Goal: Task Accomplishment & Management: Manage account settings

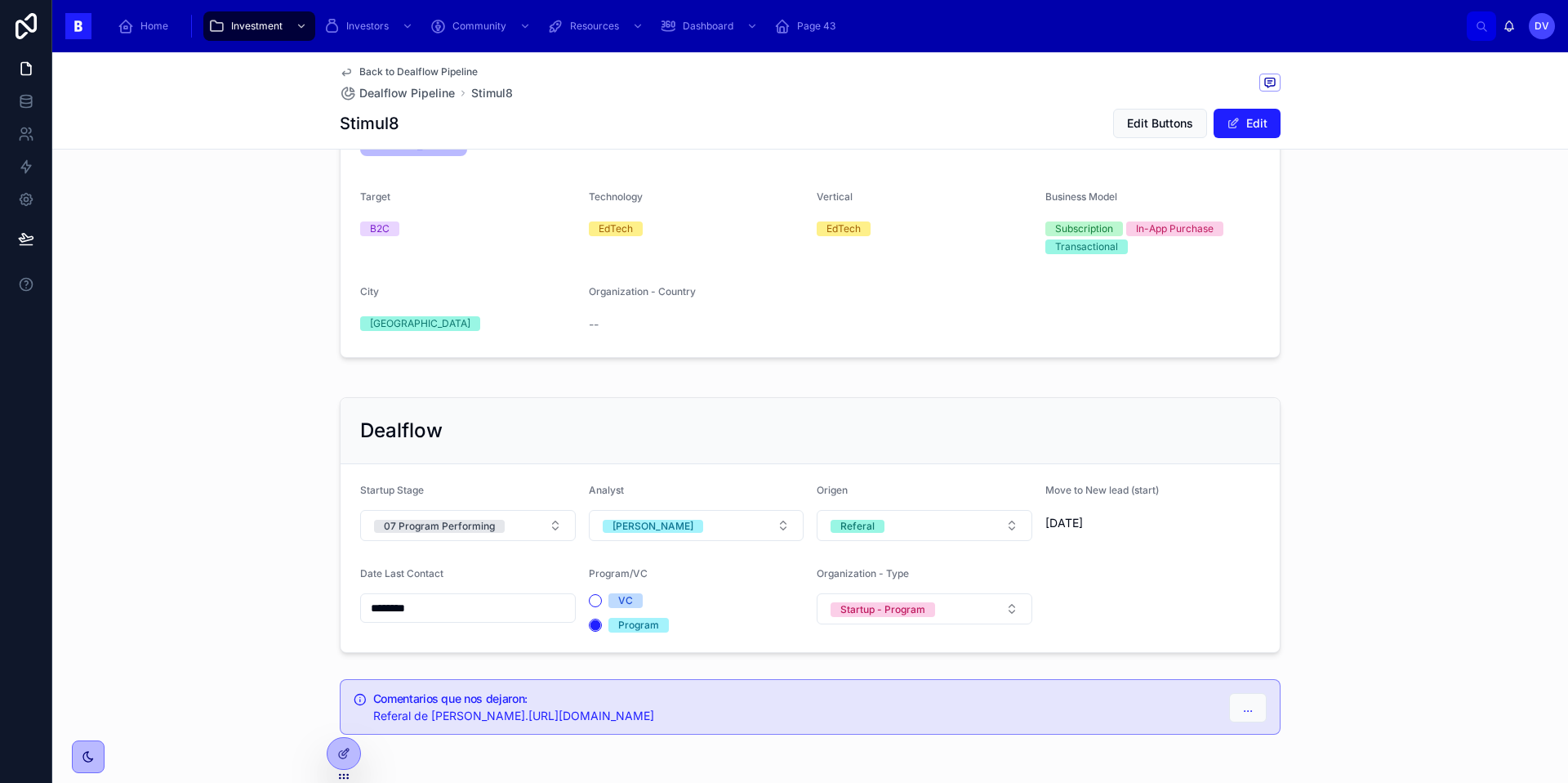
scroll to position [279, 0]
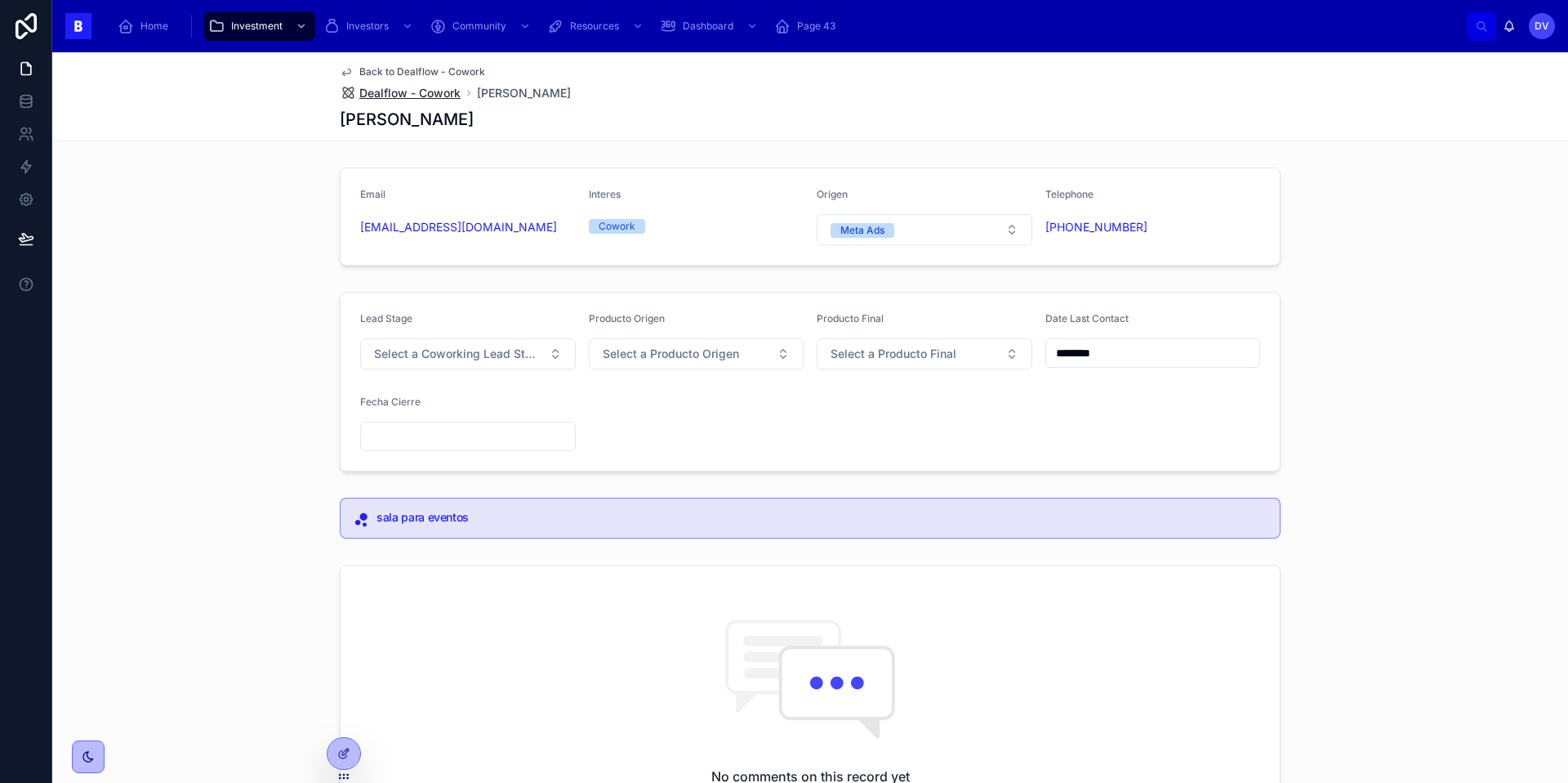
click at [439, 91] on span "Dealflow - Cowork" at bounding box center [410, 93] width 102 height 17
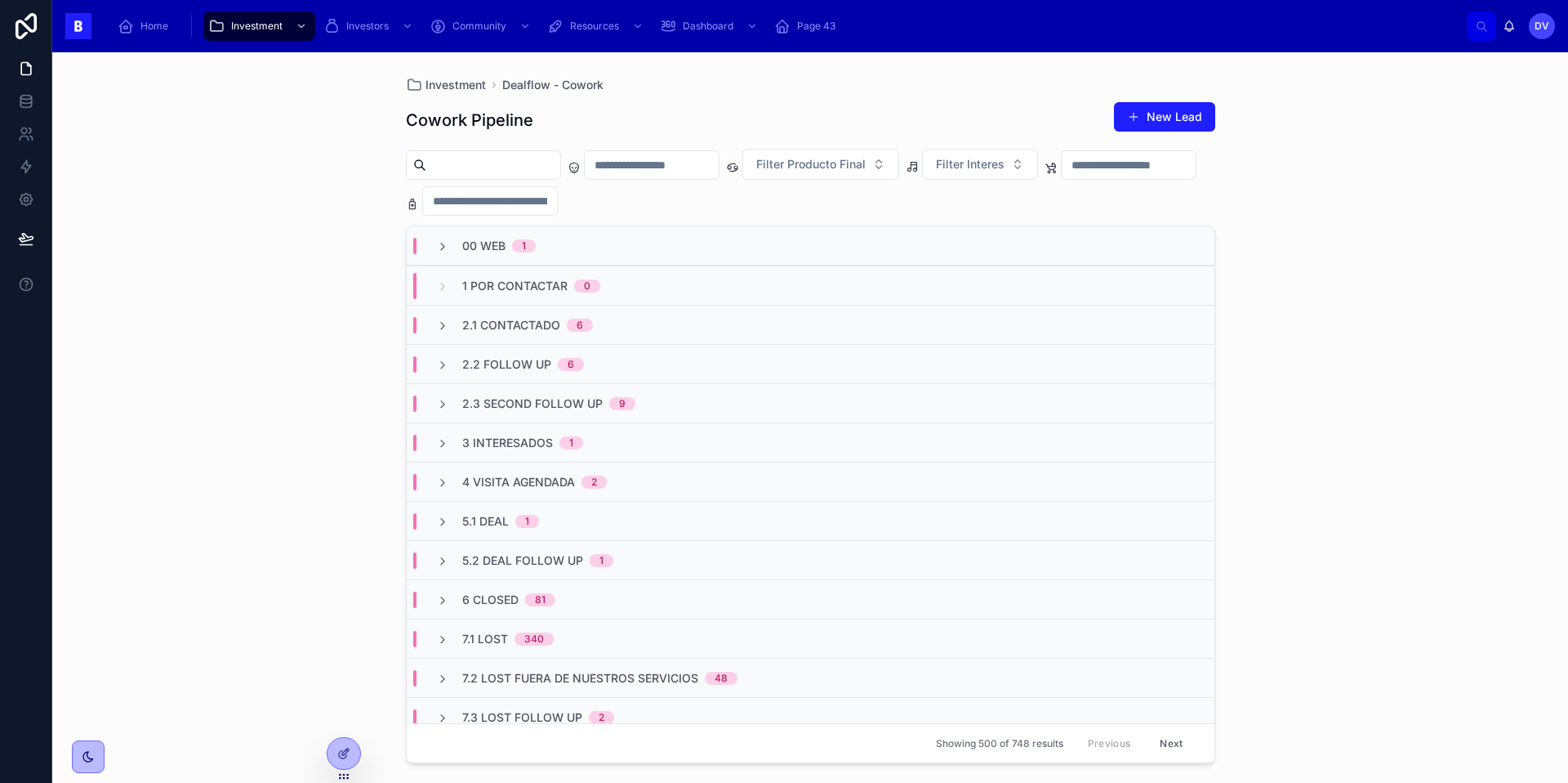
scroll to position [217, 0]
click at [493, 245] on span "00 Web" at bounding box center [483, 246] width 43 height 17
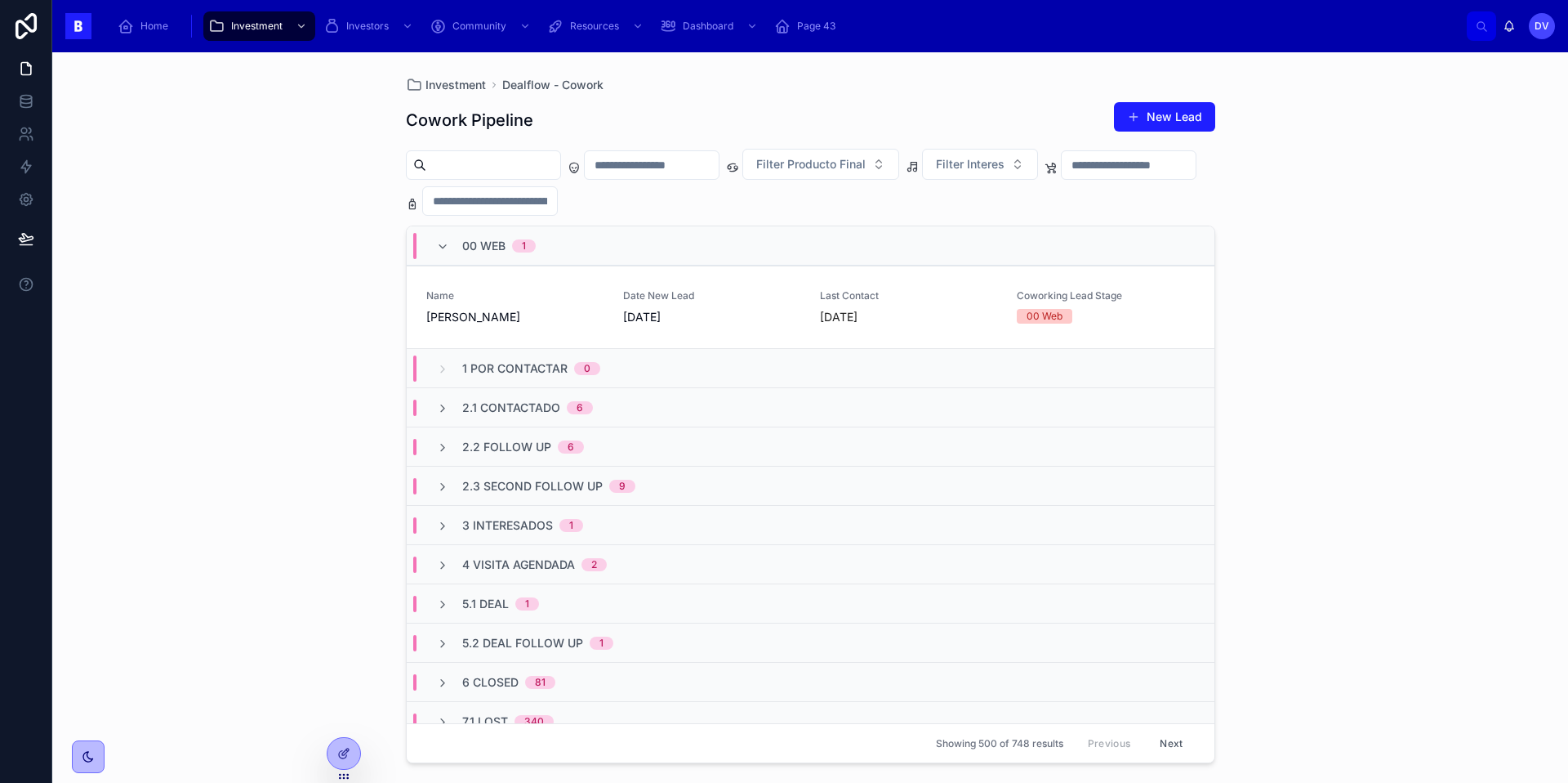
click at [447, 176] on input "text" at bounding box center [492, 165] width 134 height 23
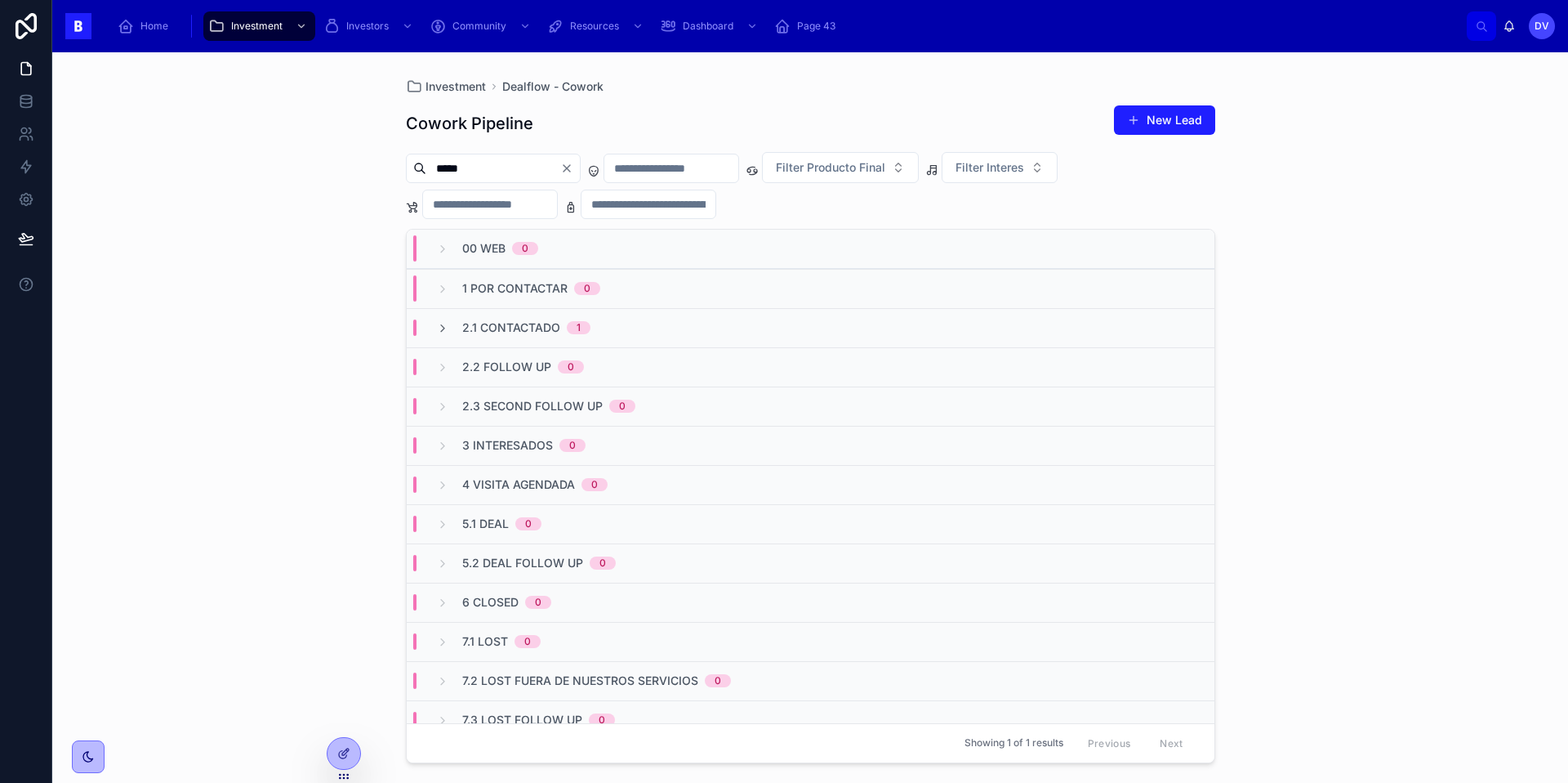
type input "*****"
click at [463, 326] on span "2.1 Contactado" at bounding box center [511, 328] width 98 height 17
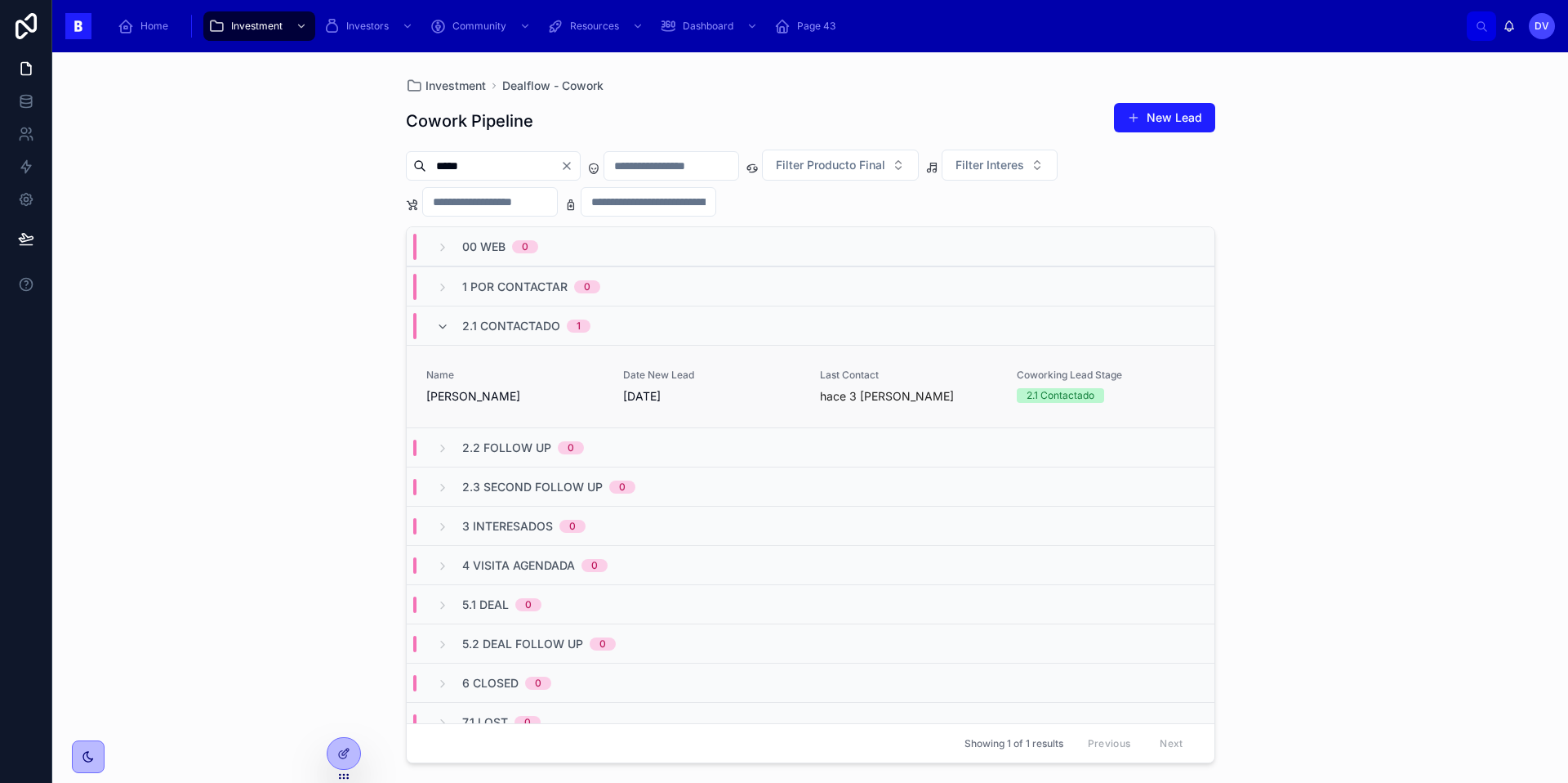
click at [539, 383] on div "Name [PERSON_NAME]" at bounding box center [515, 386] width 177 height 36
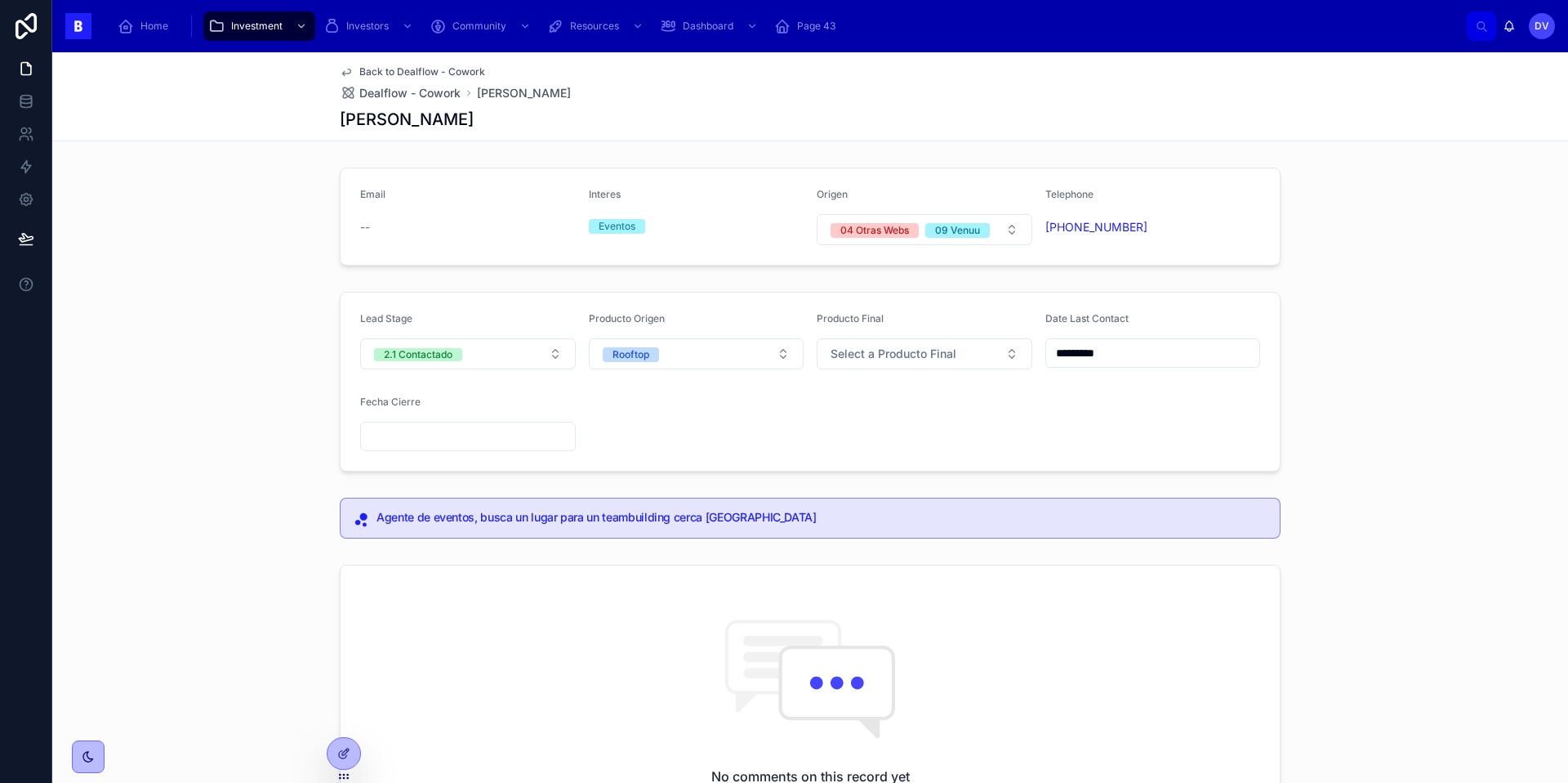
click at [424, 221] on div "--" at bounding box center [468, 227] width 215 height 17
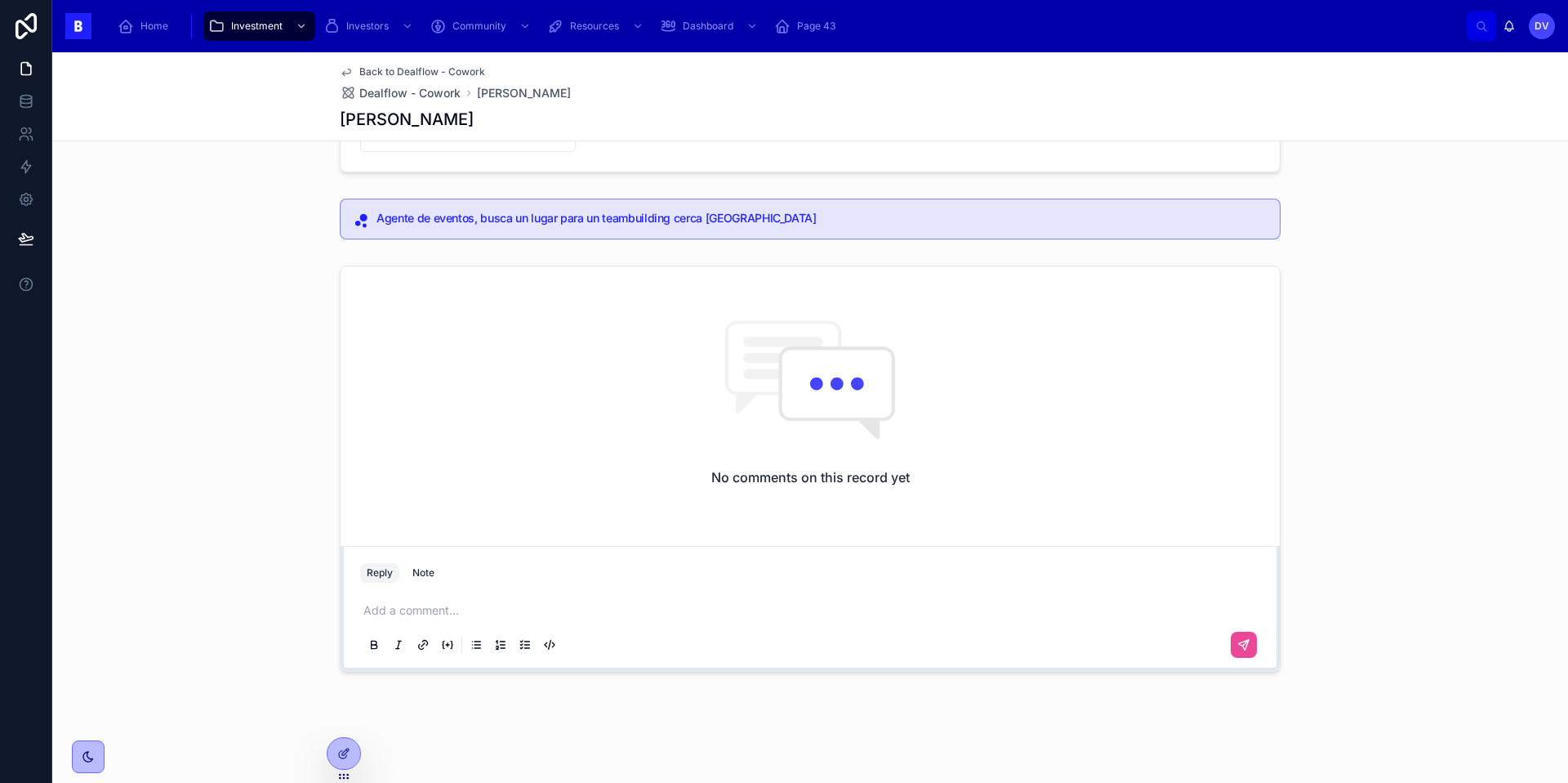
click at [415, 609] on p at bounding box center [813, 610] width 900 height 17
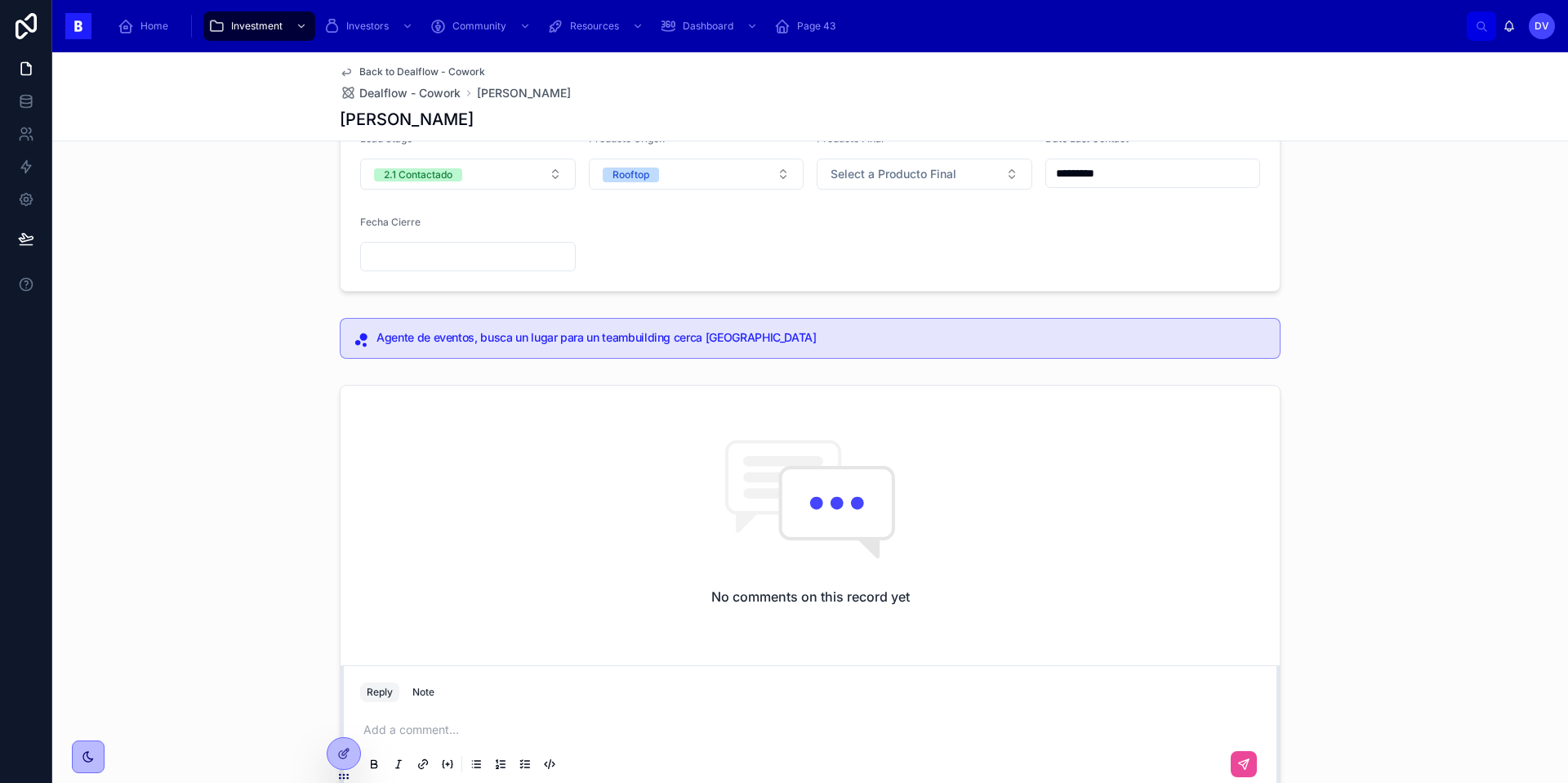
scroll to position [0, 0]
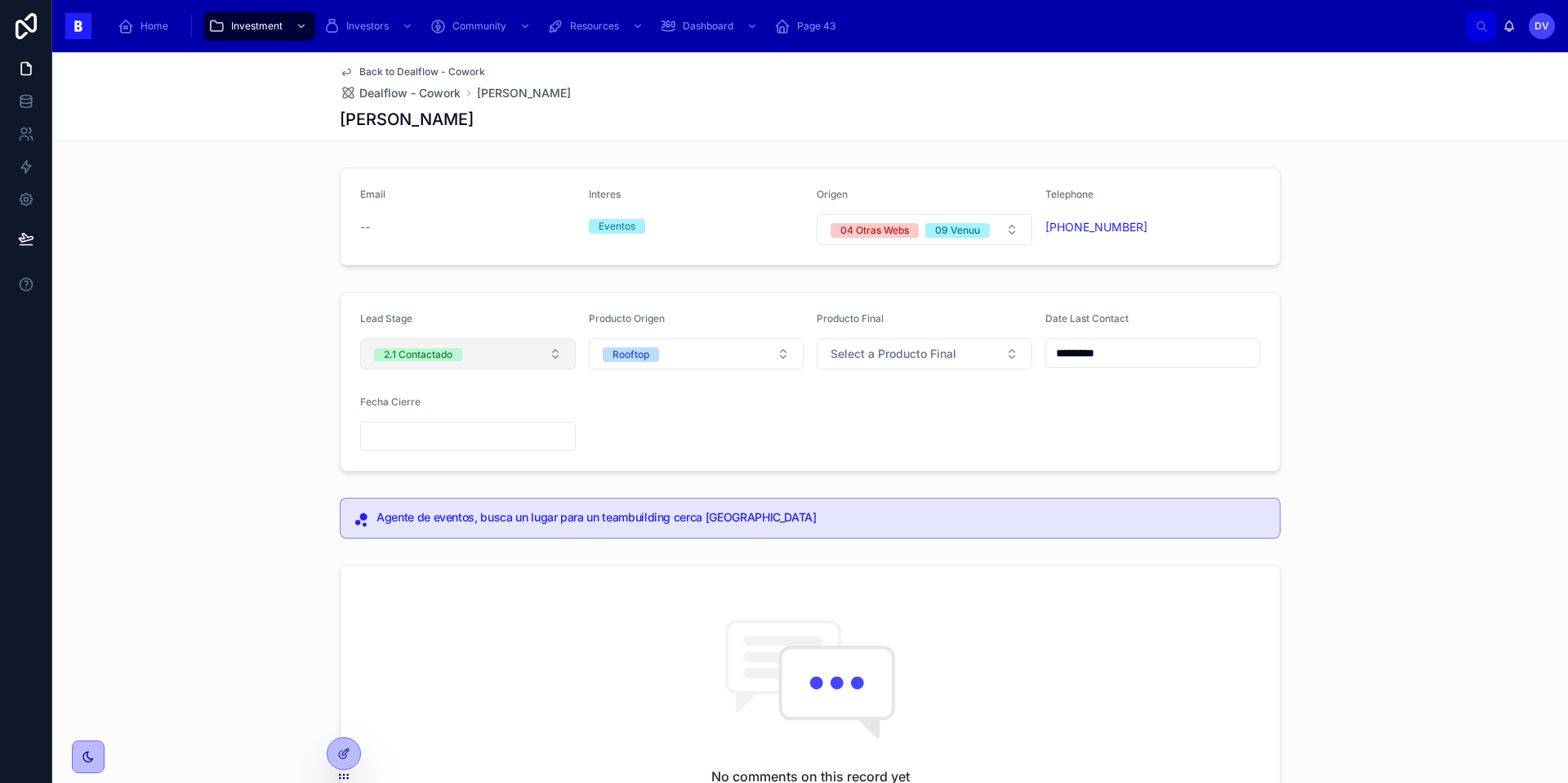
click at [553, 355] on button "2.1 Contactado" at bounding box center [468, 354] width 215 height 31
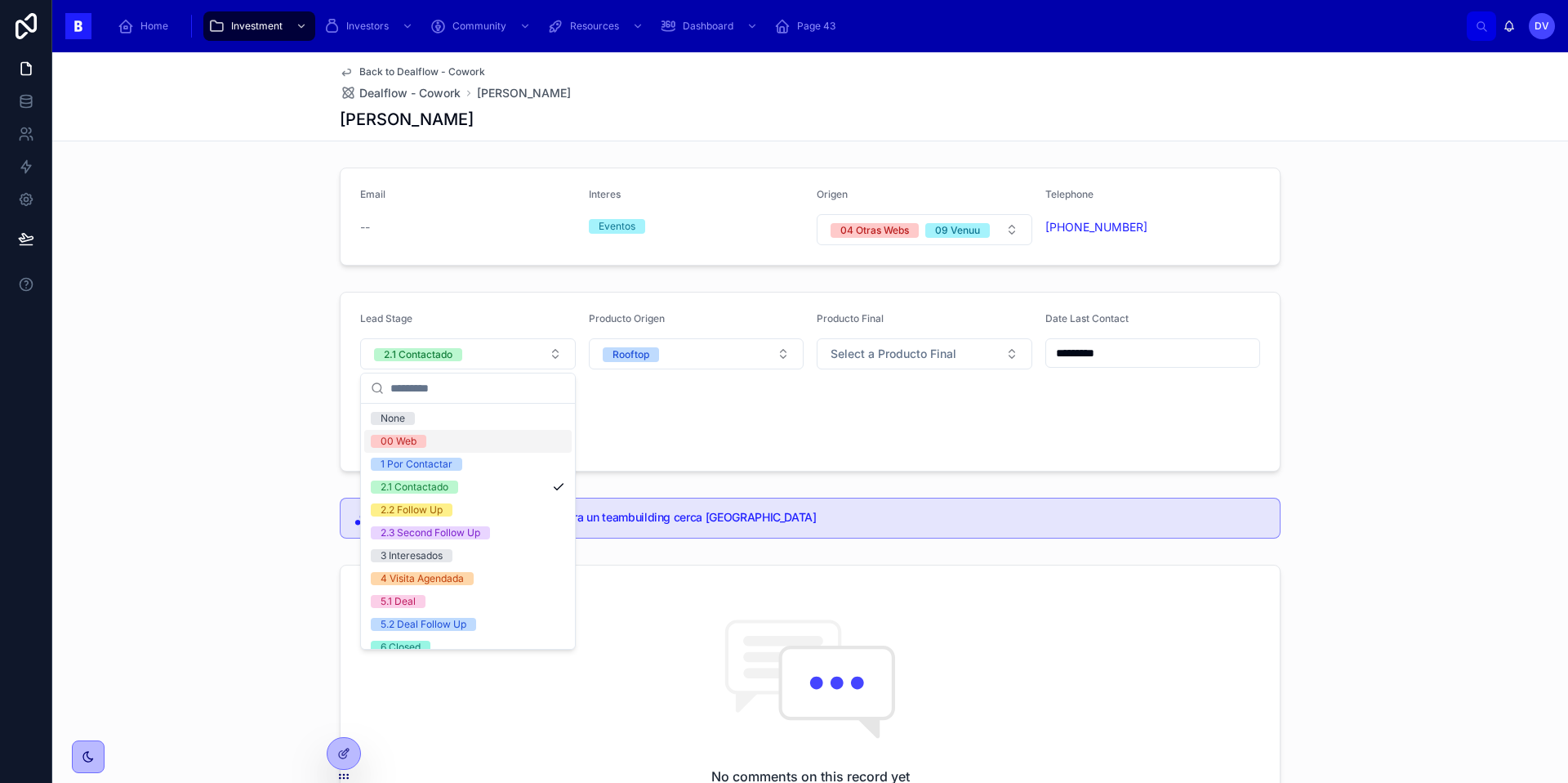
click at [291, 436] on div "Lead Stage 2.1 Contactado Producto Origen Rooftop Producto Final Select a Produ…" at bounding box center [810, 381] width 1515 height 193
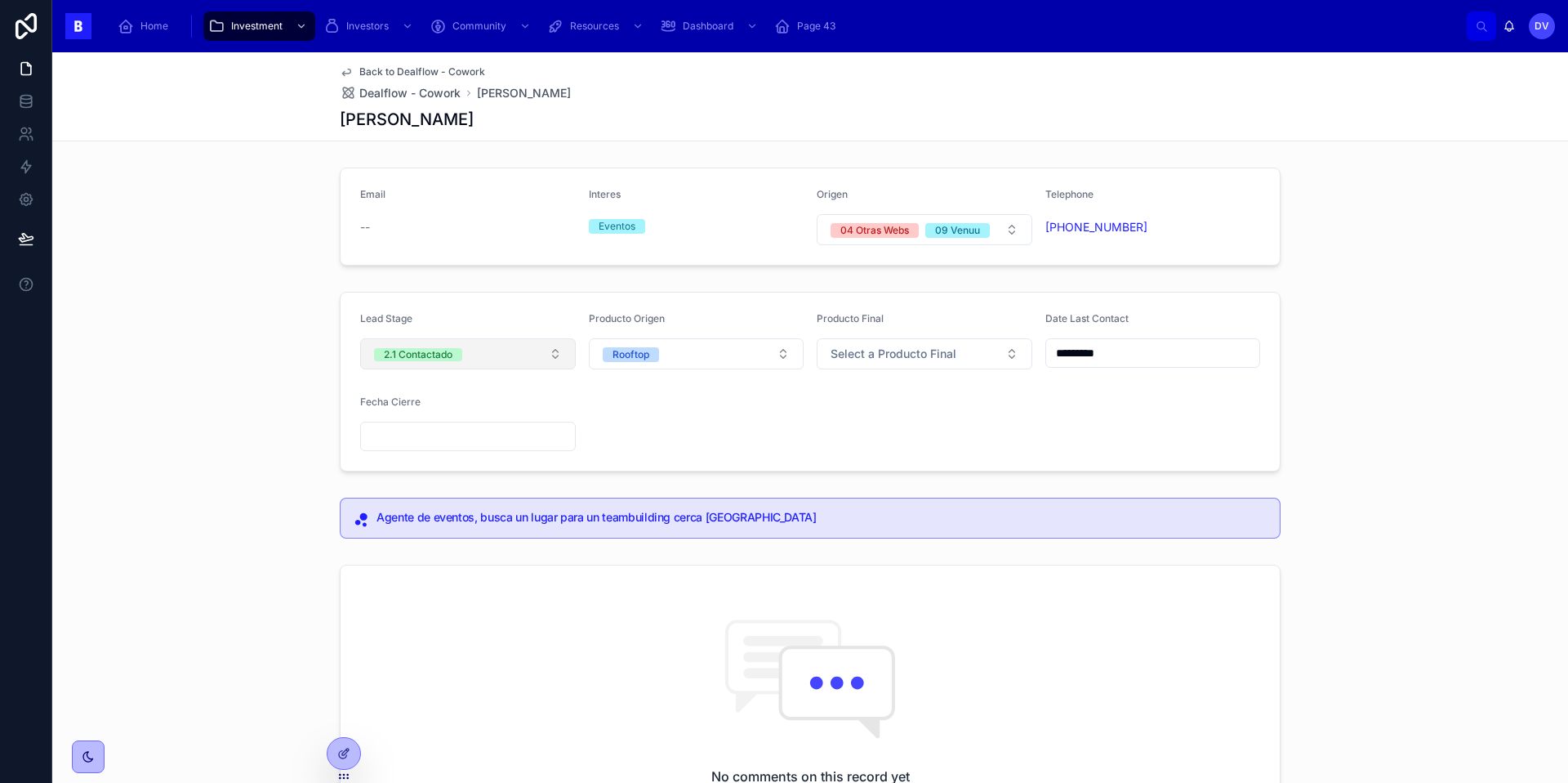
click at [529, 361] on button "2.1 Contactado" at bounding box center [468, 354] width 215 height 31
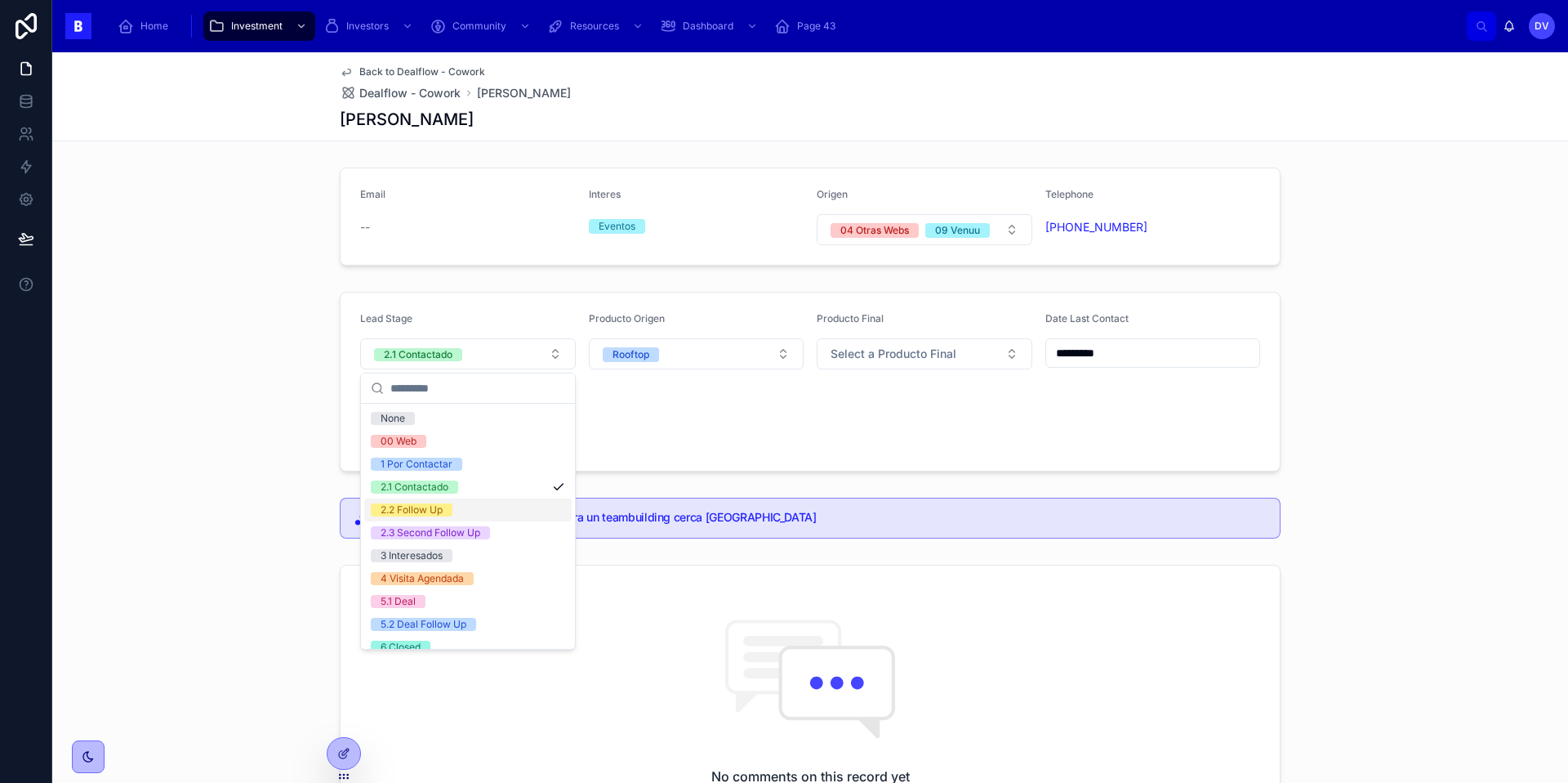
click at [536, 511] on div "2.2 Follow Up" at bounding box center [468, 509] width 207 height 23
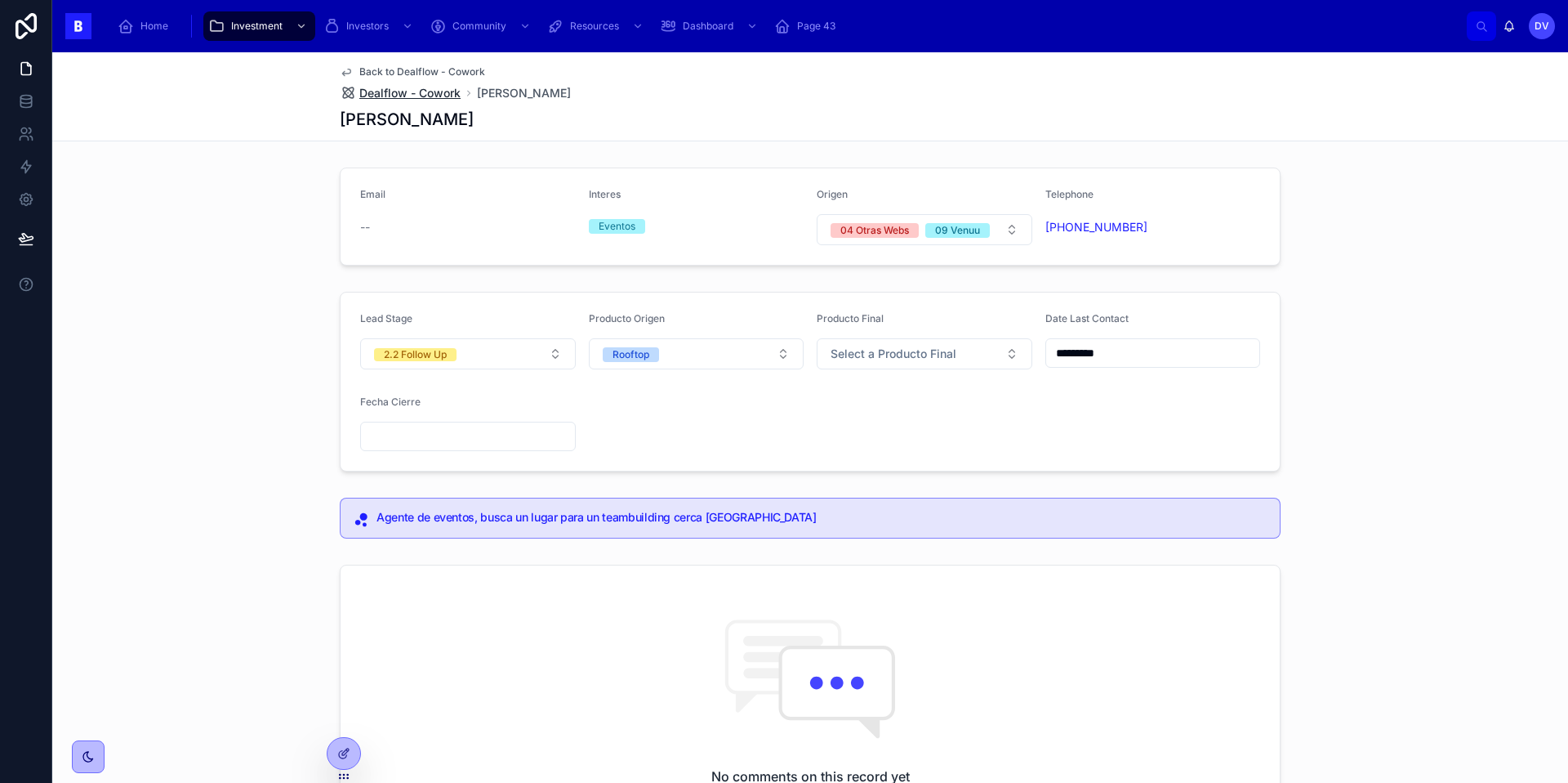
click at [433, 92] on span "Dealflow - Cowork" at bounding box center [410, 93] width 102 height 17
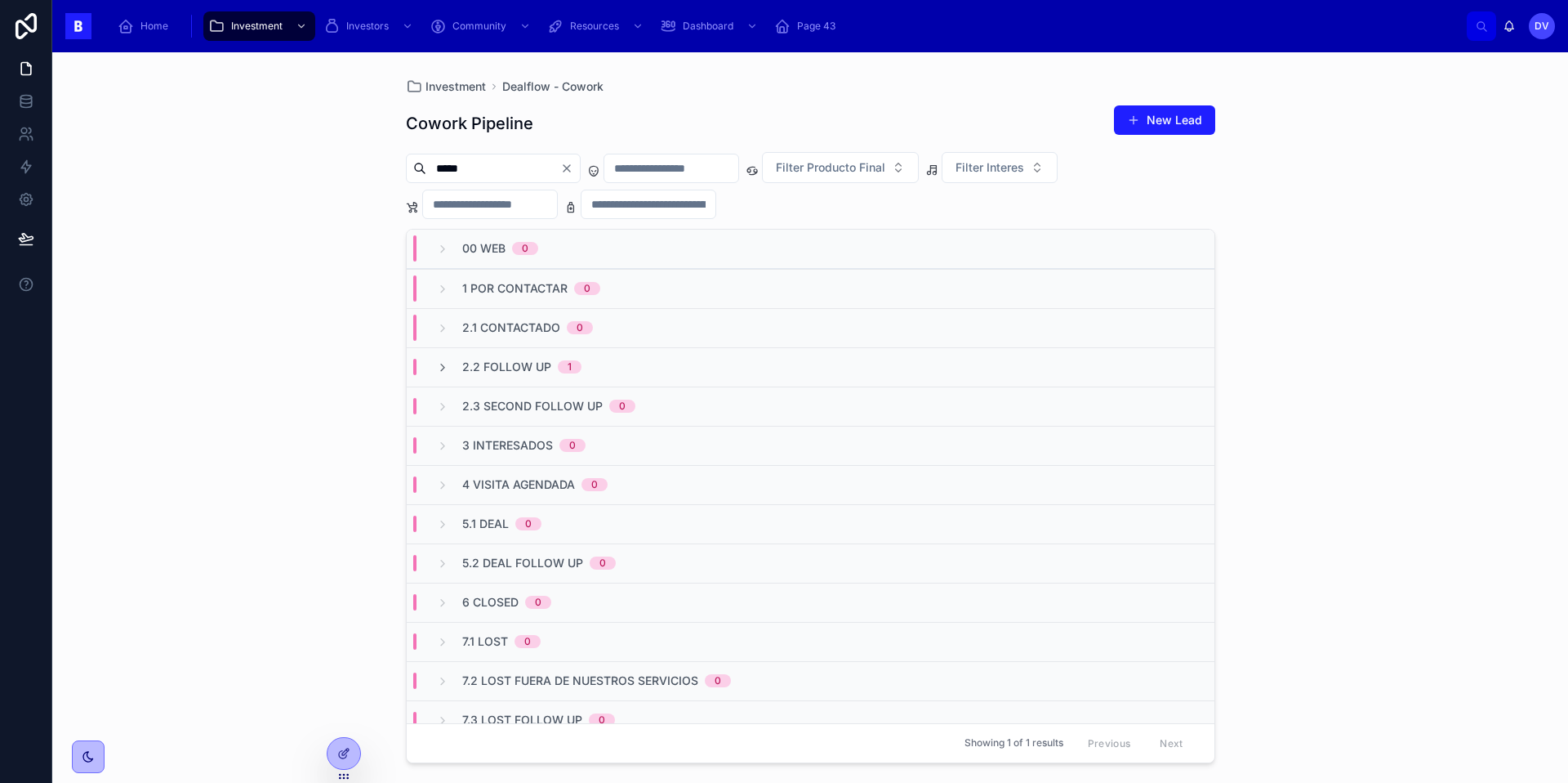
click at [573, 165] on icon "Clear" at bounding box center [566, 168] width 13 height 13
click at [494, 175] on input "text" at bounding box center [492, 168] width 134 height 23
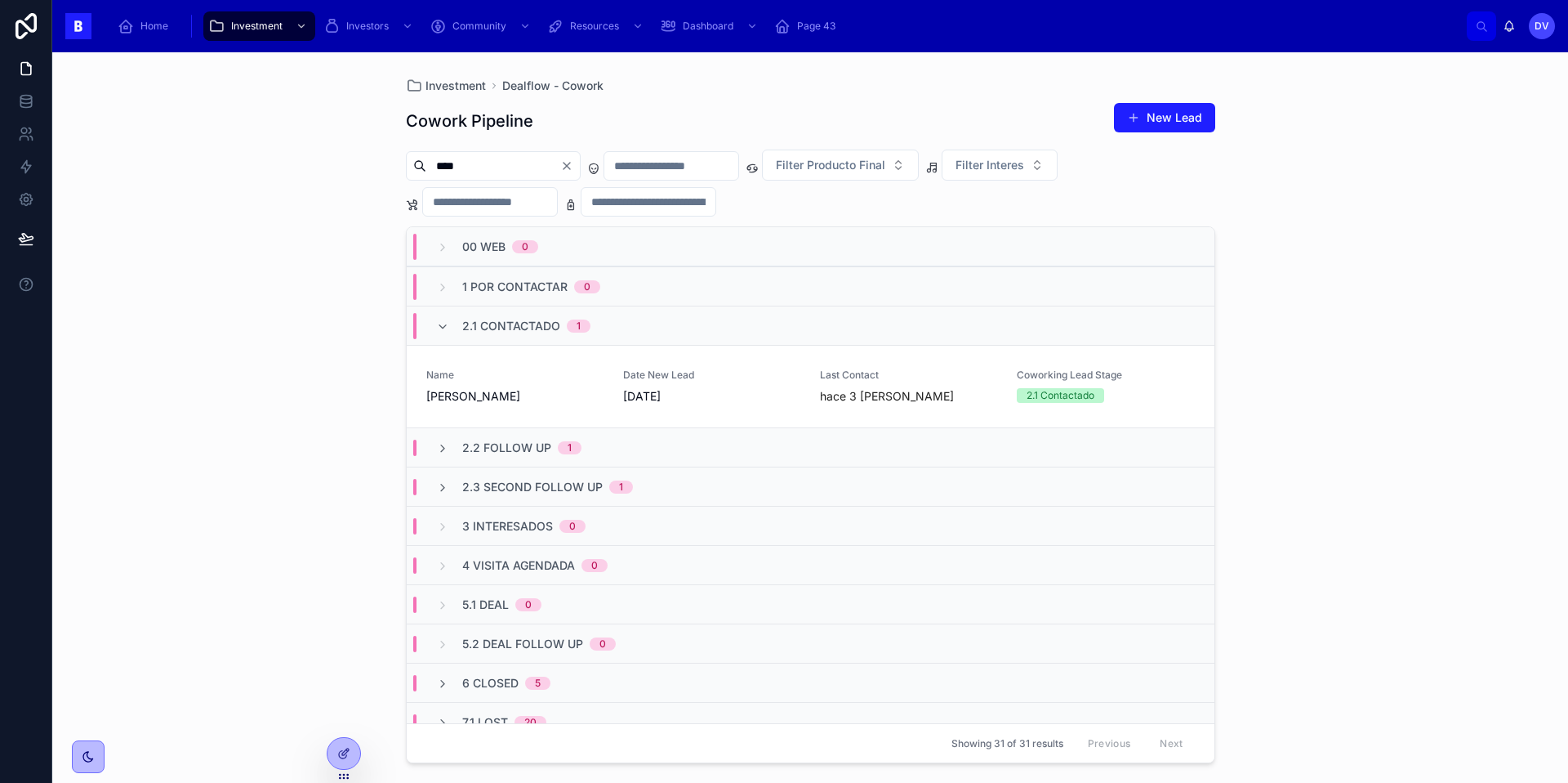
type input "****"
click at [570, 393] on span "[PERSON_NAME]" at bounding box center [515, 397] width 177 height 17
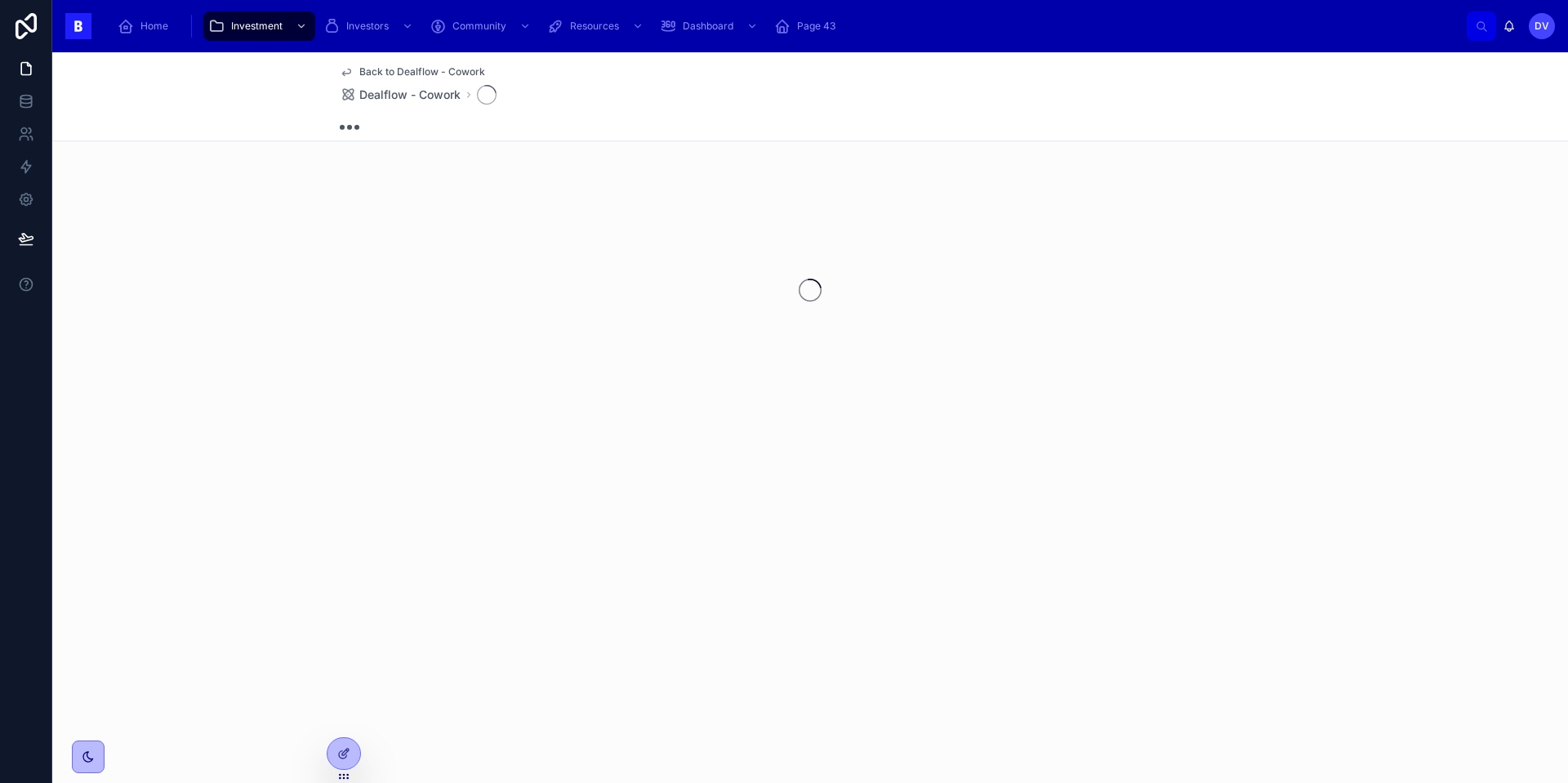
click at [570, 393] on div at bounding box center [810, 289] width 1515 height 258
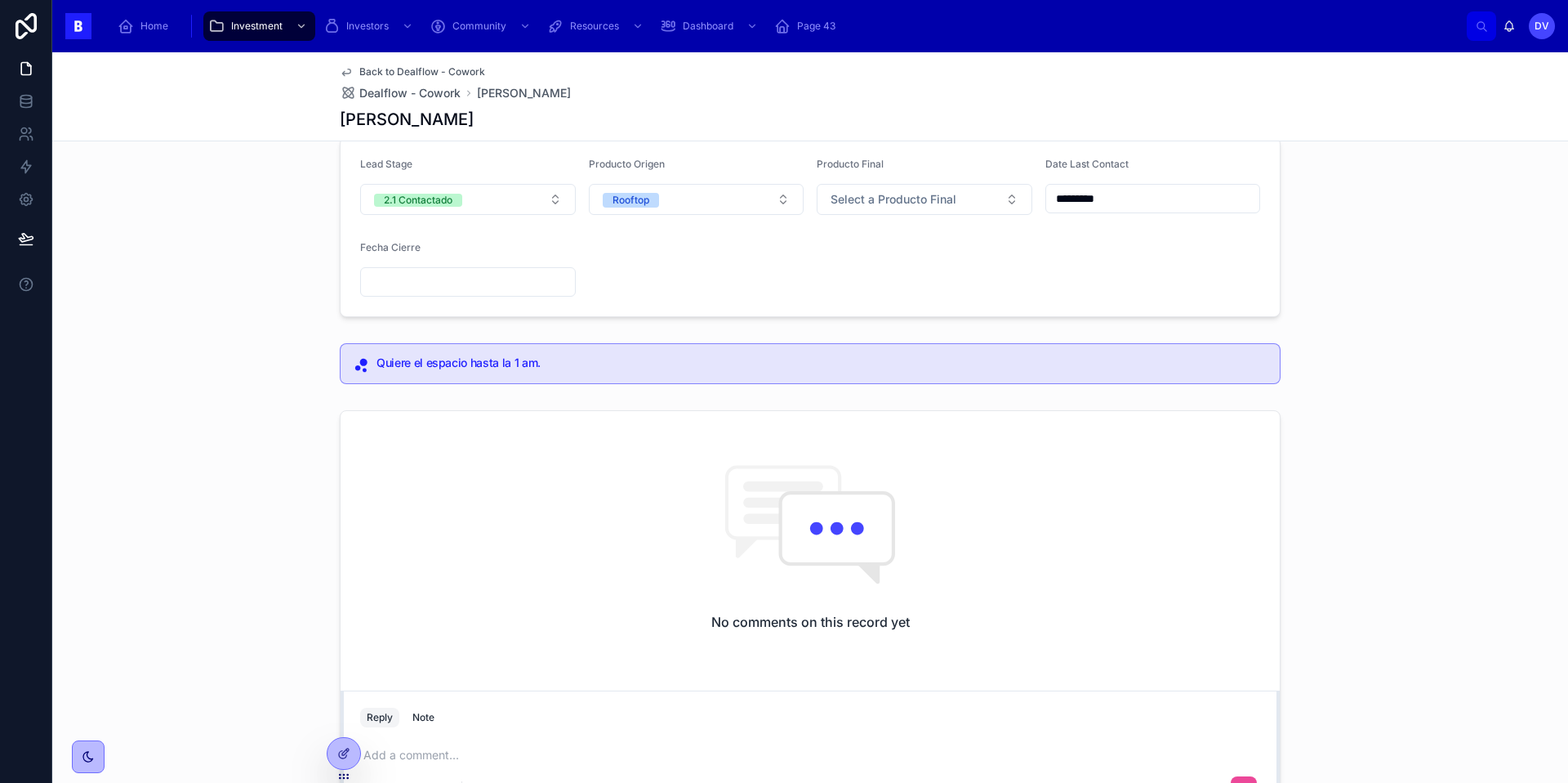
scroll to position [252, 0]
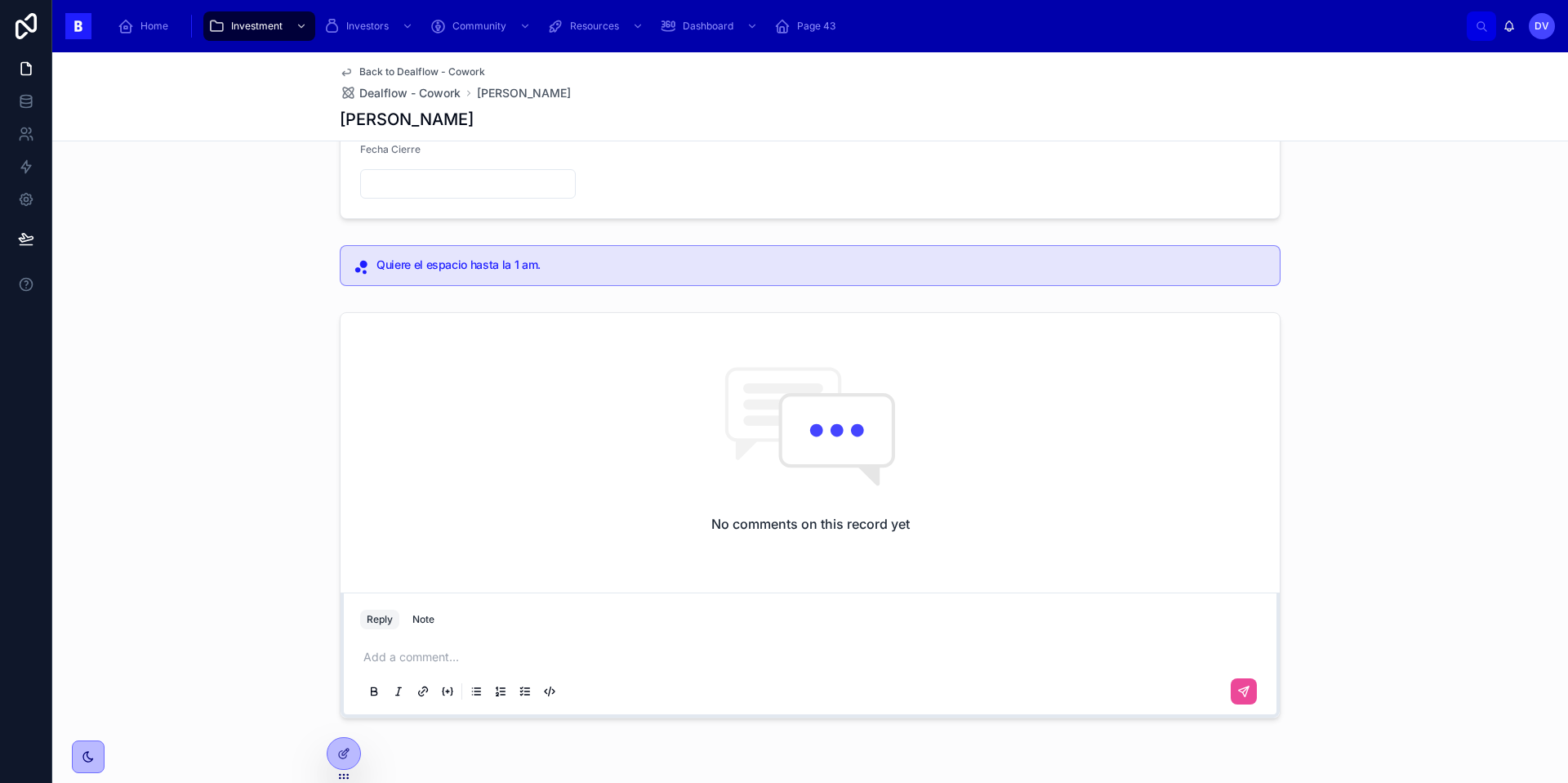
click at [392, 665] on div "Add a comment..." at bounding box center [810, 673] width 900 height 68
click at [388, 659] on p at bounding box center [813, 657] width 900 height 17
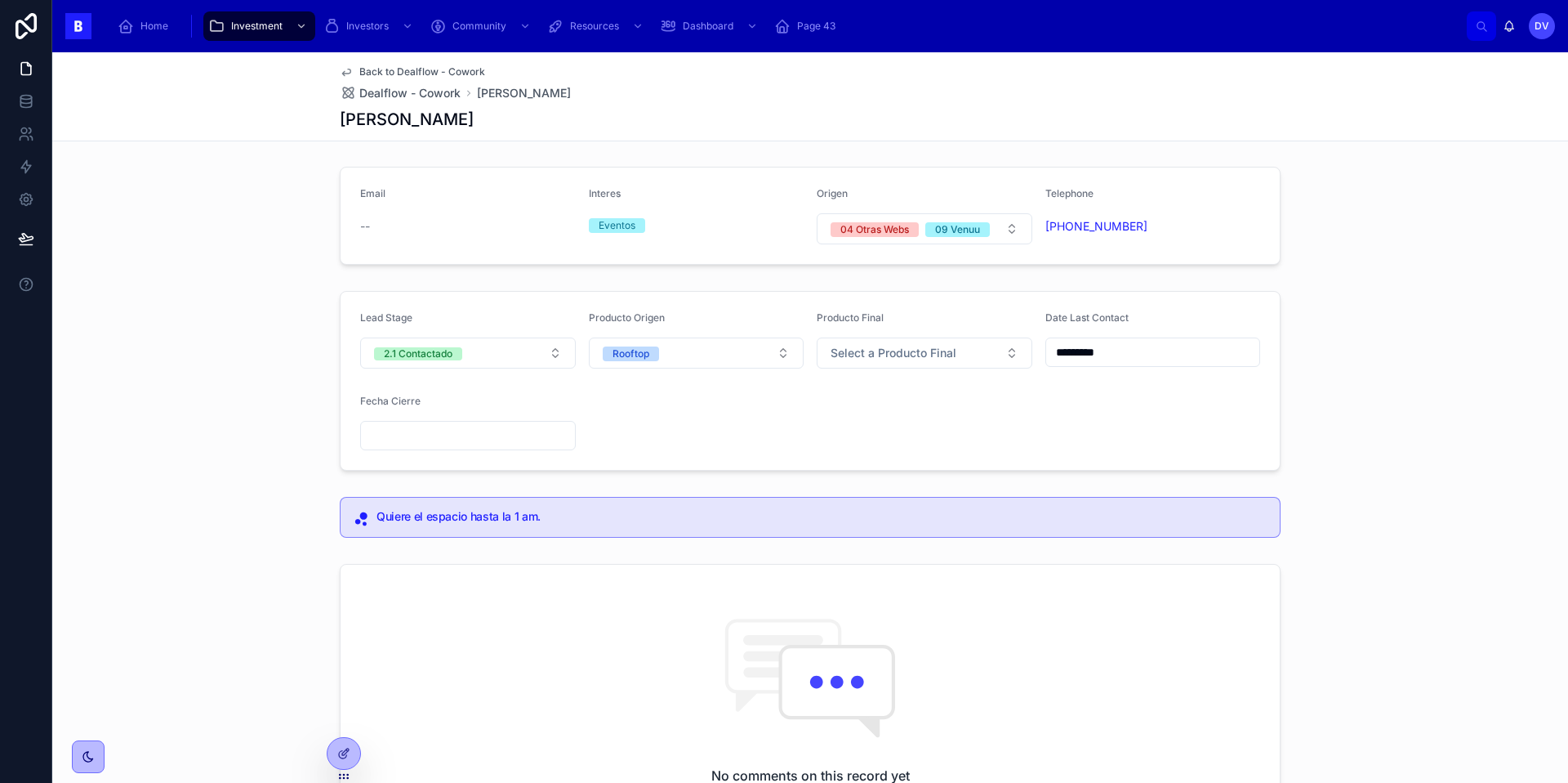
scroll to position [0, 0]
click at [1129, 360] on input "*********" at bounding box center [1153, 352] width 214 height 23
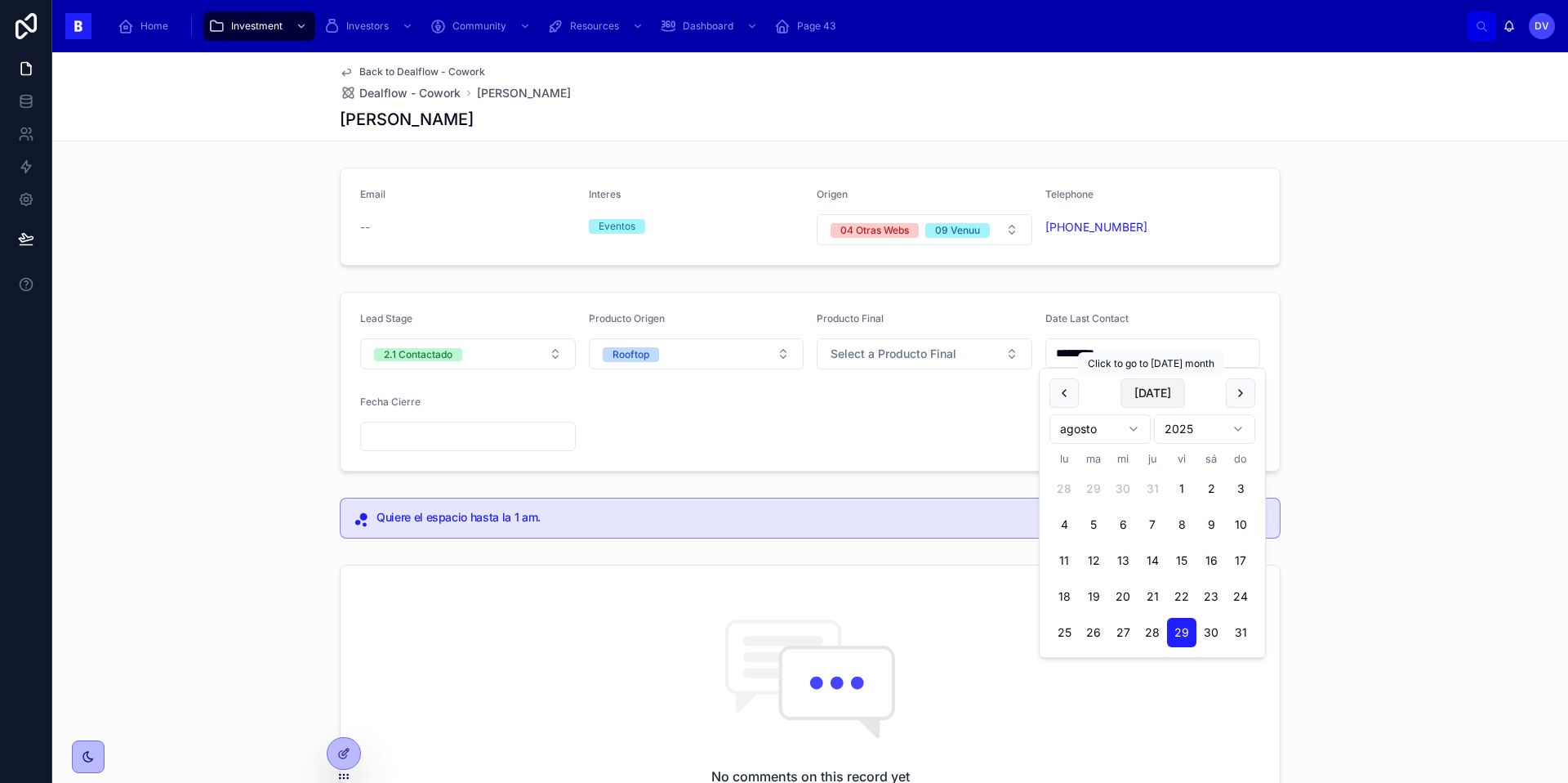
click at [1144, 394] on button "[DATE]" at bounding box center [1152, 393] width 65 height 30
click at [1160, 395] on button "[DATE]" at bounding box center [1152, 393] width 65 height 30
type input "********"
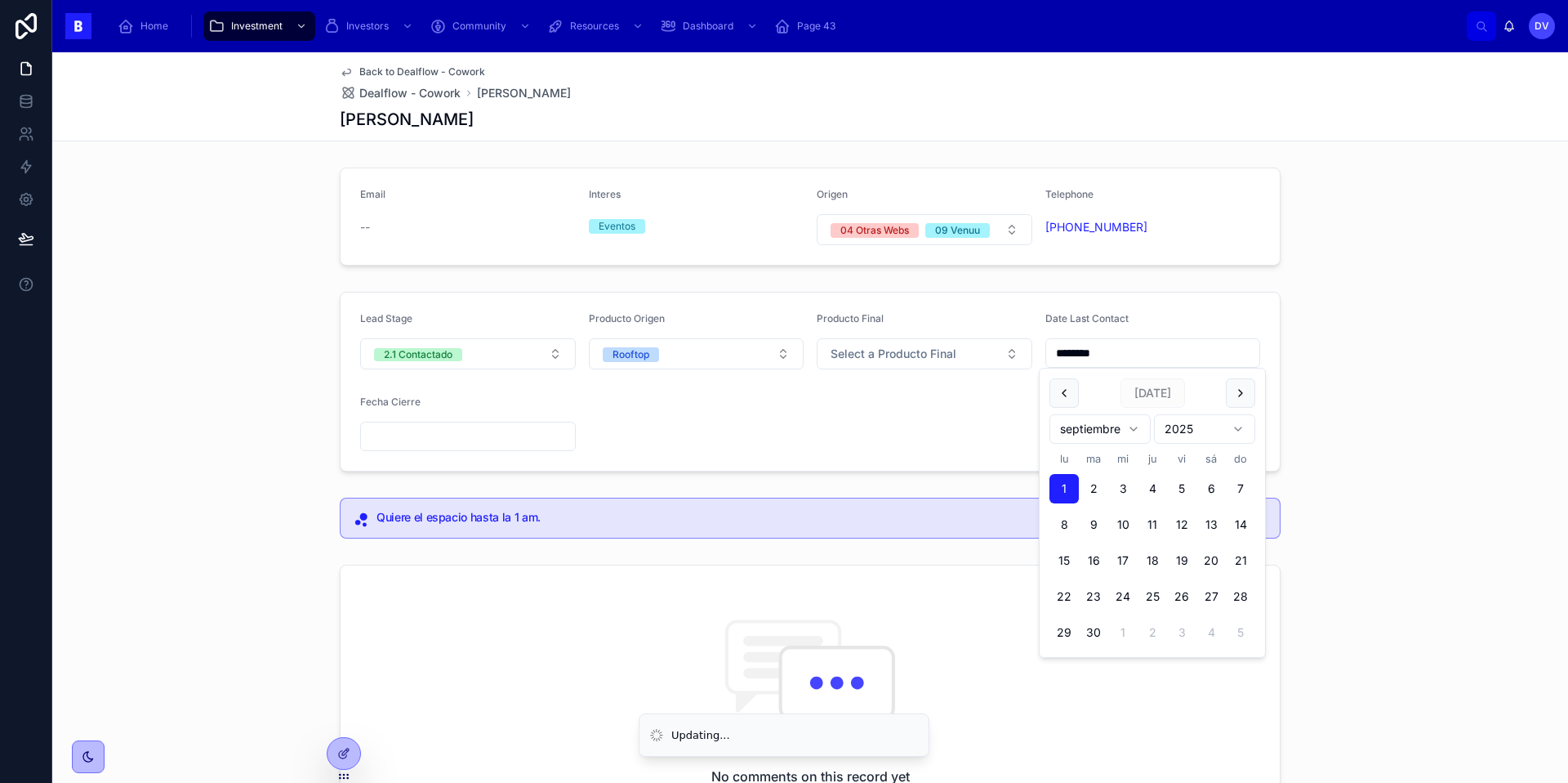
click at [930, 450] on form "Lead Stage 2.1 Contactado Producto Origen Rooftop Producto Final Select a Produ…" at bounding box center [809, 381] width 939 height 178
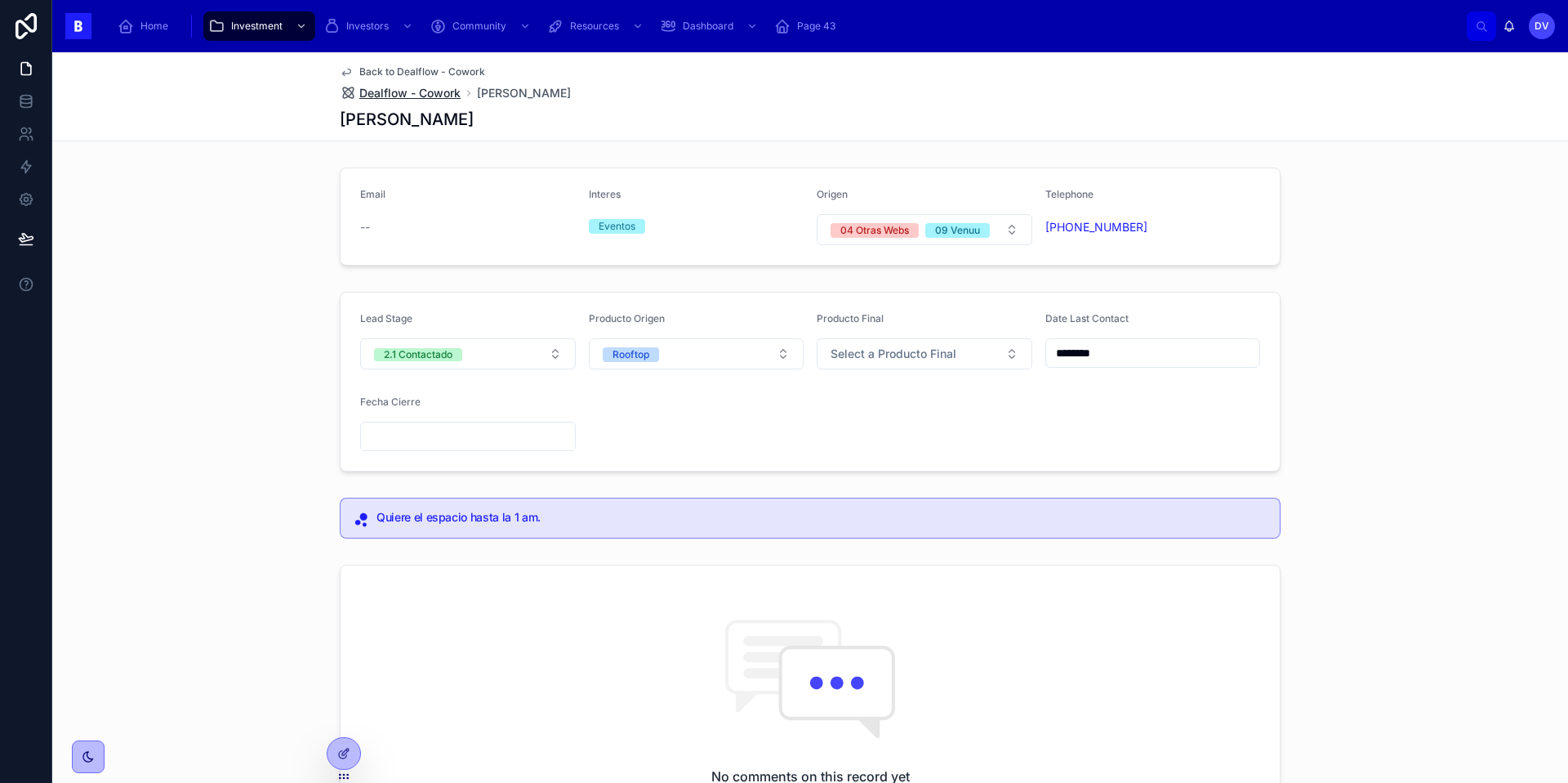
click at [426, 92] on span "Dealflow - Cowork" at bounding box center [410, 93] width 102 height 17
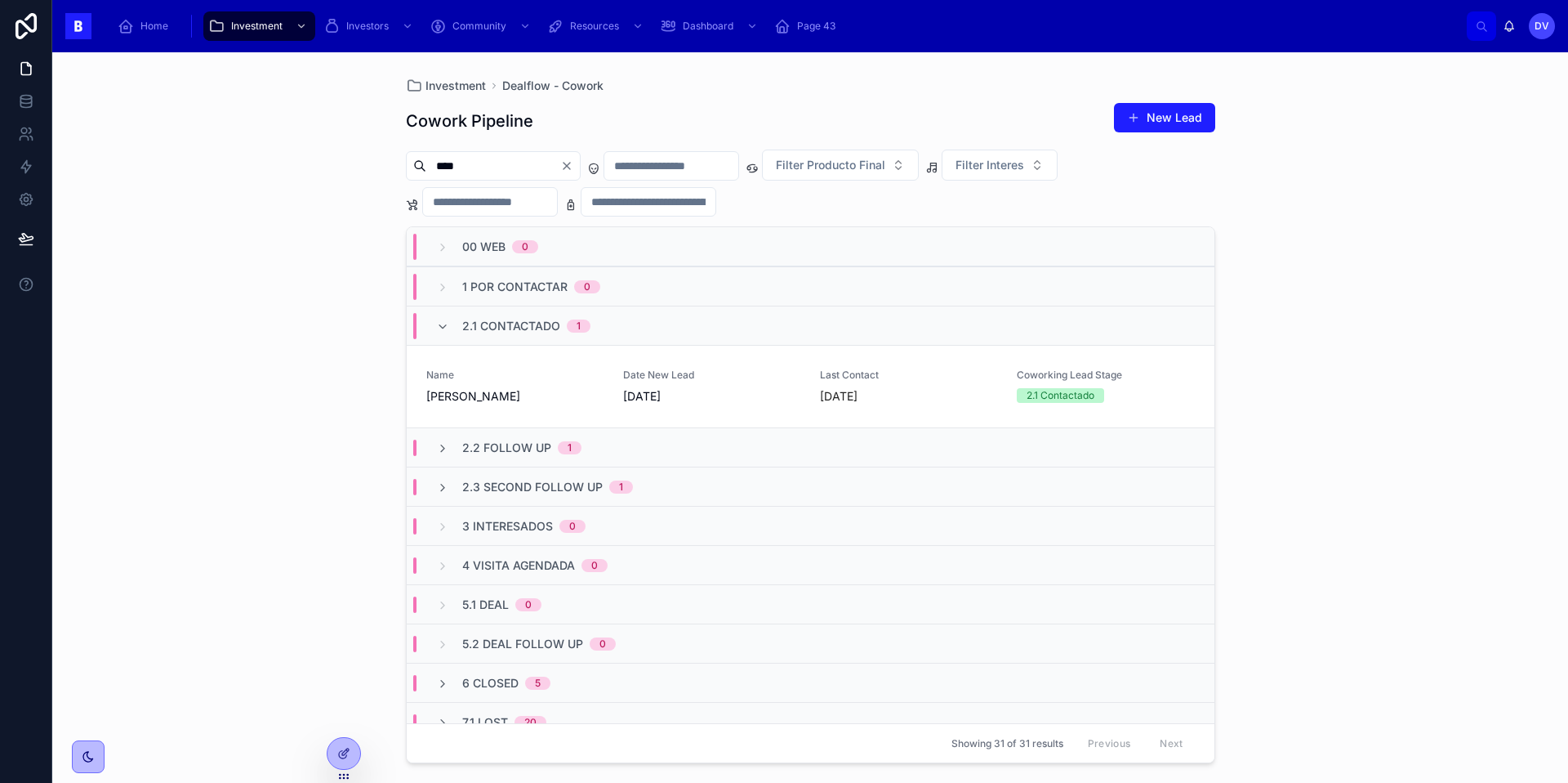
click at [490, 459] on div "2.2 Follow Up 1" at bounding box center [810, 447] width 808 height 39
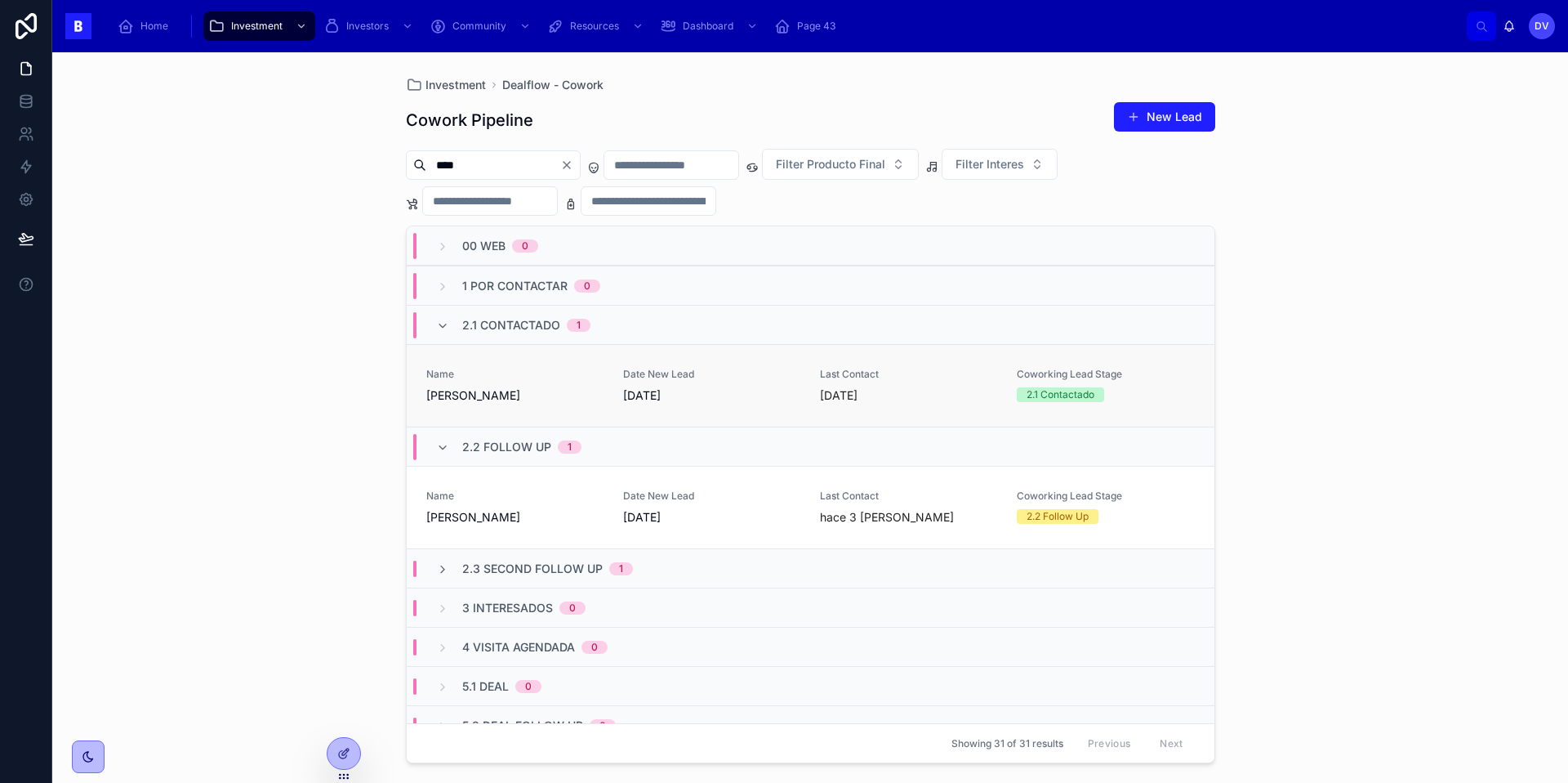
click at [565, 404] on link "Name [PERSON_NAME] Date New Lead [DATE] Last Contact [DATE] Coworking Lead Stag…" at bounding box center [810, 385] width 808 height 82
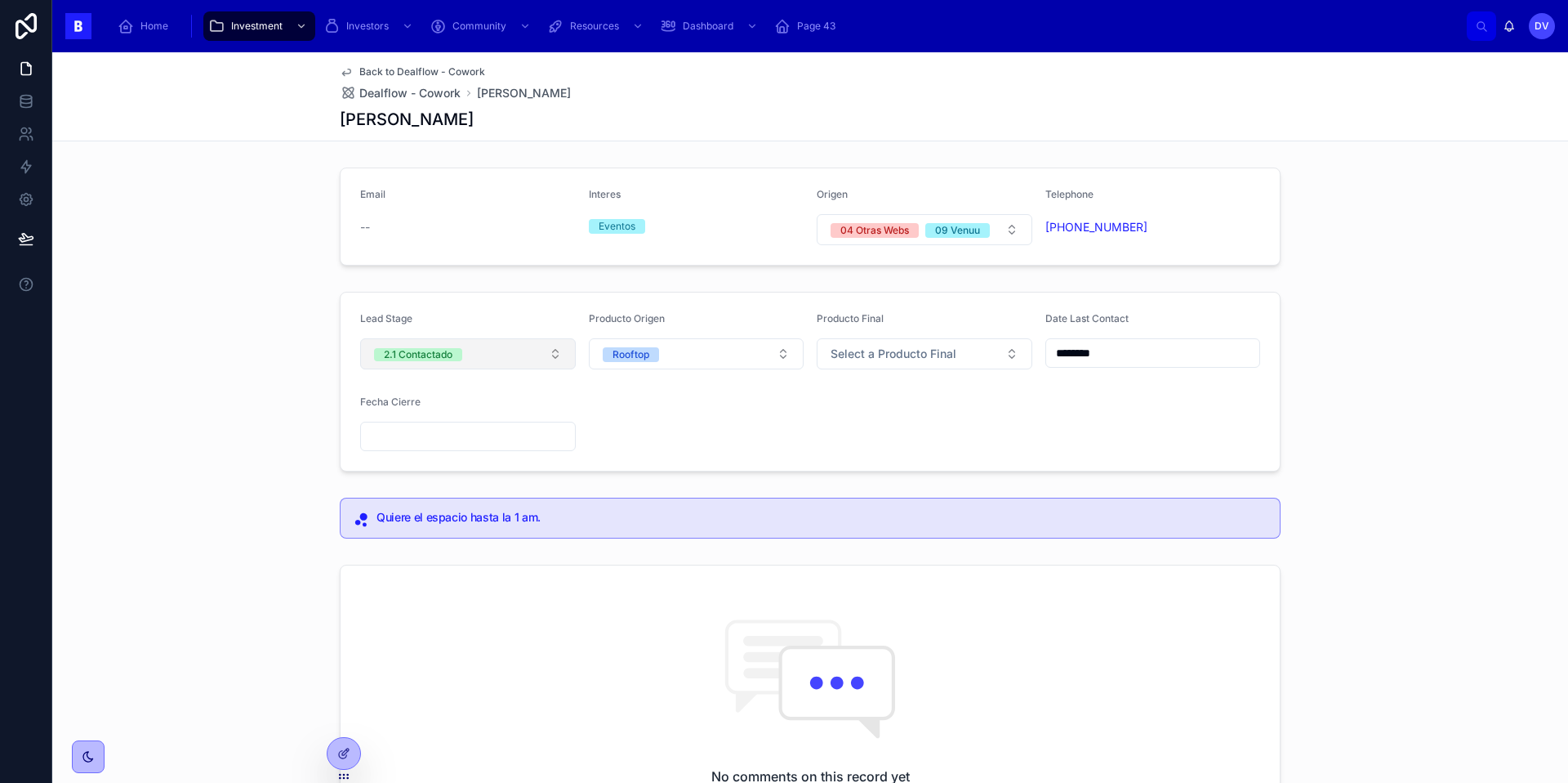
click at [545, 349] on button "2.1 Contactado" at bounding box center [468, 354] width 215 height 31
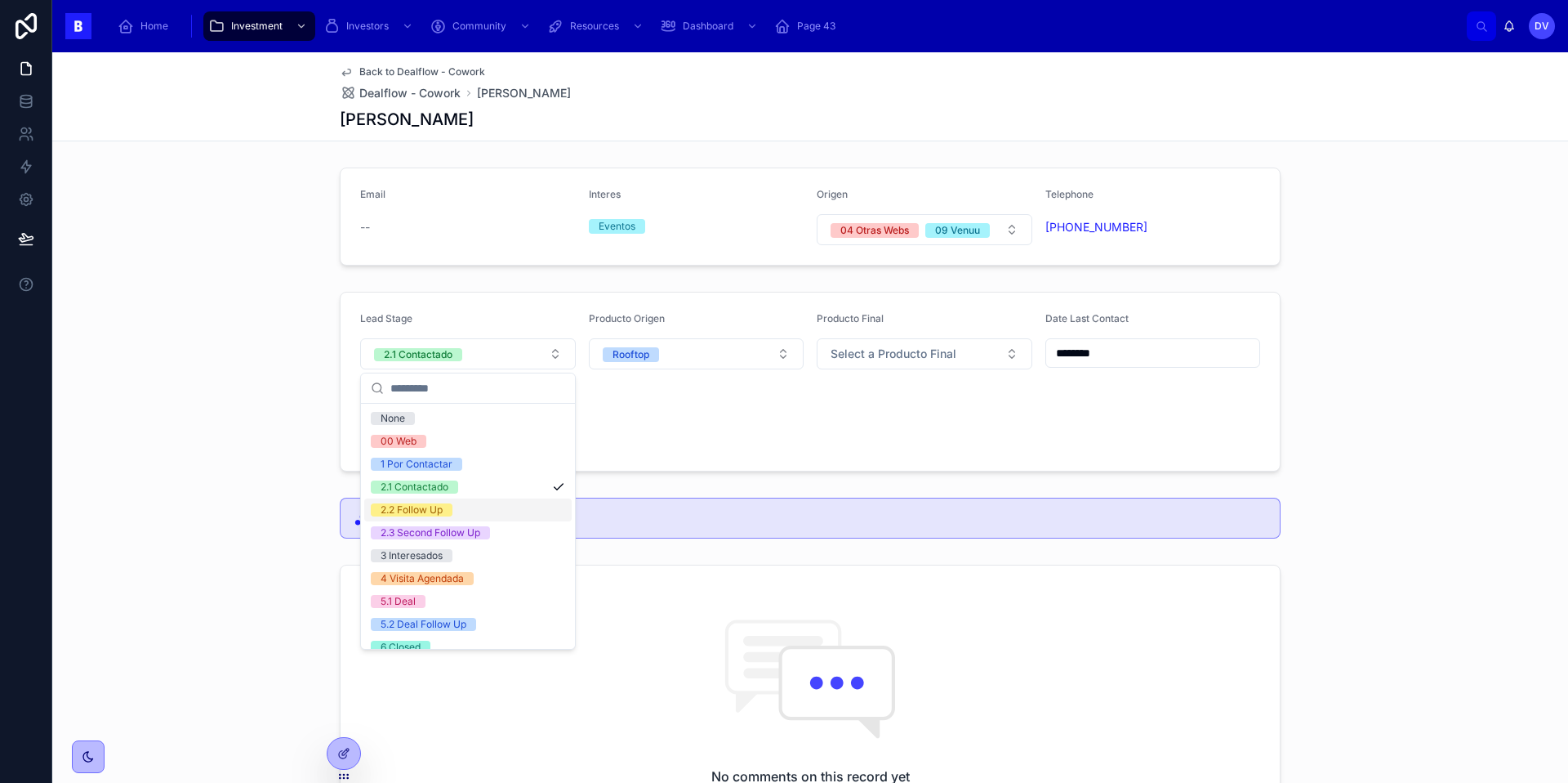
click at [503, 520] on div "2.2 Follow Up" at bounding box center [468, 509] width 207 height 23
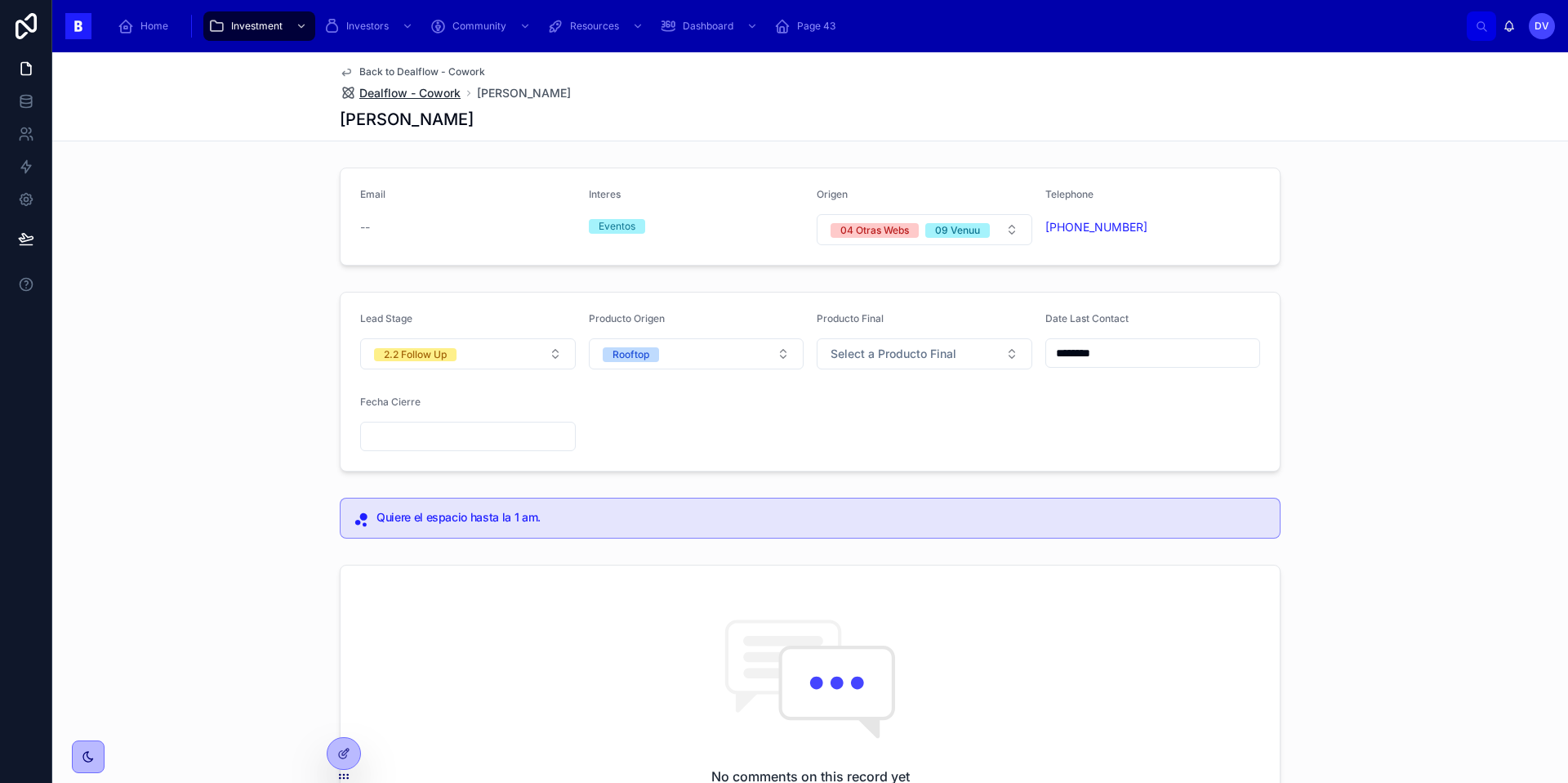
click at [444, 90] on span "Dealflow - Cowork" at bounding box center [410, 93] width 102 height 17
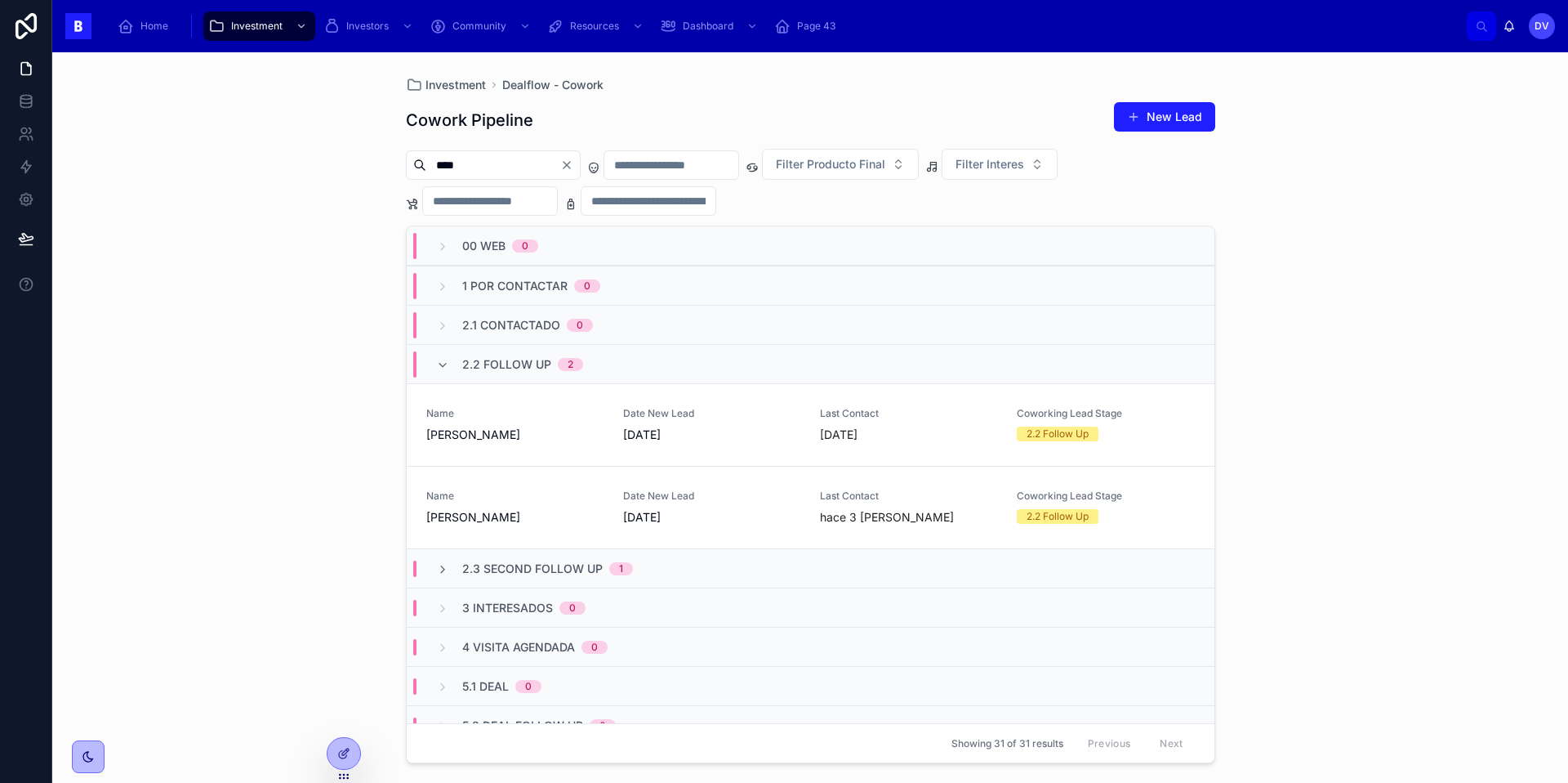
click at [543, 374] on div "2.2 Follow Up 2" at bounding box center [522, 364] width 121 height 26
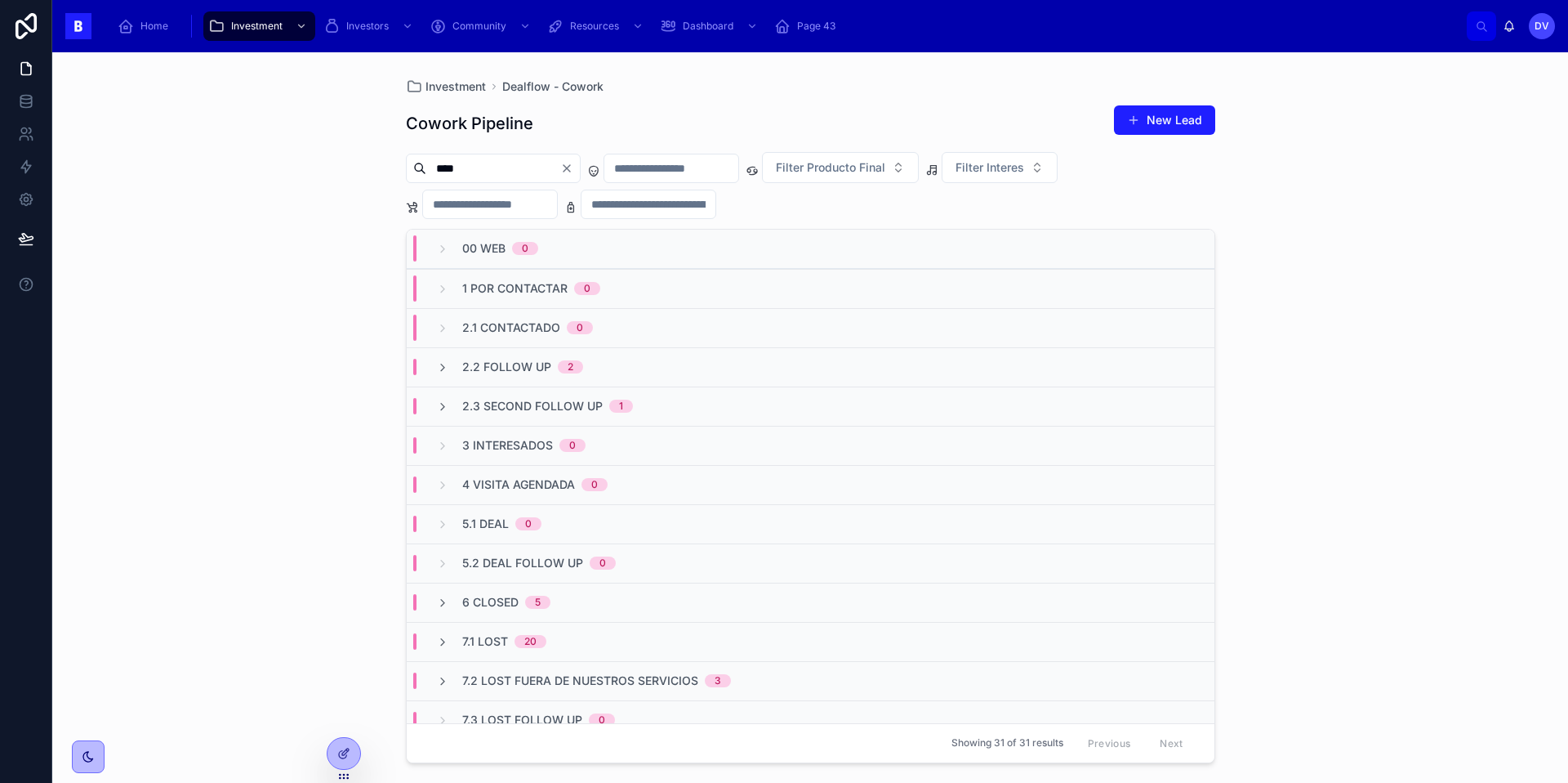
click at [573, 169] on icon "Clear" at bounding box center [566, 168] width 13 height 13
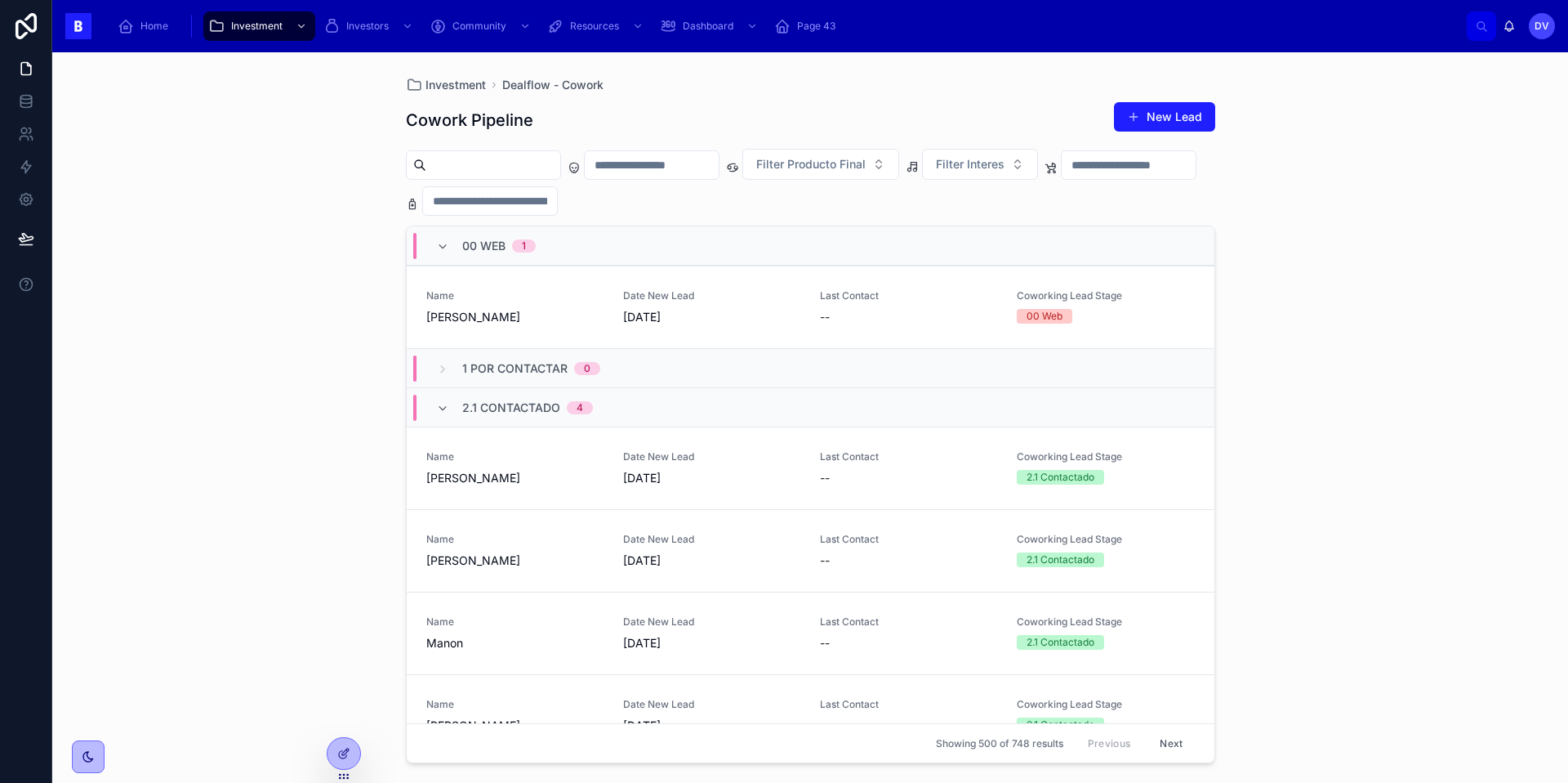
click at [515, 164] on input "text" at bounding box center [492, 165] width 134 height 23
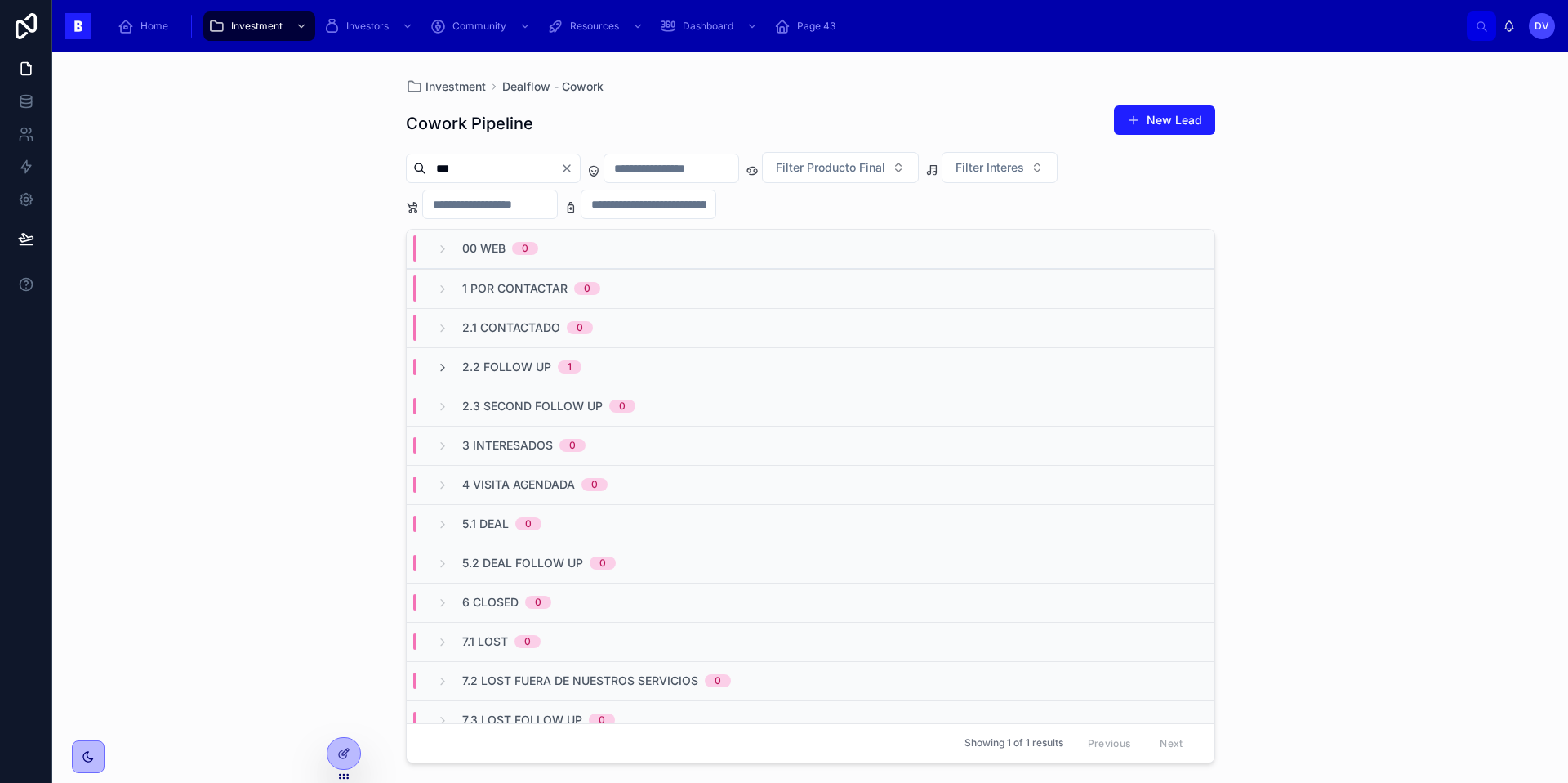
type input "***"
click at [541, 371] on span "2.2 Follow Up" at bounding box center [506, 367] width 89 height 17
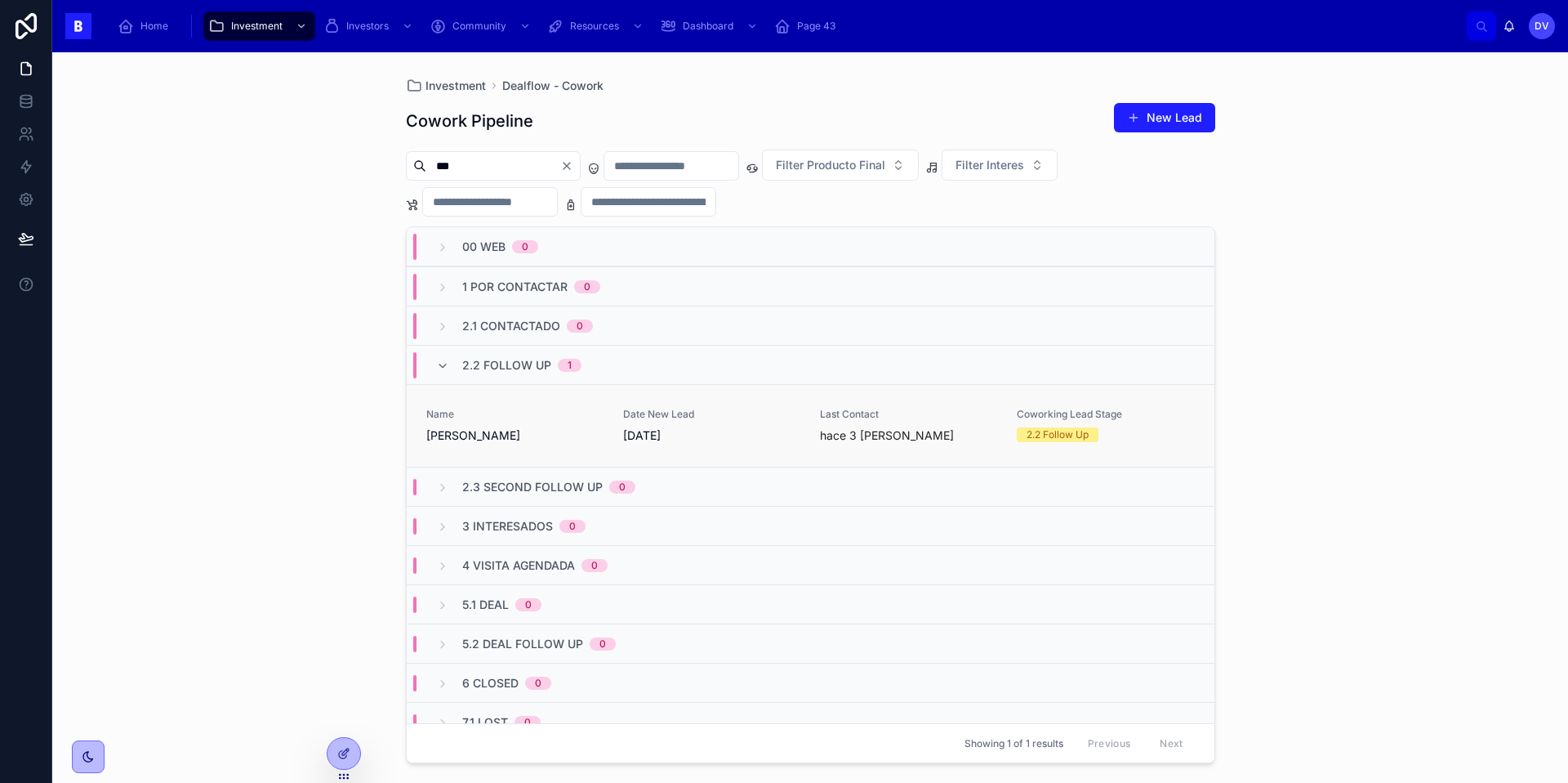
click at [779, 443] on span "[DATE]" at bounding box center [711, 435] width 177 height 17
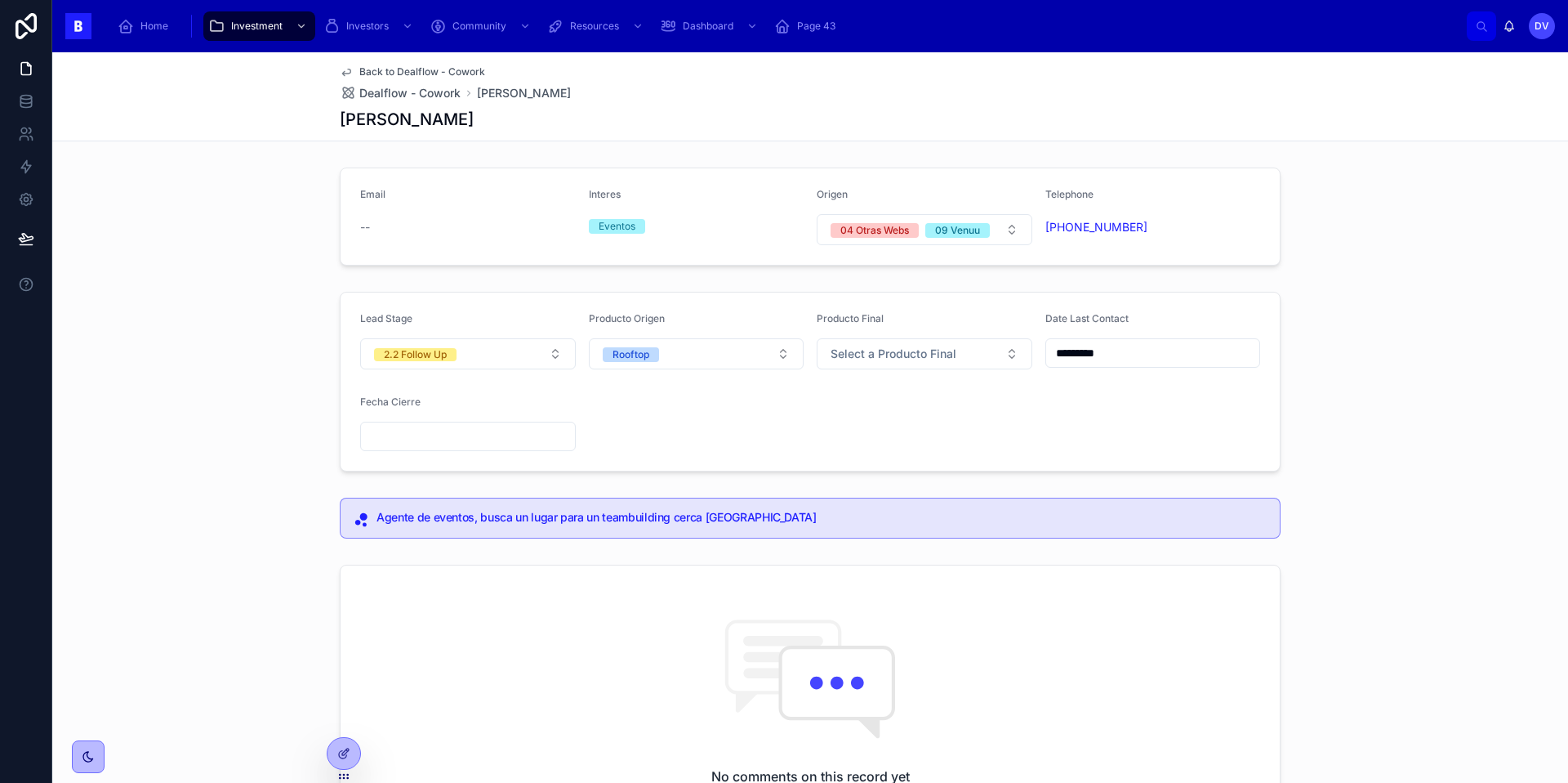
click at [1139, 346] on input "*********" at bounding box center [1153, 352] width 214 height 23
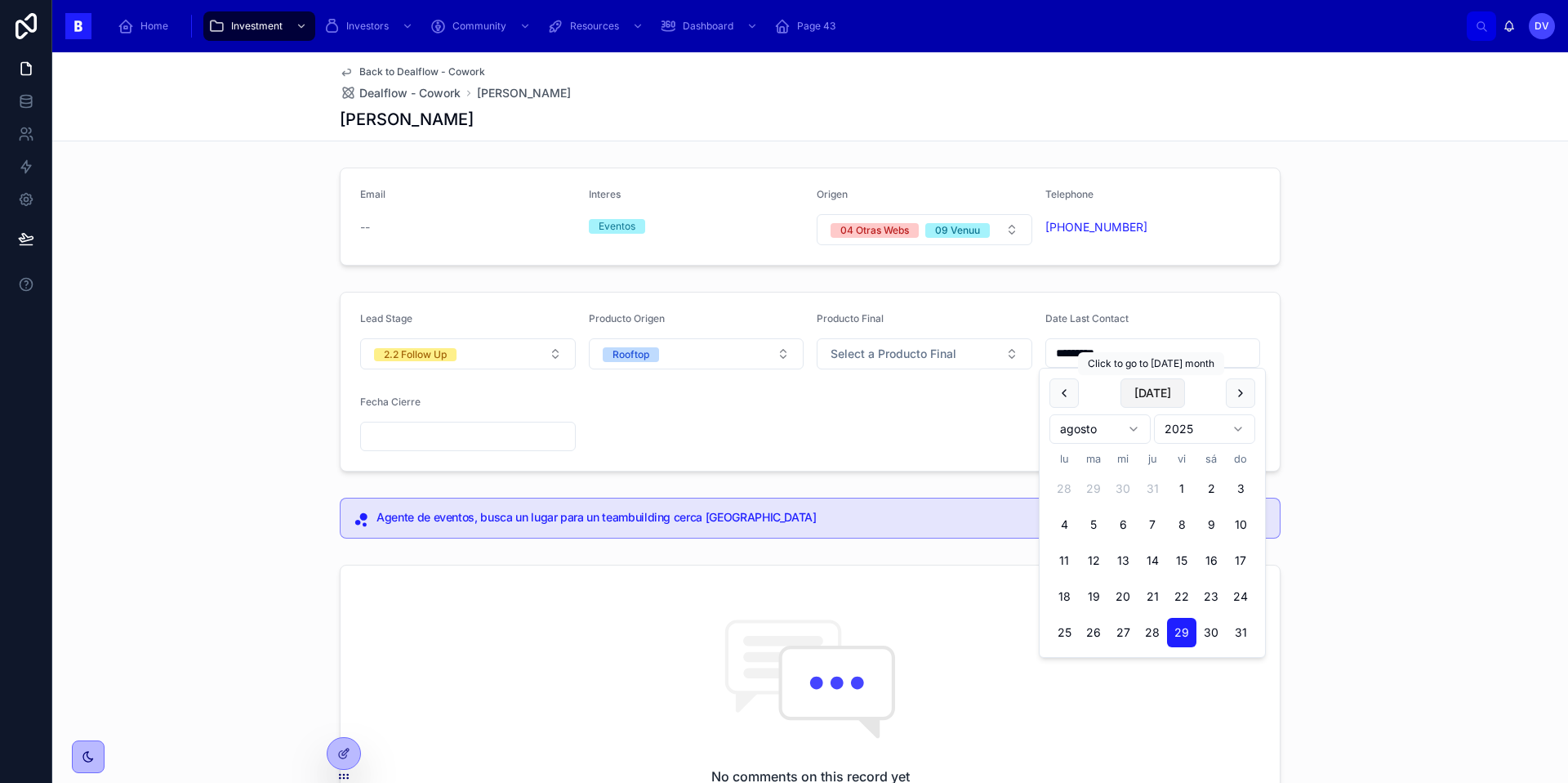
click at [1167, 387] on button "[DATE]" at bounding box center [1152, 393] width 65 height 30
type input "********"
click at [869, 434] on form "Lead Stage 2.2 Follow Up Producto Origen Rooftop Producto Final Select a Produc…" at bounding box center [809, 381] width 939 height 178
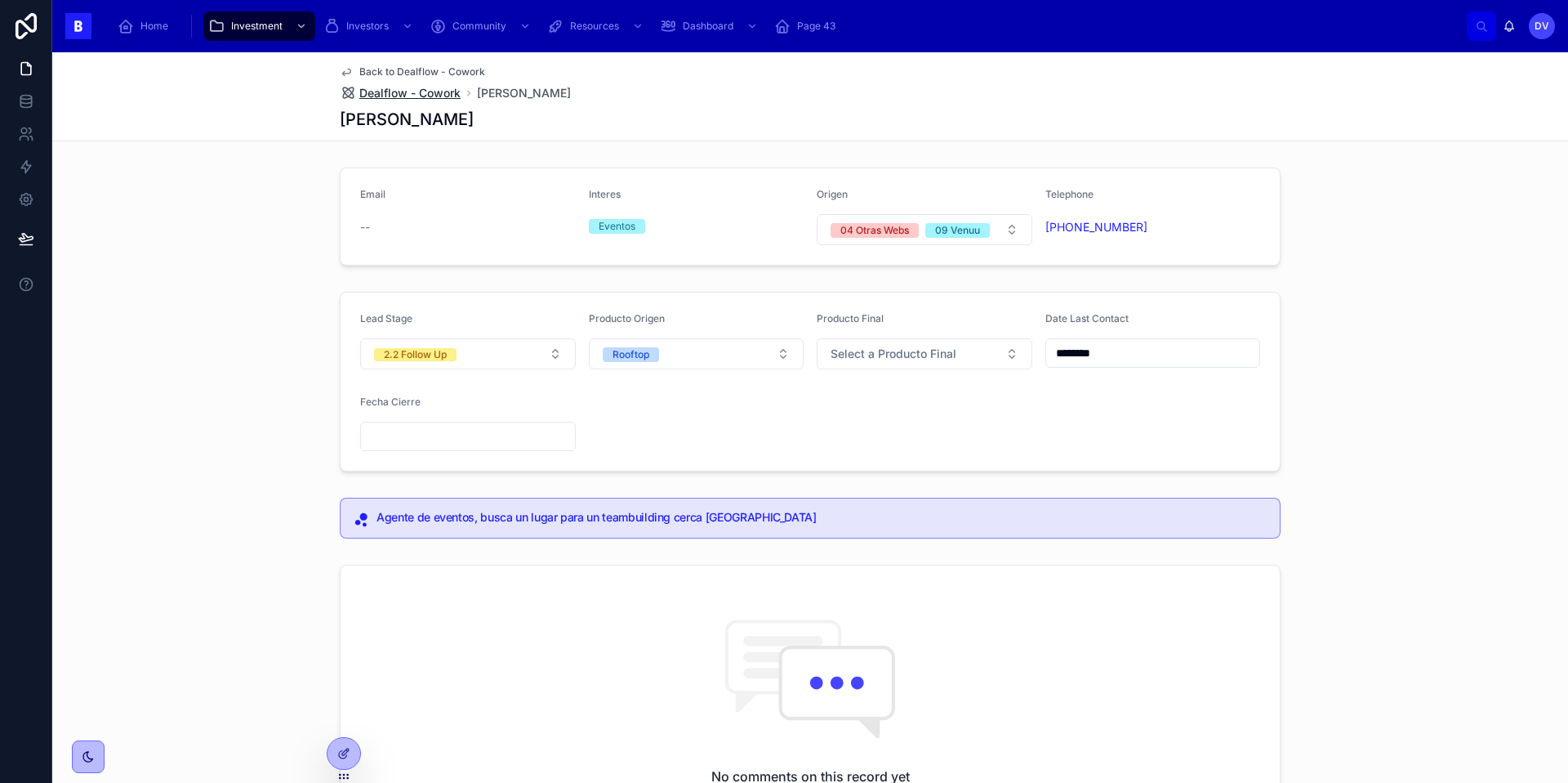
click at [419, 96] on span "Dealflow - Cowork" at bounding box center [410, 93] width 102 height 17
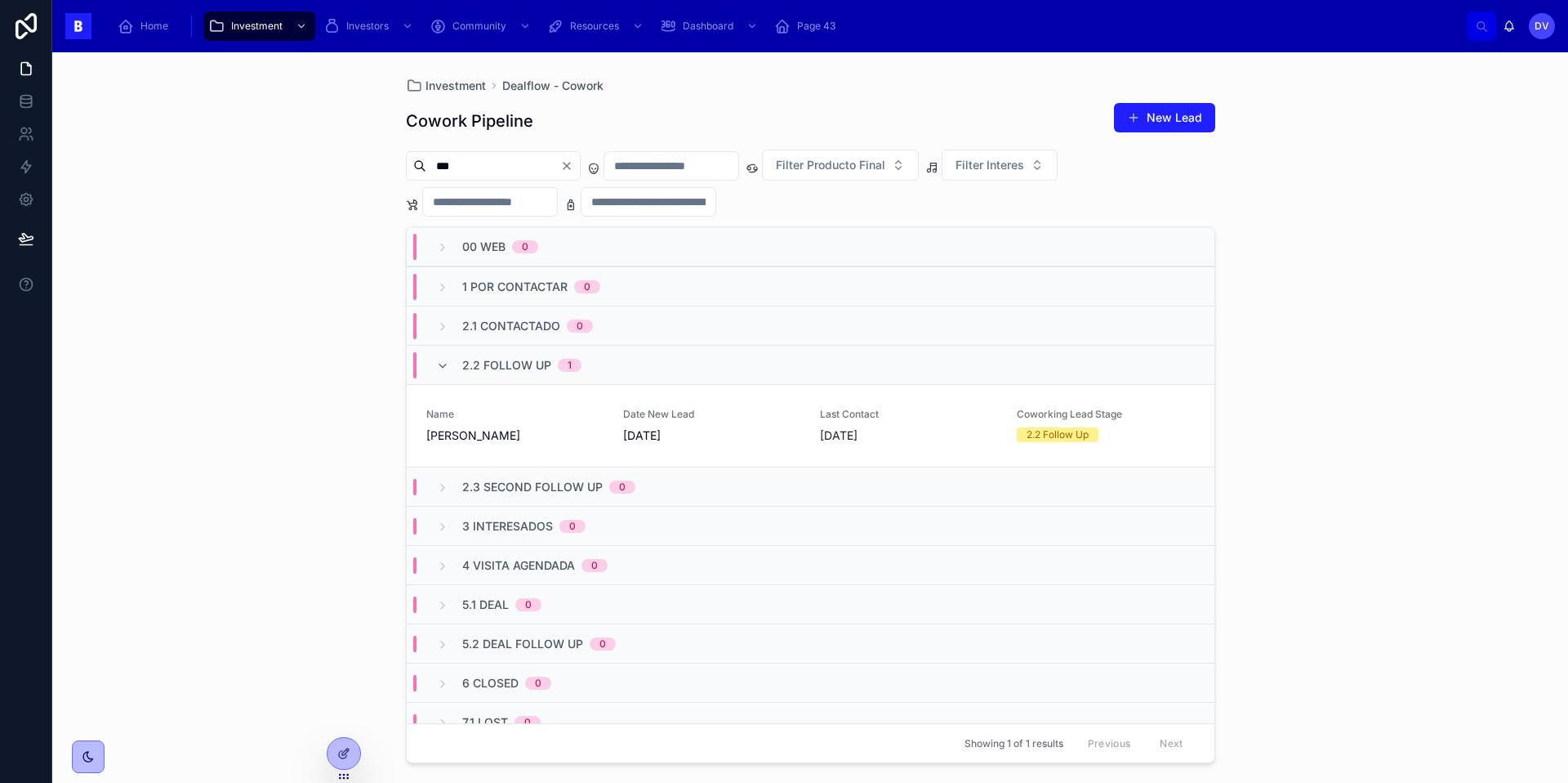
click at [573, 165] on icon "Clear" at bounding box center [566, 165] width 13 height 13
click at [454, 168] on input "text" at bounding box center [492, 165] width 134 height 23
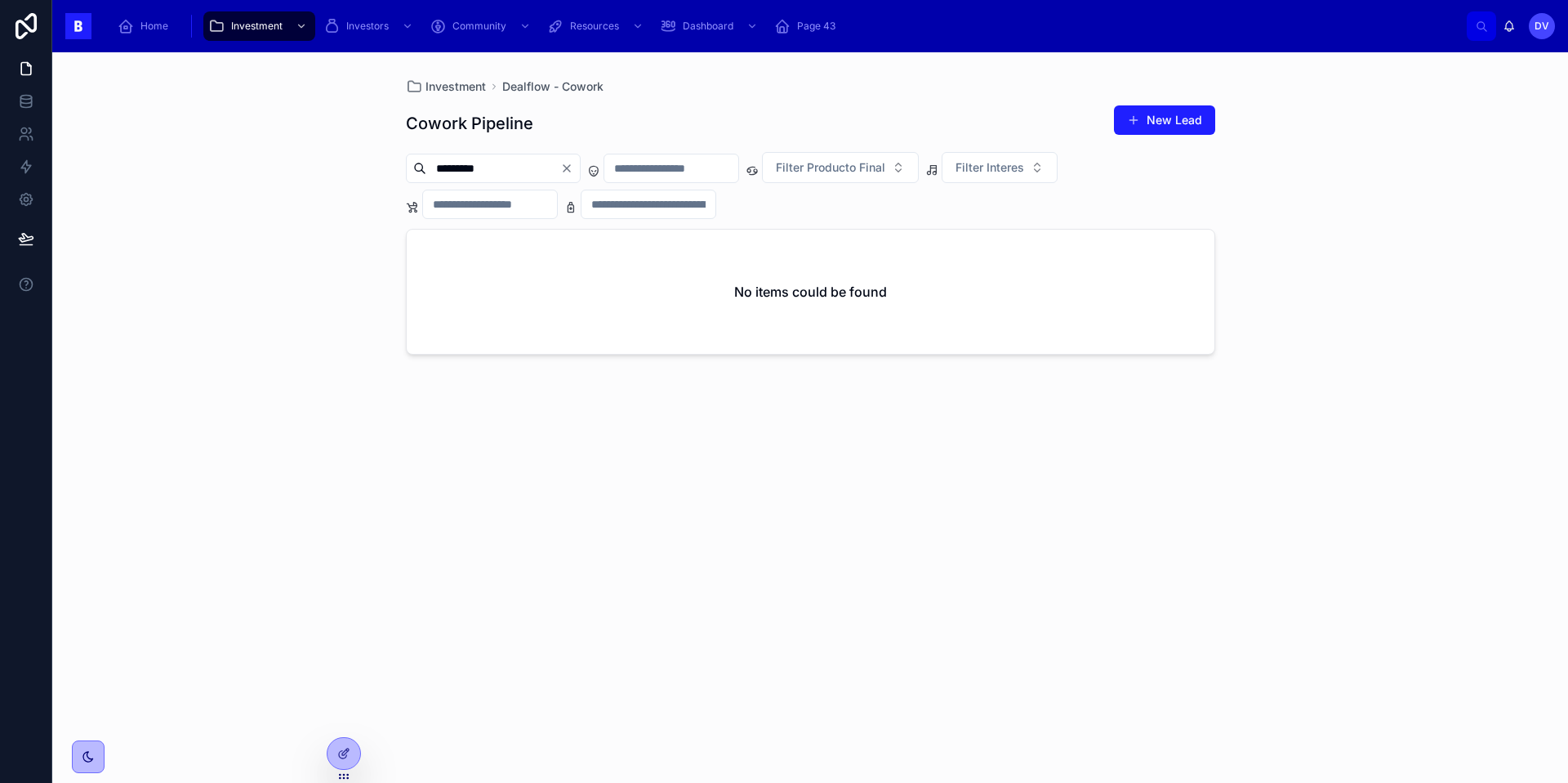
type input "*********"
click at [573, 173] on icon "Clear" at bounding box center [566, 168] width 13 height 13
click at [492, 179] on input "text" at bounding box center [492, 168] width 134 height 23
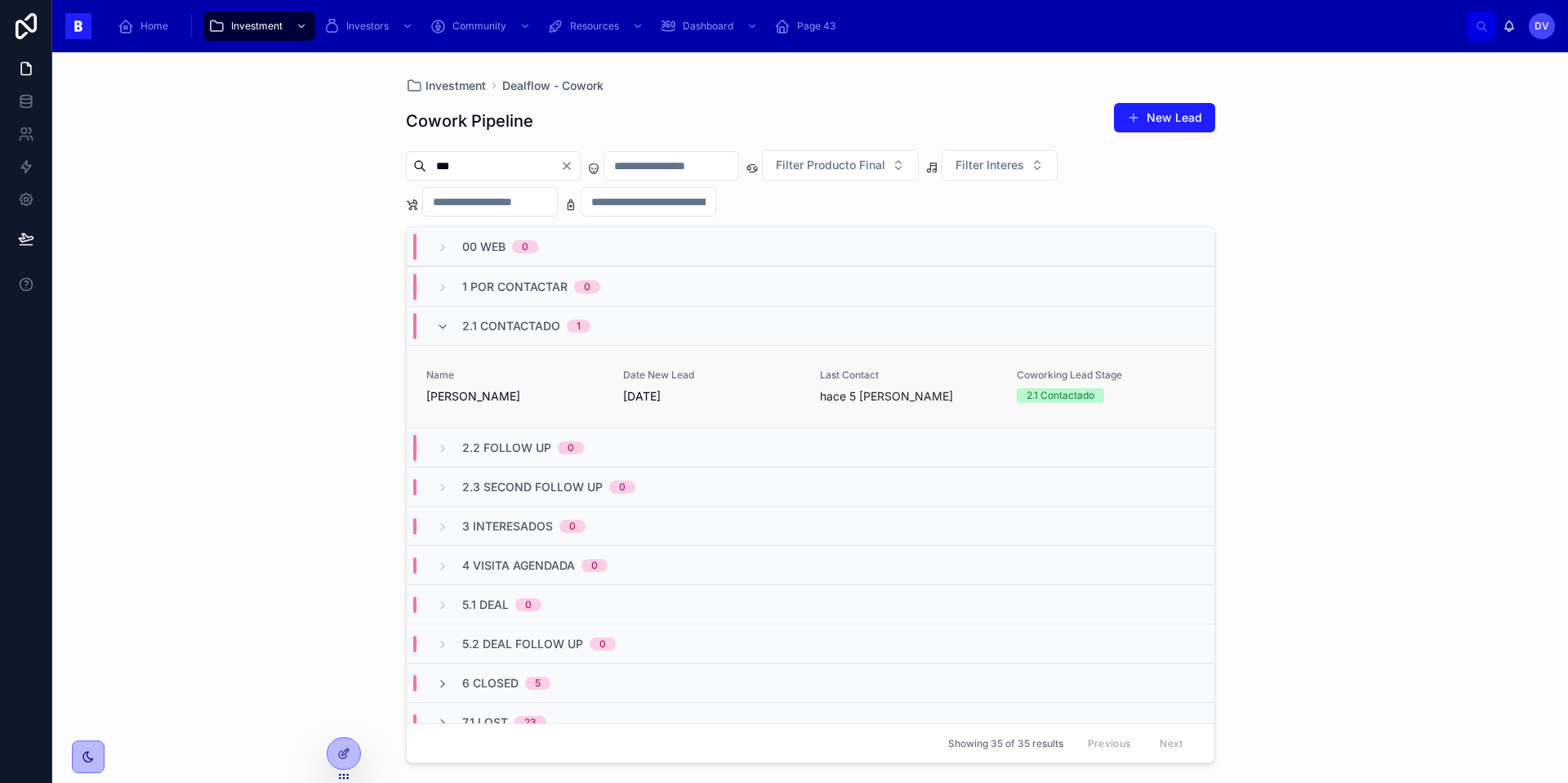
type input "***"
click at [606, 406] on link "Name [PERSON_NAME] Date New Lead [DATE] Last Contact hace 5 [PERSON_NAME] Cowor…" at bounding box center [810, 385] width 808 height 82
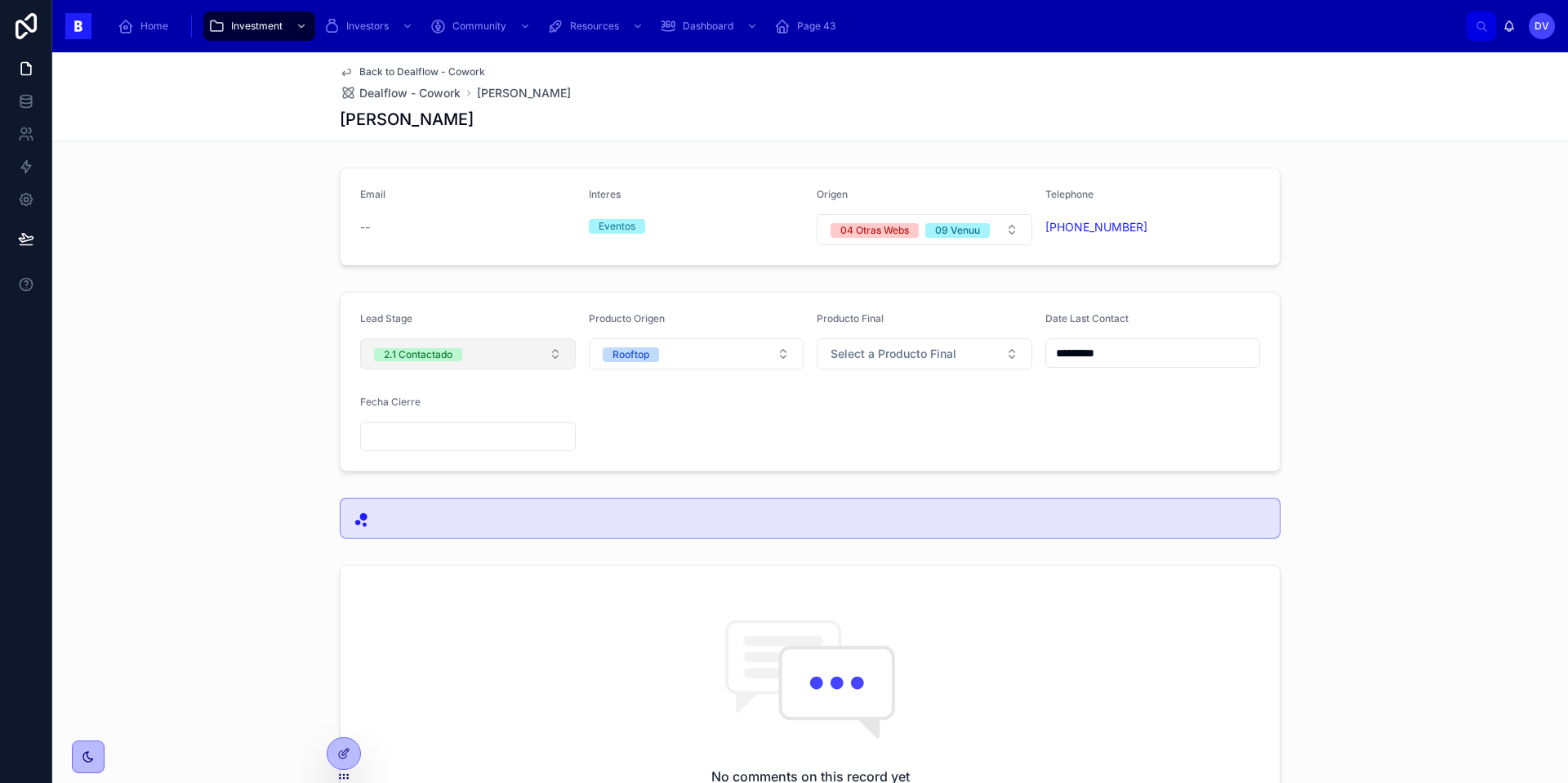
click at [551, 358] on button "2.1 Contactado" at bounding box center [468, 354] width 215 height 31
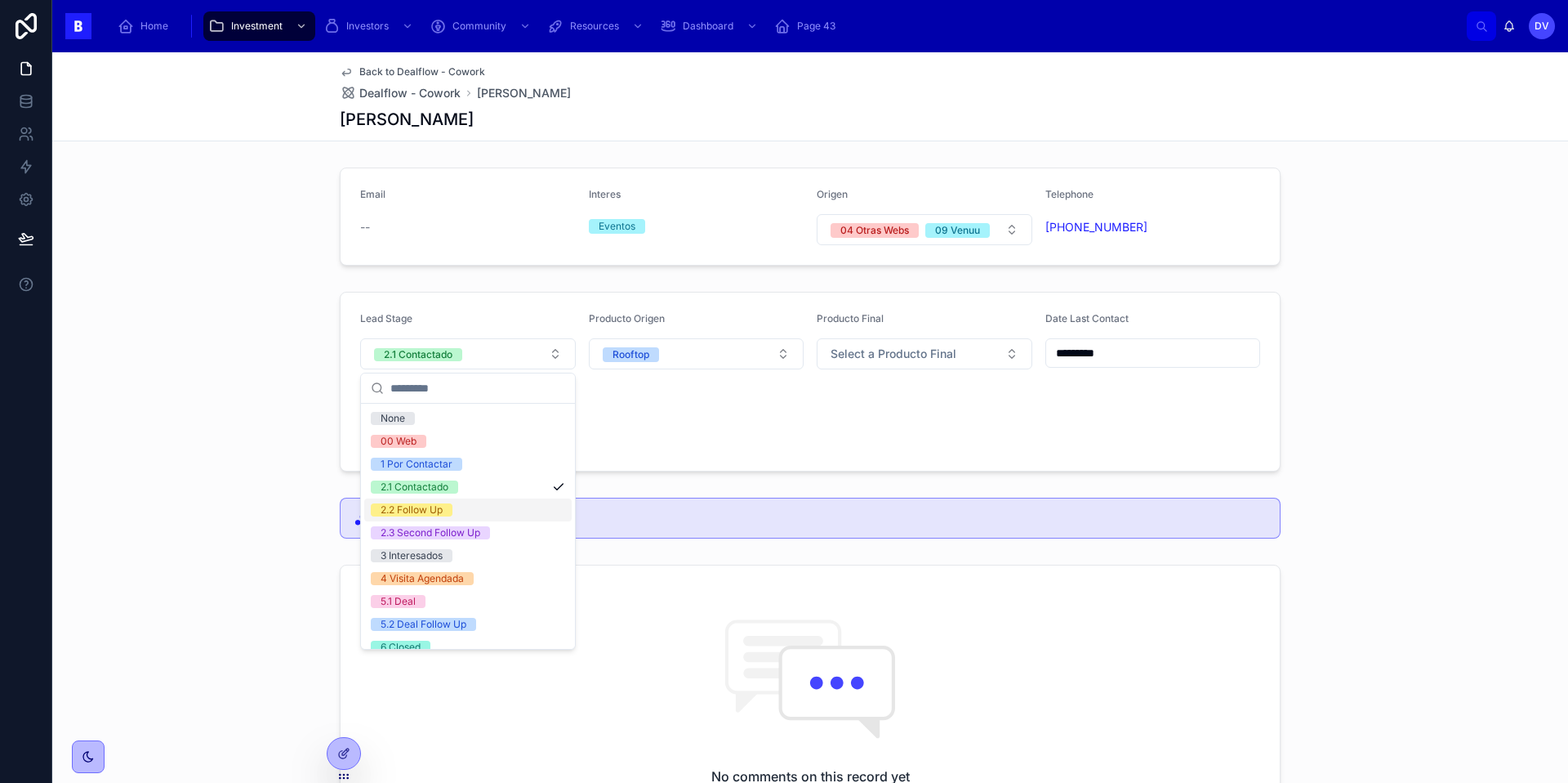
click at [519, 508] on div "2.2 Follow Up" at bounding box center [468, 509] width 207 height 23
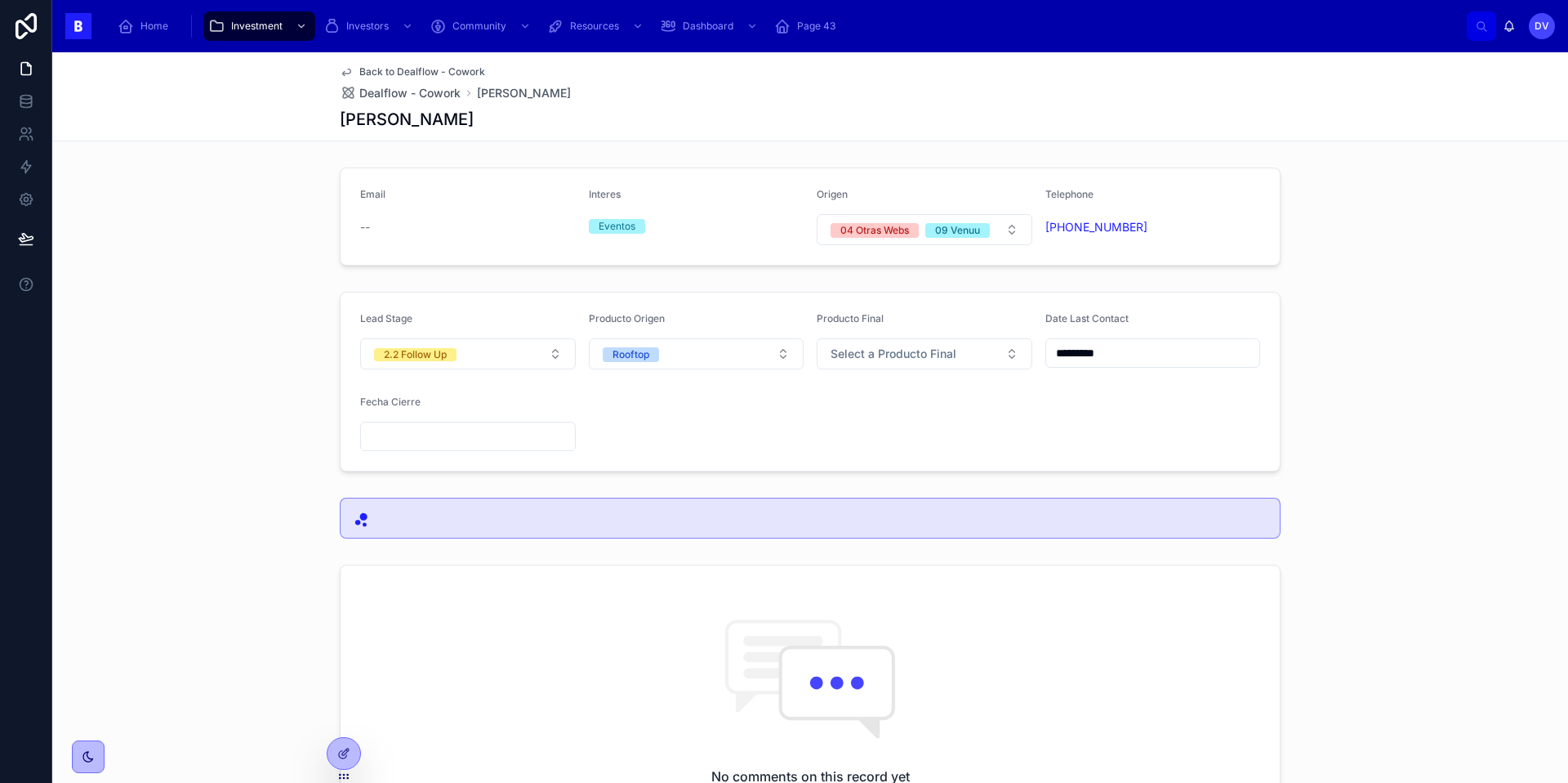
click at [1333, 395] on div "Lead Stage 2.2 Follow Up Producto Origen Rooftop Producto Final Select a Produc…" at bounding box center [810, 381] width 1515 height 193
click at [1175, 349] on input "*********" at bounding box center [1153, 352] width 214 height 23
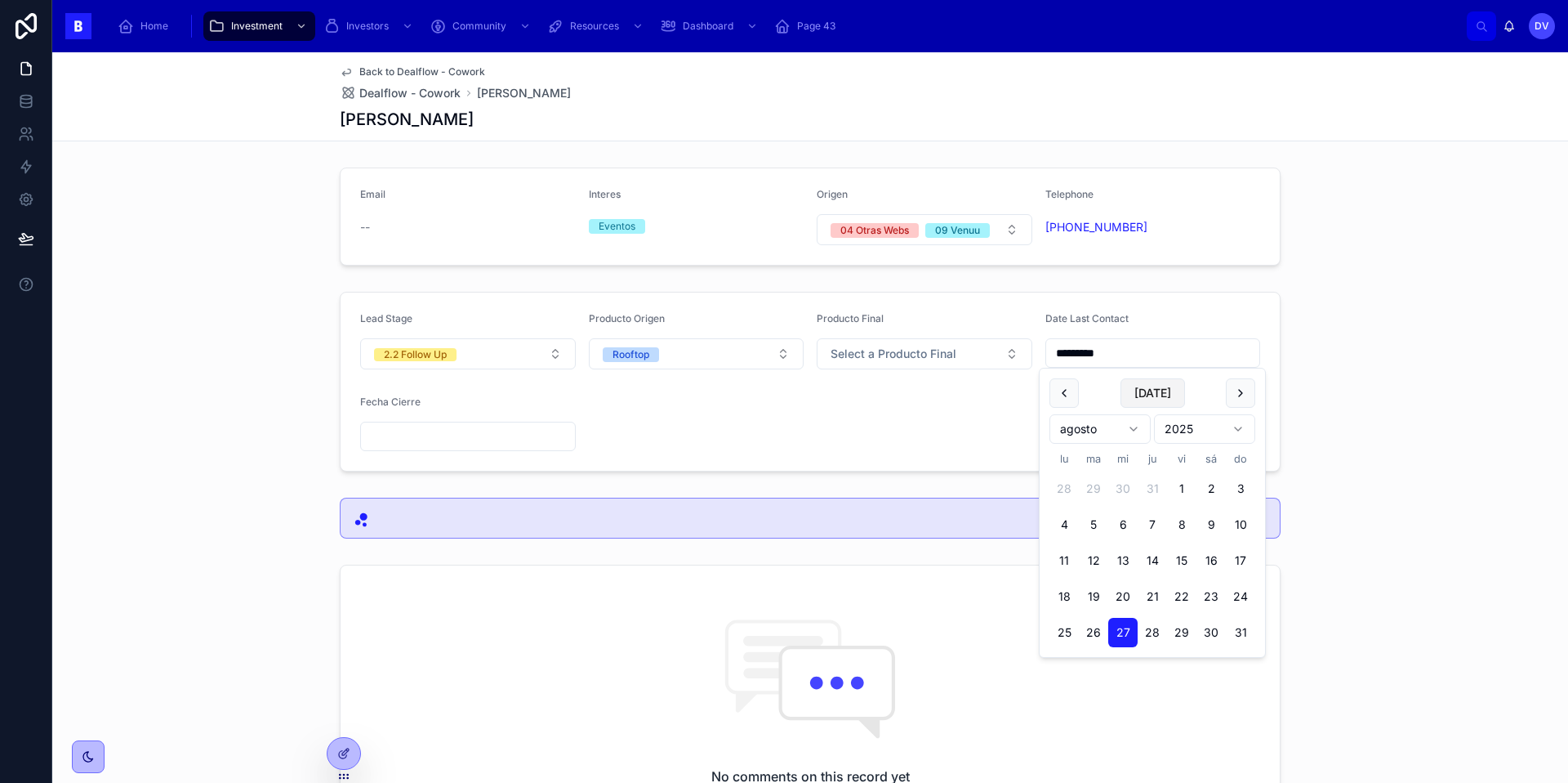
click at [1154, 398] on button "[DATE]" at bounding box center [1152, 393] width 65 height 30
type input "********"
click at [900, 469] on form "Lead Stage 2.2 Follow Up Producto Origen Rooftop Producto Final Select a Produc…" at bounding box center [809, 381] width 939 height 178
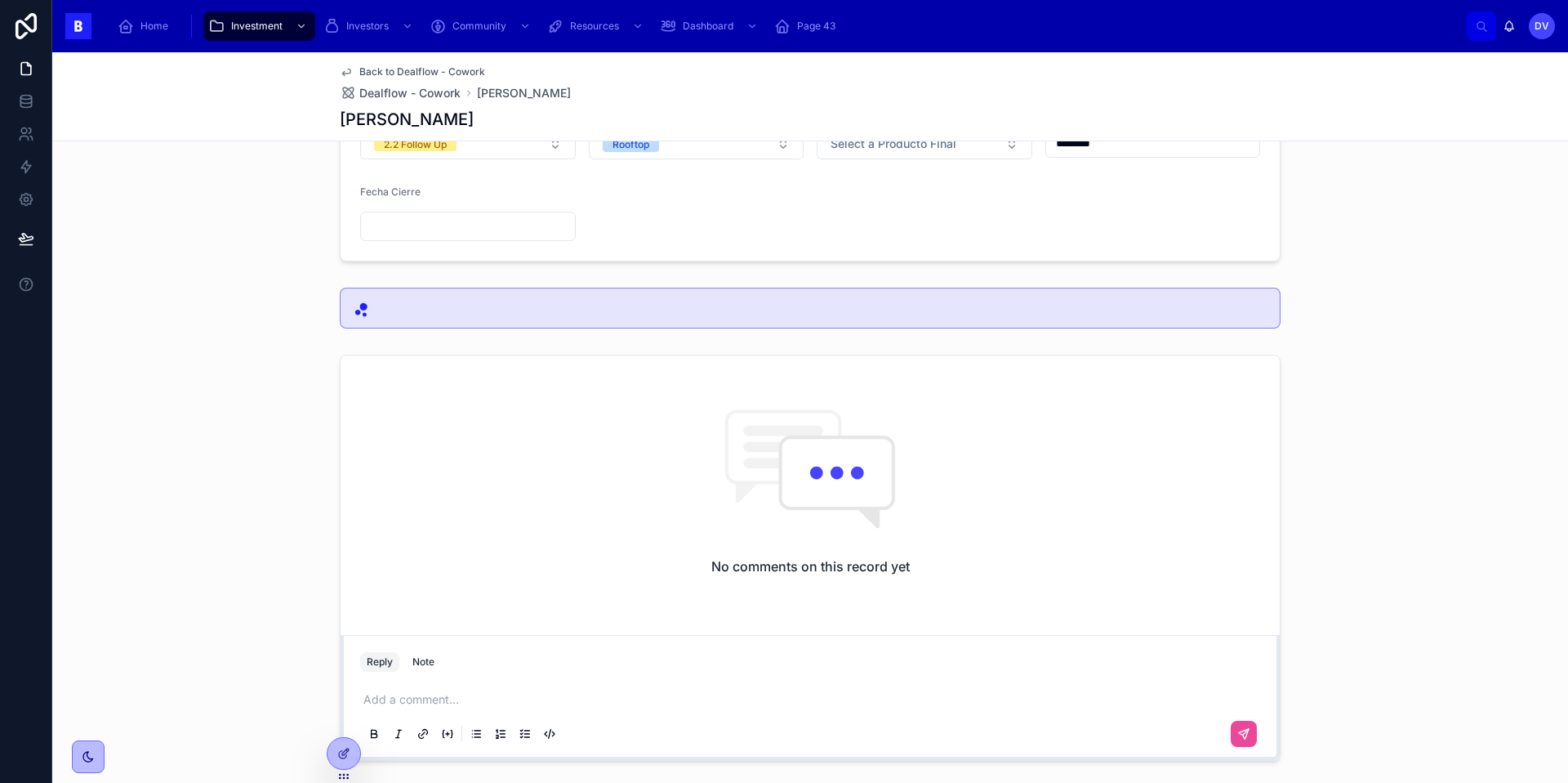
scroll to position [211, 0]
click at [384, 703] on p at bounding box center [813, 699] width 900 height 17
click at [1242, 754] on icon at bounding box center [1244, 749] width 13 height 13
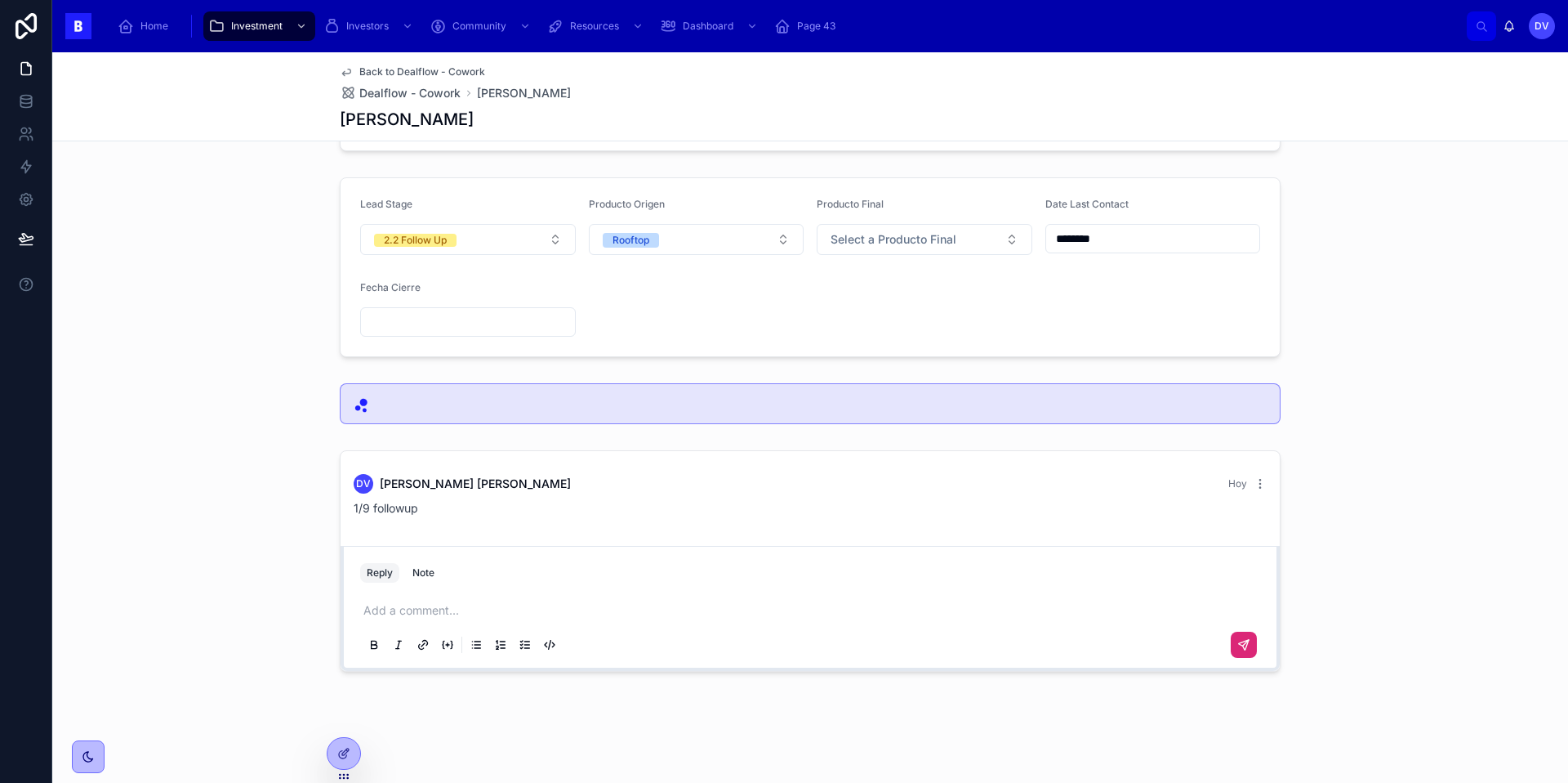
scroll to position [115, 0]
click at [444, 93] on span "Dealflow - Cowork" at bounding box center [410, 93] width 102 height 17
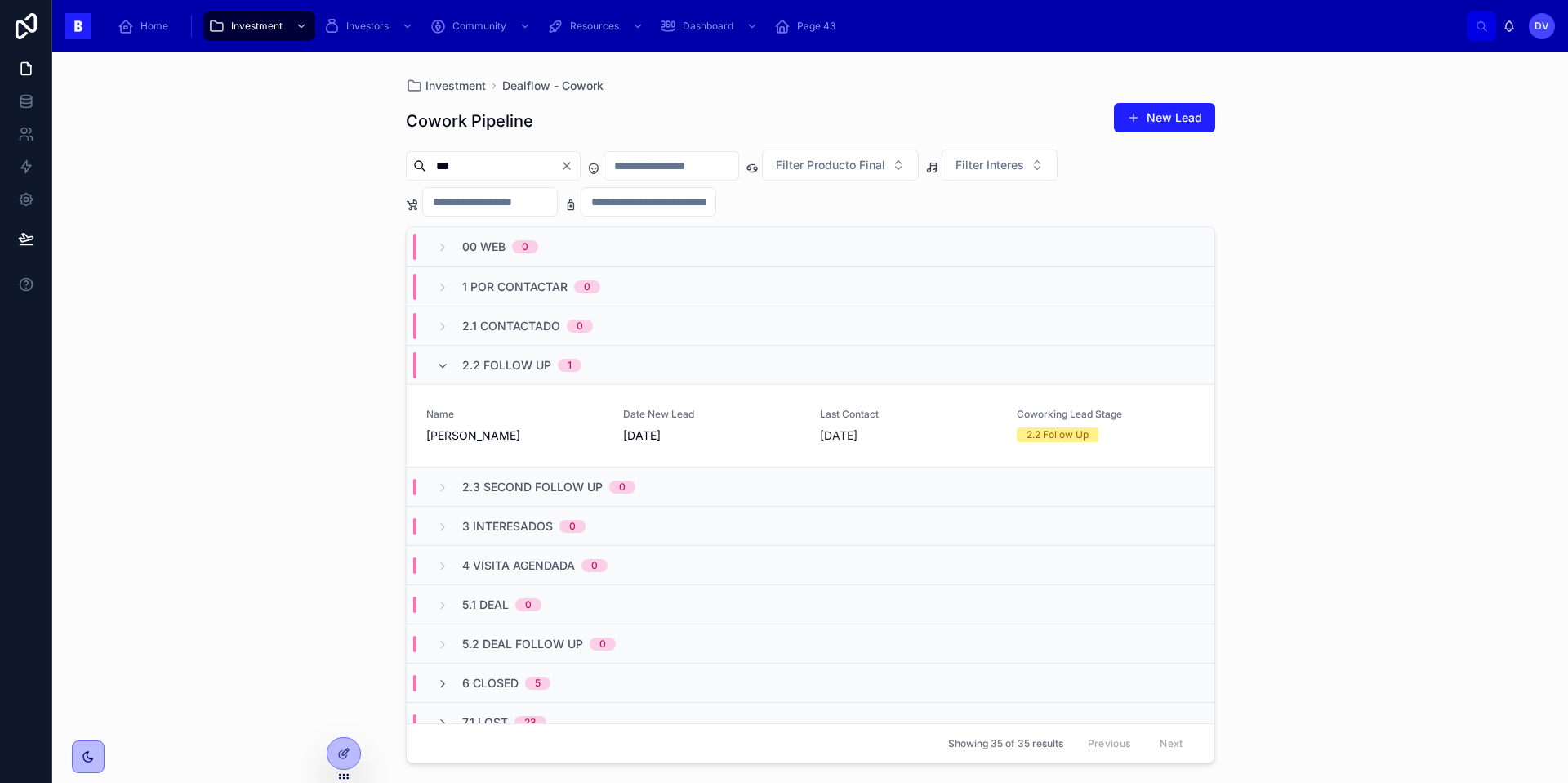
click at [573, 170] on icon "Clear" at bounding box center [566, 165] width 13 height 13
click at [520, 164] on input "text" at bounding box center [492, 165] width 134 height 23
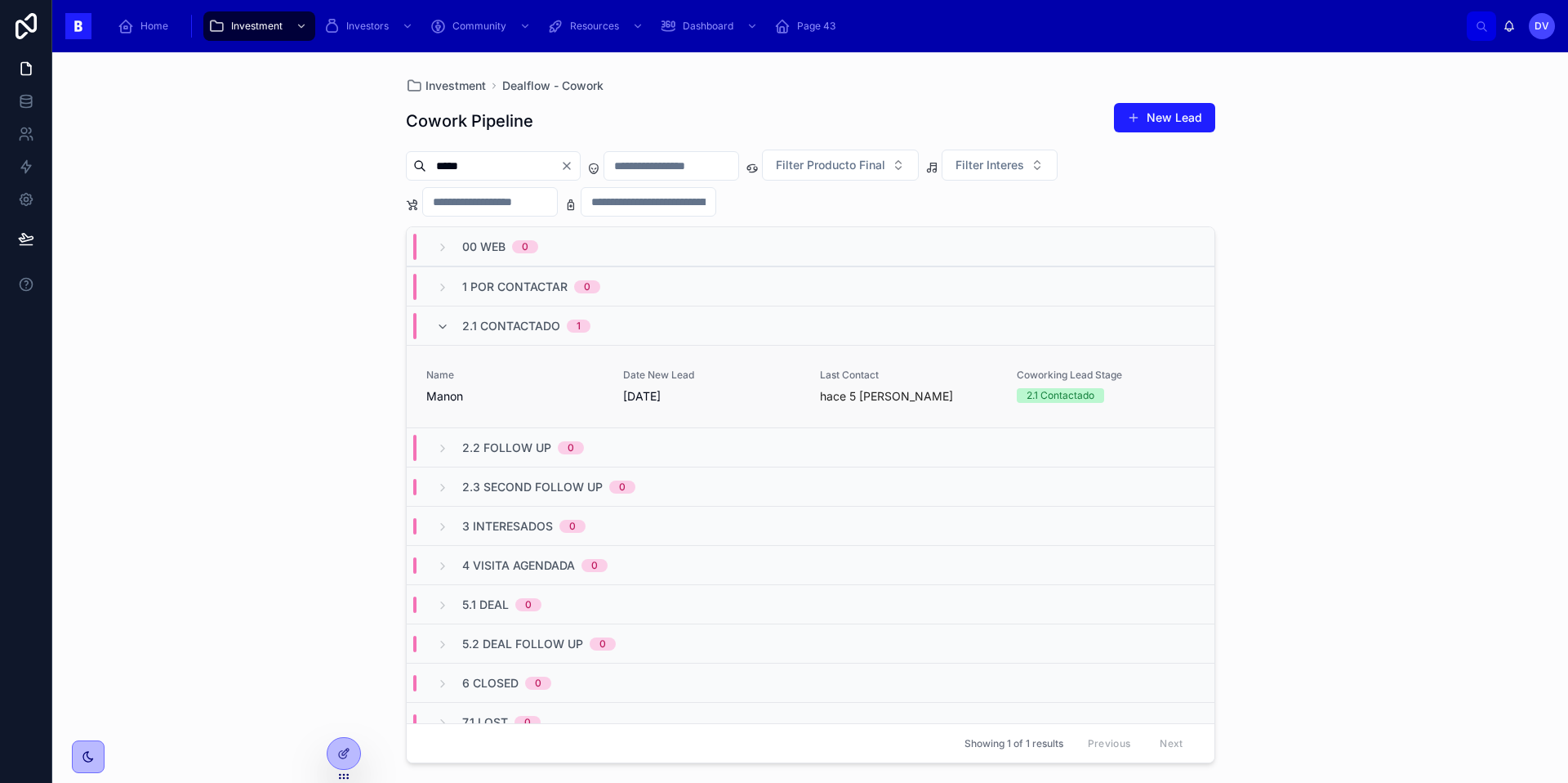
type input "*****"
click at [561, 394] on span "Manon" at bounding box center [515, 397] width 177 height 17
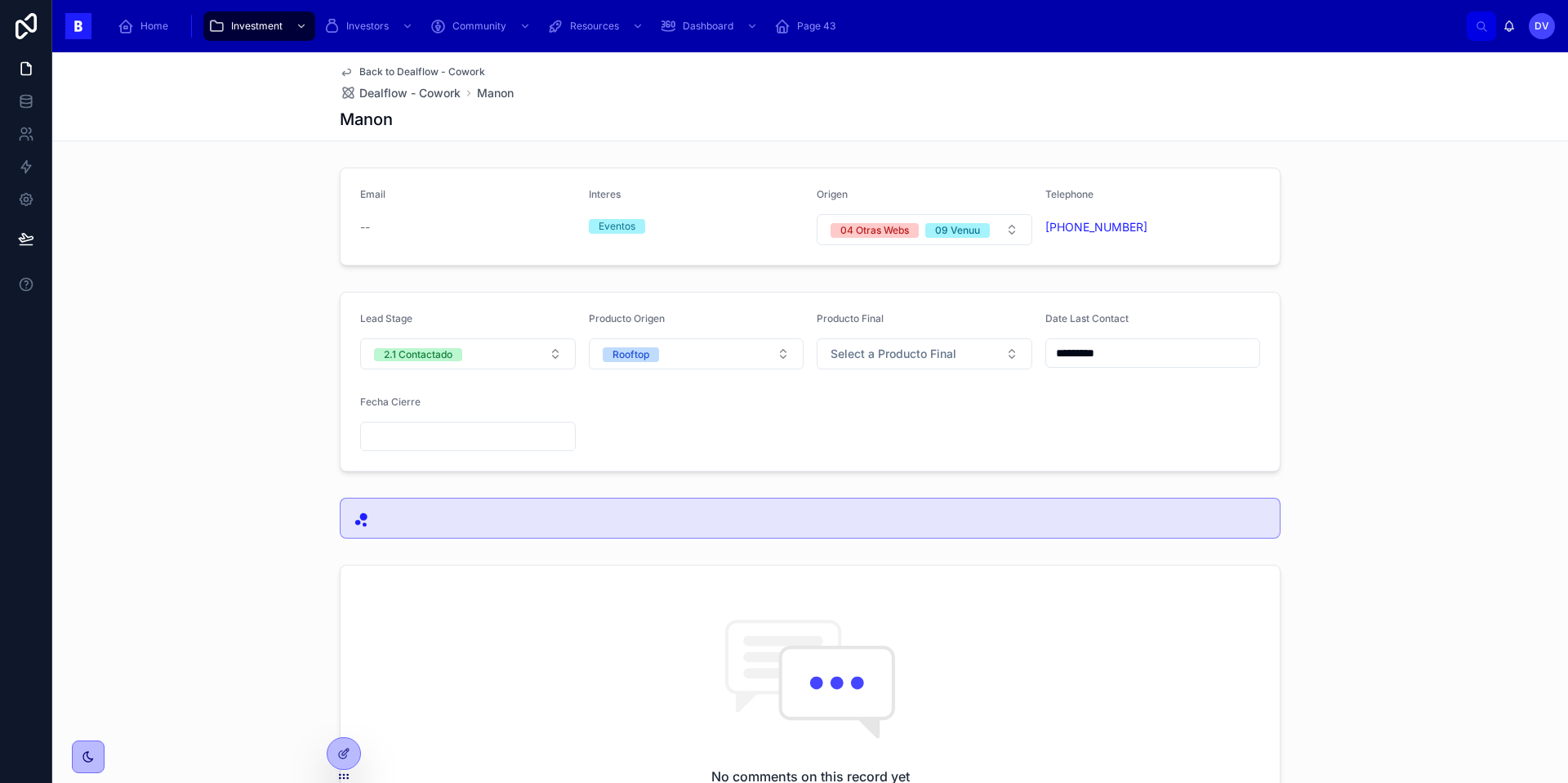
click at [1132, 351] on input "*********" at bounding box center [1153, 352] width 214 height 23
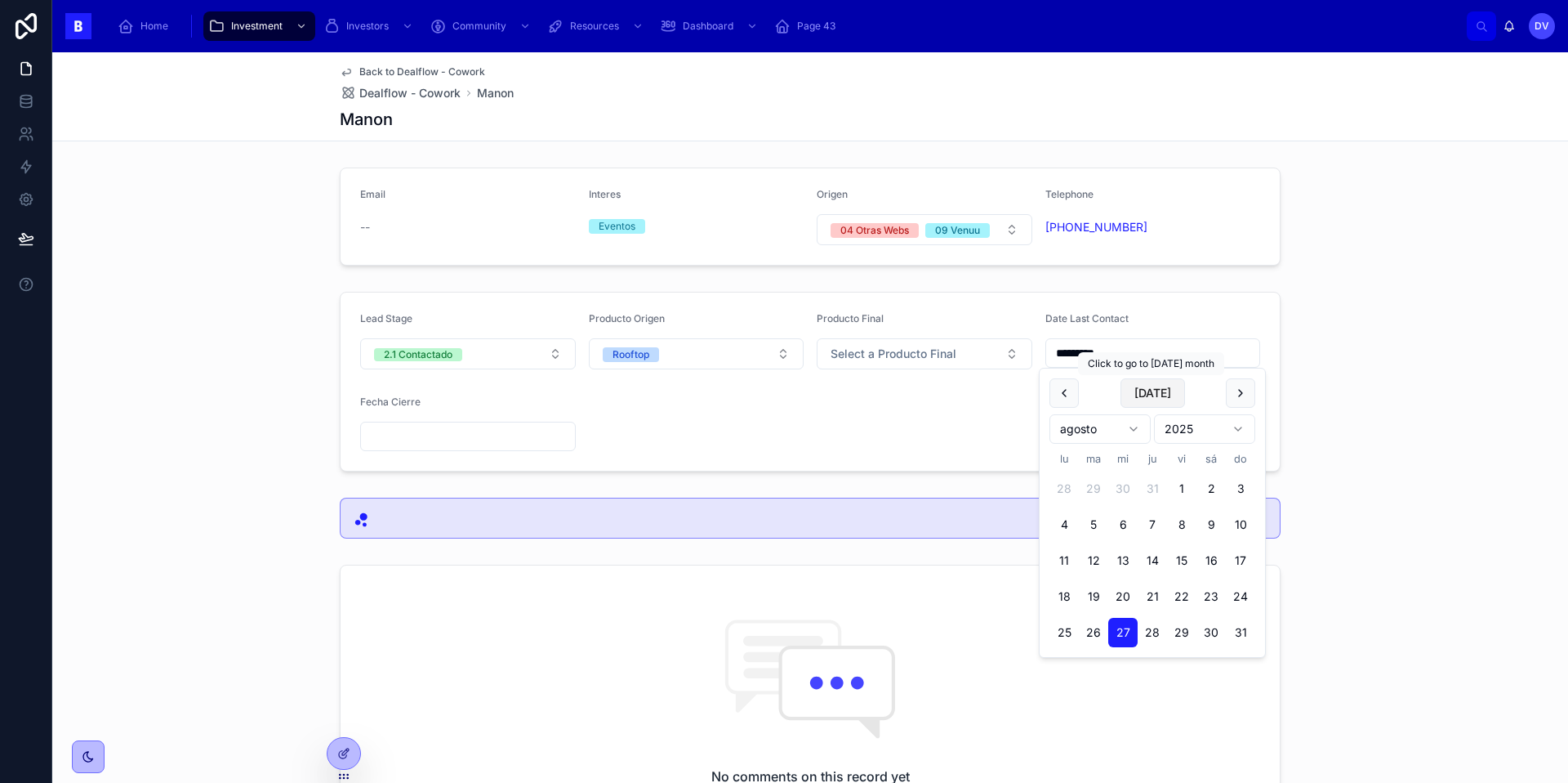
click at [1156, 391] on button "[DATE]" at bounding box center [1152, 393] width 65 height 30
type input "********"
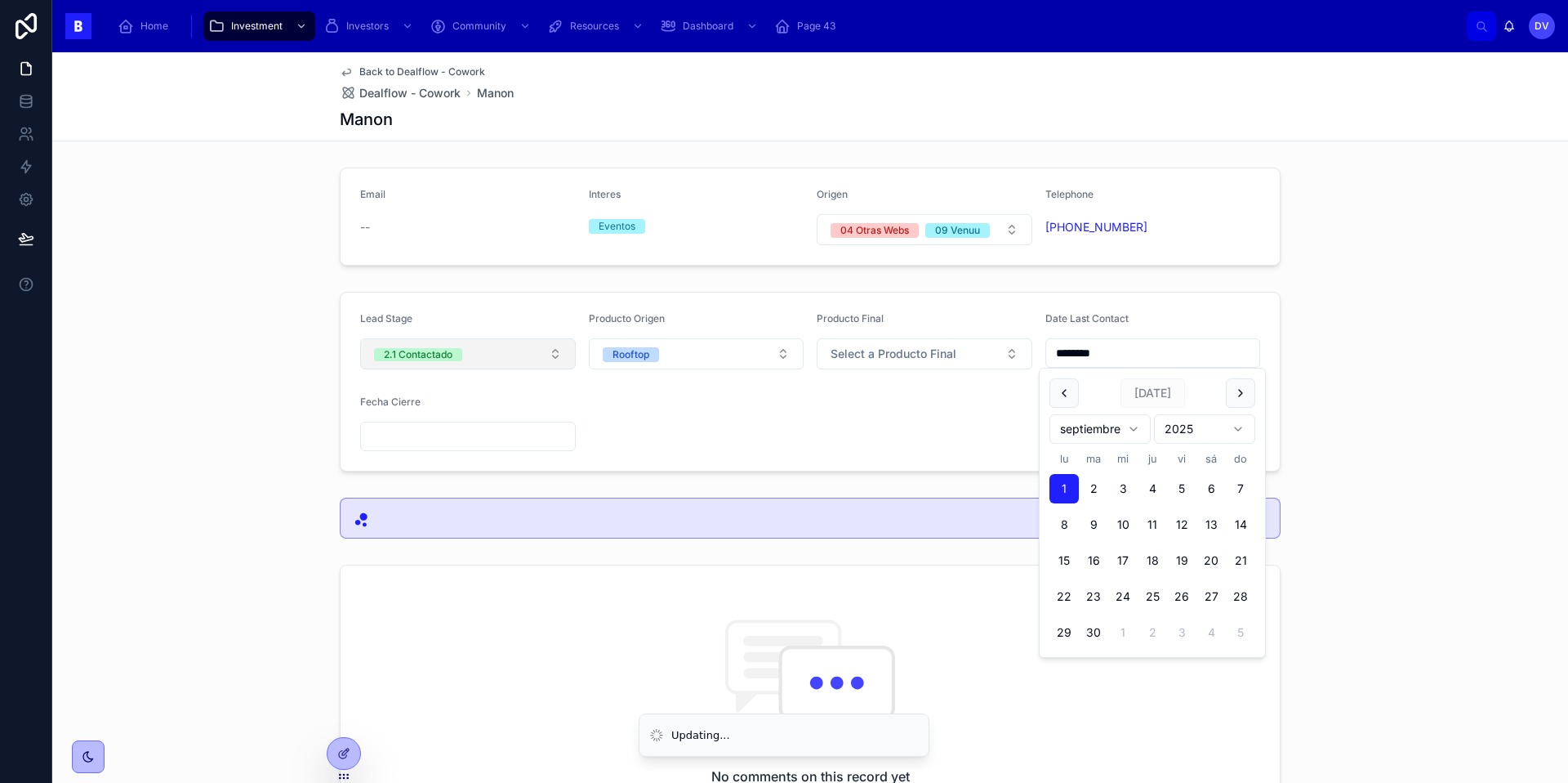
click at [558, 349] on button "2.1 Contactado" at bounding box center [468, 354] width 215 height 31
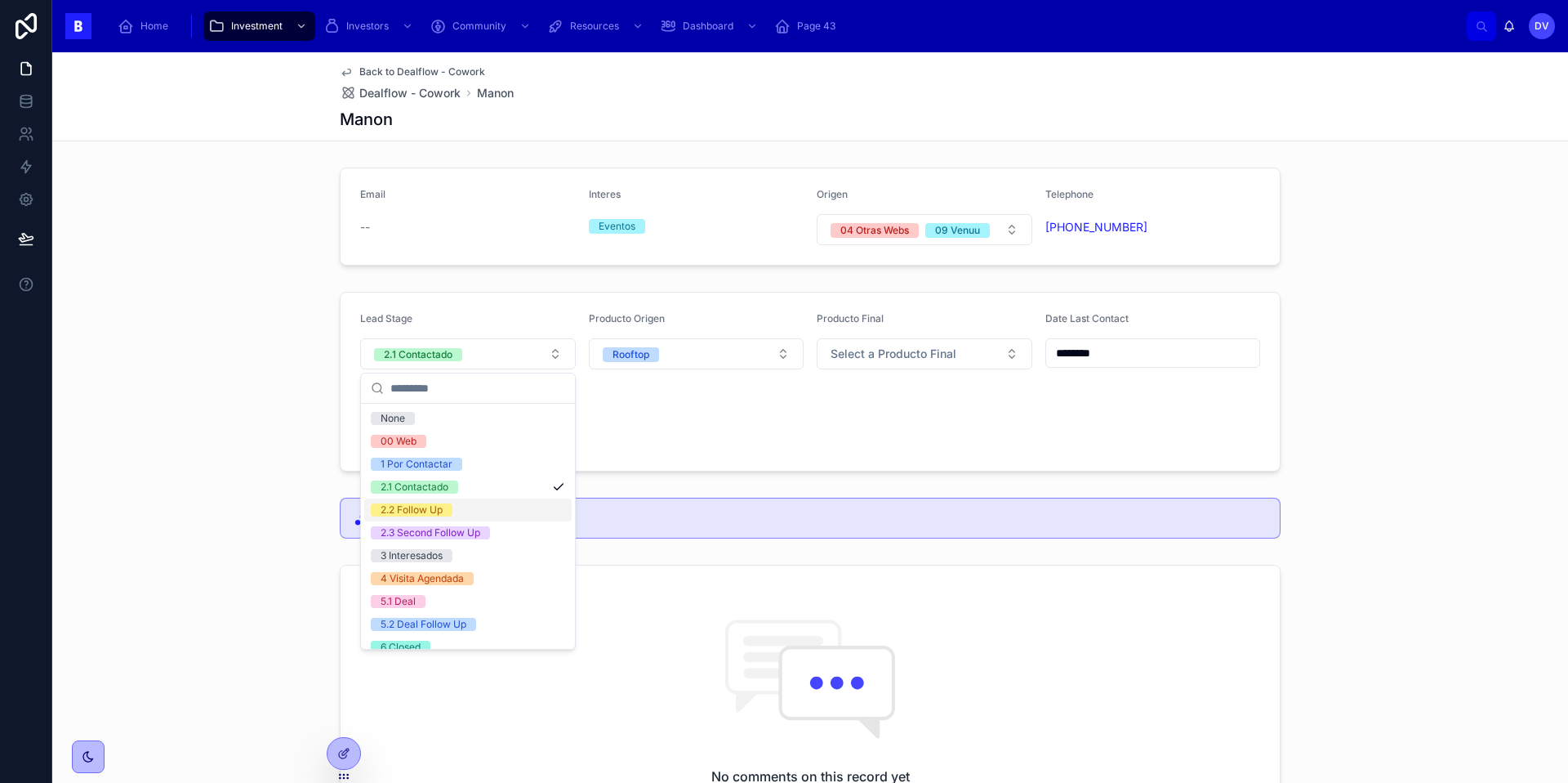
click at [482, 512] on div "2.2 Follow Up" at bounding box center [468, 509] width 207 height 23
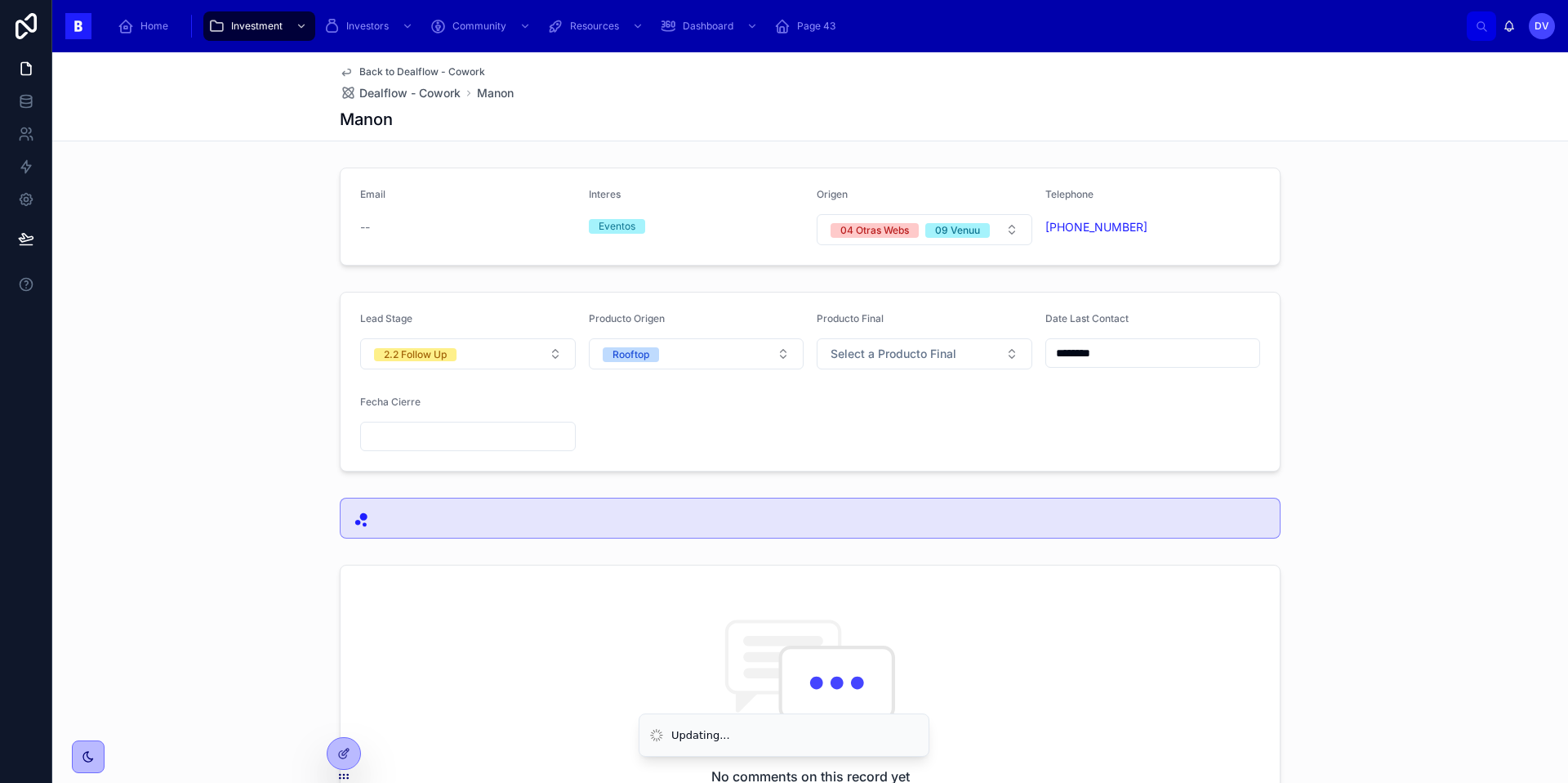
scroll to position [299, 0]
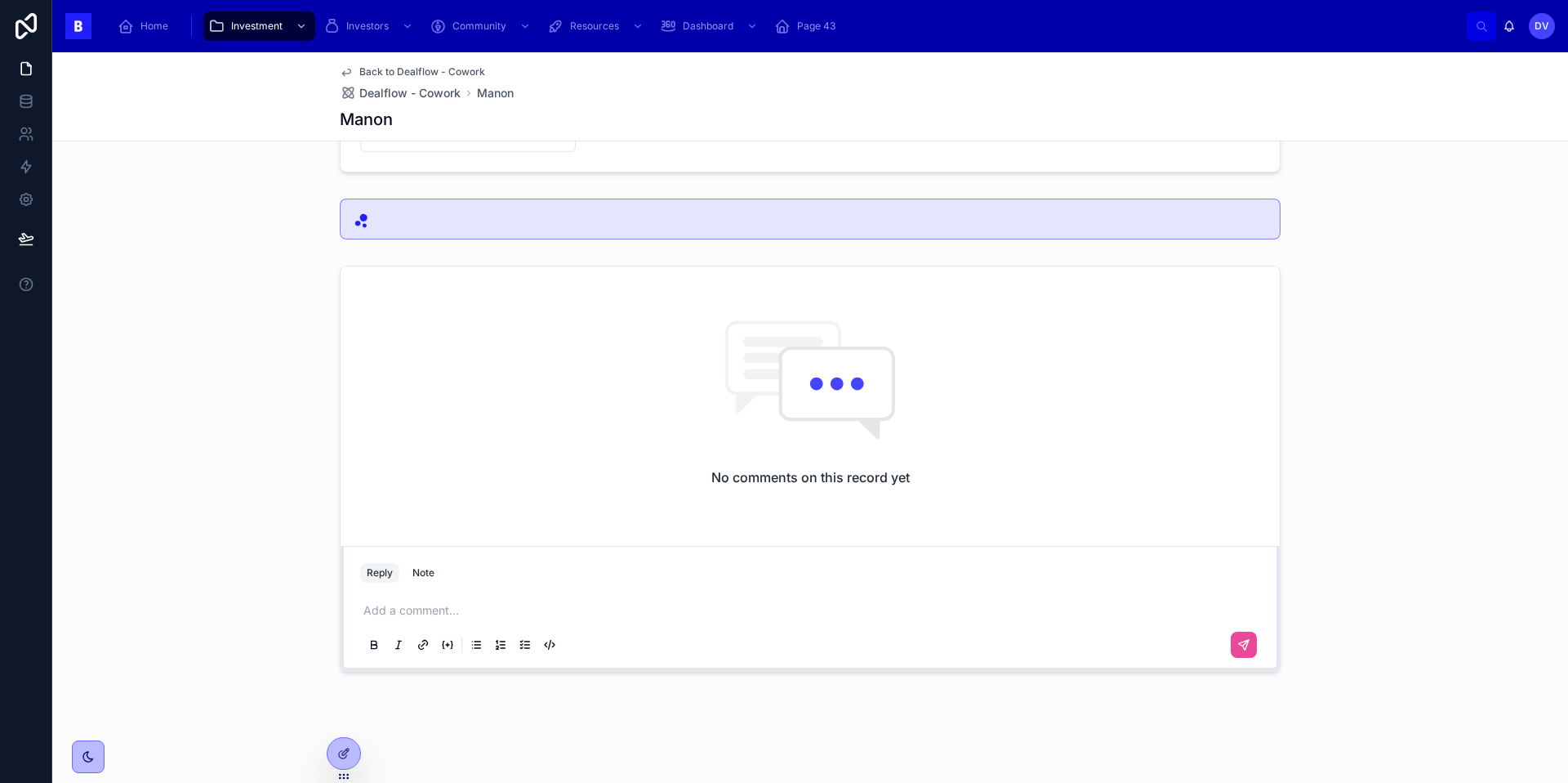
click at [387, 614] on p at bounding box center [813, 610] width 900 height 17
click at [1246, 664] on icon at bounding box center [1244, 661] width 10 height 10
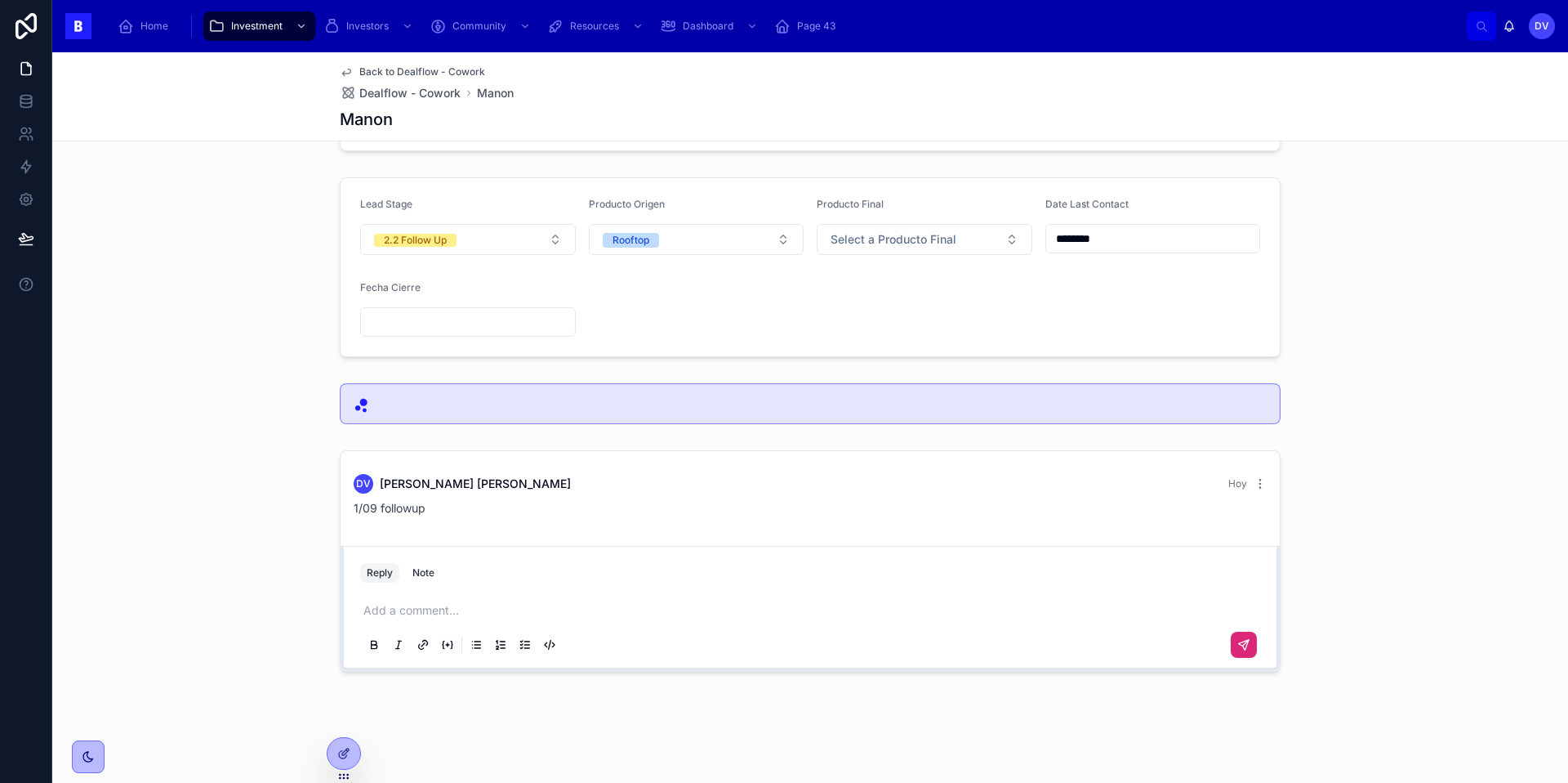
scroll to position [115, 0]
click at [401, 95] on span "Dealflow - Cowork" at bounding box center [410, 93] width 102 height 17
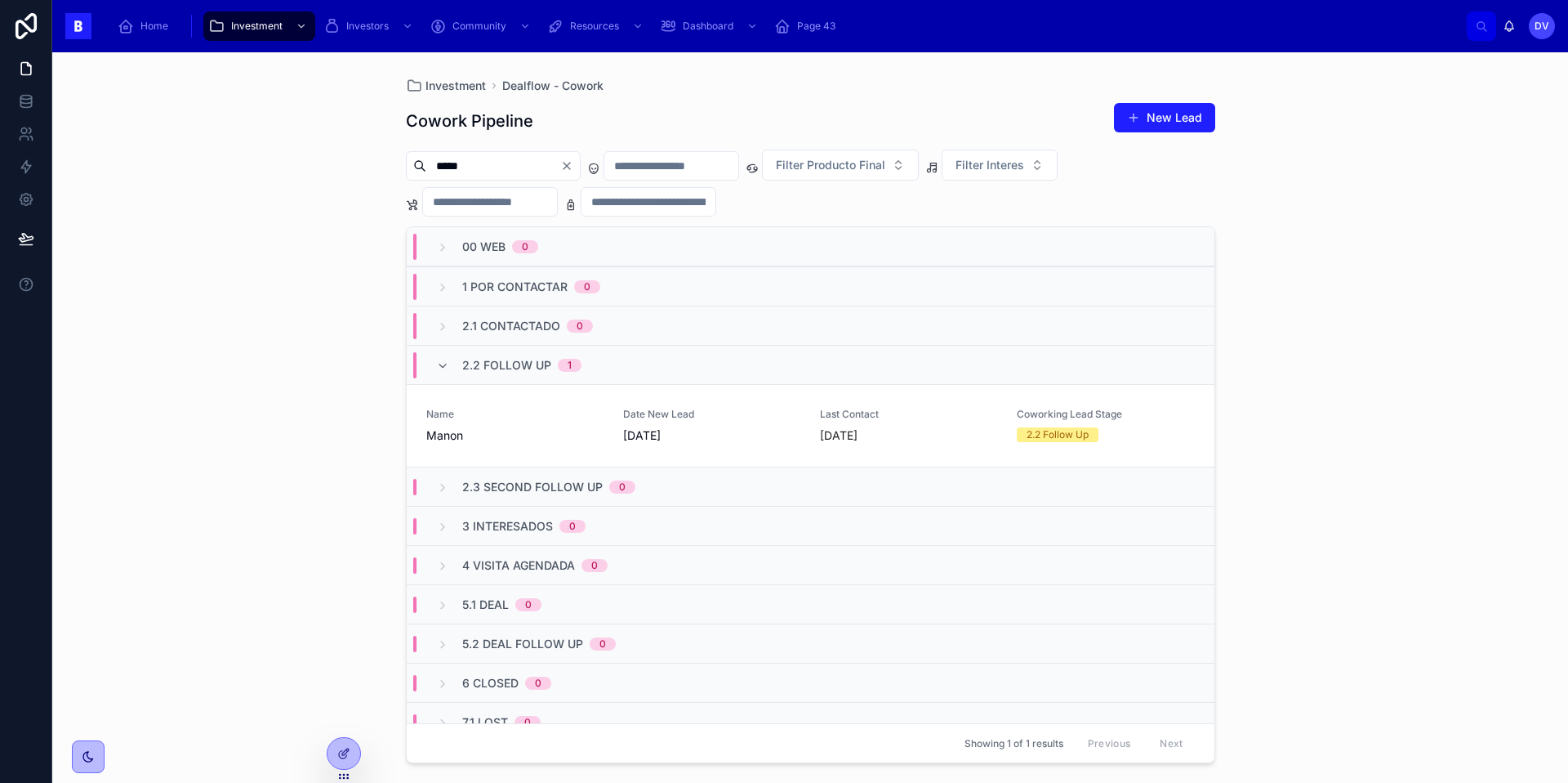
click at [573, 170] on icon "Clear" at bounding box center [566, 165] width 13 height 13
click at [508, 156] on input "text" at bounding box center [492, 165] width 134 height 23
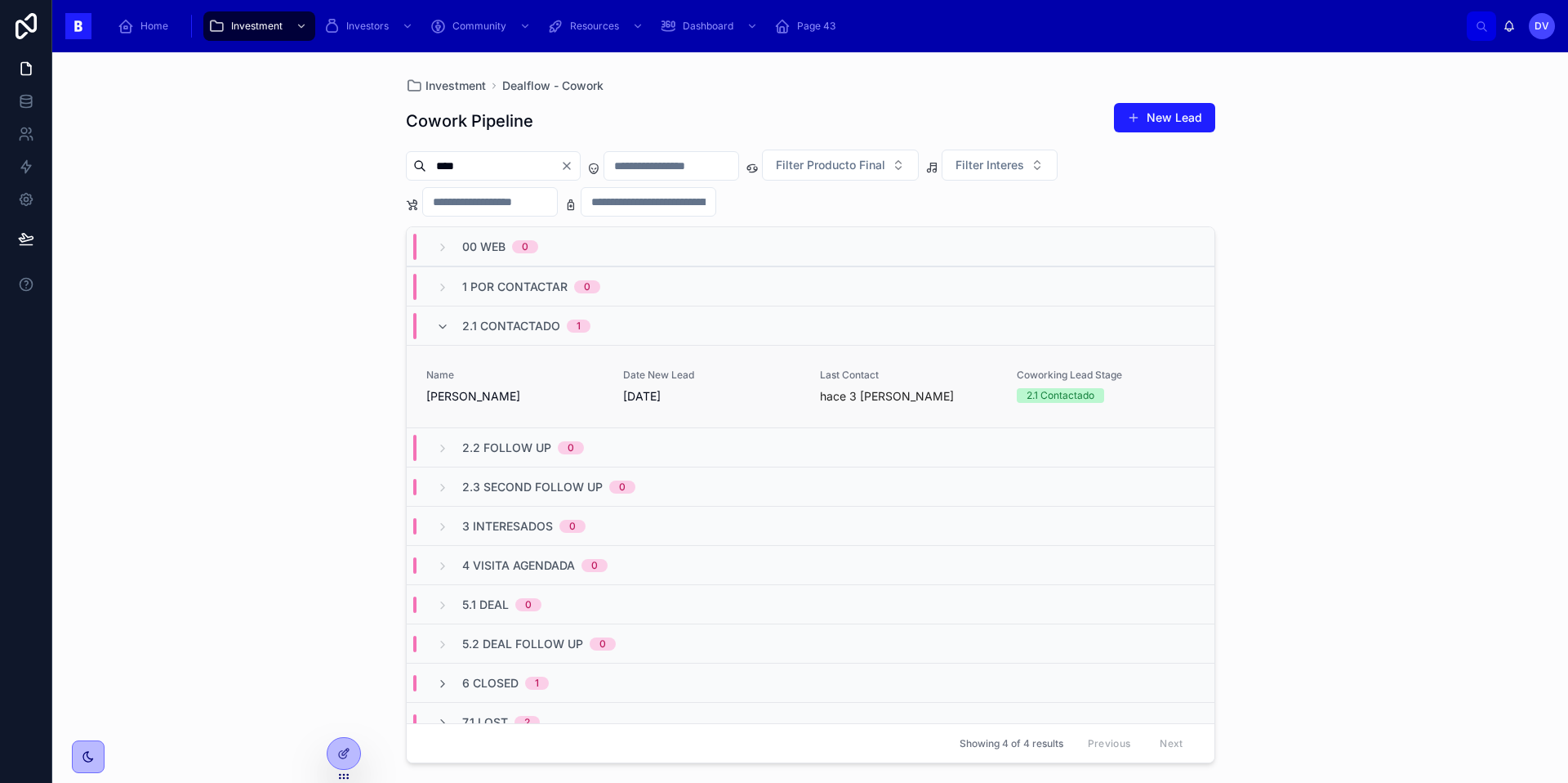
type input "****"
click at [504, 383] on div "Name [PERSON_NAME]" at bounding box center [515, 386] width 177 height 36
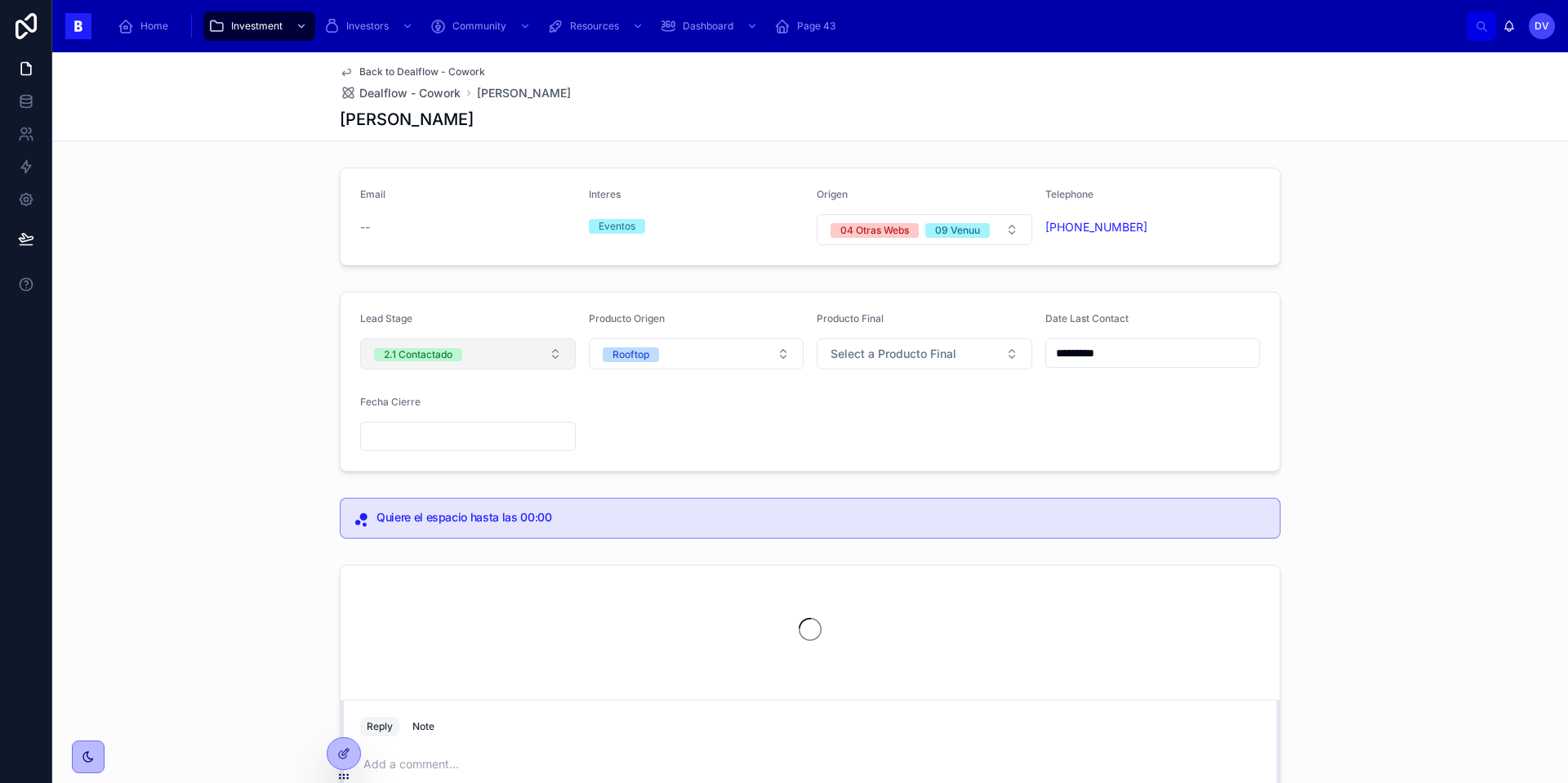
click at [531, 361] on button "2.1 Contactado" at bounding box center [468, 354] width 215 height 31
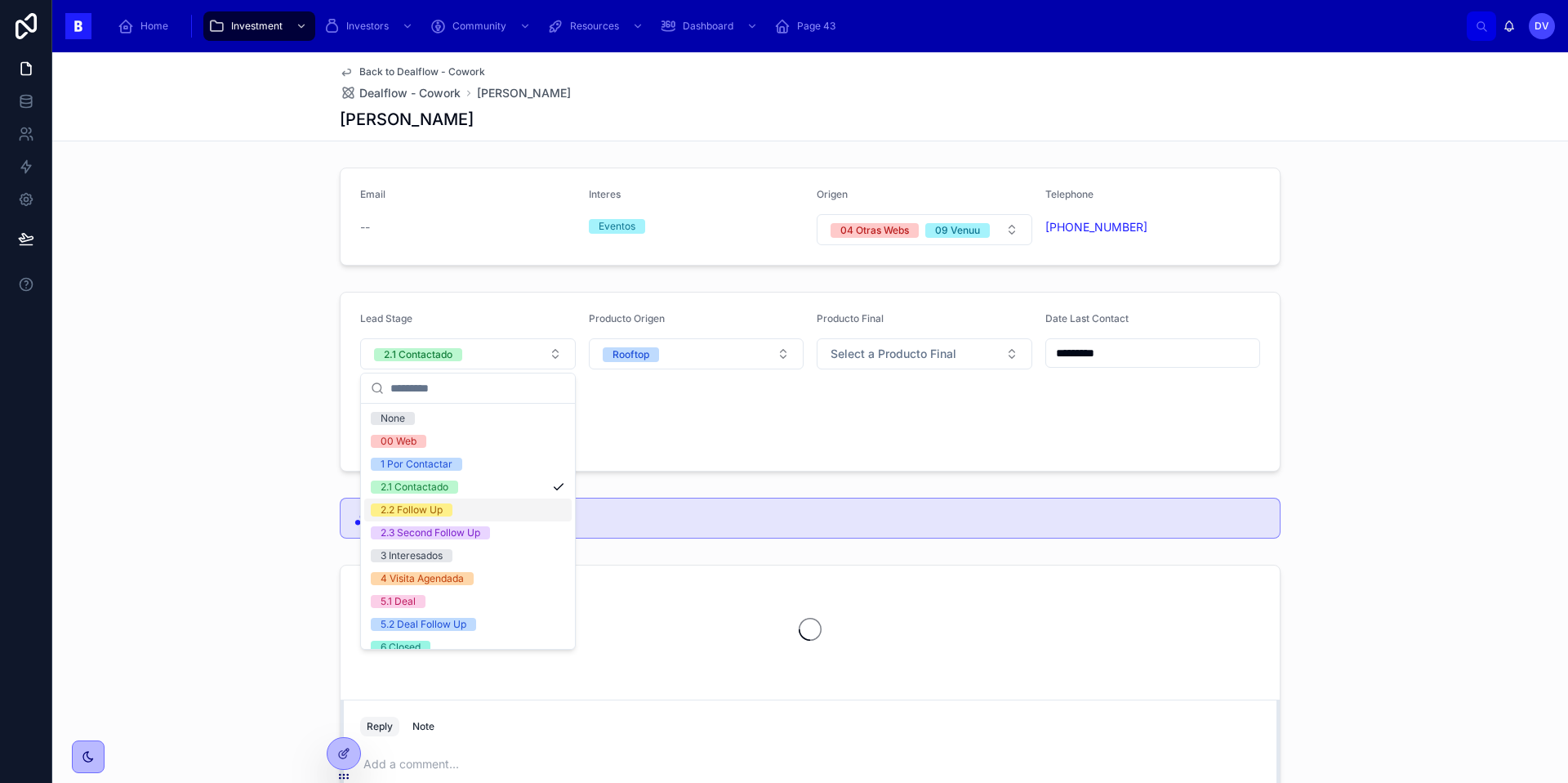
click at [514, 509] on div "2.2 Follow Up" at bounding box center [468, 509] width 207 height 23
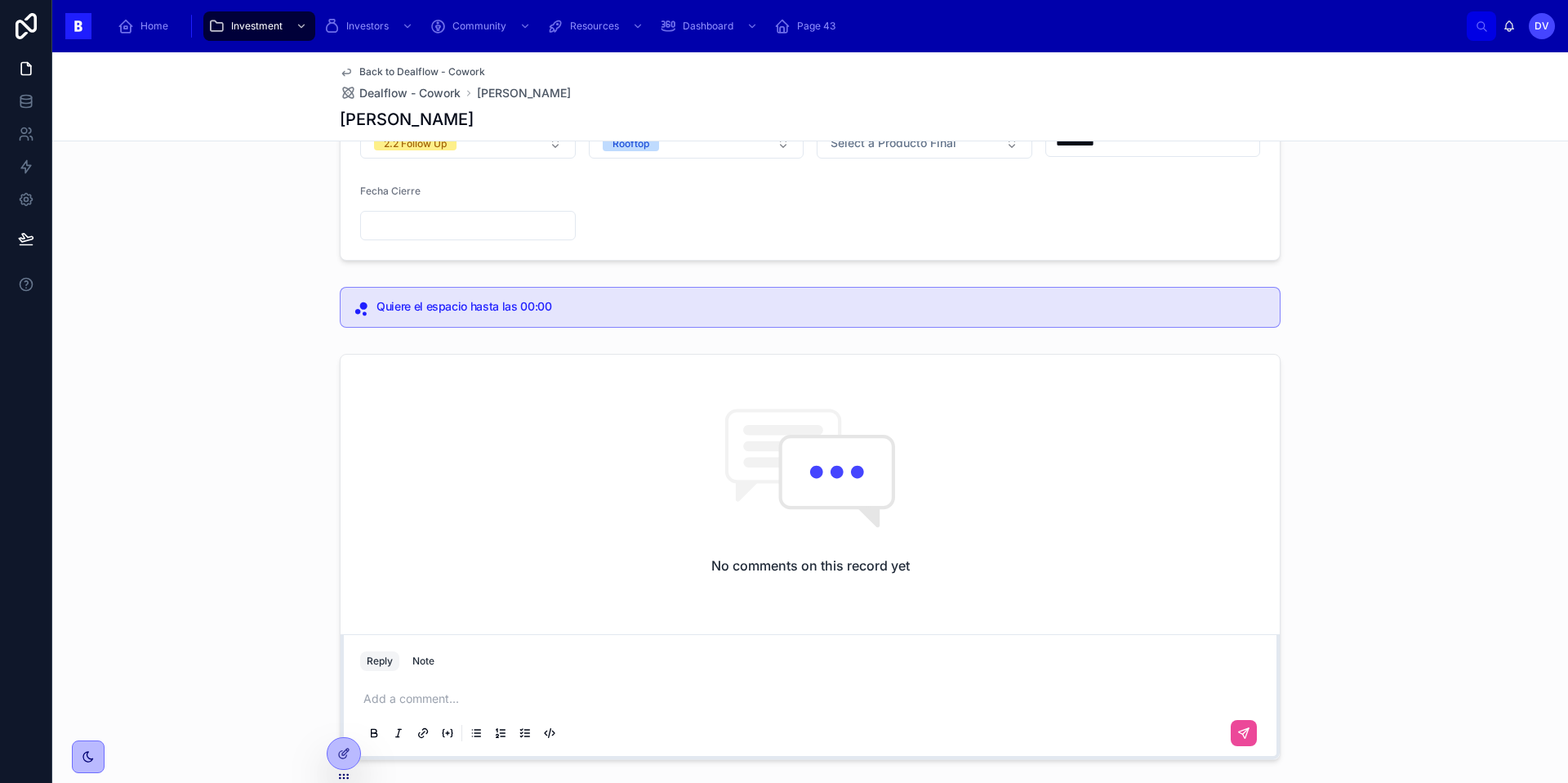
scroll to position [216, 0]
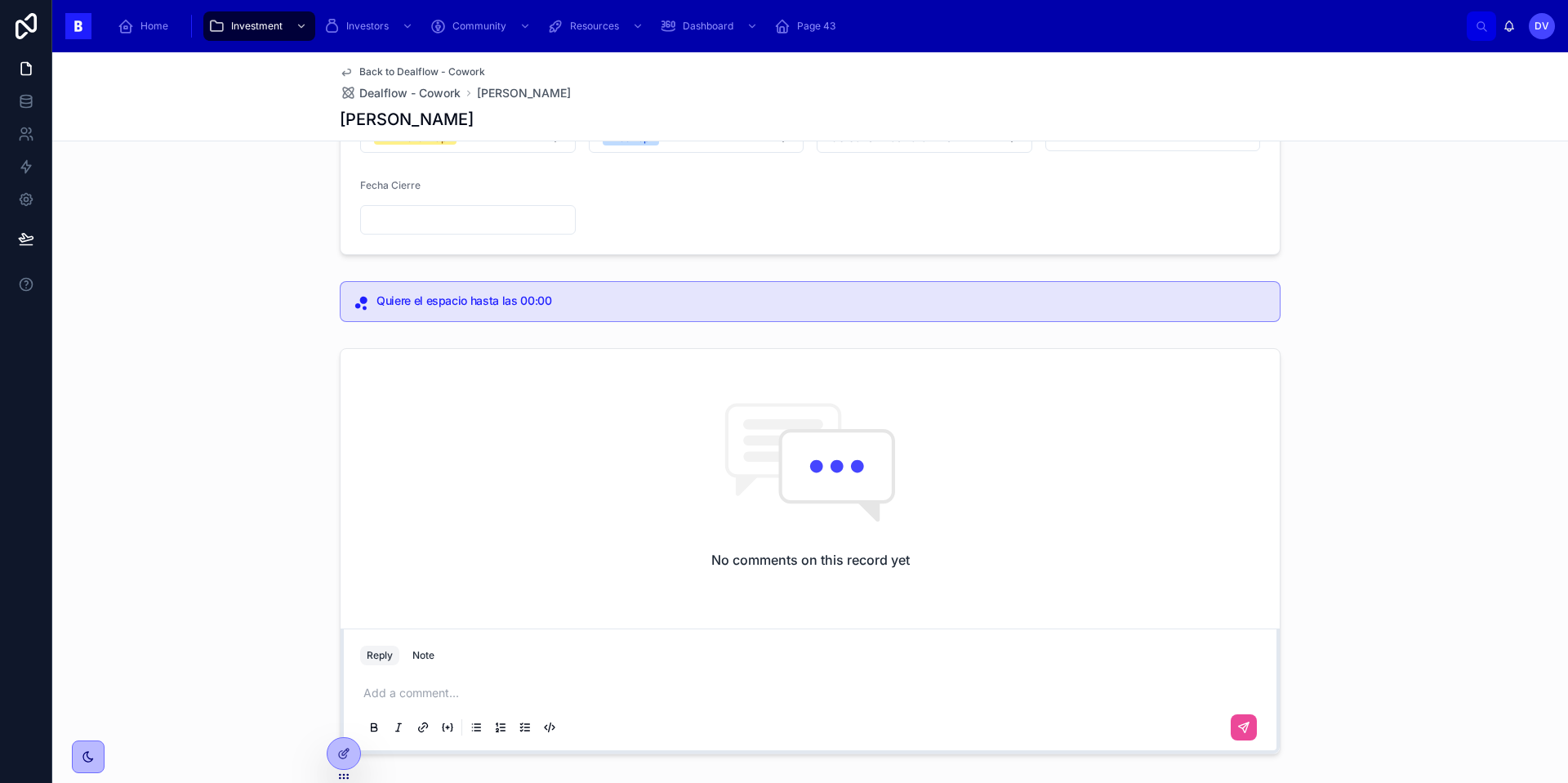
click at [432, 695] on p at bounding box center [813, 693] width 900 height 17
click at [1253, 727] on button at bounding box center [1244, 727] width 26 height 26
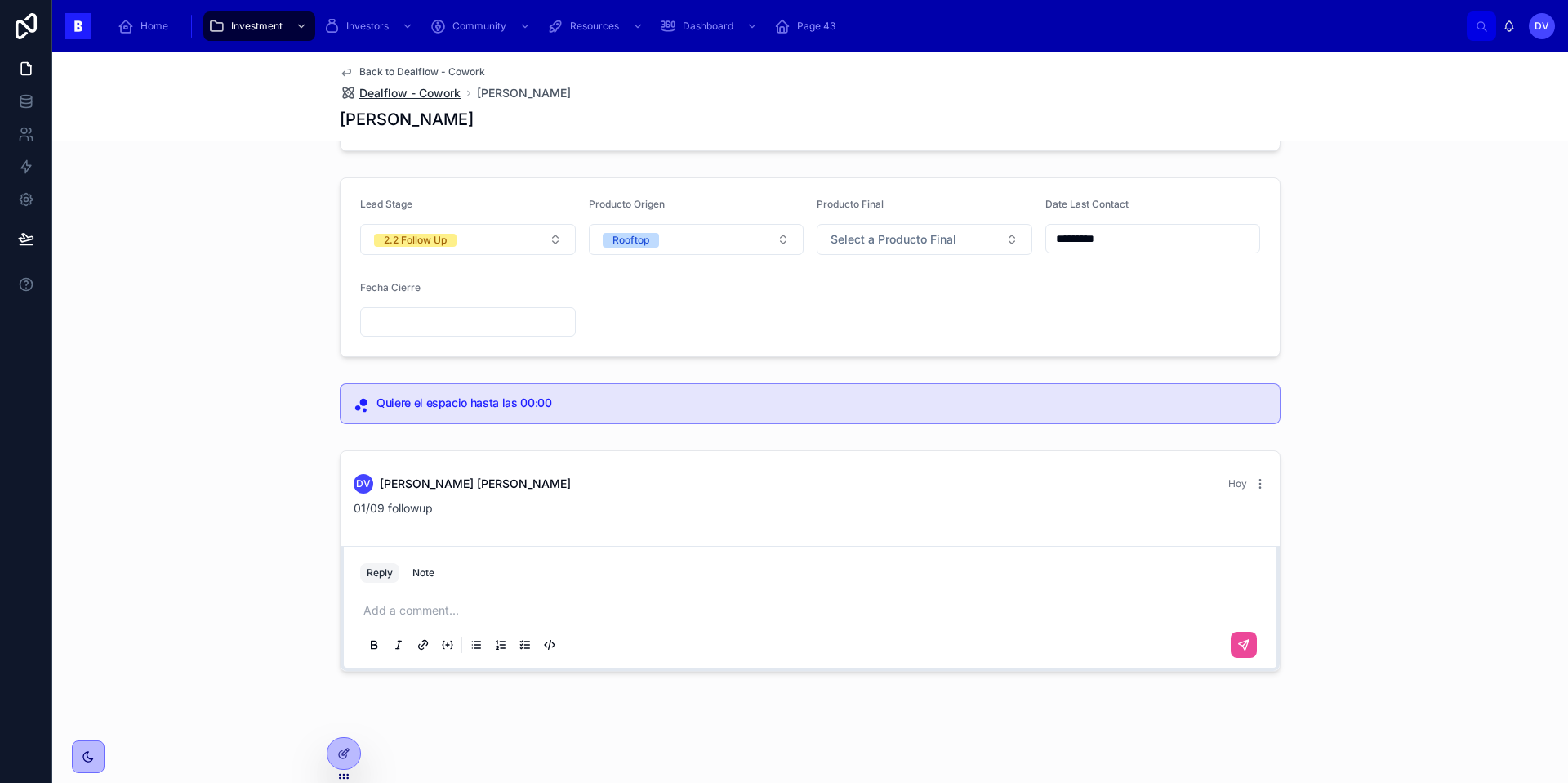
click at [417, 95] on span "Dealflow - Cowork" at bounding box center [410, 93] width 102 height 17
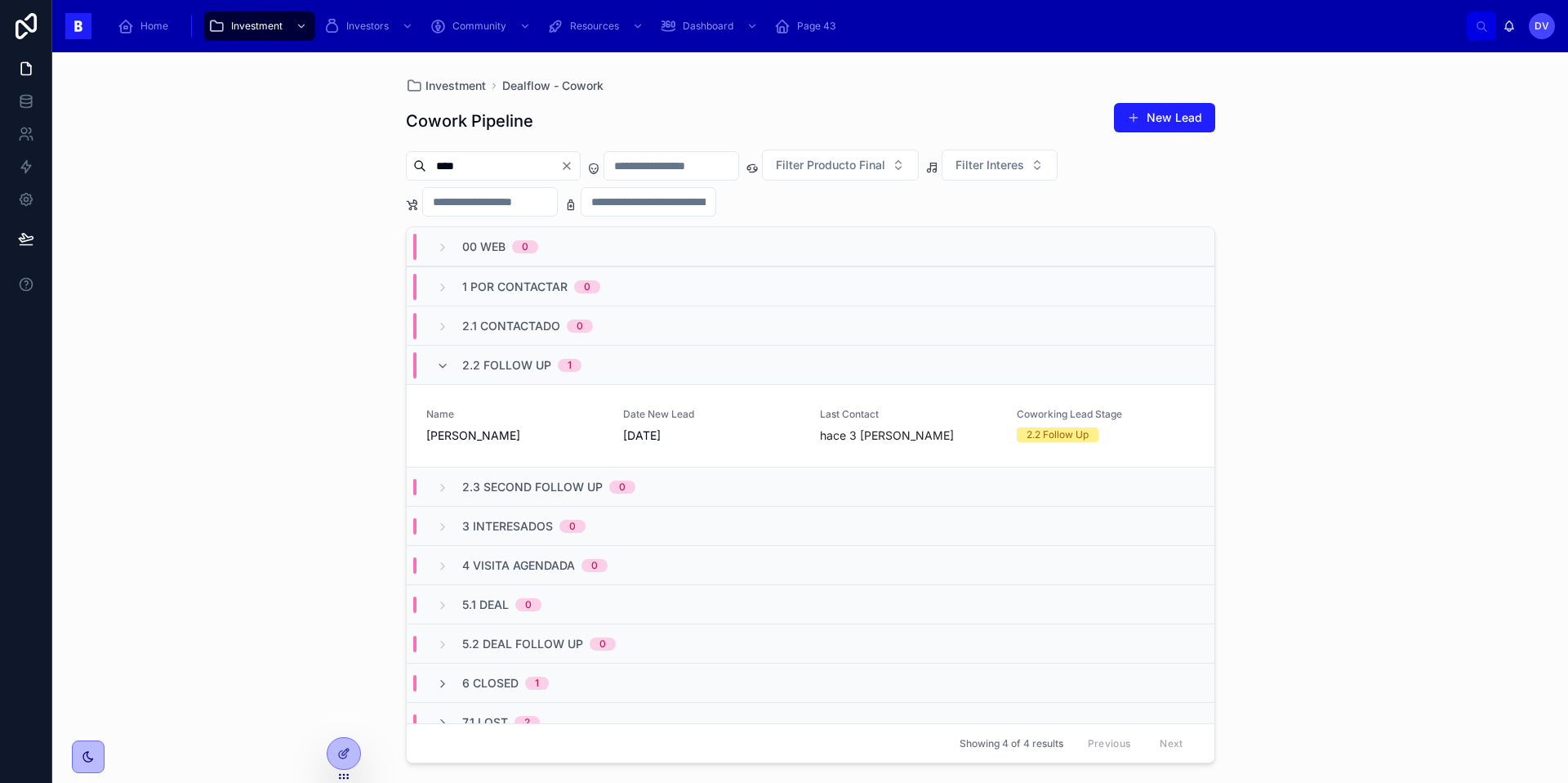
click at [471, 364] on span "2.2 Follow Up" at bounding box center [506, 365] width 89 height 17
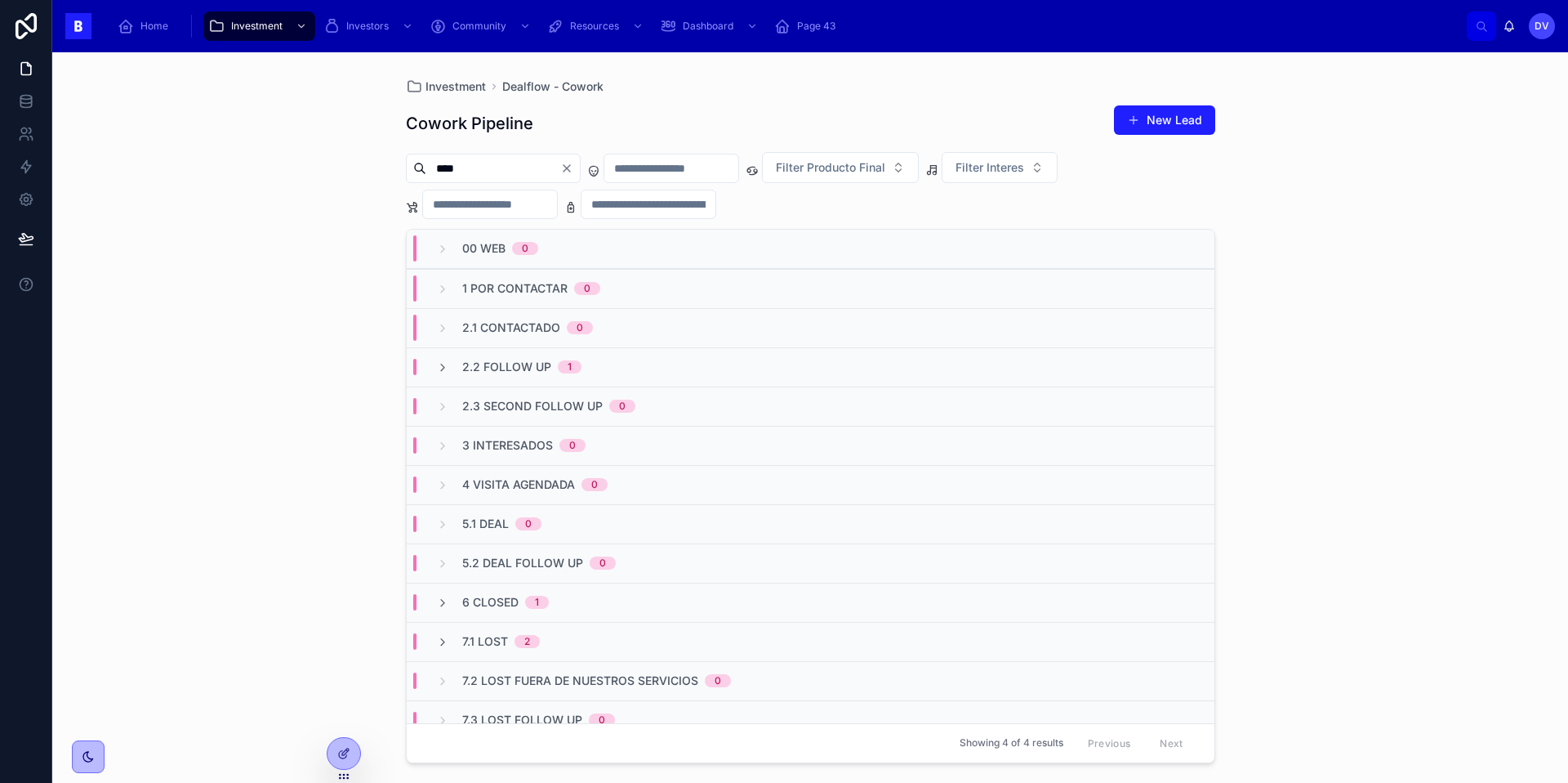
click at [570, 169] on icon "Clear" at bounding box center [566, 168] width 6 height 6
click at [489, 163] on input "text" at bounding box center [492, 168] width 134 height 23
type input "*****"
click at [455, 377] on div "2.2 Follow Up 1" at bounding box center [810, 367] width 808 height 39
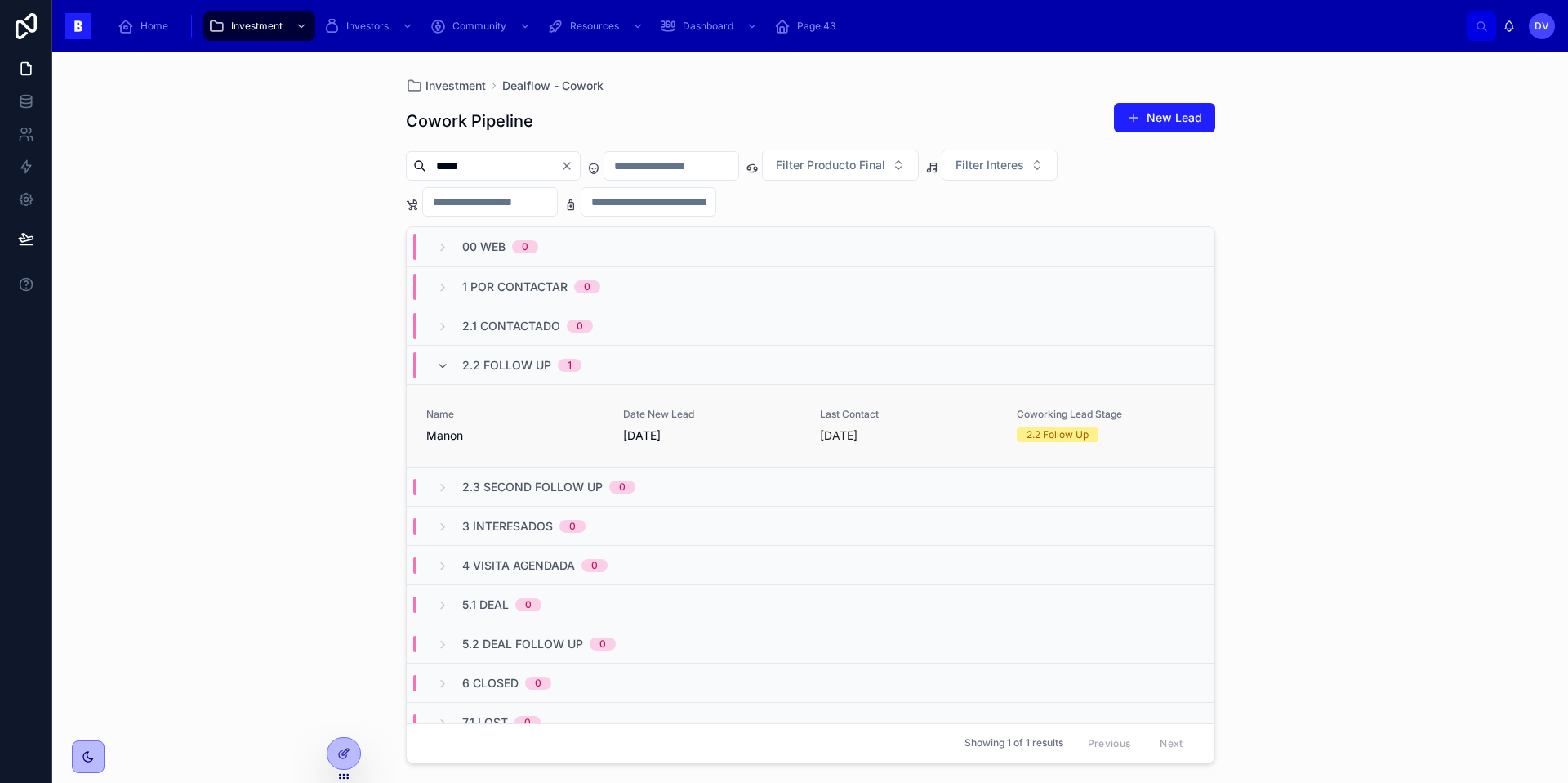
click at [486, 444] on link "Name Manon Date New Lead [DATE] Last Contact [DATE] Coworking Lead Stage 2.2 Fo…" at bounding box center [810, 424] width 808 height 82
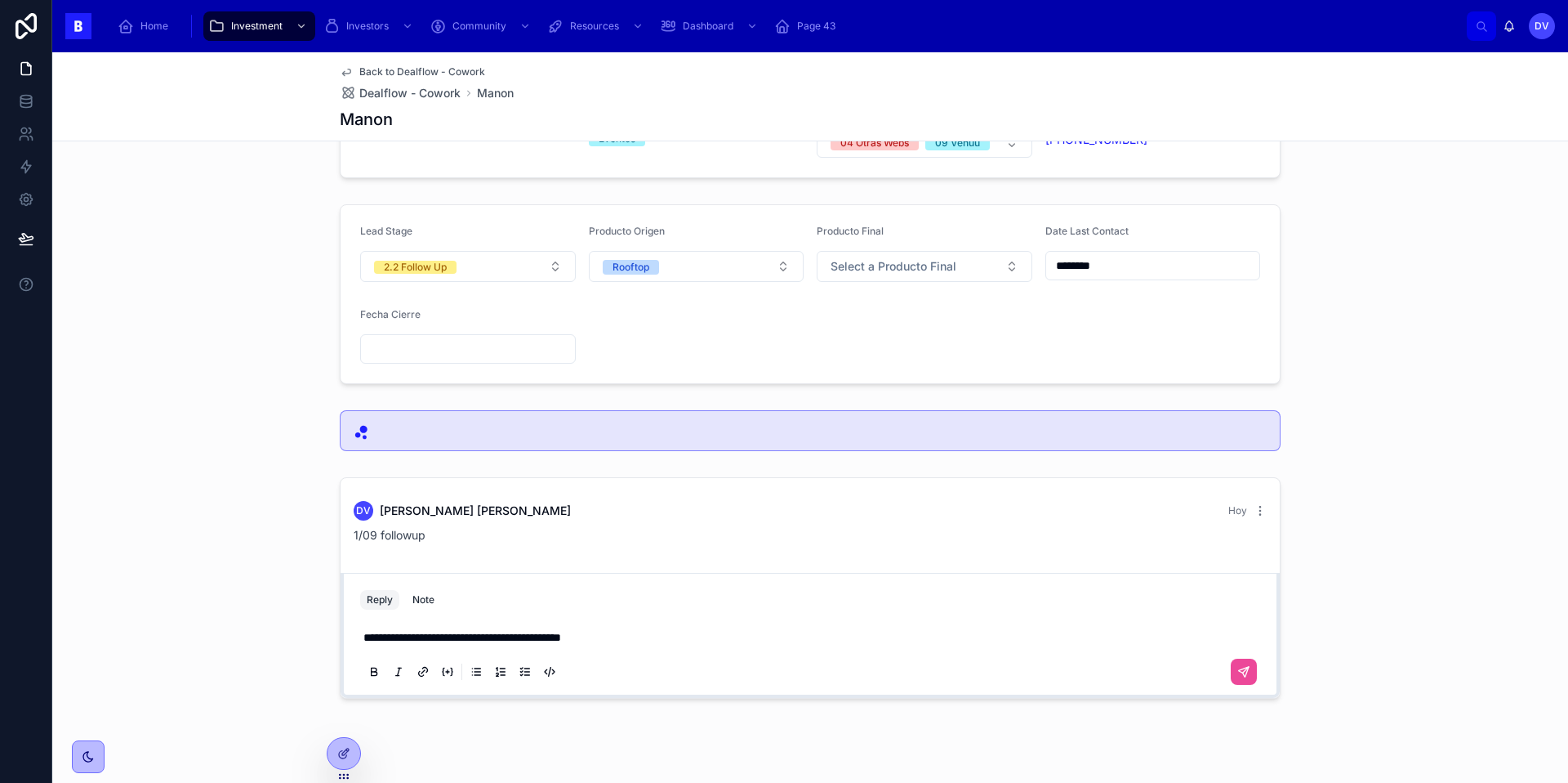
scroll to position [88, 0]
click at [1239, 668] on icon at bounding box center [1244, 670] width 10 height 10
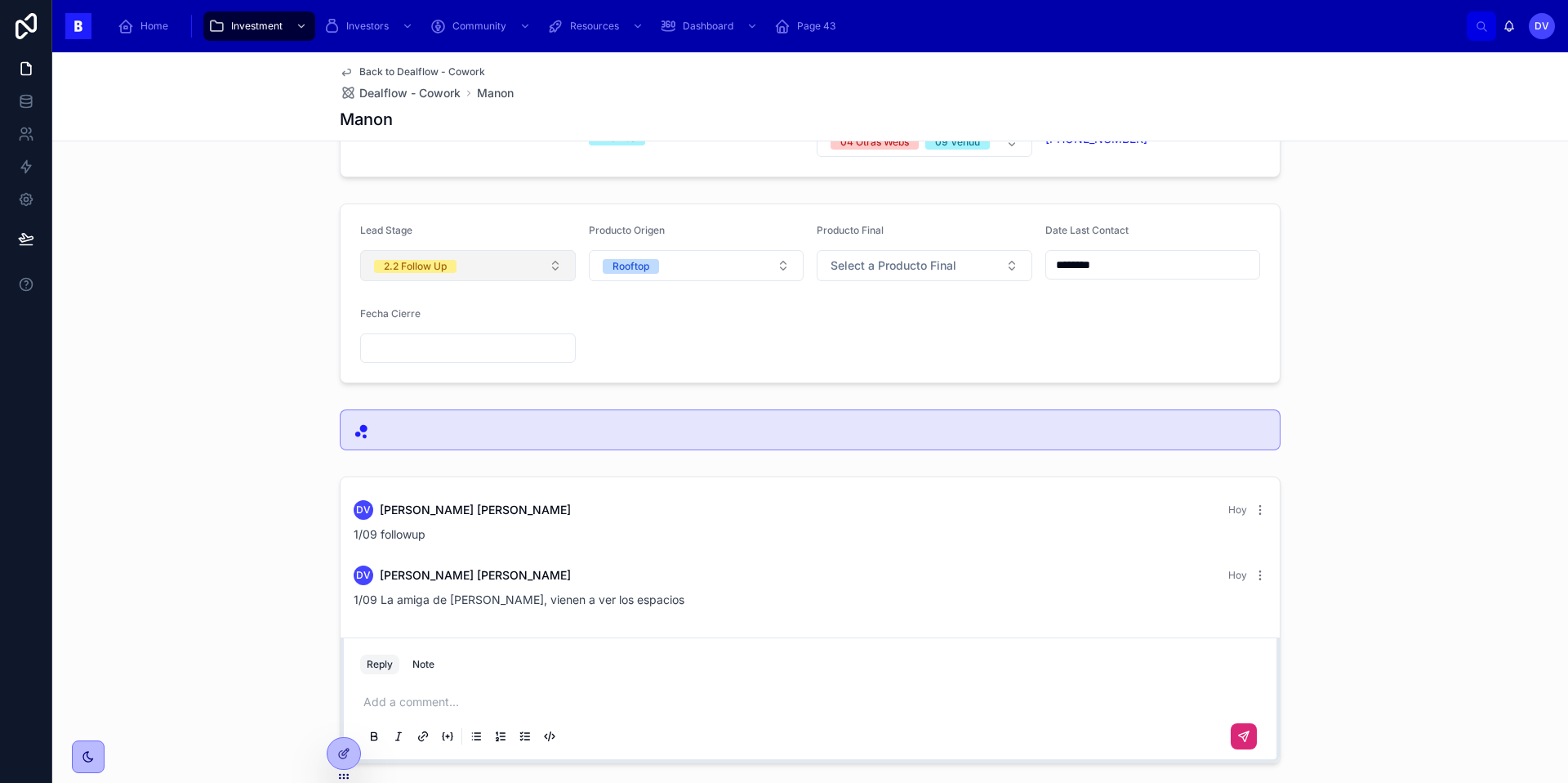
click at [558, 270] on button "2.2 Follow Up" at bounding box center [468, 265] width 215 height 31
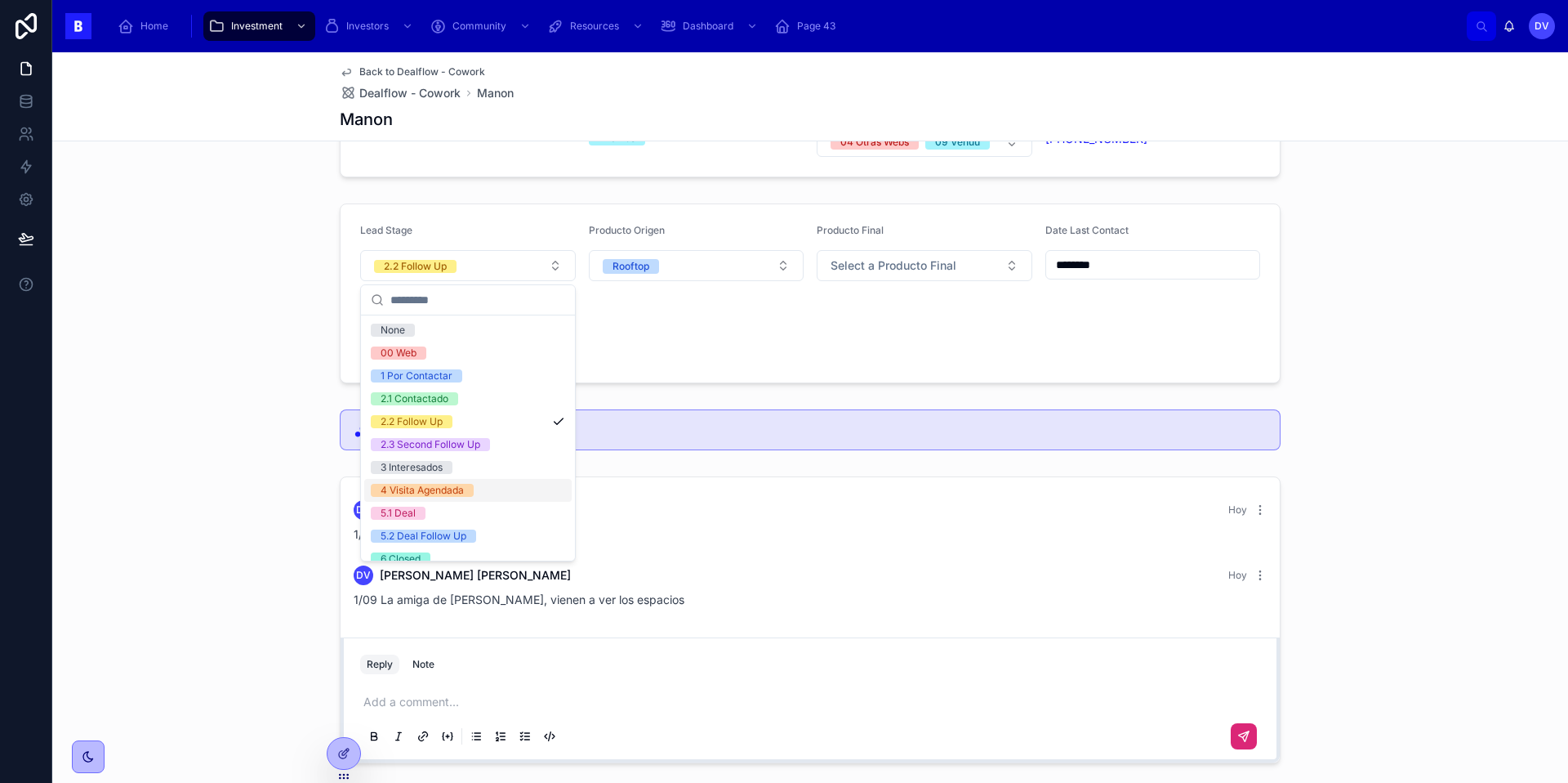
click at [491, 488] on div "4 Visita Agendada" at bounding box center [468, 490] width 207 height 23
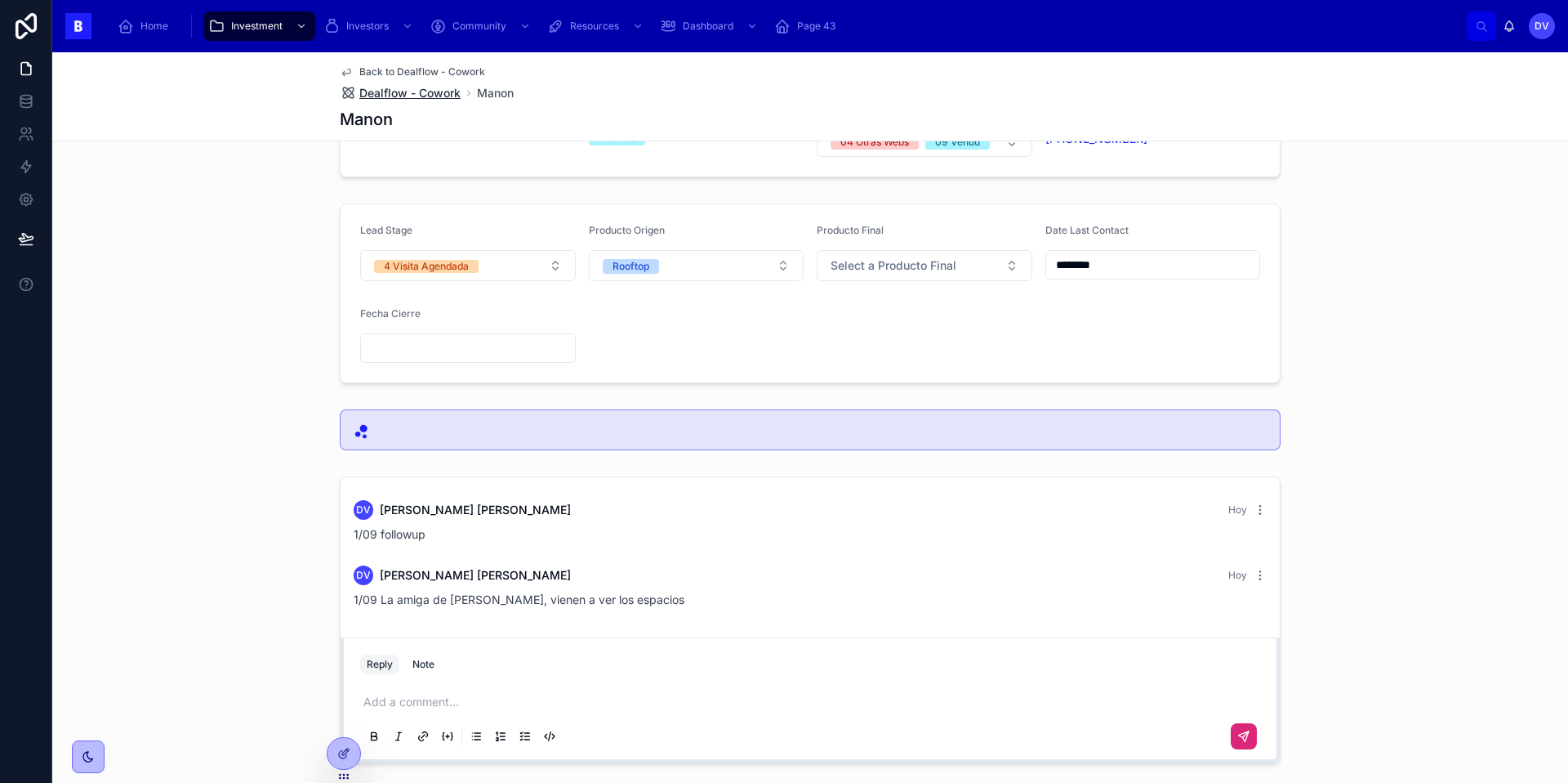
click at [442, 92] on span "Dealflow - Cowork" at bounding box center [410, 93] width 102 height 17
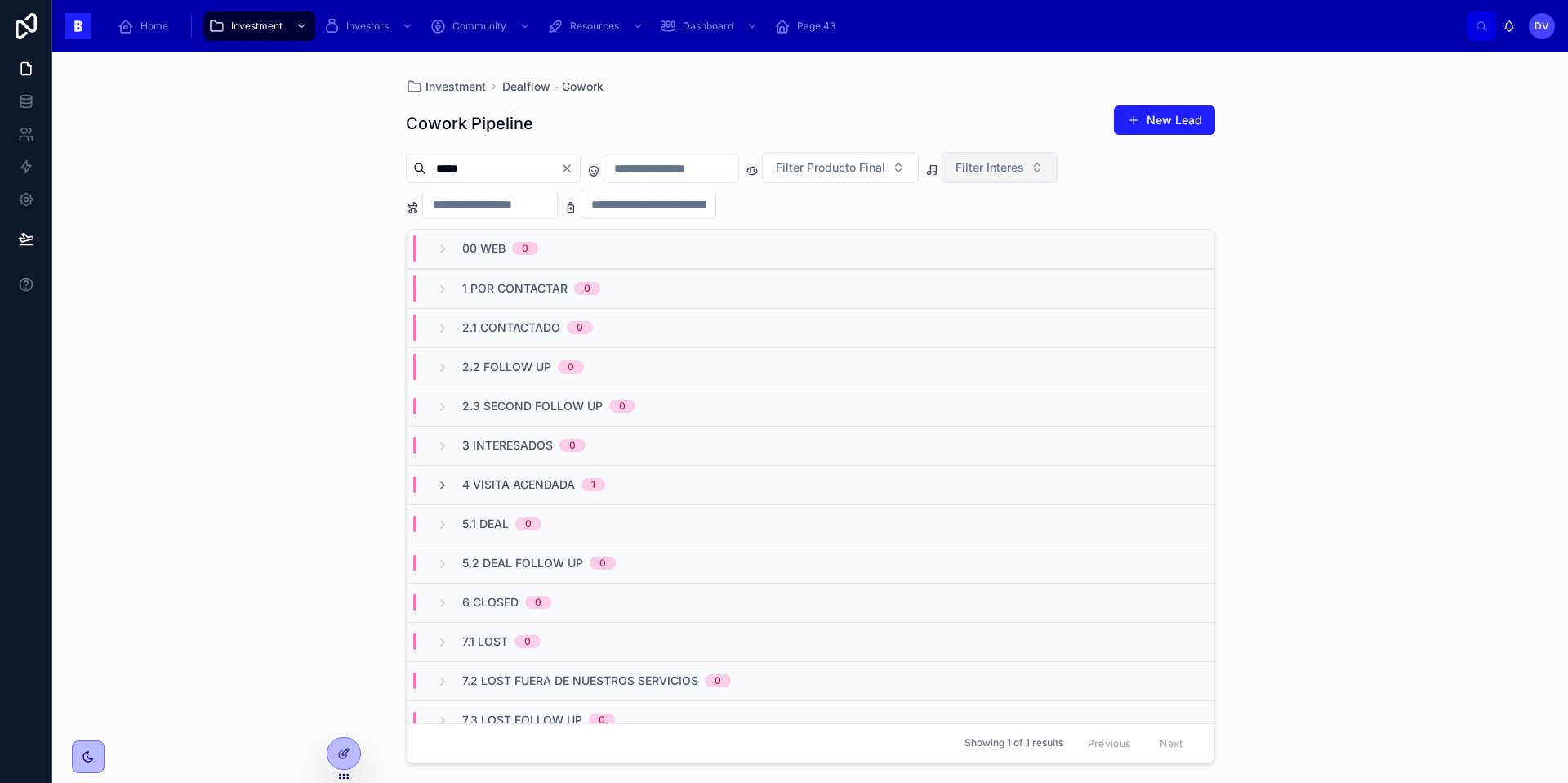
click at [1057, 165] on button "Filter Interes" at bounding box center [999, 167] width 115 height 31
click at [1057, 232] on div "Cowork" at bounding box center [1041, 234] width 196 height 26
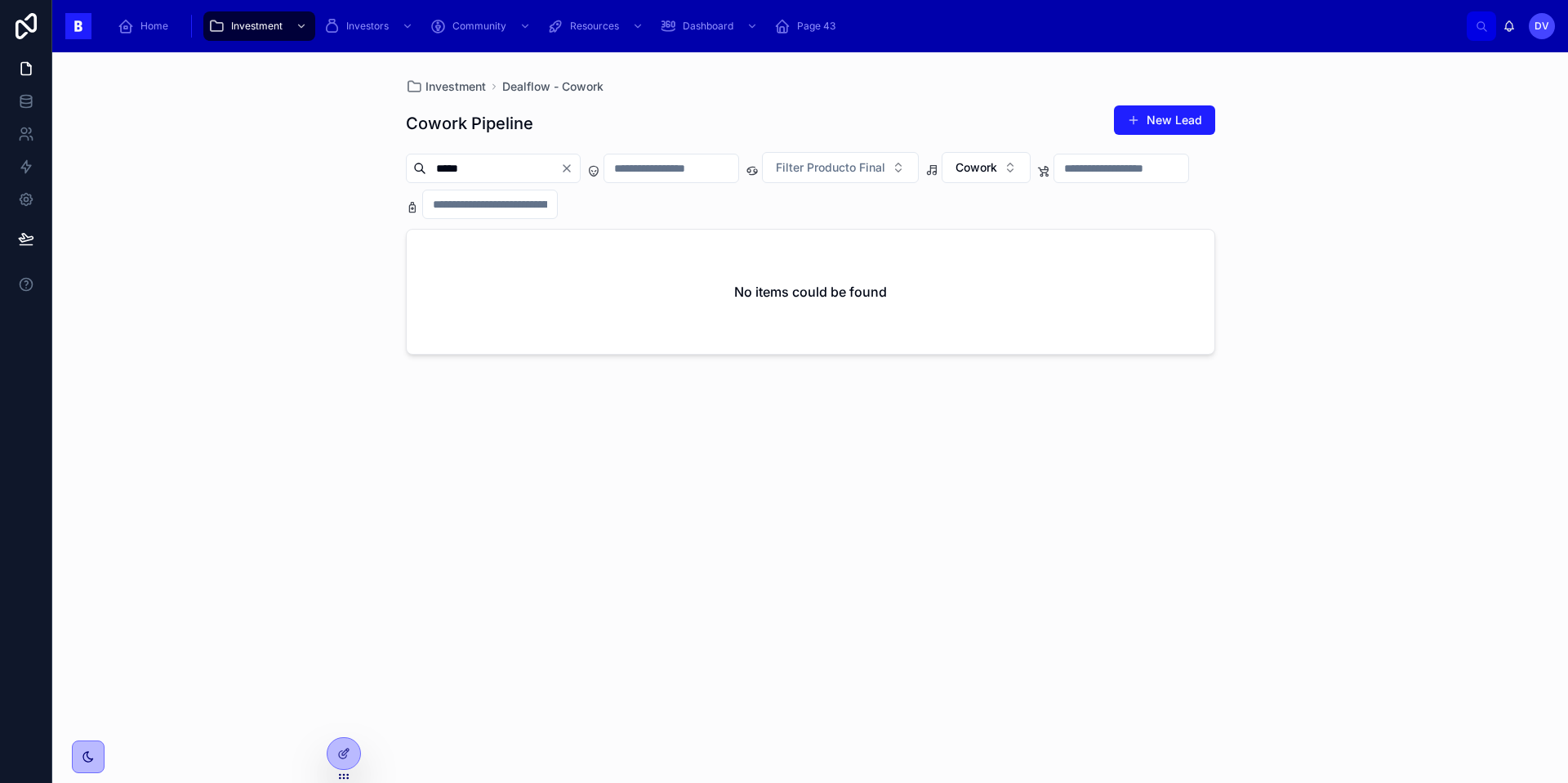
click at [573, 167] on icon "Clear" at bounding box center [566, 168] width 13 height 13
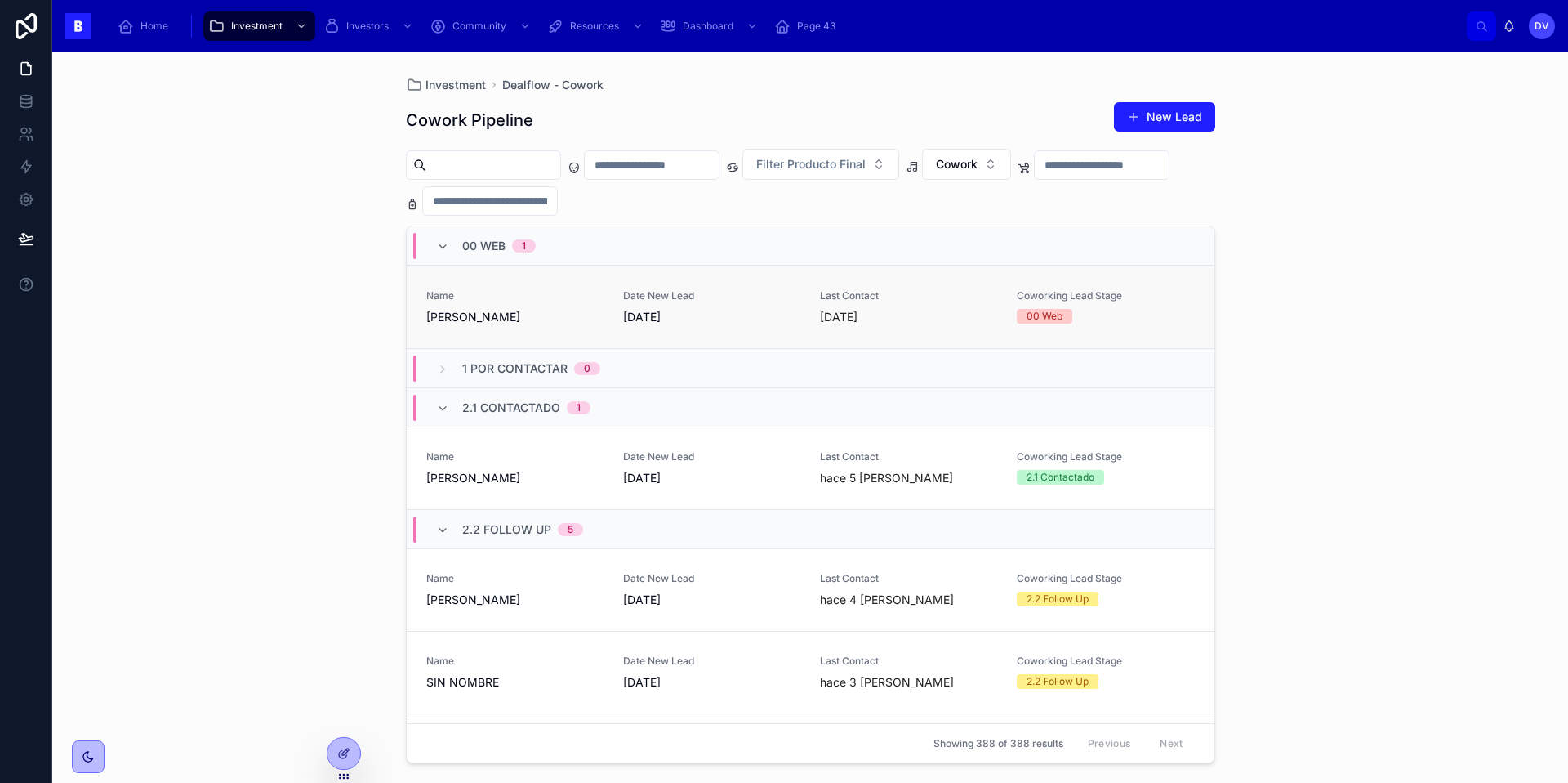
click at [551, 301] on span "Name" at bounding box center [515, 296] width 177 height 13
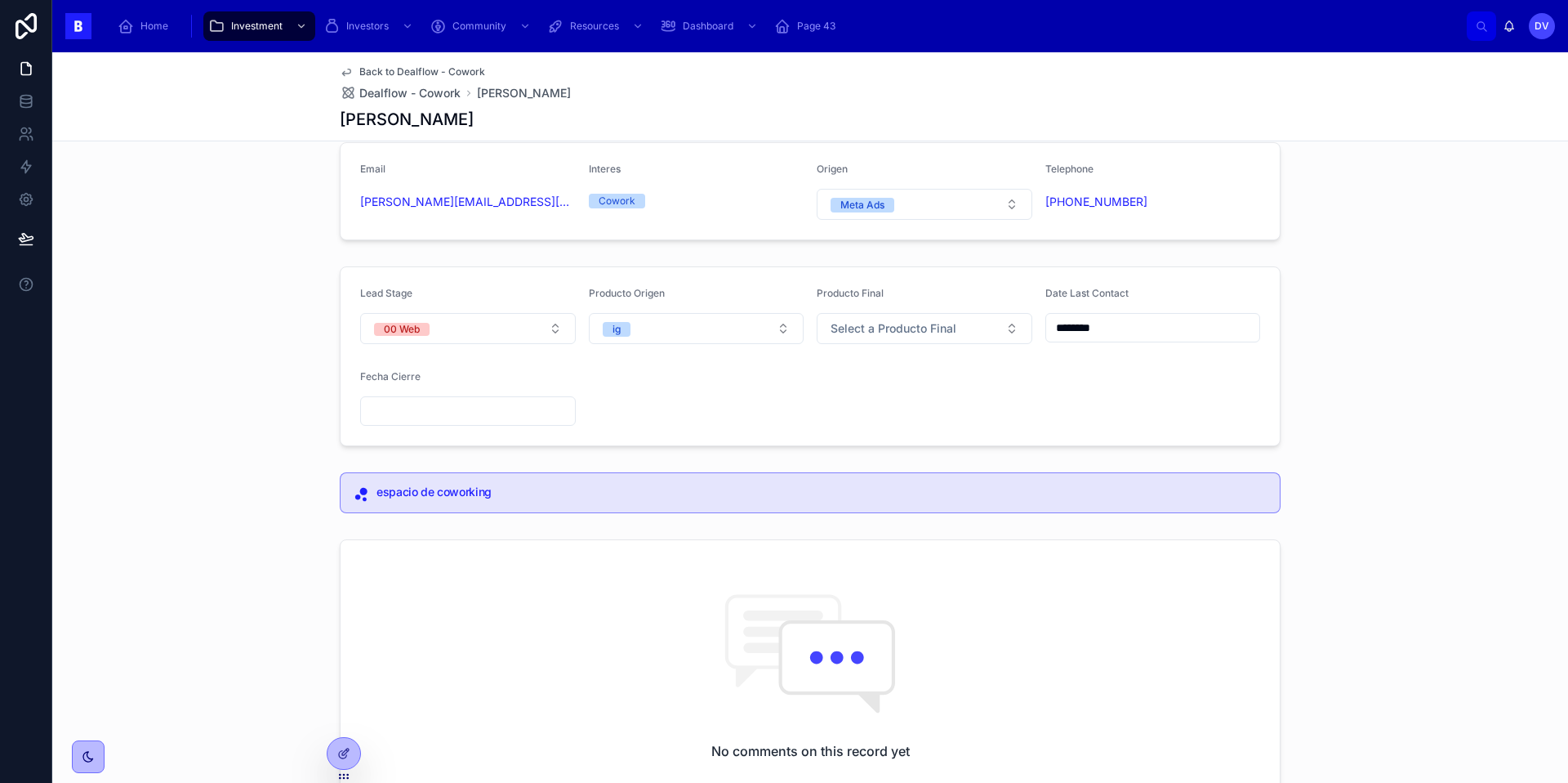
scroll to position [28, 0]
click at [741, 324] on button "ig" at bounding box center [696, 326] width 215 height 31
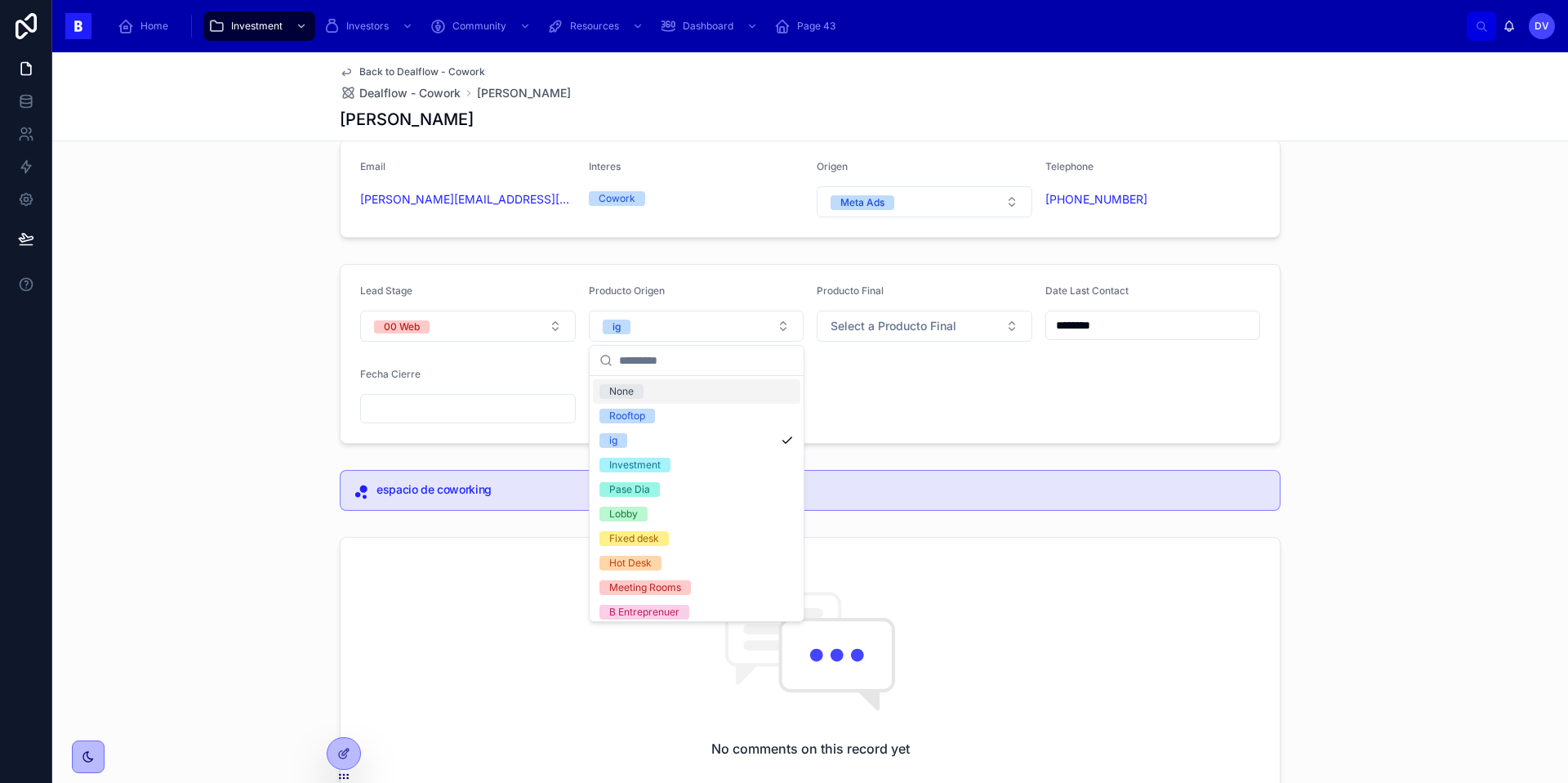
click at [906, 412] on form "Lead Stage 00 Web Producto Origen ig Producto Final Select a Producto Final Dat…" at bounding box center [809, 353] width 939 height 178
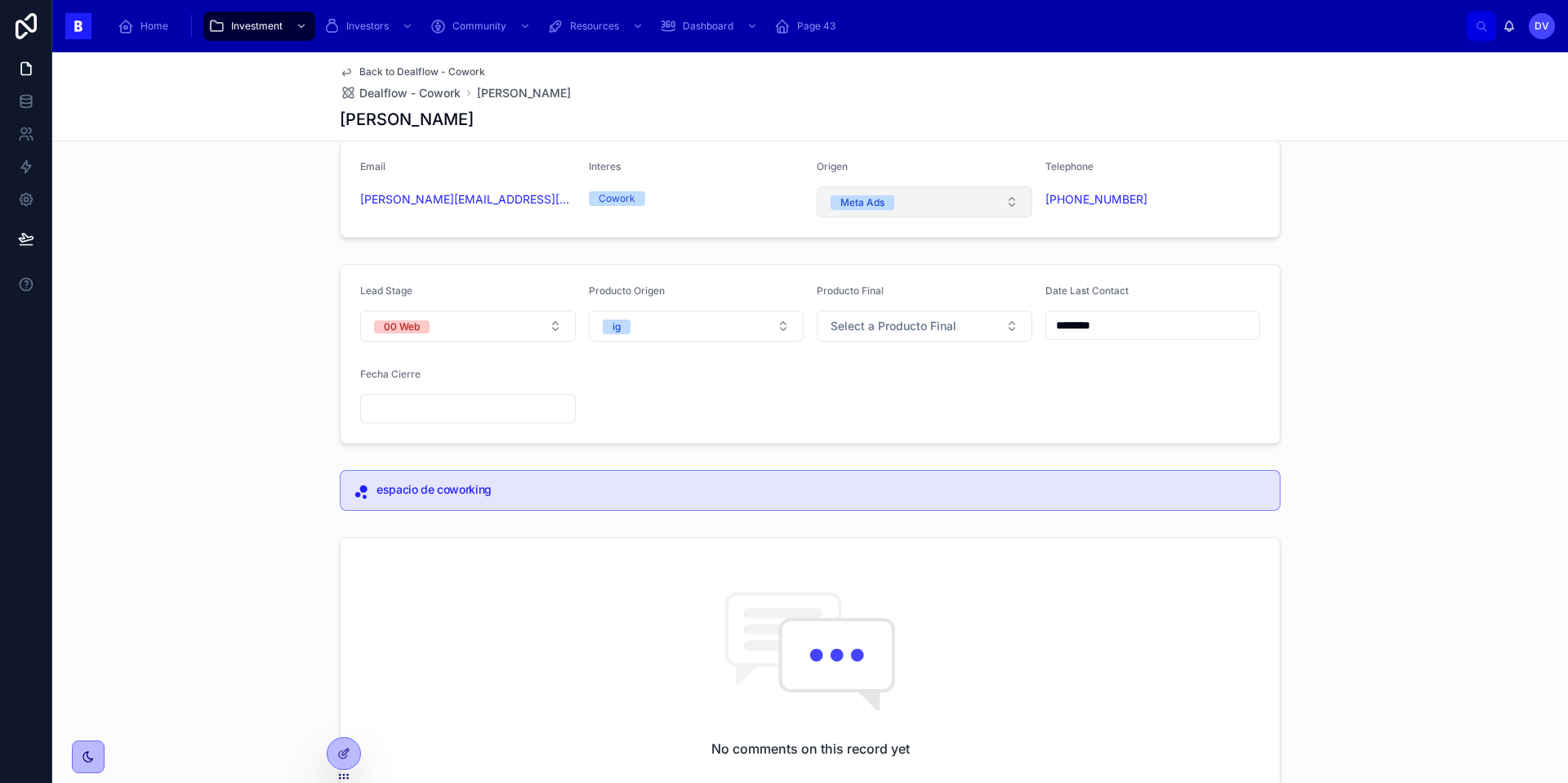
click at [1002, 205] on button "Meta Ads" at bounding box center [924, 202] width 215 height 31
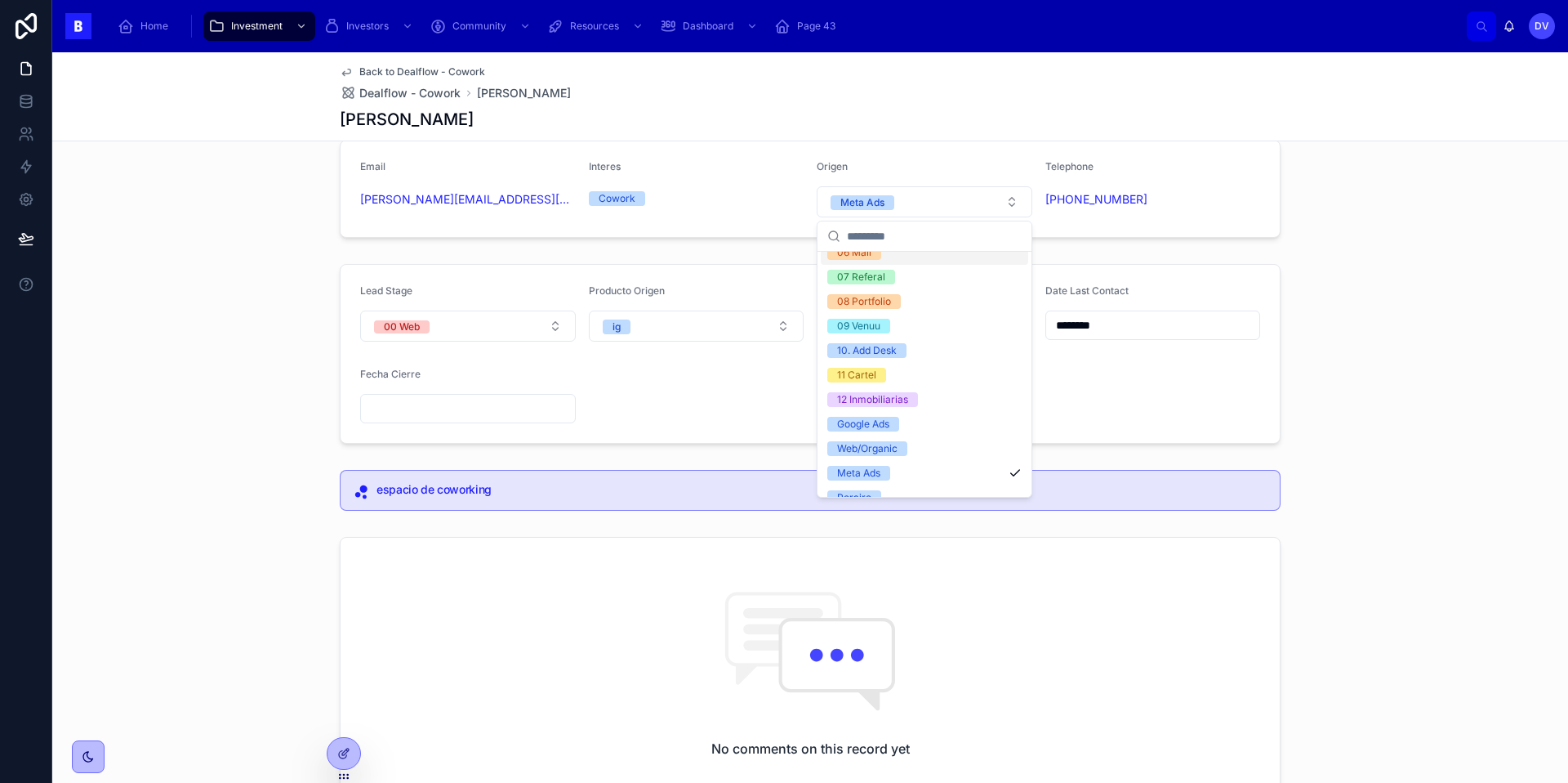
scroll to position [153, 0]
click at [638, 419] on form "Lead Stage 00 Web Producto Origen ig Producto Final Select a Producto Final Dat…" at bounding box center [809, 353] width 939 height 178
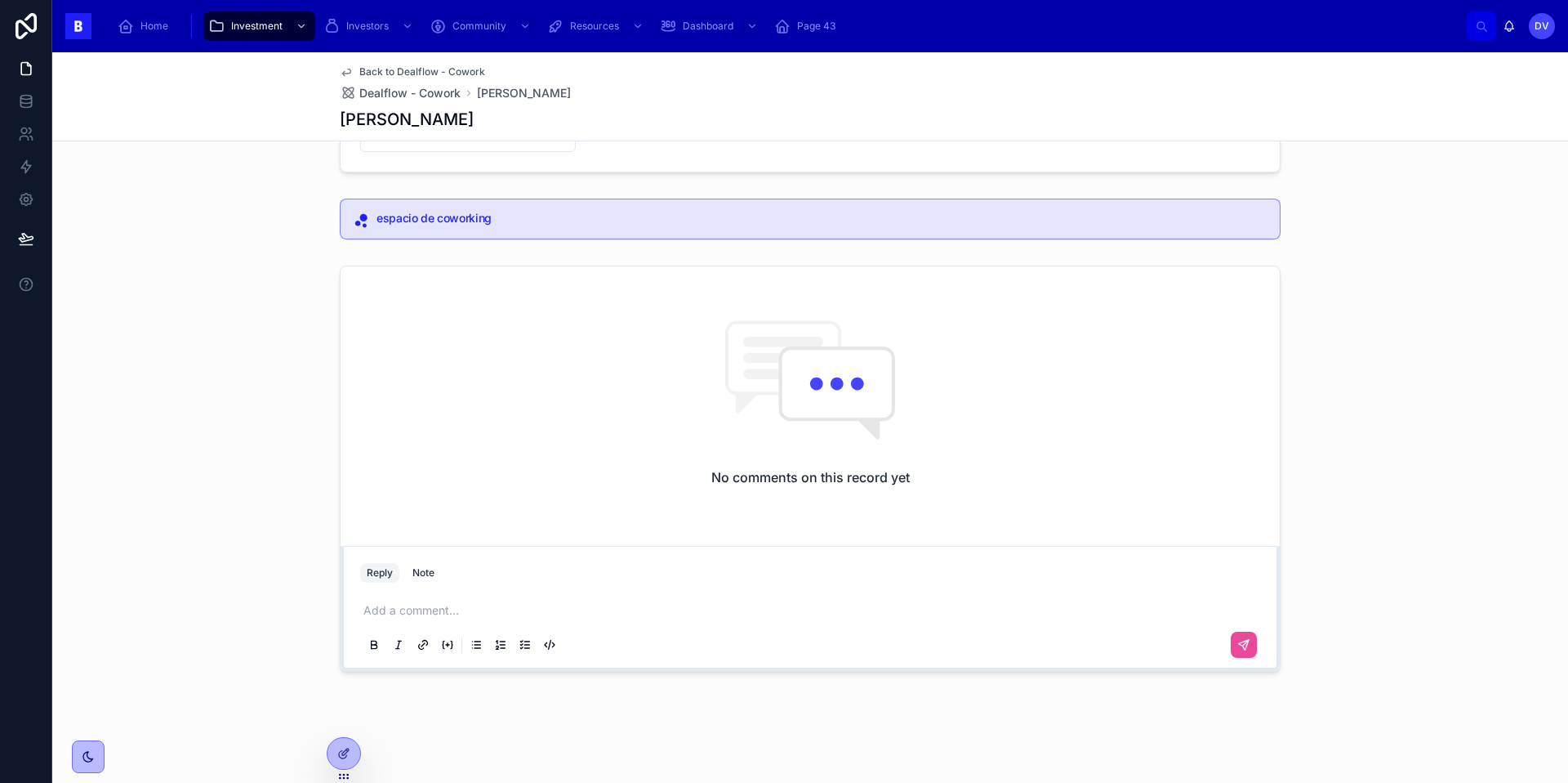
scroll to position [0, 0]
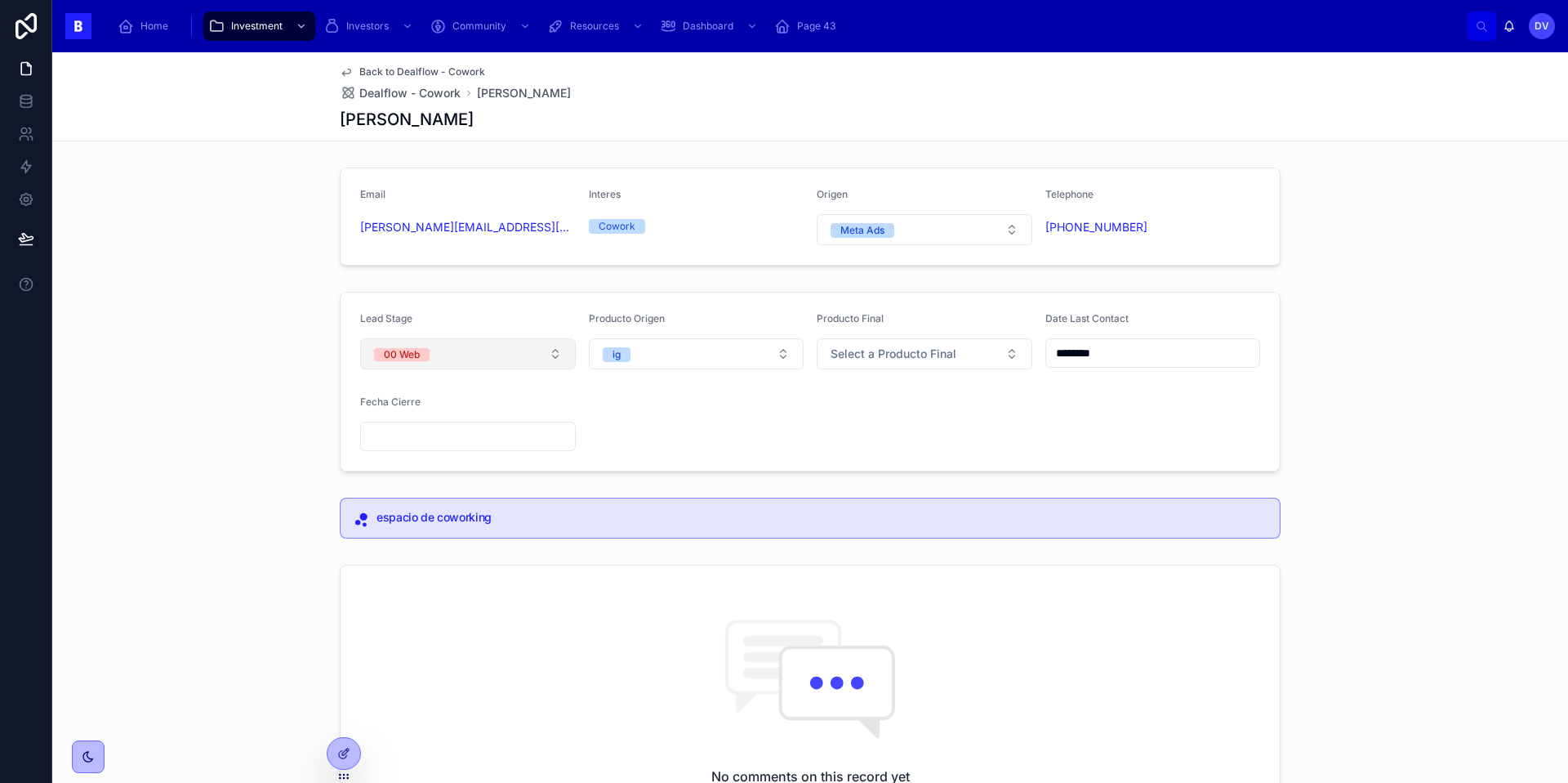
click at [536, 354] on button "00 Web" at bounding box center [468, 354] width 215 height 31
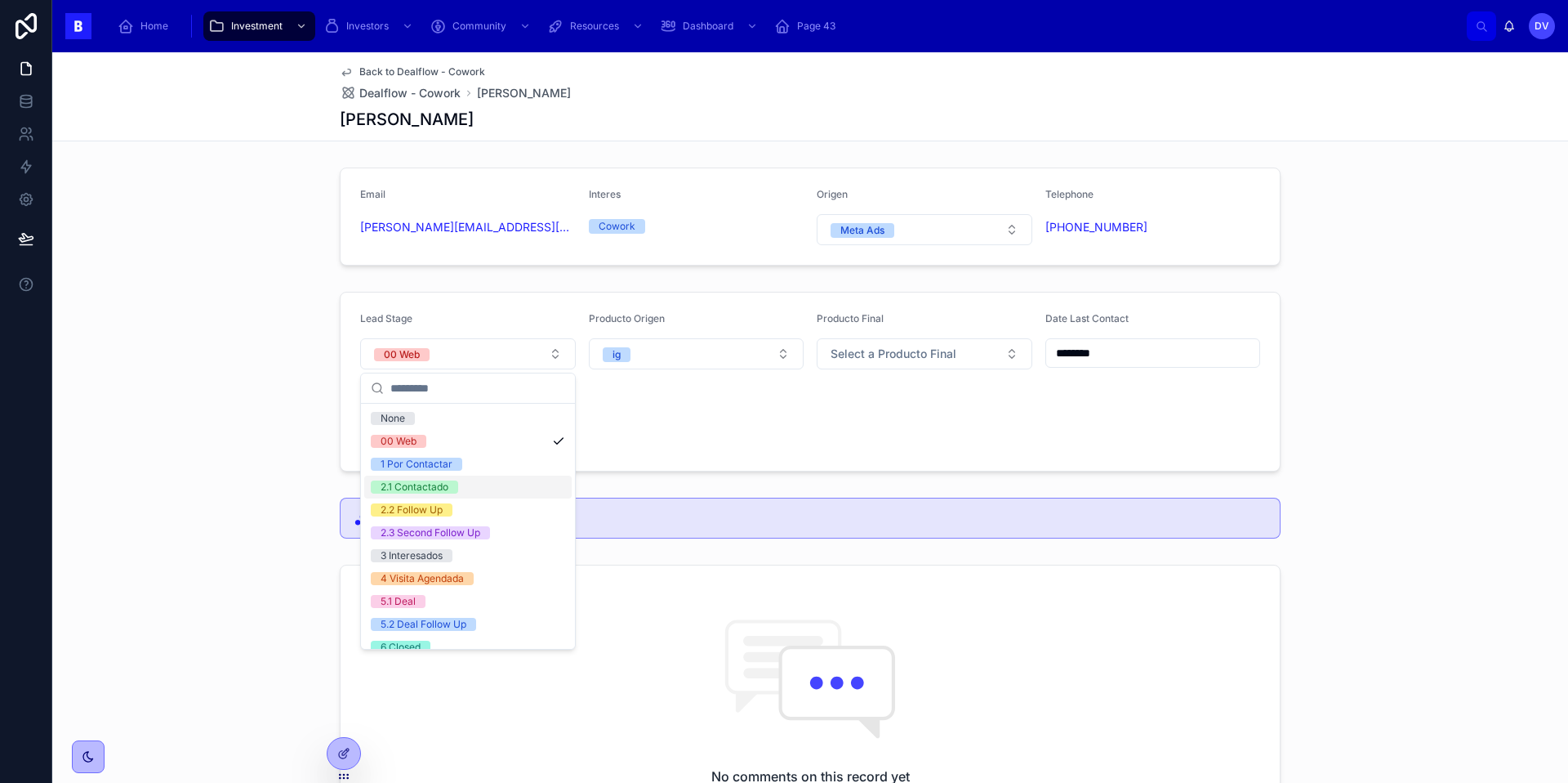
scroll to position [95, 0]
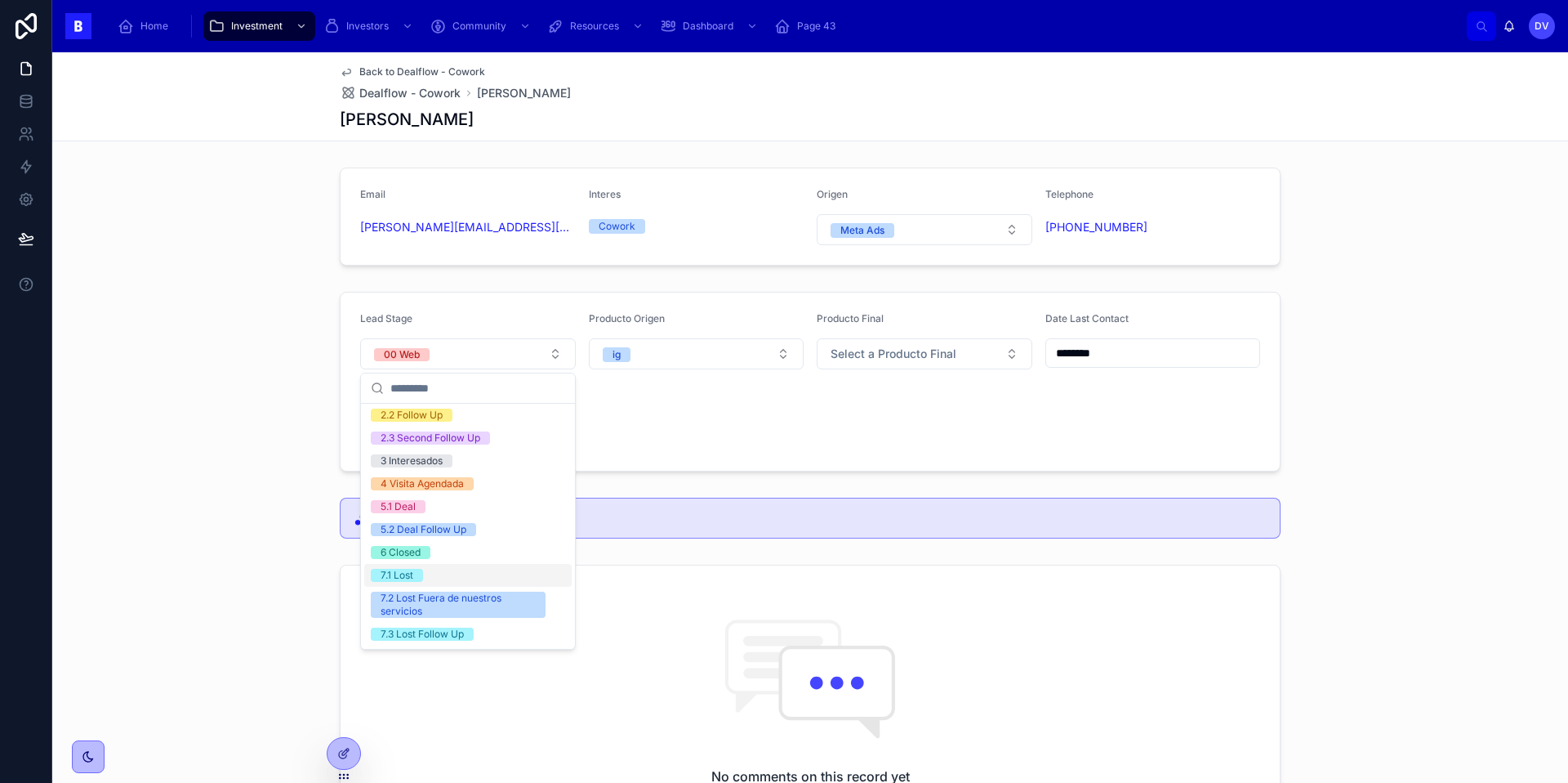
click at [473, 578] on div "7.1 Lost" at bounding box center [468, 575] width 207 height 23
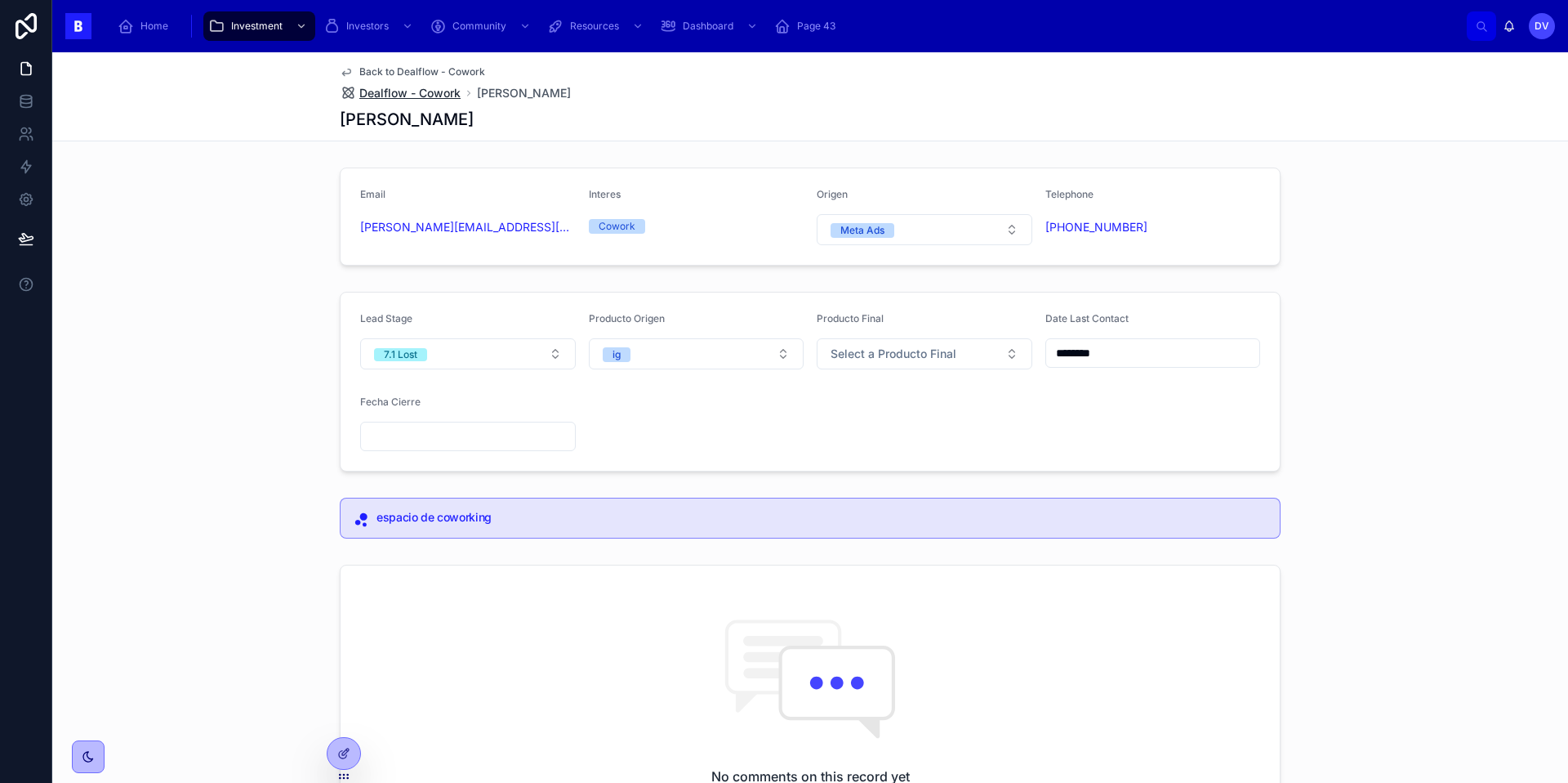
click at [456, 88] on span "Dealflow - Cowork" at bounding box center [410, 93] width 102 height 17
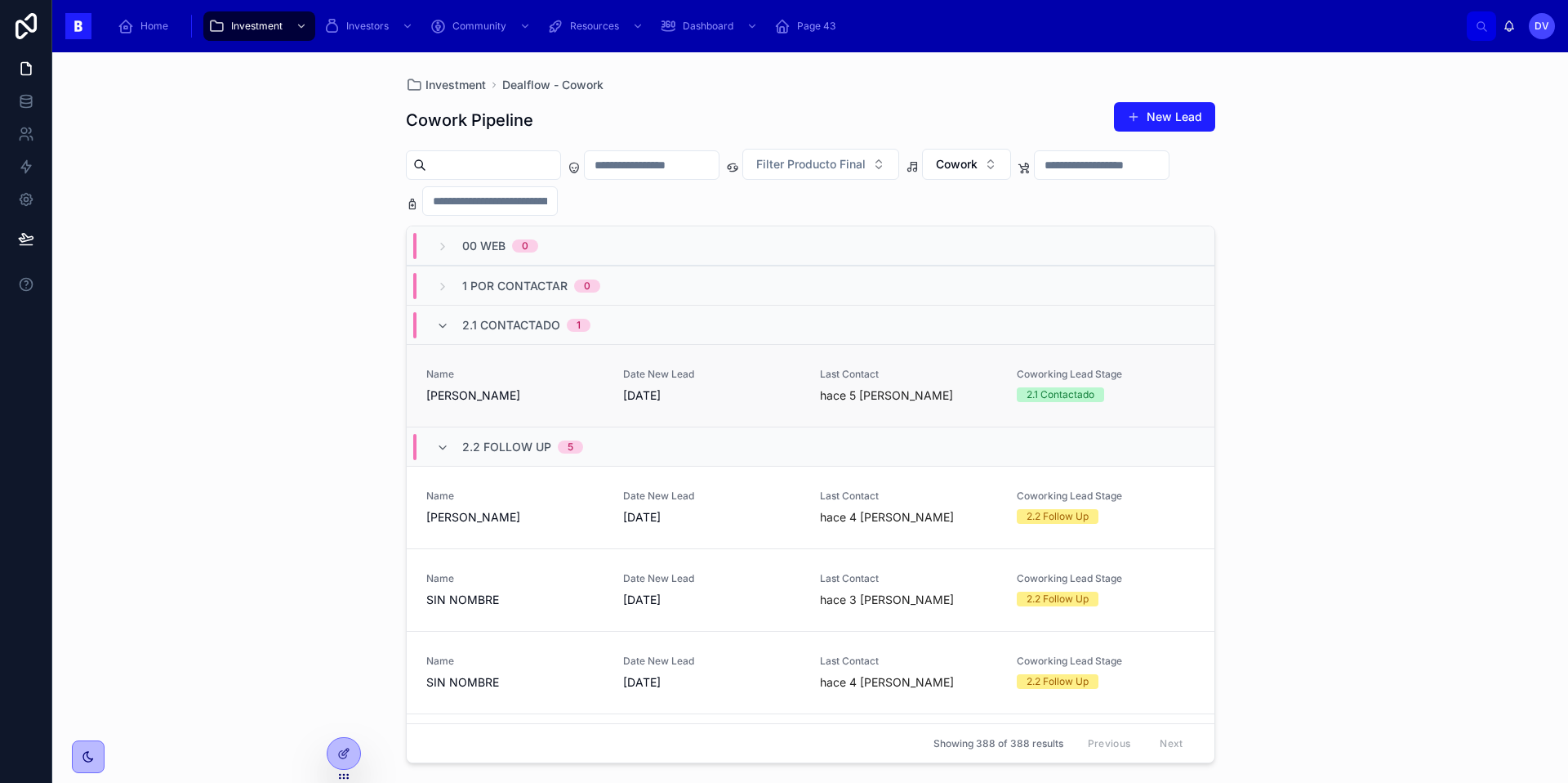
click at [547, 369] on span "Name" at bounding box center [515, 374] width 177 height 13
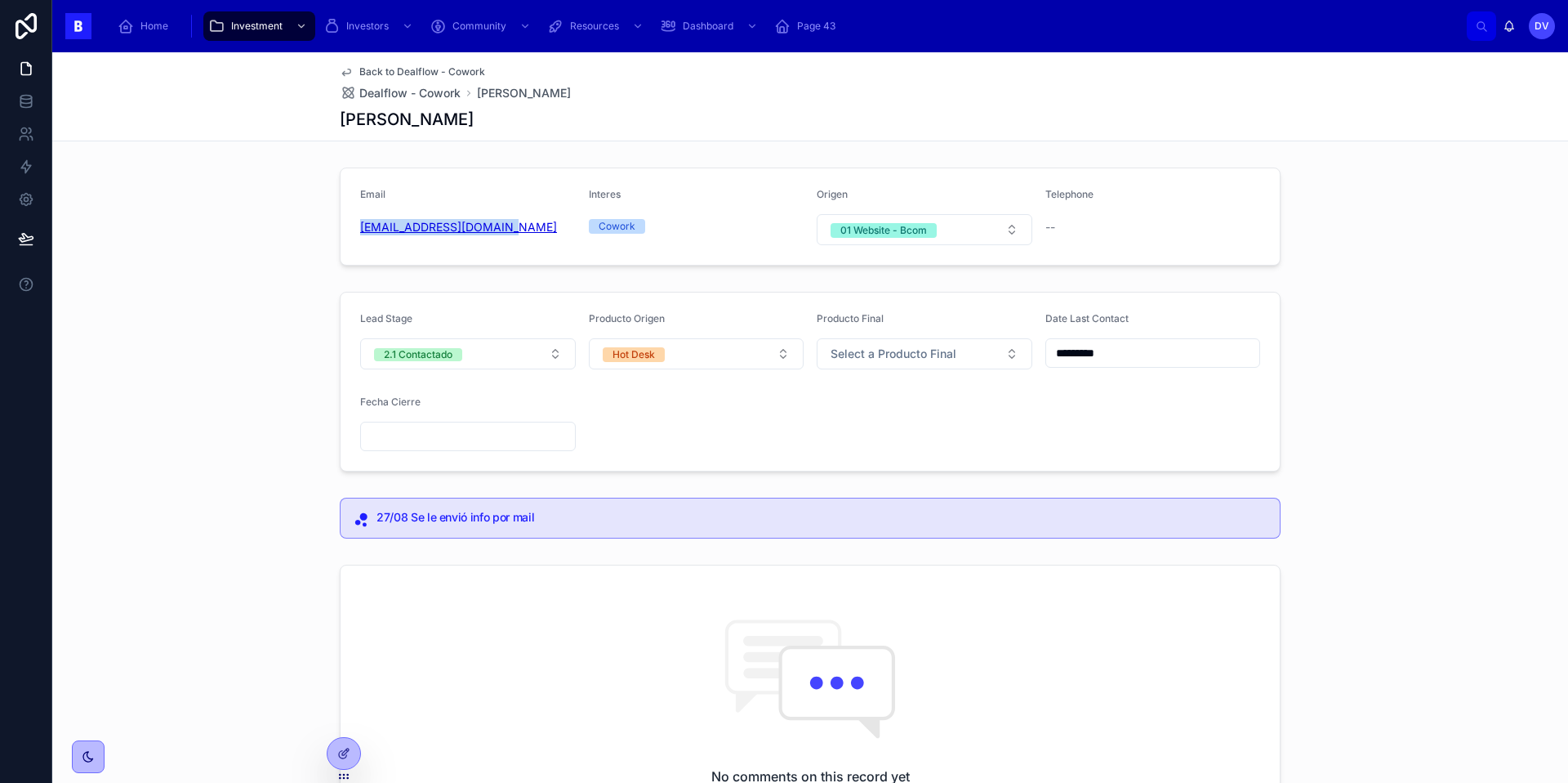
copy link "[EMAIL_ADDRESS][DOMAIN_NAME]"
click at [555, 360] on button "2.1 Contactado" at bounding box center [468, 354] width 215 height 31
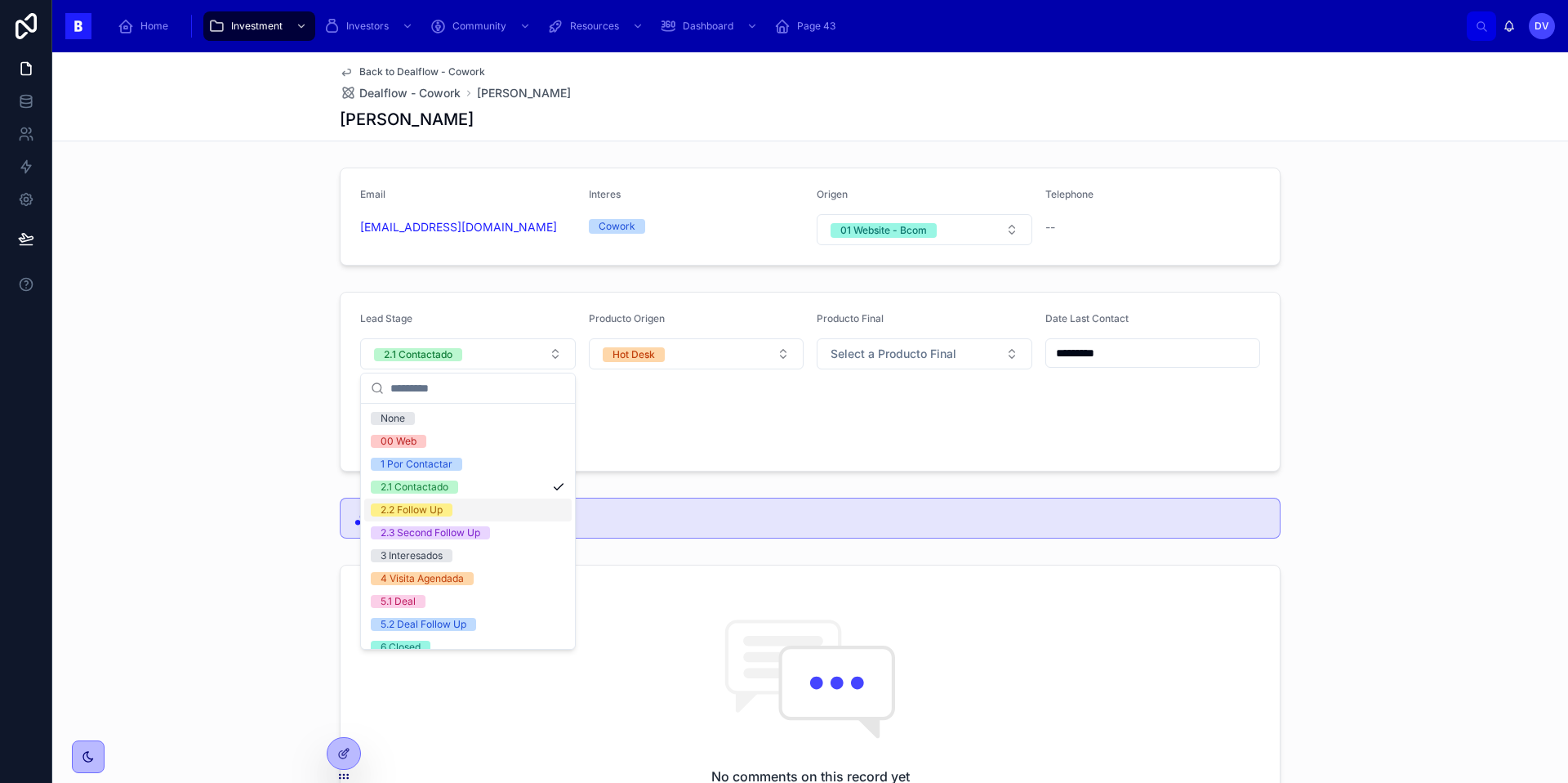
click at [495, 516] on div "2.2 Follow Up" at bounding box center [468, 509] width 207 height 23
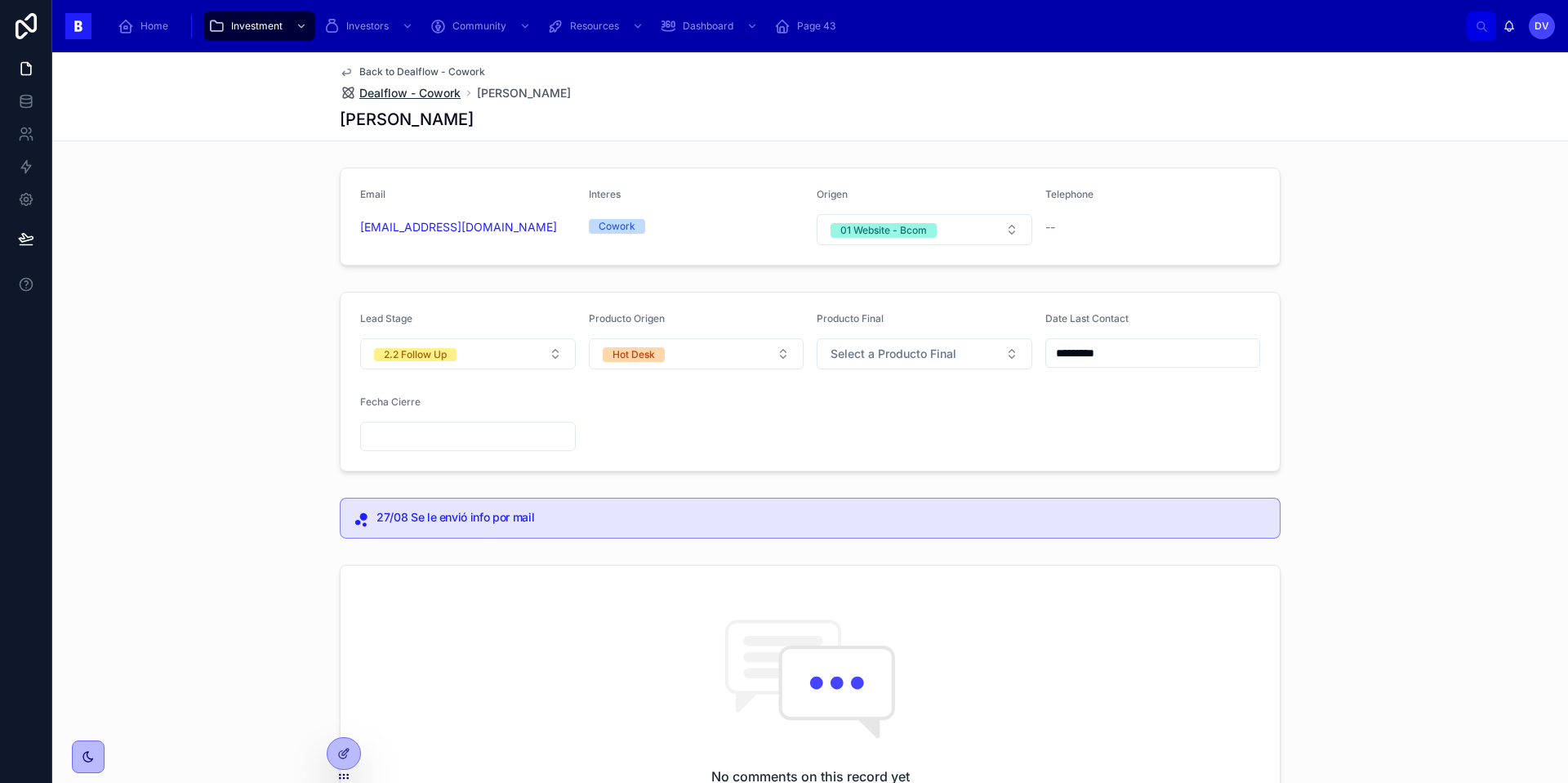
click at [391, 90] on span "Dealflow - Cowork" at bounding box center [410, 93] width 102 height 17
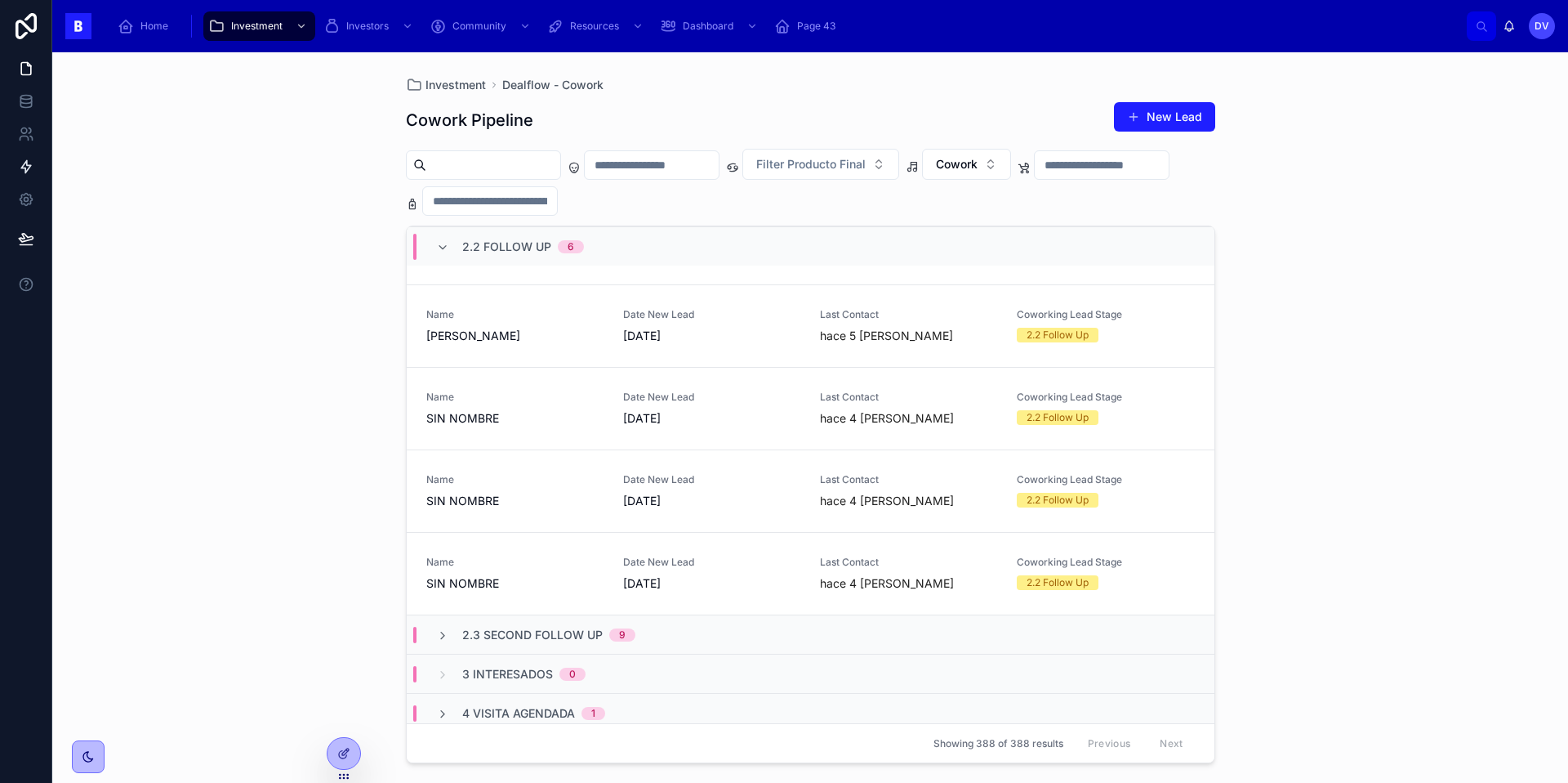
scroll to position [270, 0]
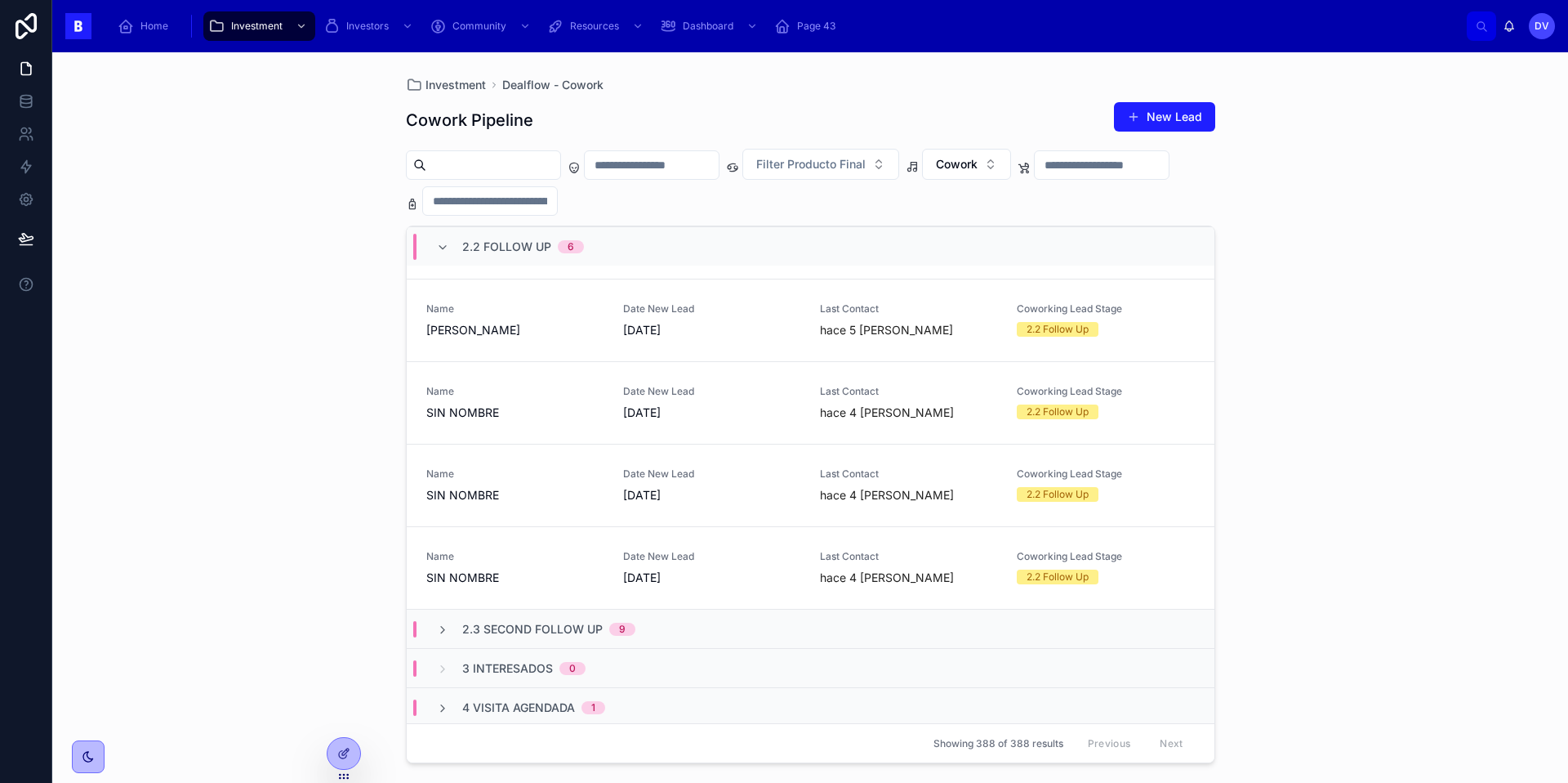
click at [537, 629] on span "2.3 Second Follow Up" at bounding box center [532, 630] width 140 height 17
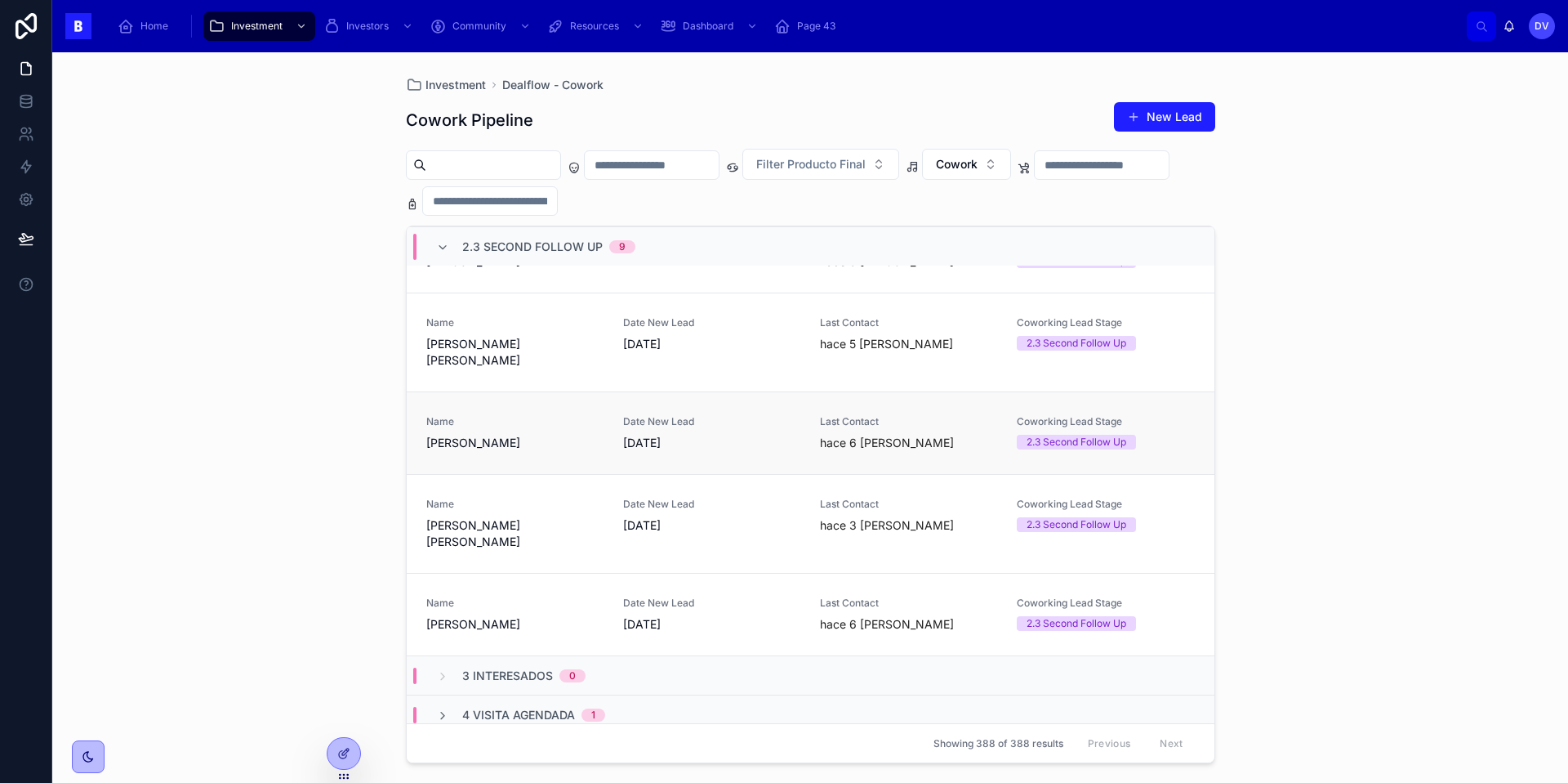
scroll to position [1056, 0]
click at [576, 615] on span "[PERSON_NAME]" at bounding box center [515, 623] width 177 height 17
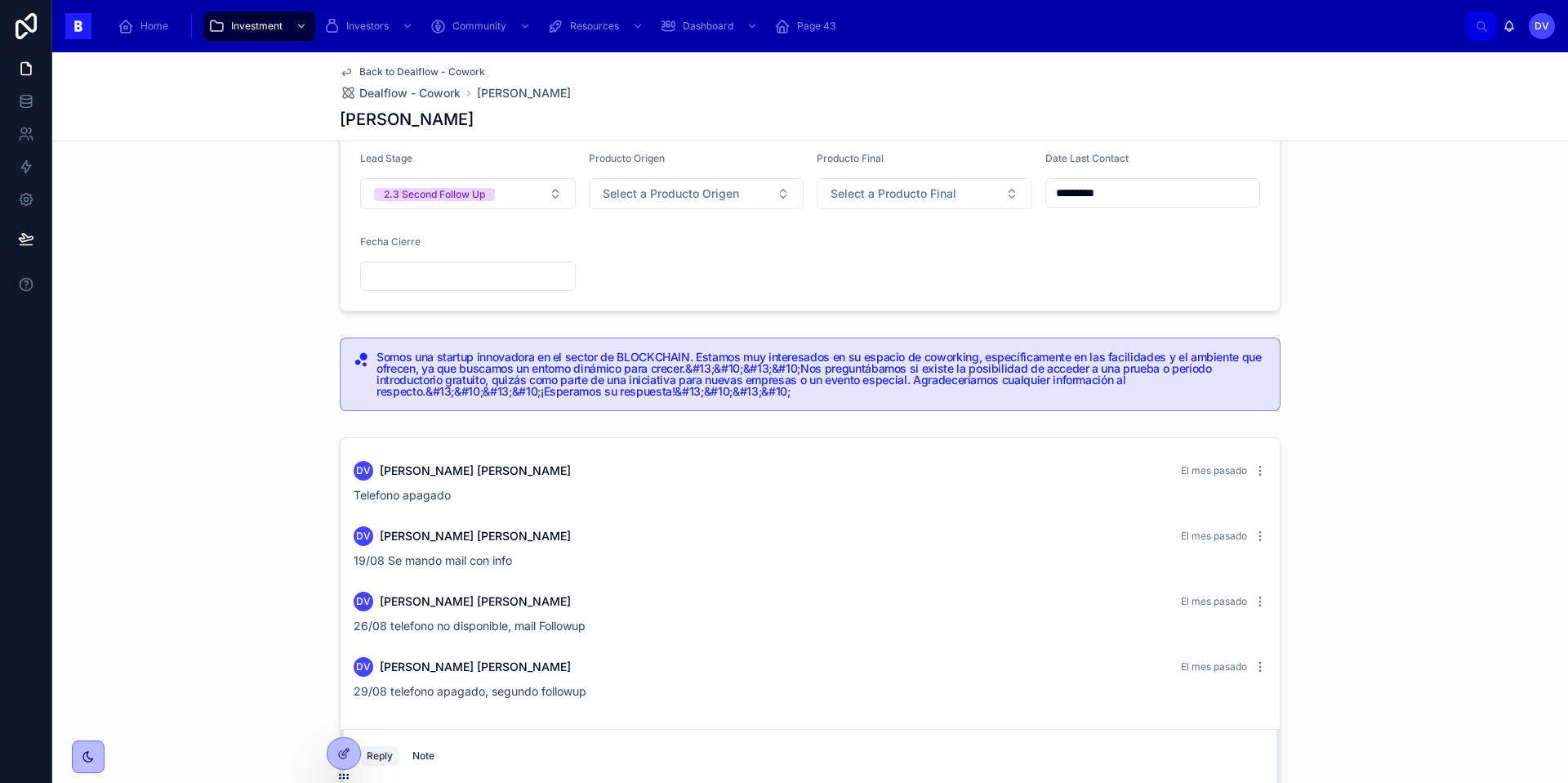
scroll to position [164, 0]
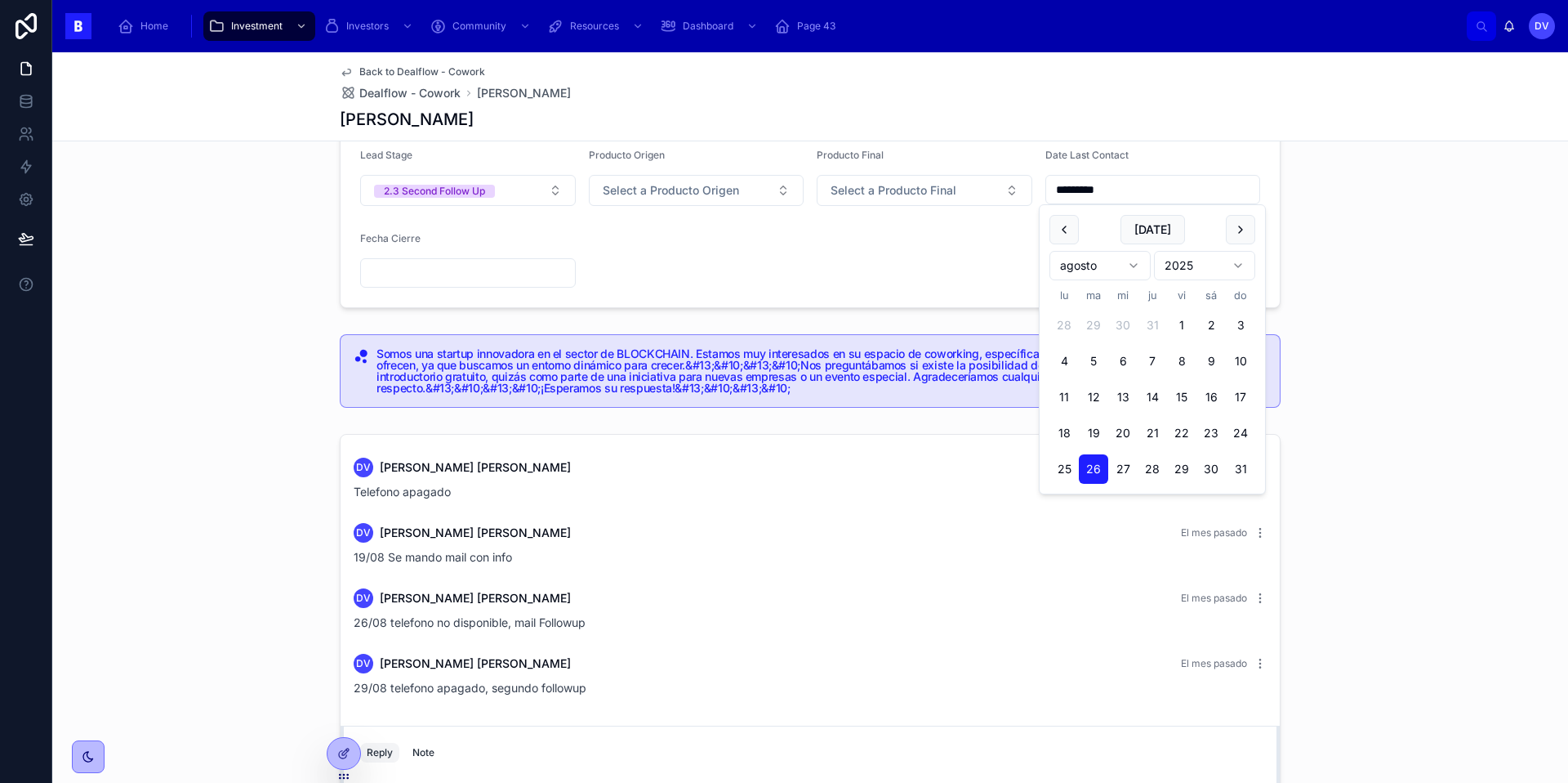
click at [1120, 190] on input "*********" at bounding box center [1153, 190] width 214 height 23
click at [1185, 472] on button "29" at bounding box center [1182, 469] width 30 height 30
type input "*********"
click at [420, 92] on span "Dealflow - Cowork" at bounding box center [410, 93] width 102 height 17
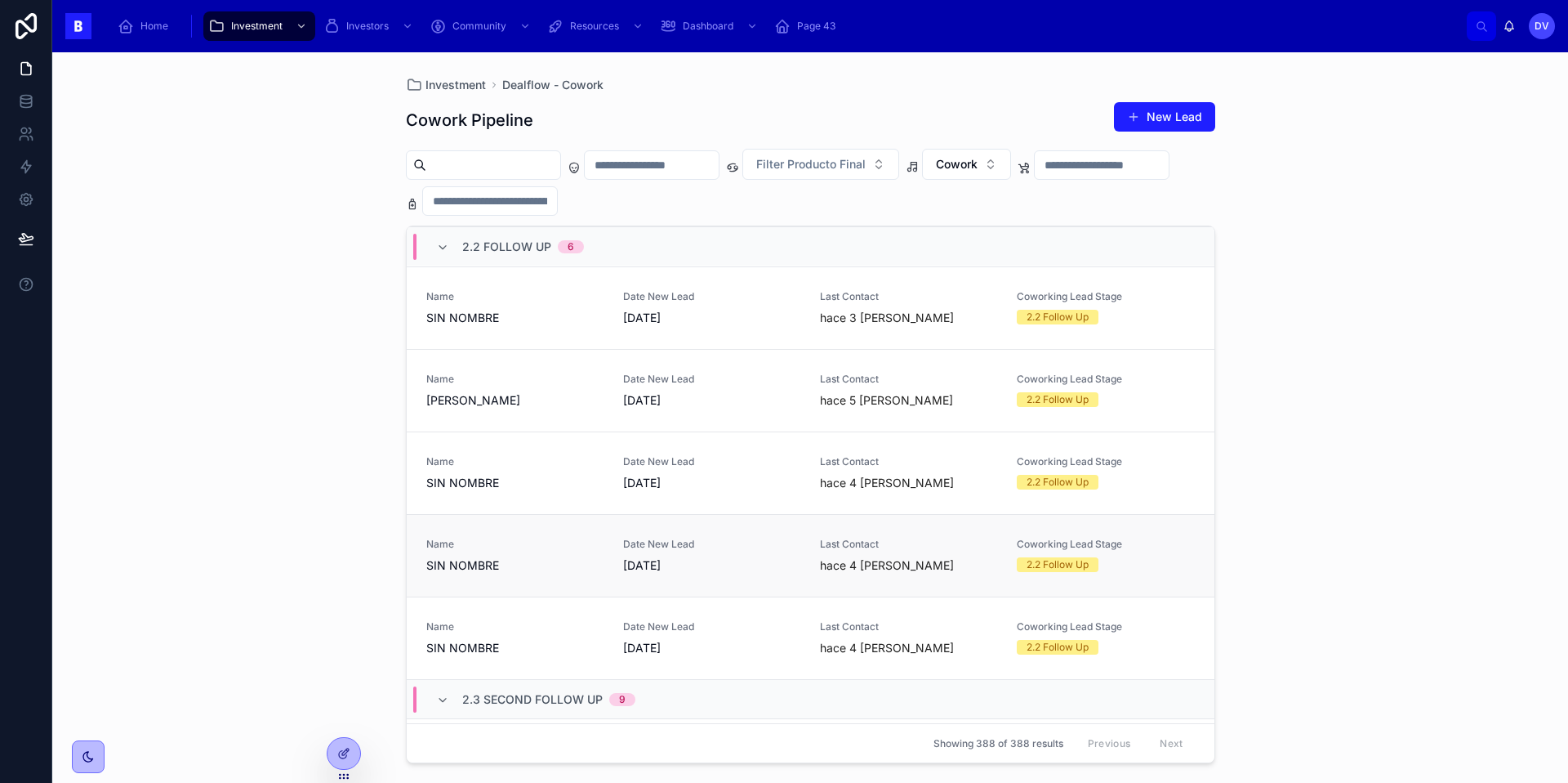
scroll to position [186, 0]
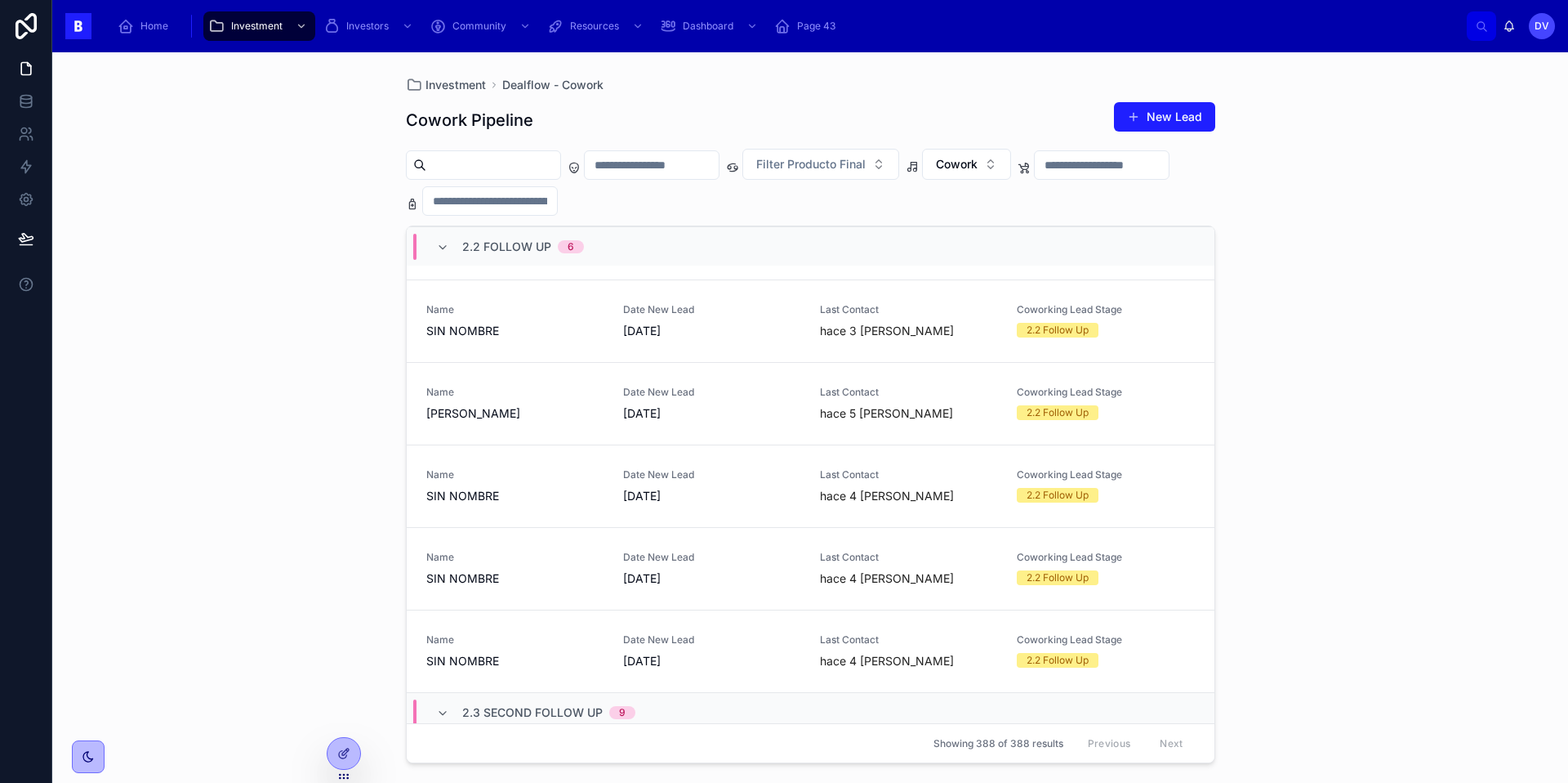
click at [489, 239] on span "2.2 Follow Up" at bounding box center [506, 247] width 89 height 17
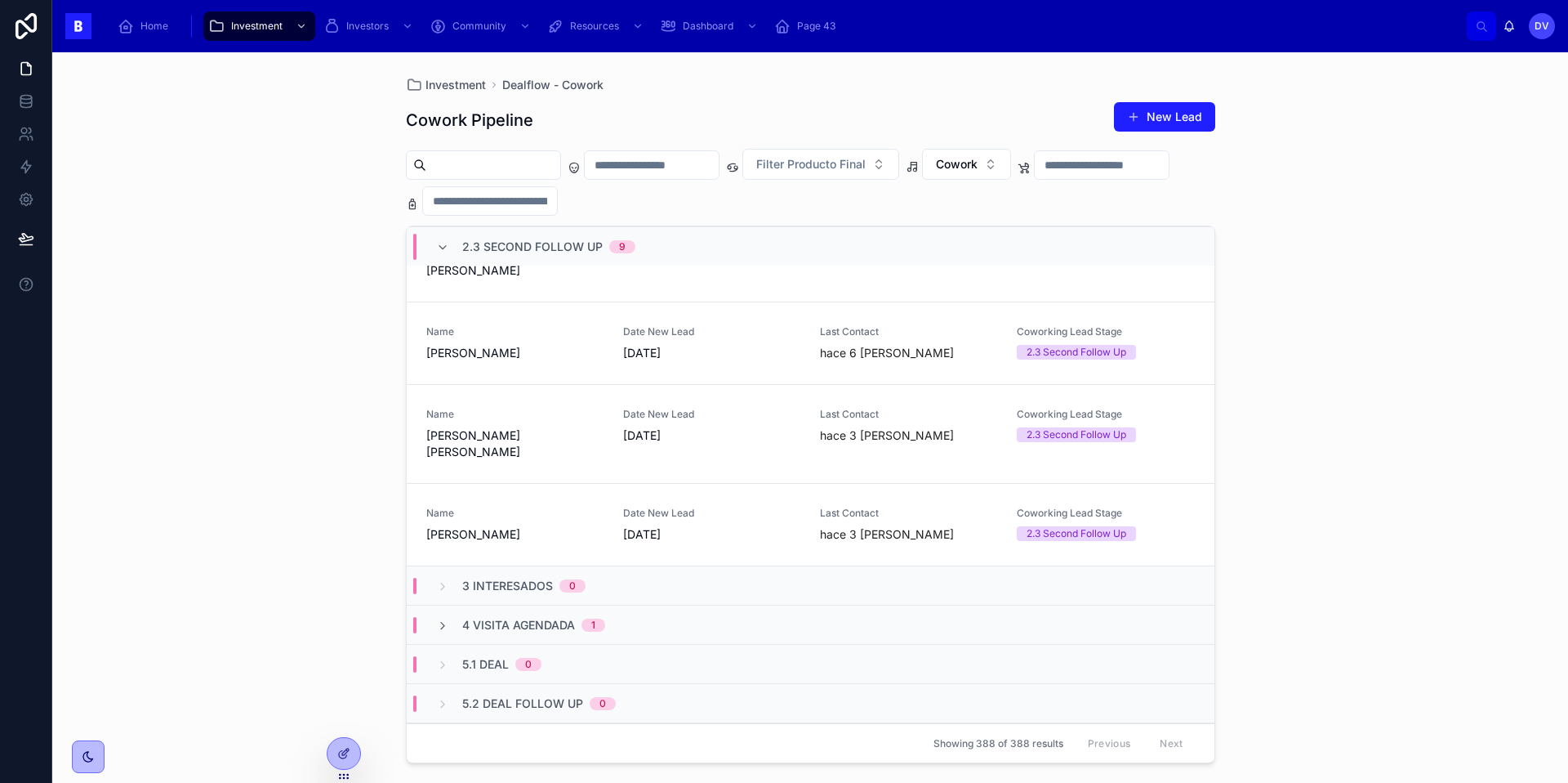
scroll to position [652, 0]
click at [549, 503] on div "Name [PERSON_NAME]" at bounding box center [515, 520] width 177 height 36
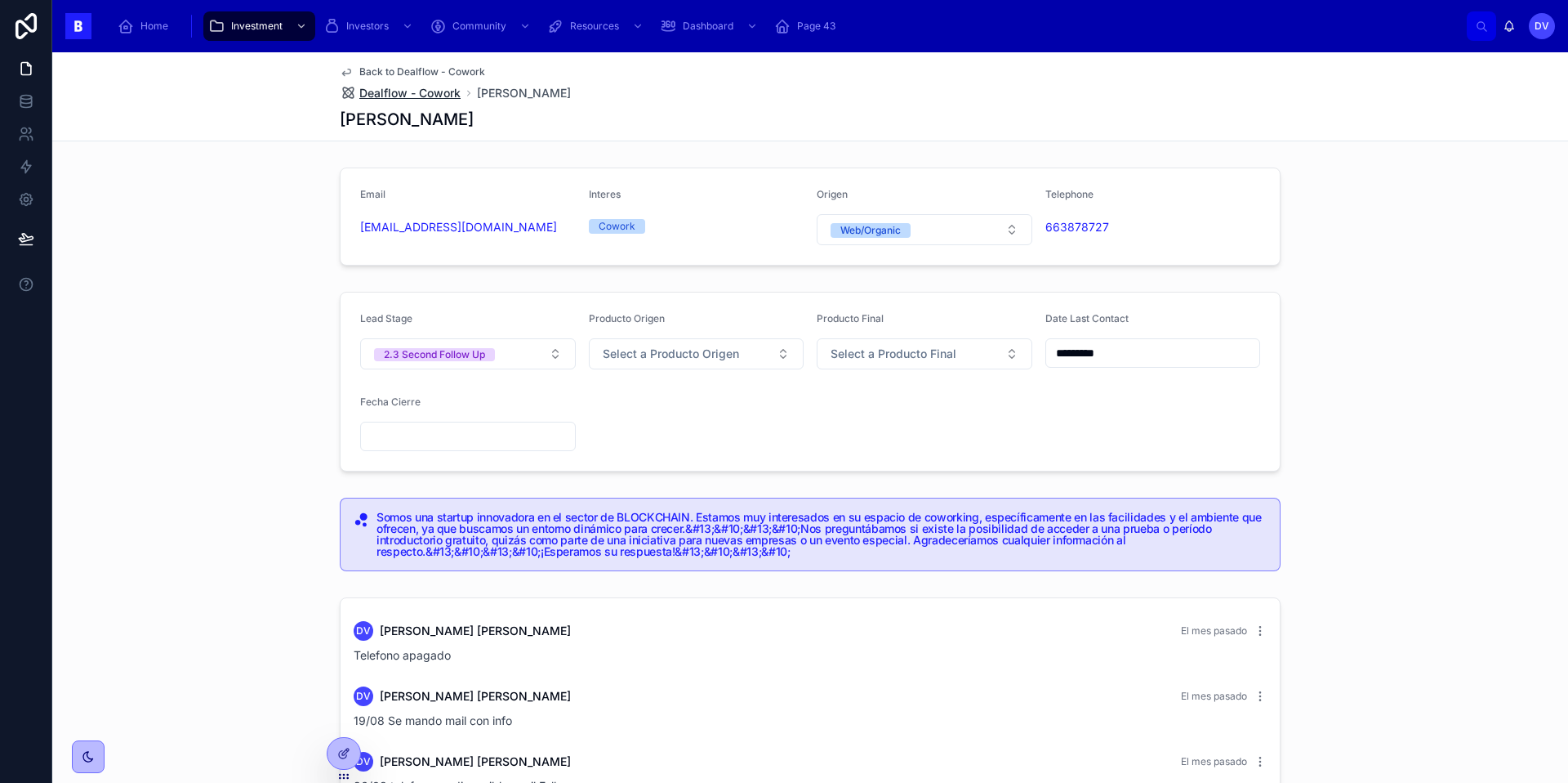
click at [407, 92] on span "Dealflow - Cowork" at bounding box center [410, 93] width 102 height 17
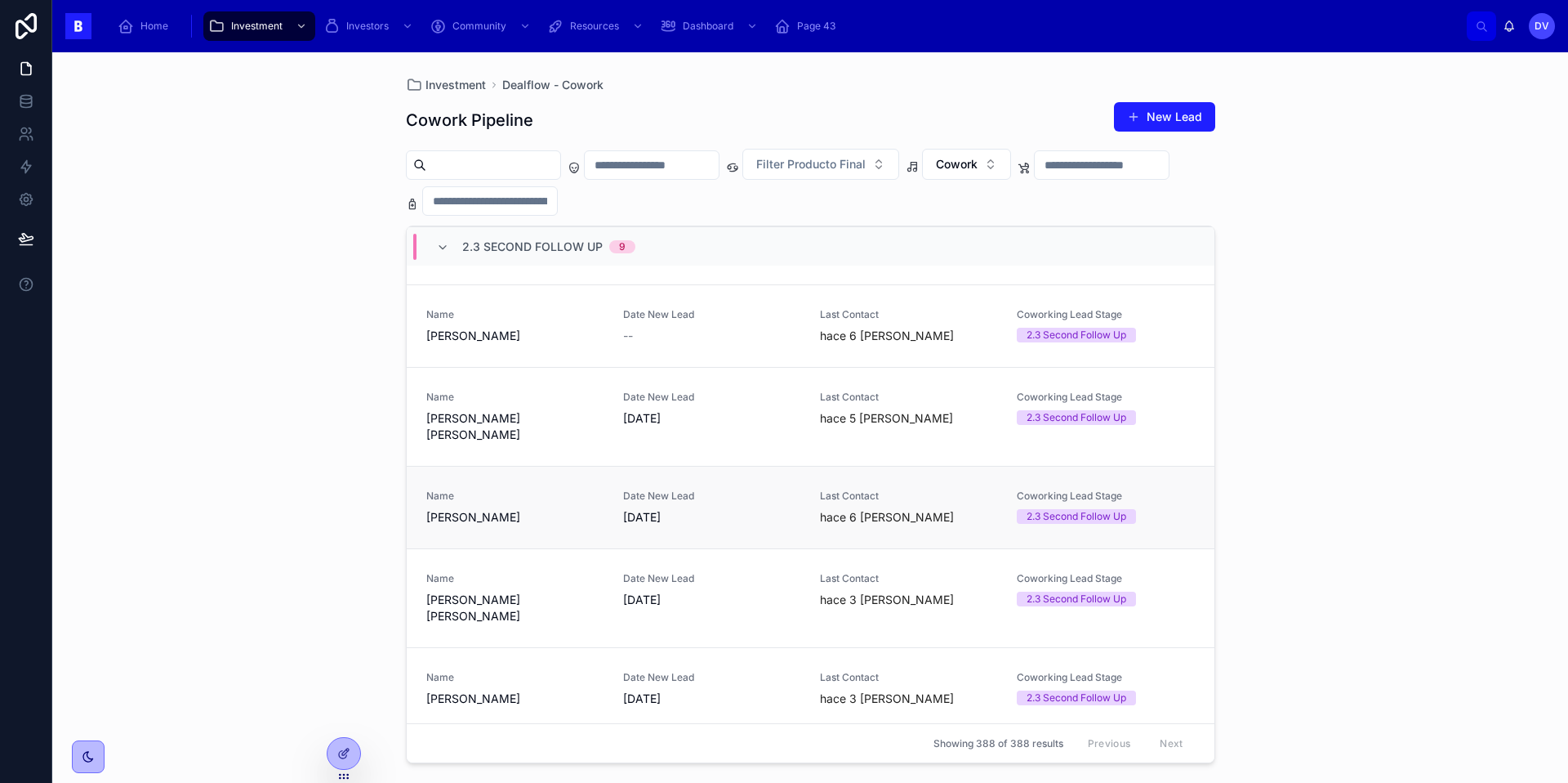
scroll to position [465, 0]
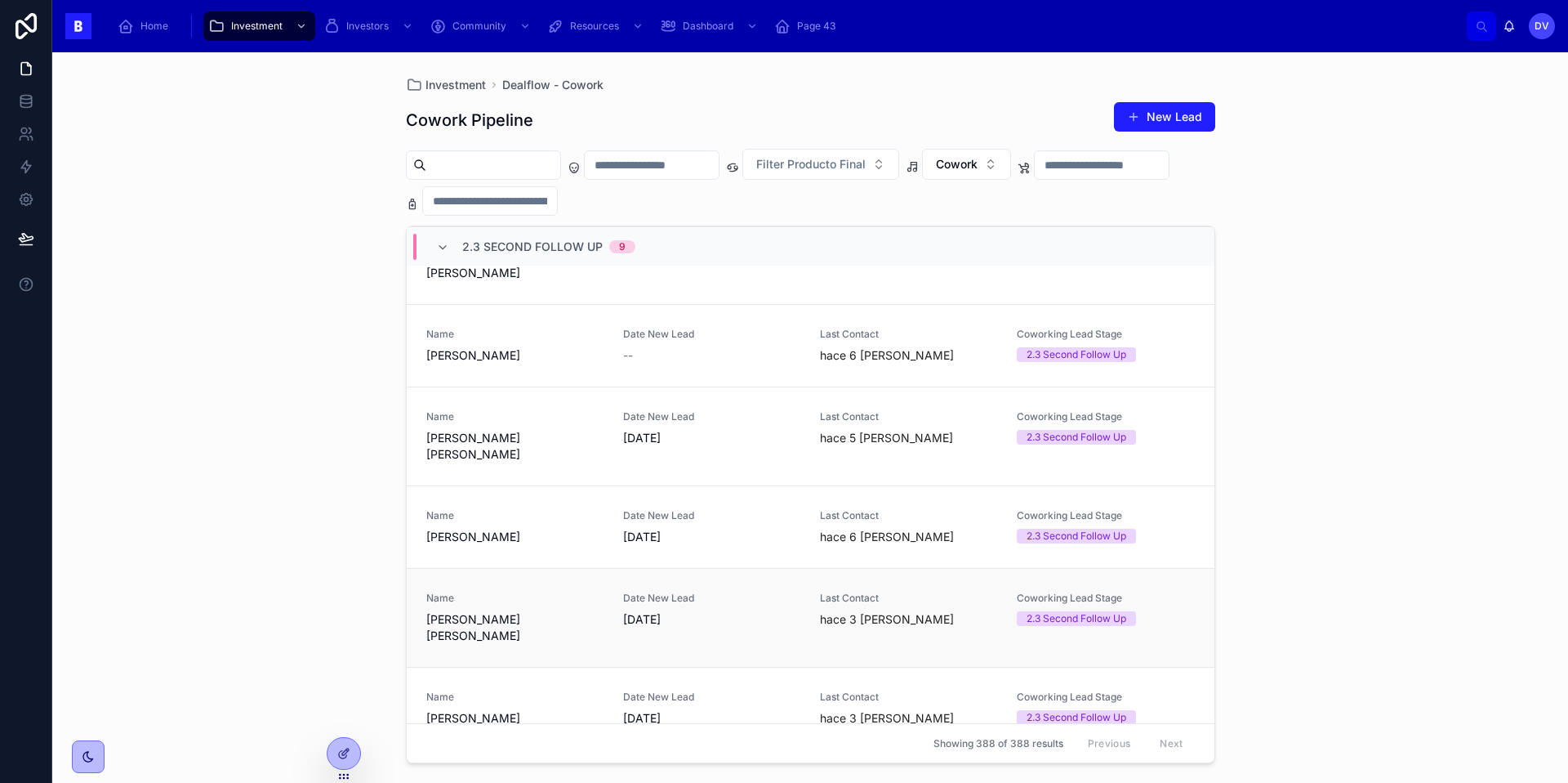
click at [517, 611] on span "[PERSON_NAME] [PERSON_NAME]" at bounding box center [515, 627] width 177 height 32
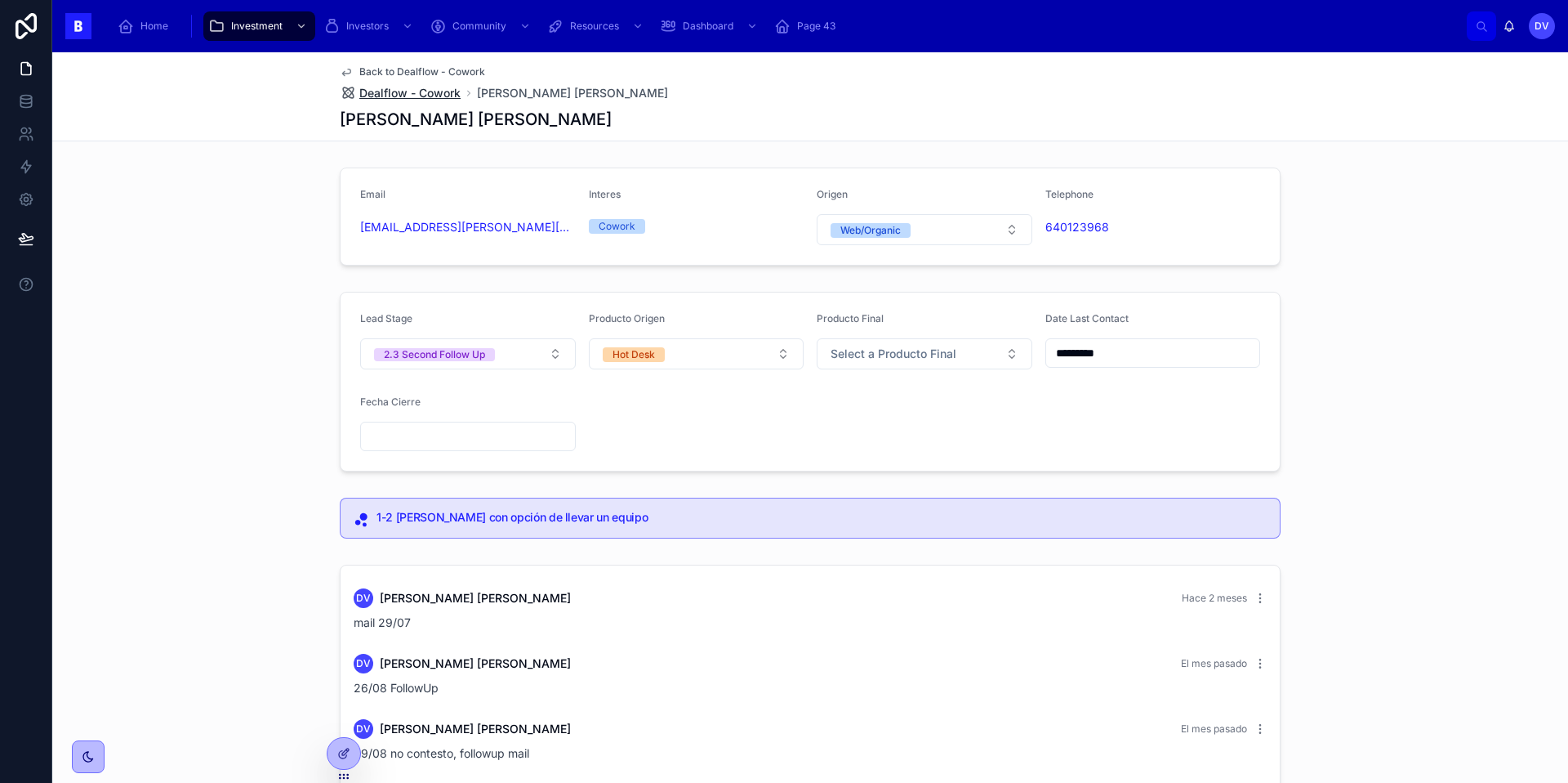
click at [443, 89] on span "Dealflow - Cowork" at bounding box center [410, 93] width 102 height 17
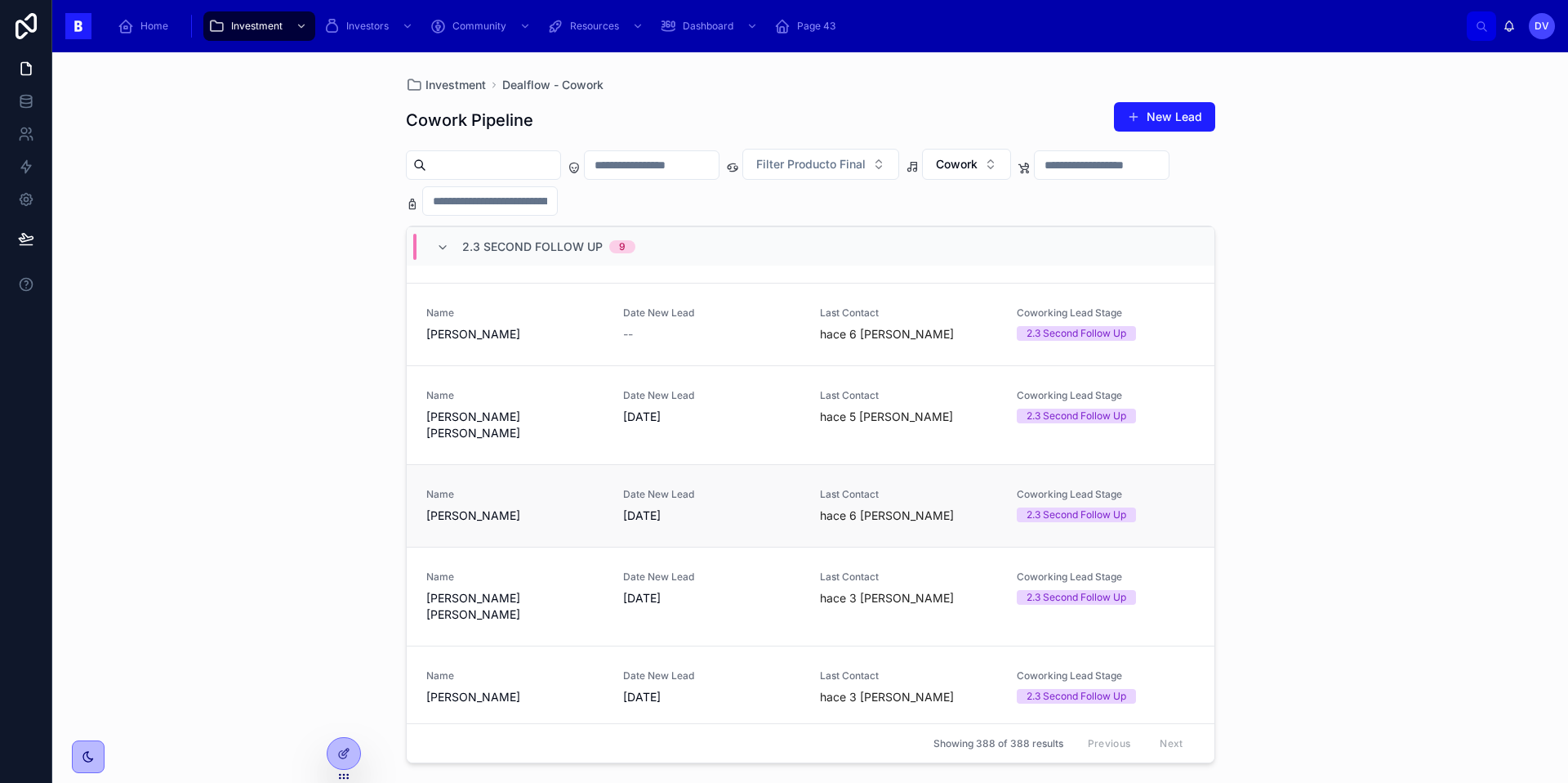
scroll to position [480, 0]
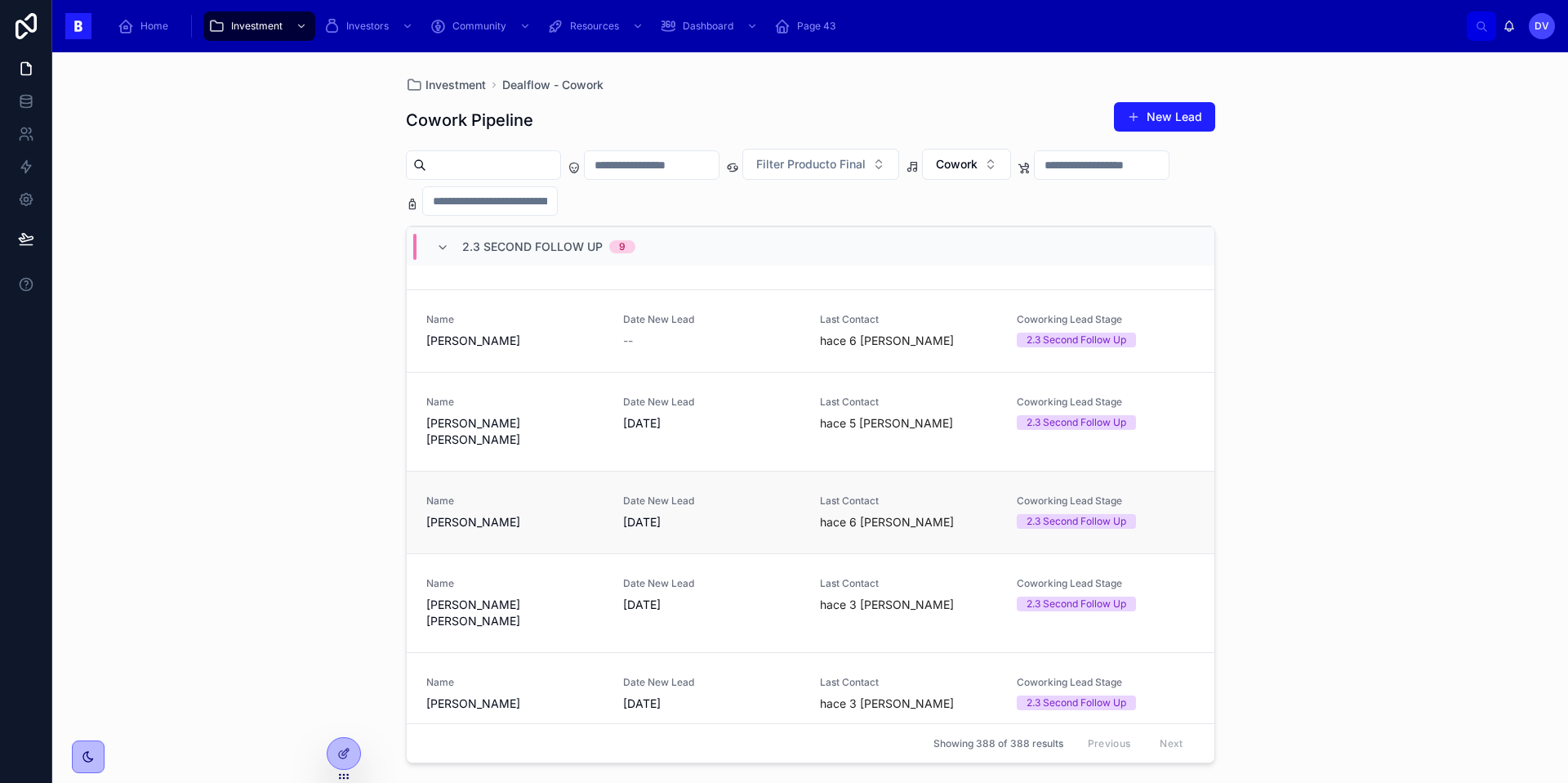
click at [529, 495] on div "Name [PERSON_NAME]" at bounding box center [515, 512] width 177 height 36
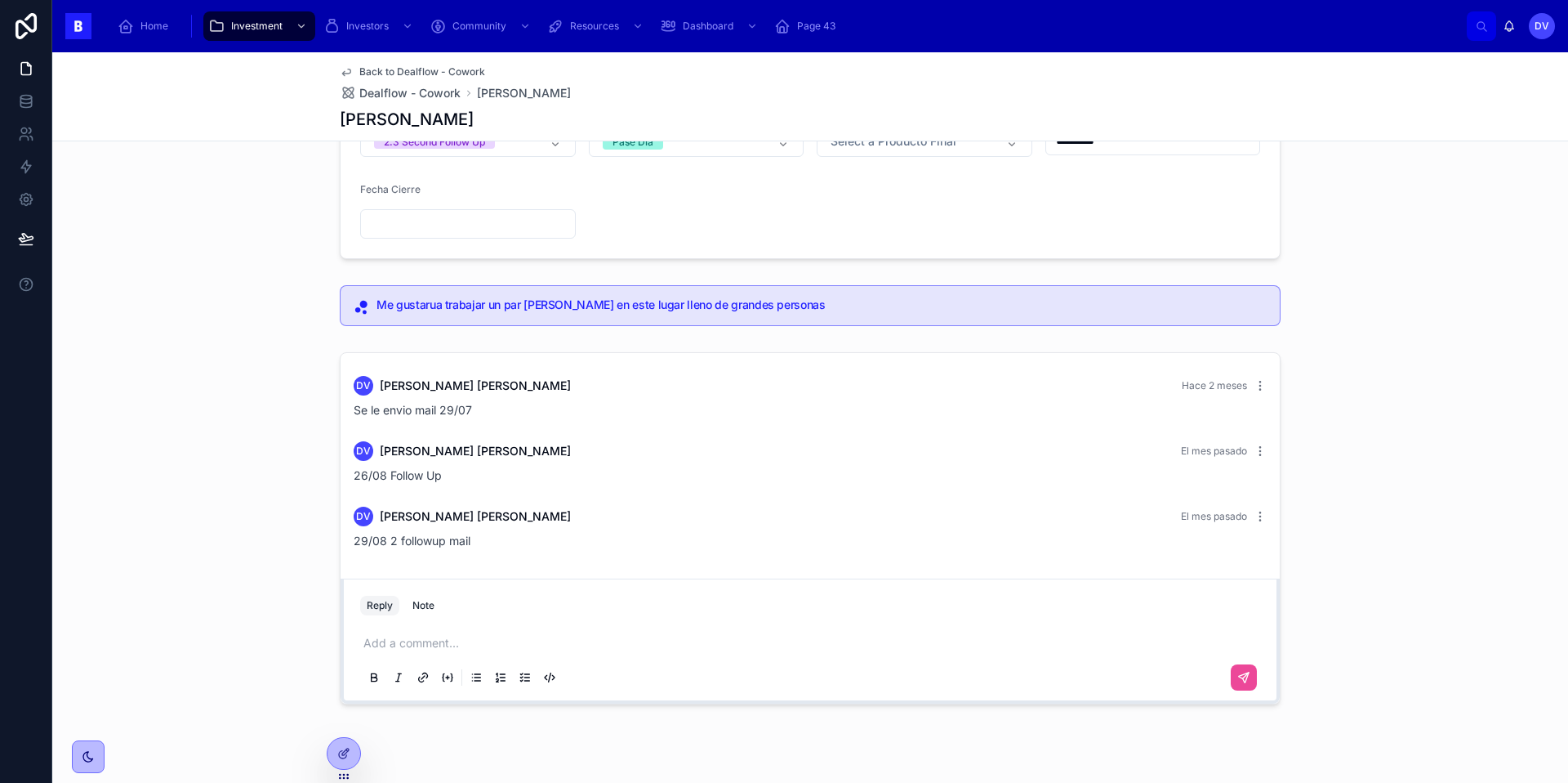
scroll to position [86, 0]
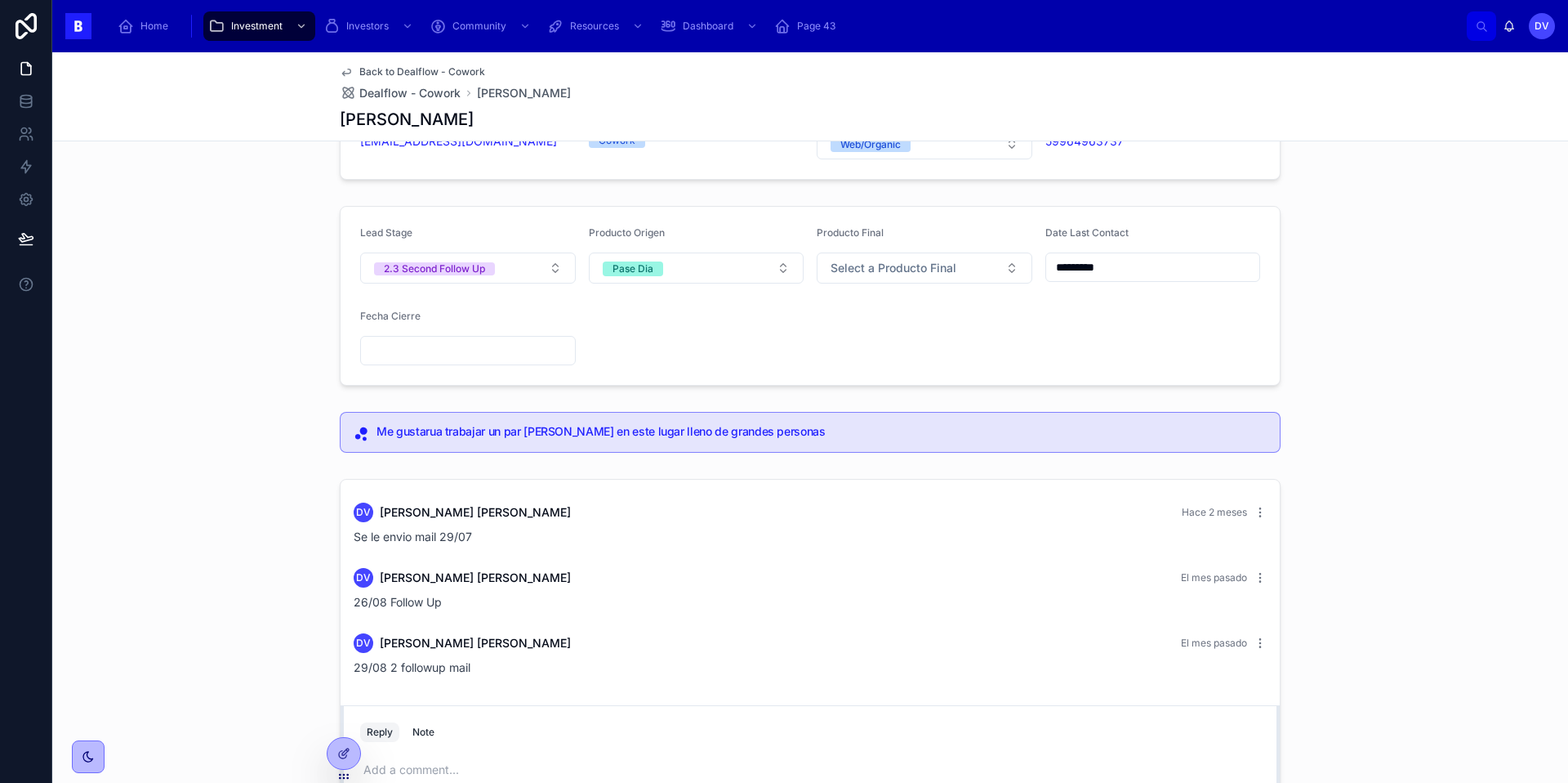
click at [1136, 265] on input "*********" at bounding box center [1153, 267] width 214 height 23
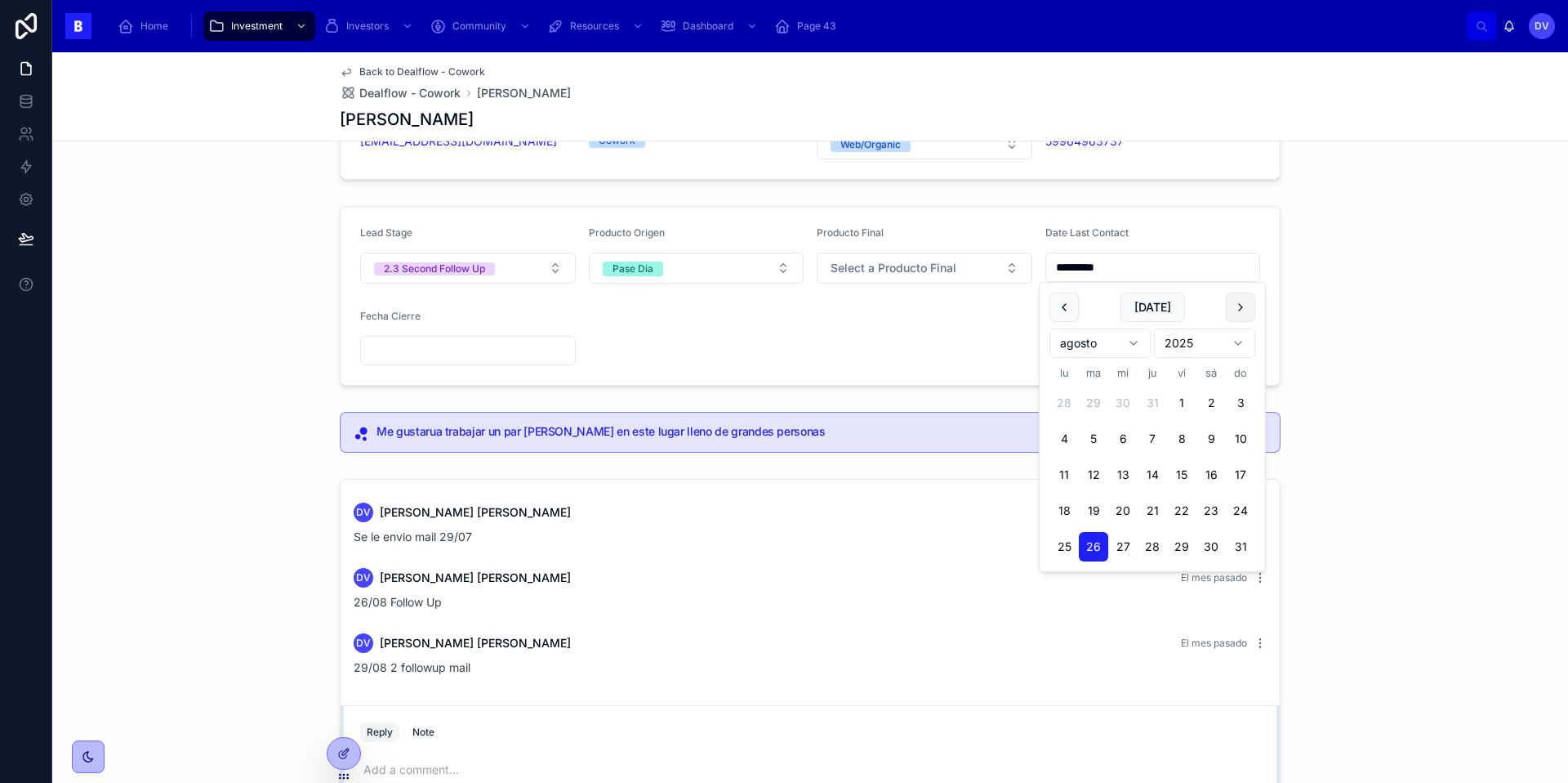
click at [1239, 312] on button at bounding box center [1240, 307] width 30 height 30
click at [1065, 316] on button at bounding box center [1064, 307] width 30 height 30
click at [1185, 544] on button "29" at bounding box center [1182, 546] width 30 height 30
type input "*********"
click at [249, 363] on div "Lead Stage 2.3 Second Follow Up Producto Origen Pase Dia Producto Final Select …" at bounding box center [810, 296] width 1515 height 193
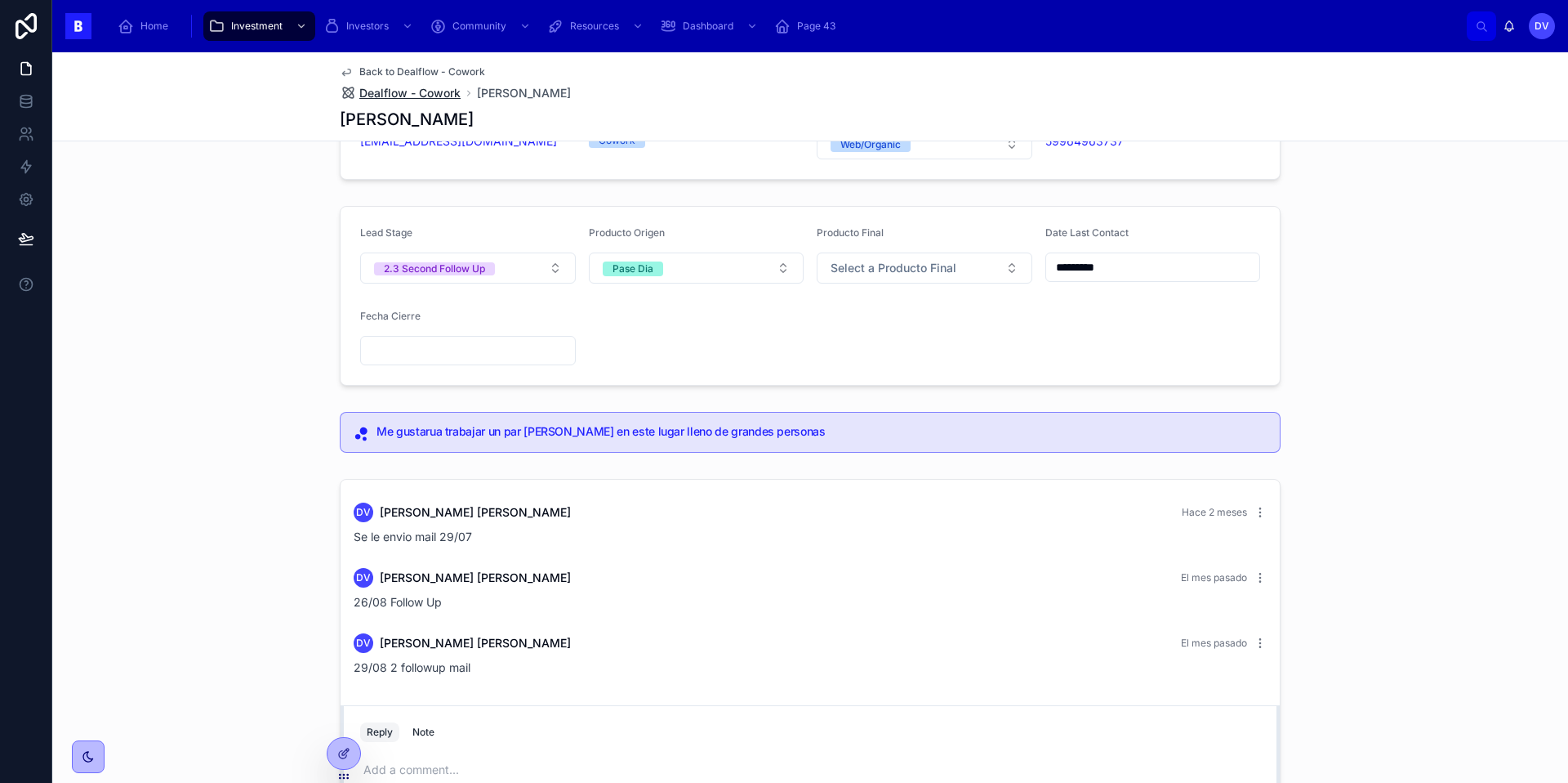
click at [396, 97] on span "Dealflow - Cowork" at bounding box center [410, 93] width 102 height 17
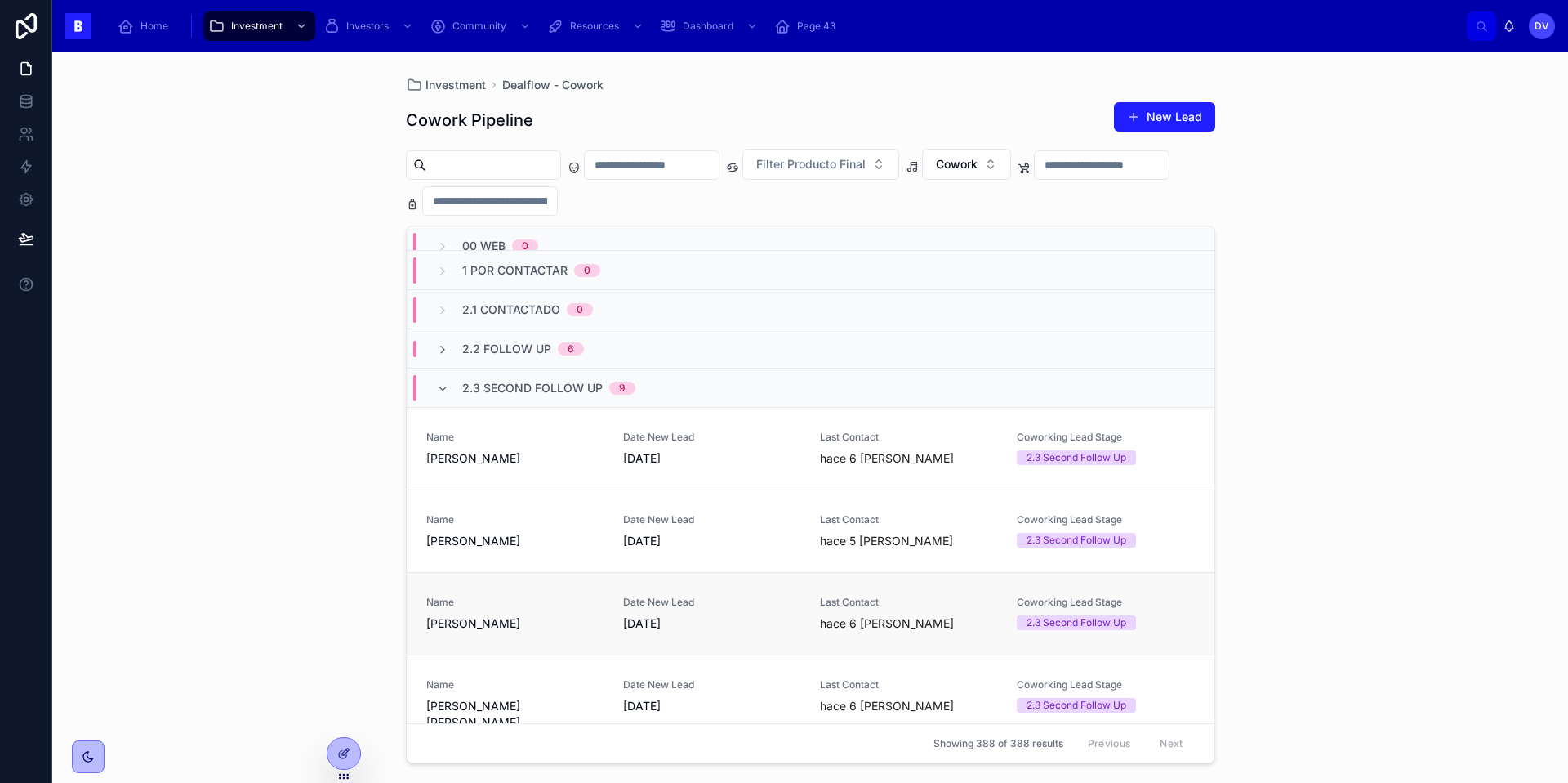
scroll to position [18, 0]
click at [541, 536] on span "[PERSON_NAME]" at bounding box center [515, 539] width 177 height 17
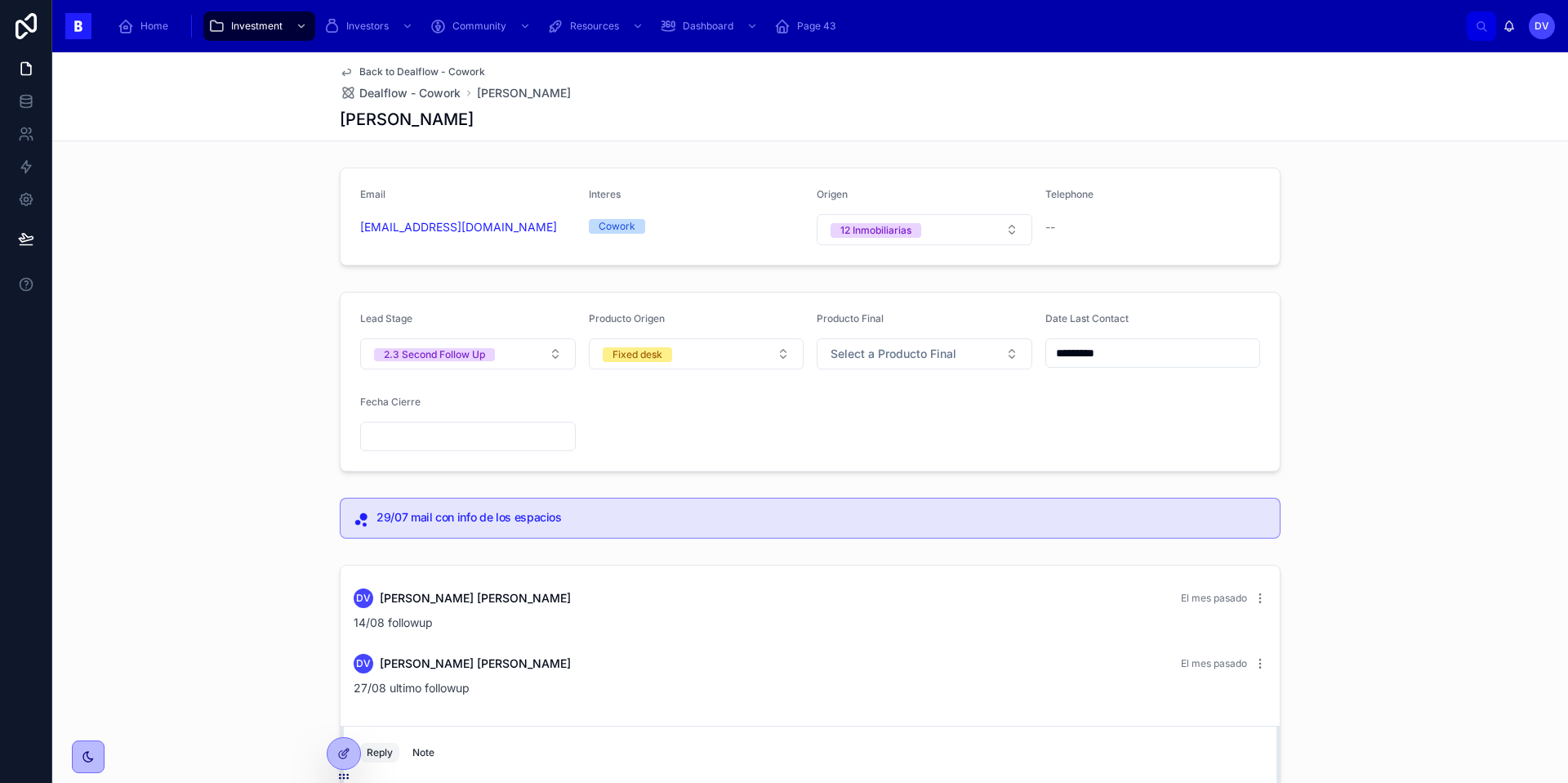
scroll to position [3, 0]
click at [429, 99] on span "Dealflow - Cowork" at bounding box center [410, 93] width 102 height 17
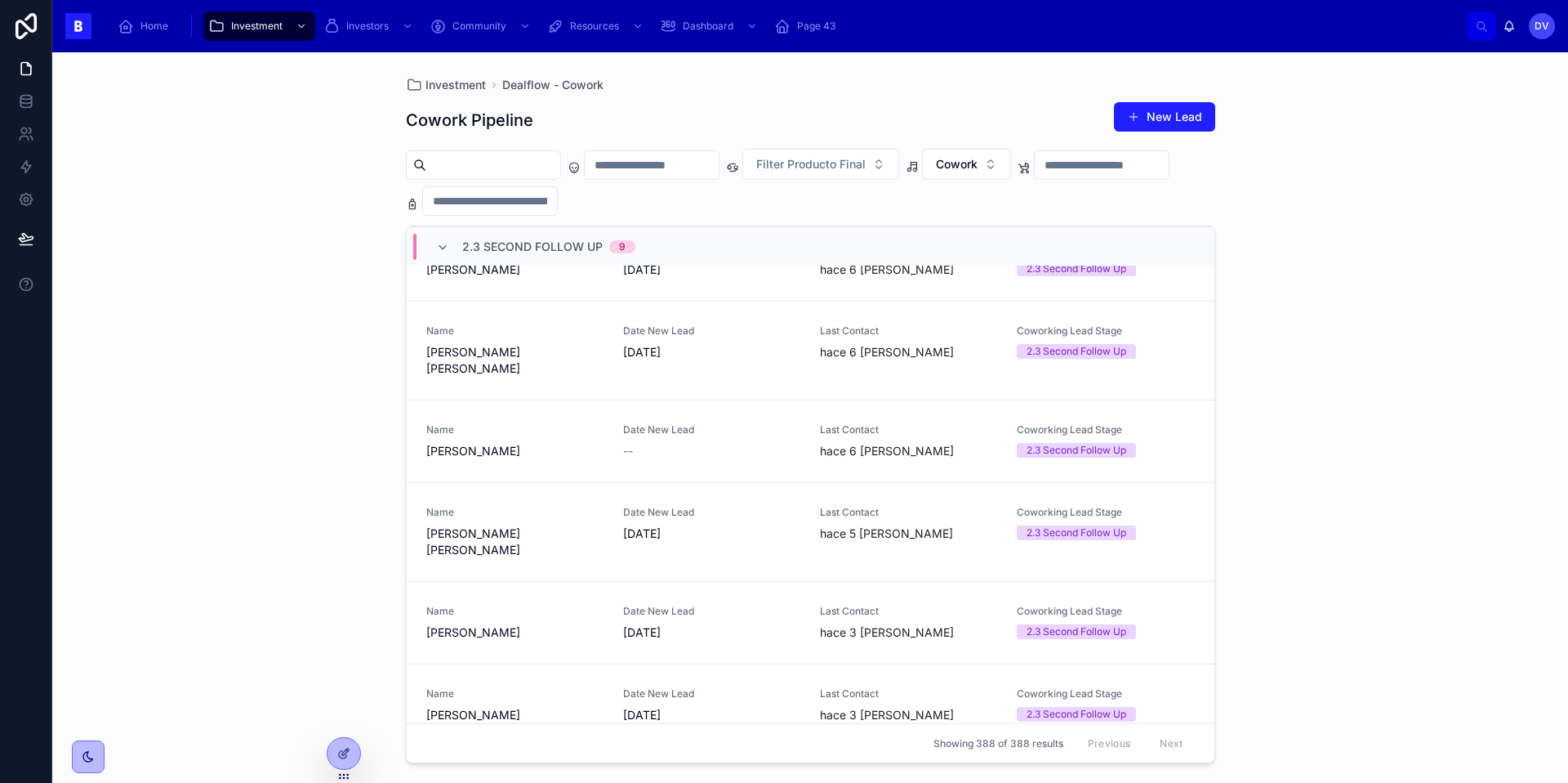
scroll to position [356, 0]
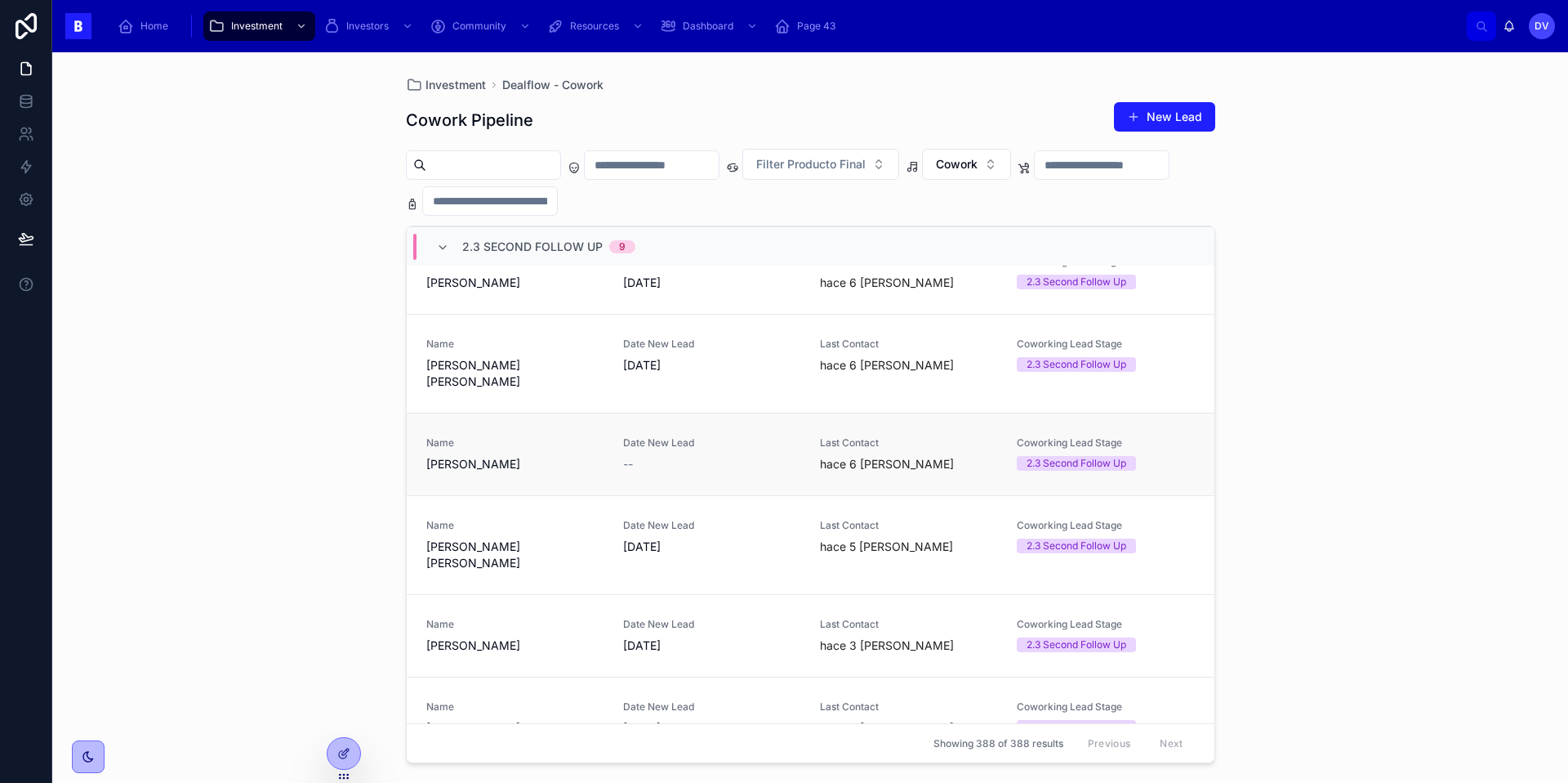
click at [541, 456] on span "[PERSON_NAME]" at bounding box center [515, 464] width 177 height 17
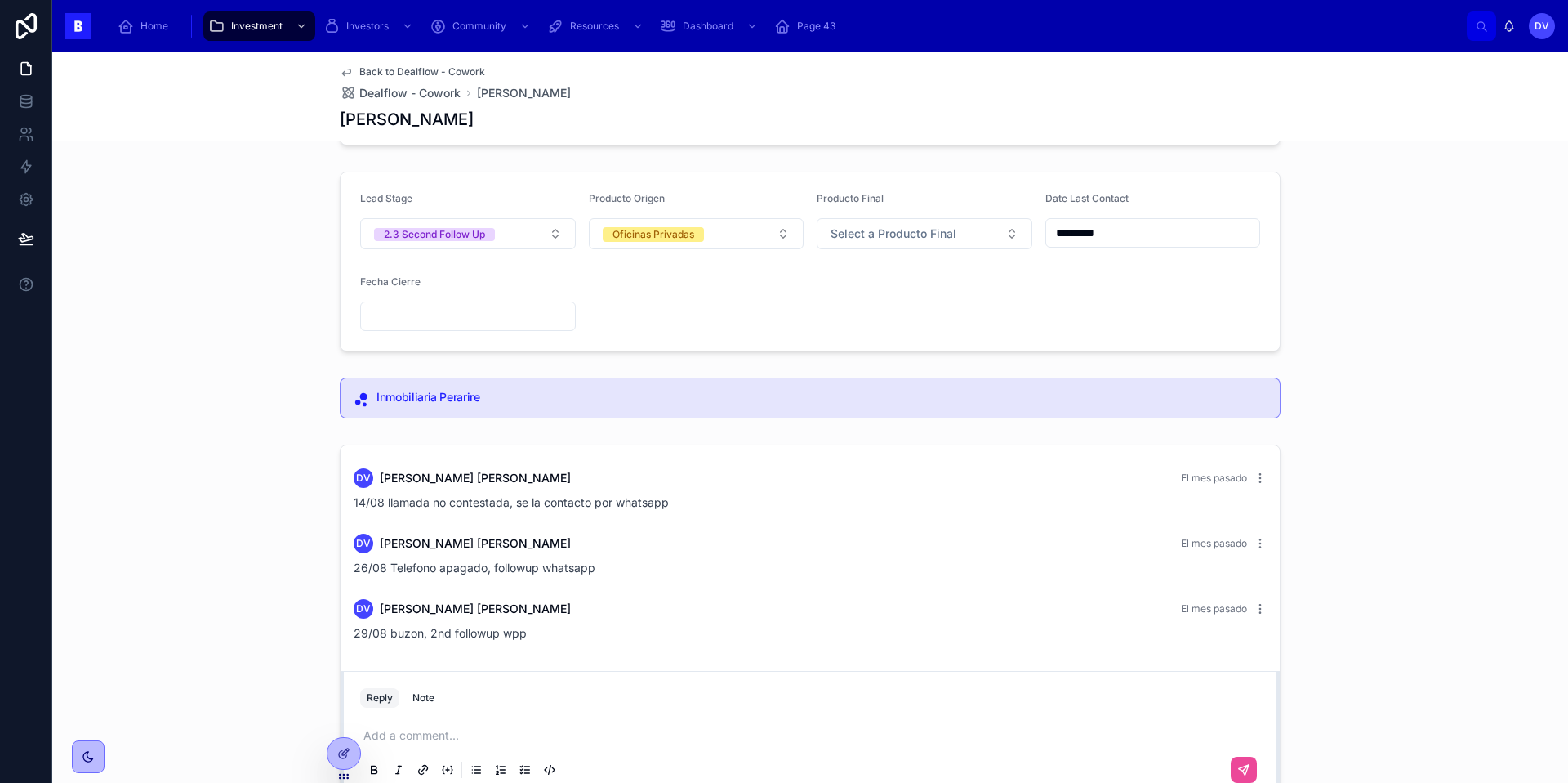
scroll to position [127, 0]
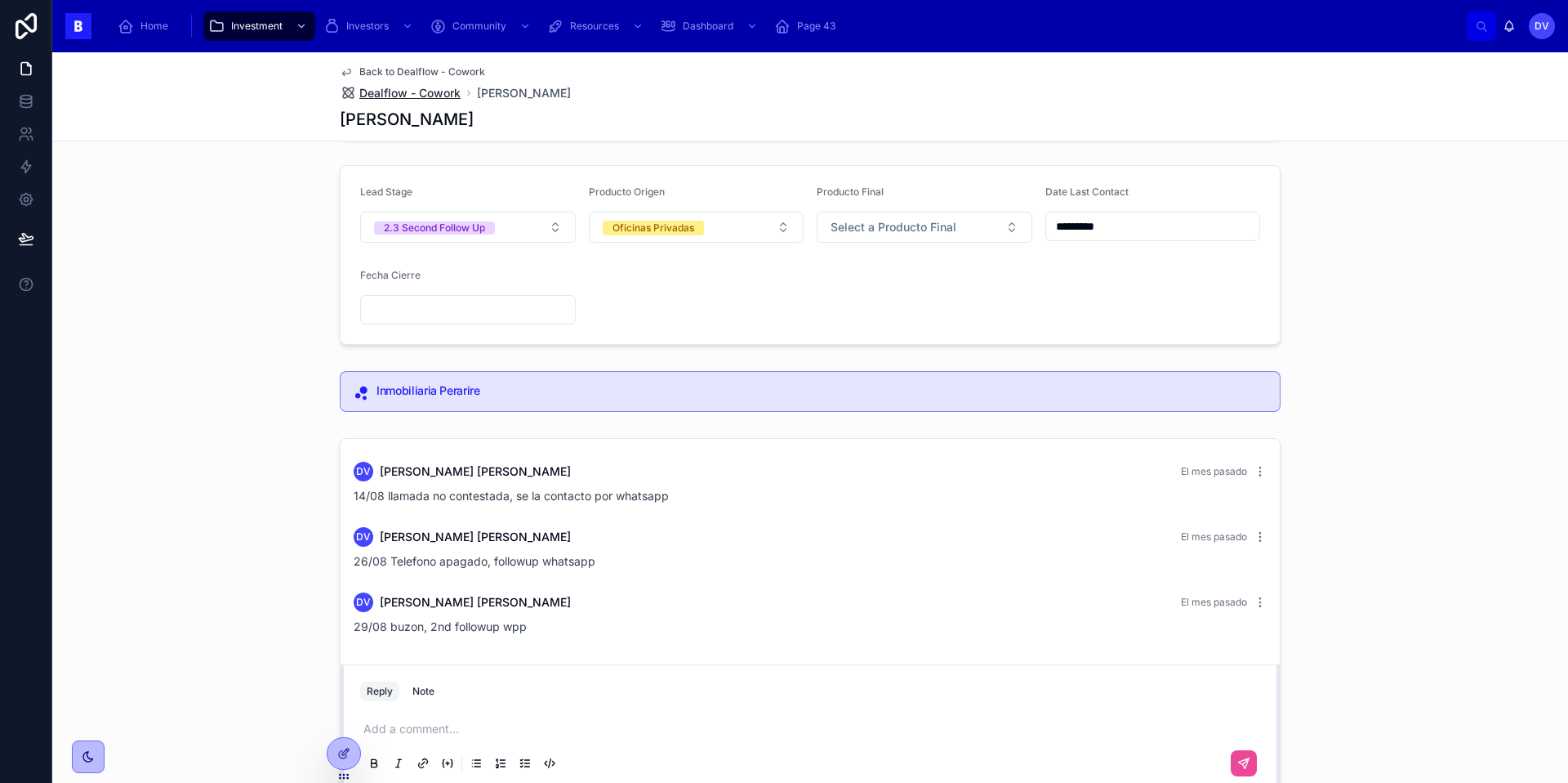
click at [427, 97] on span "Dealflow - Cowork" at bounding box center [410, 93] width 102 height 17
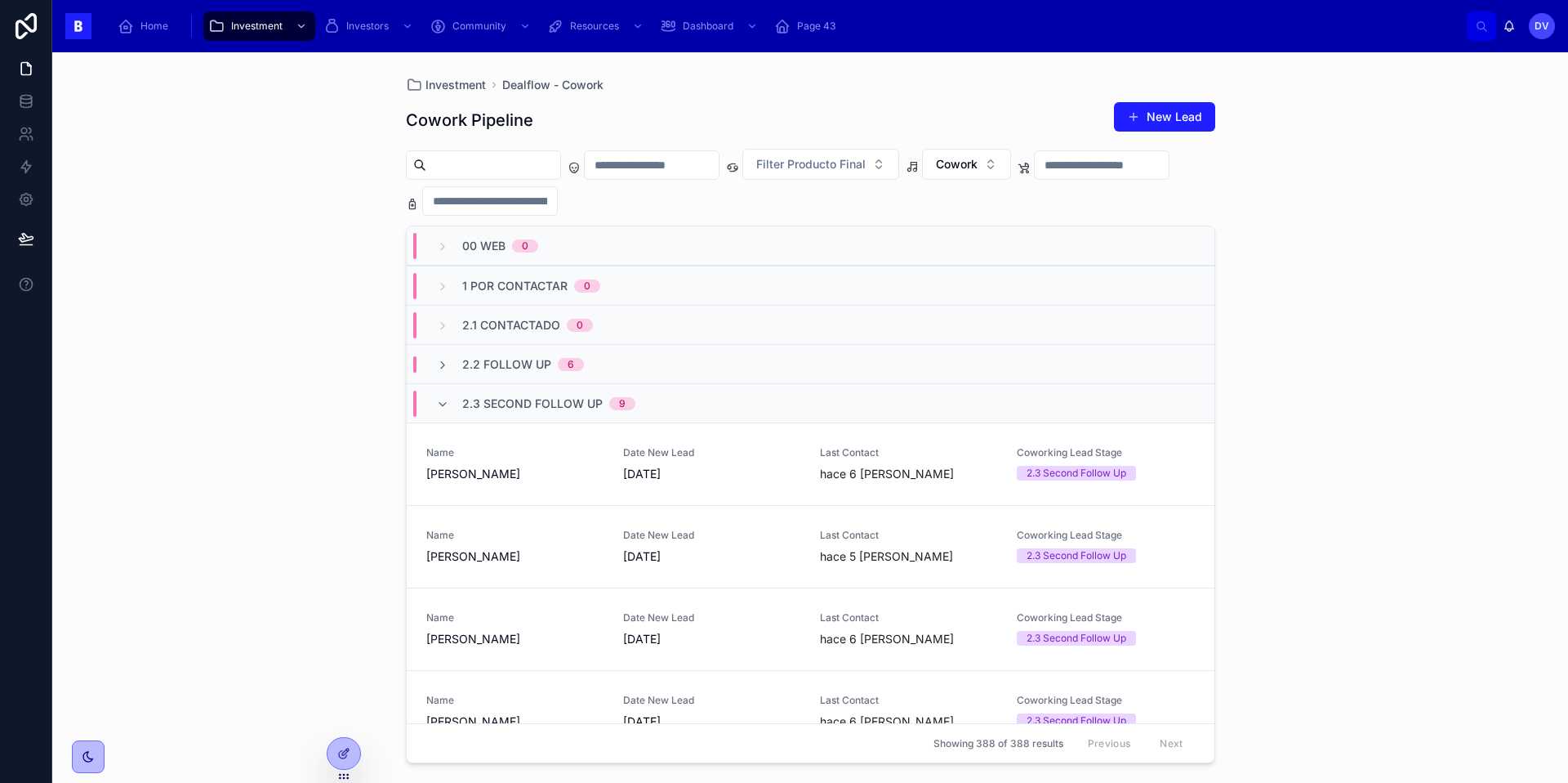
click at [477, 410] on span "2.3 Second Follow Up" at bounding box center [532, 404] width 140 height 17
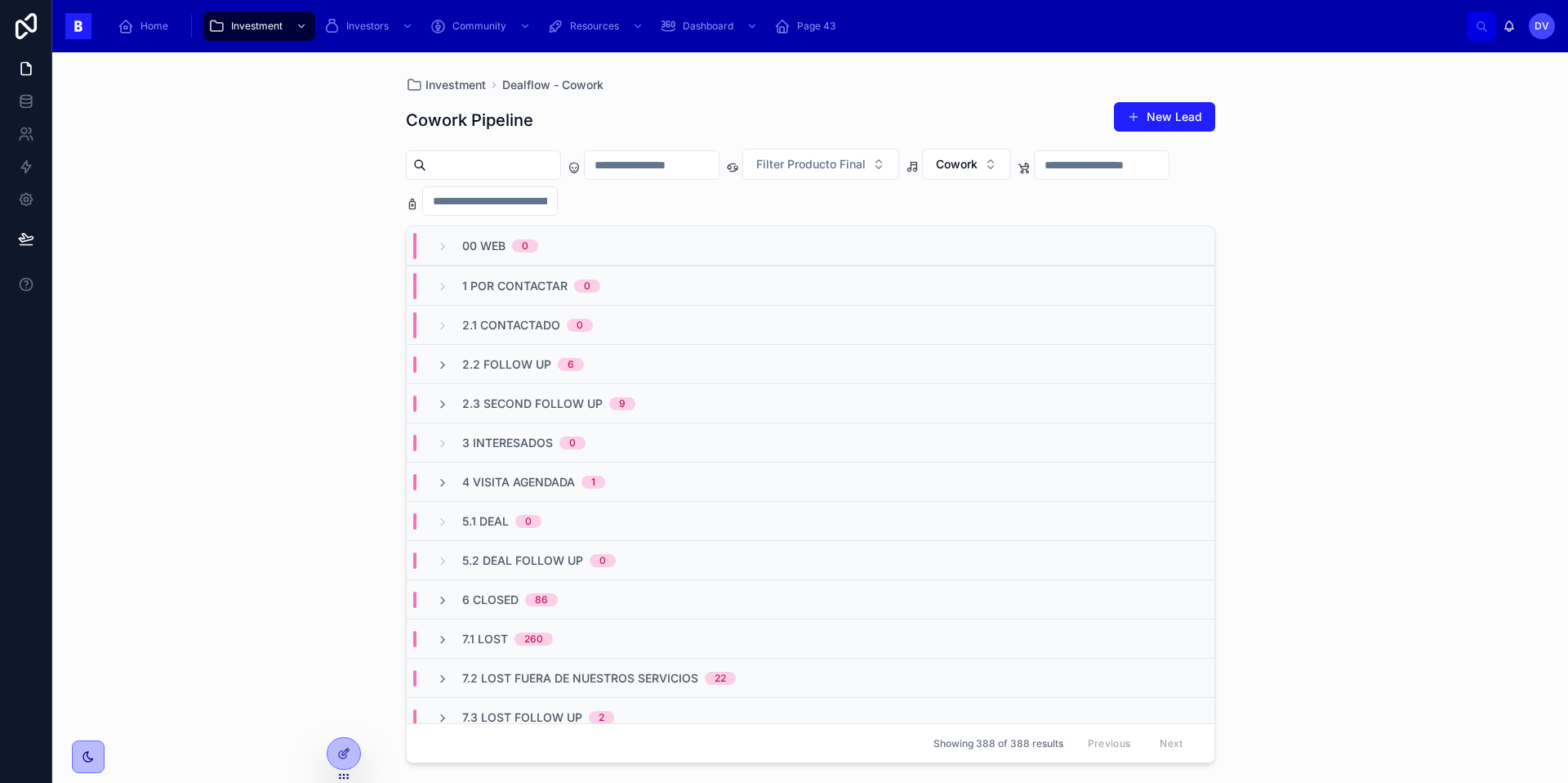
click at [475, 480] on span "4 Visita Agendada" at bounding box center [518, 483] width 113 height 17
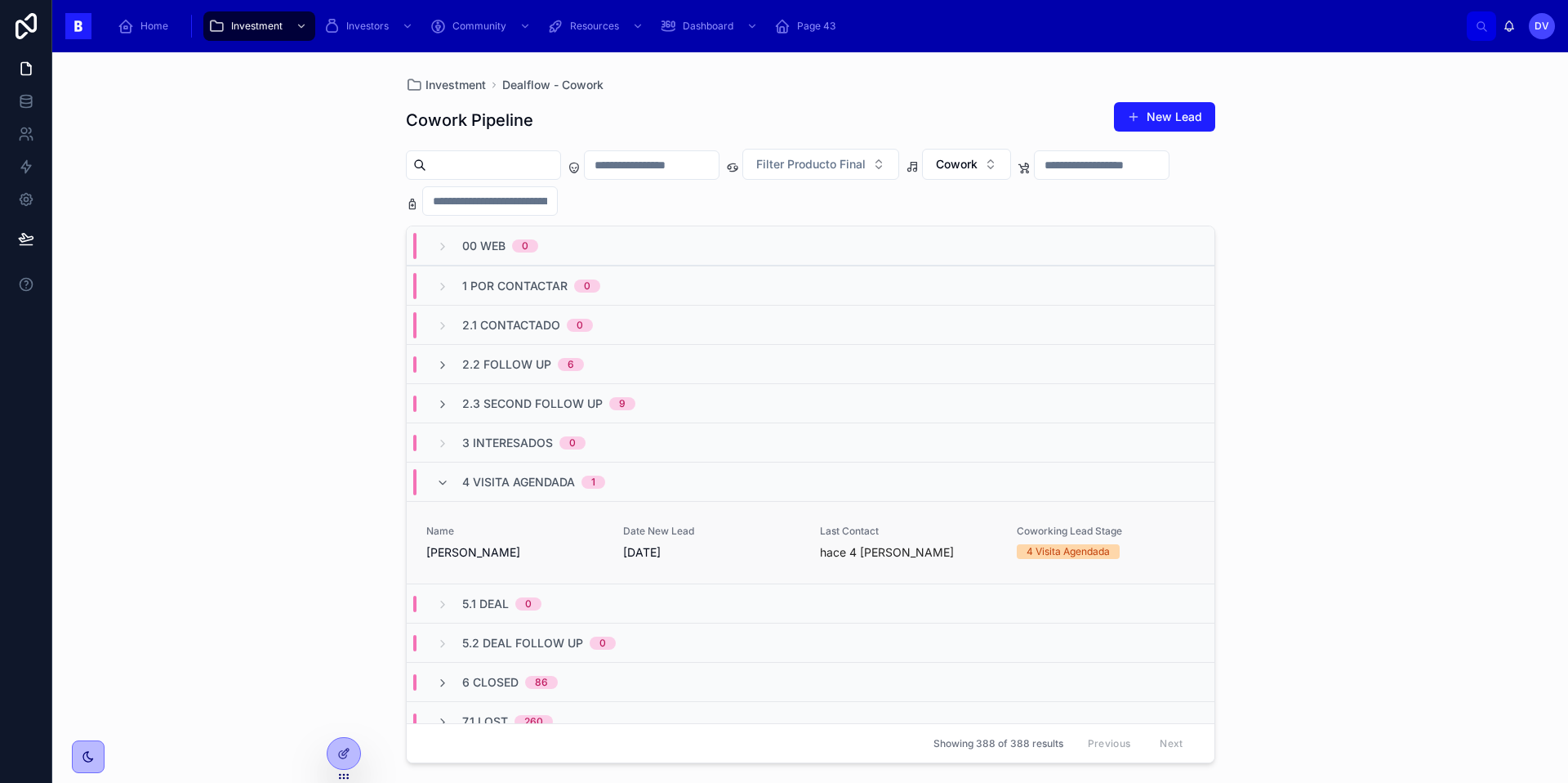
click at [504, 536] on span "Name" at bounding box center [515, 531] width 177 height 13
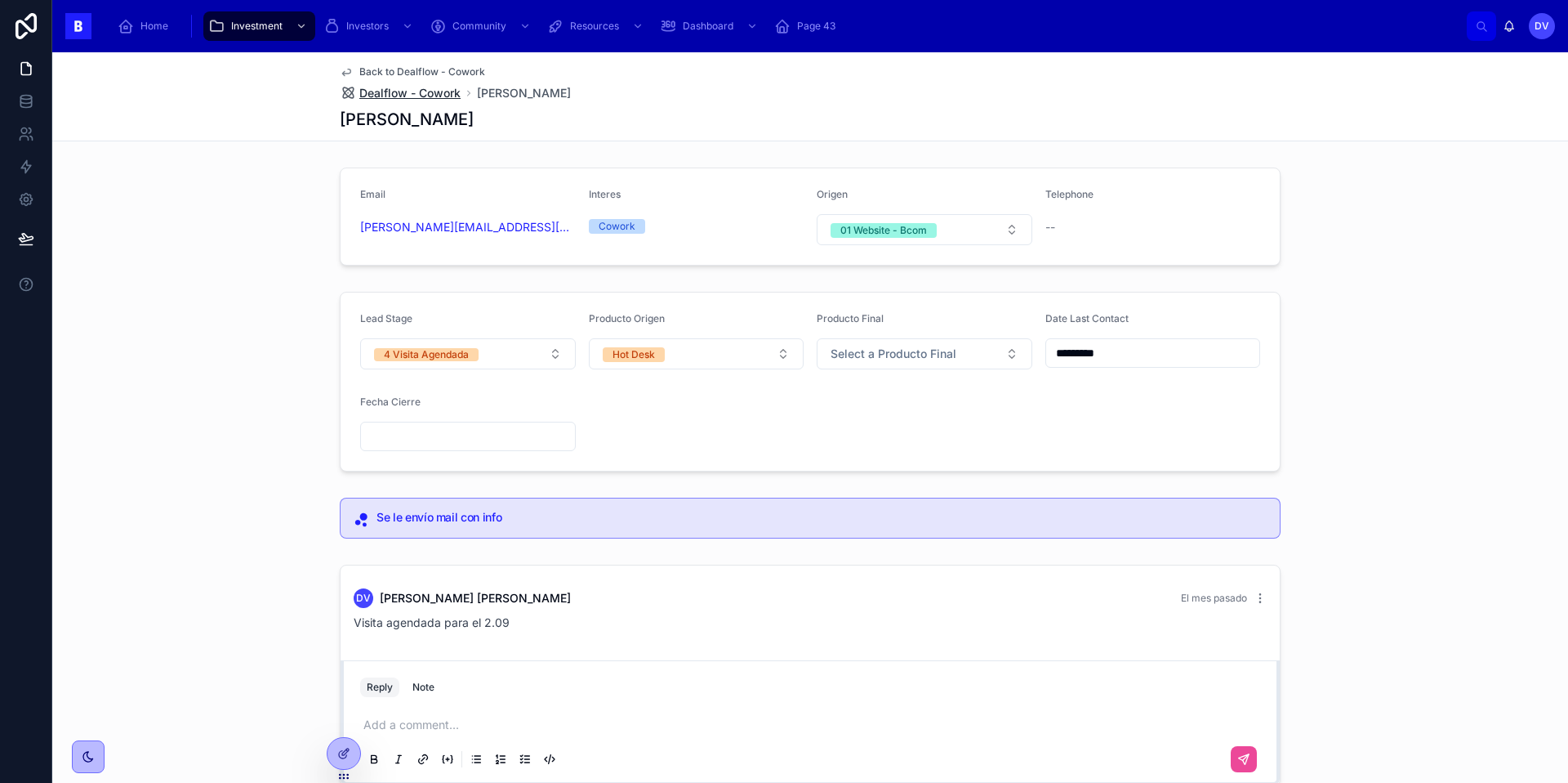
click at [425, 95] on span "Dealflow - Cowork" at bounding box center [410, 93] width 102 height 17
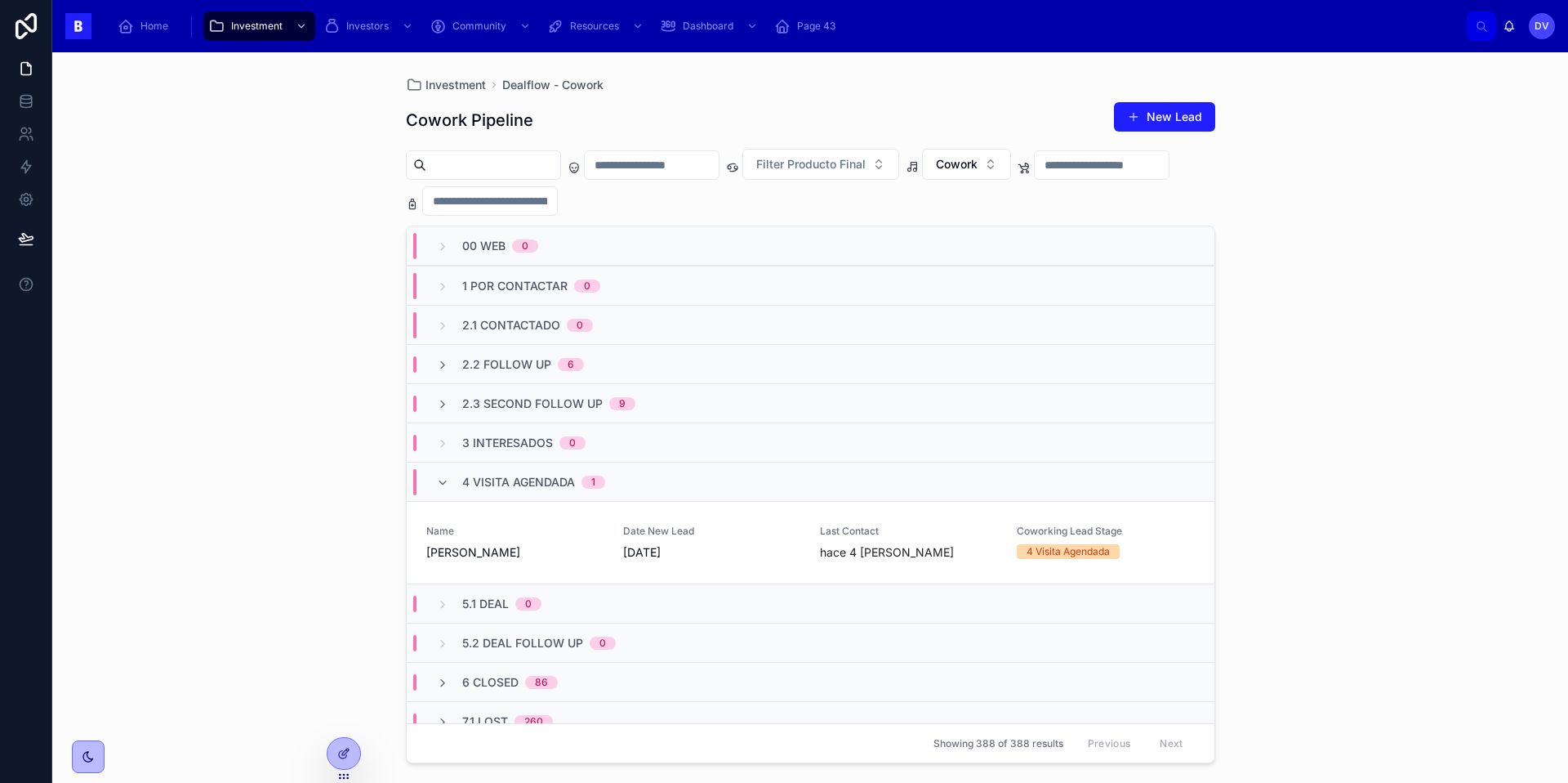
click at [498, 490] on div "4 Visita Agendada 1" at bounding box center [533, 482] width 143 height 26
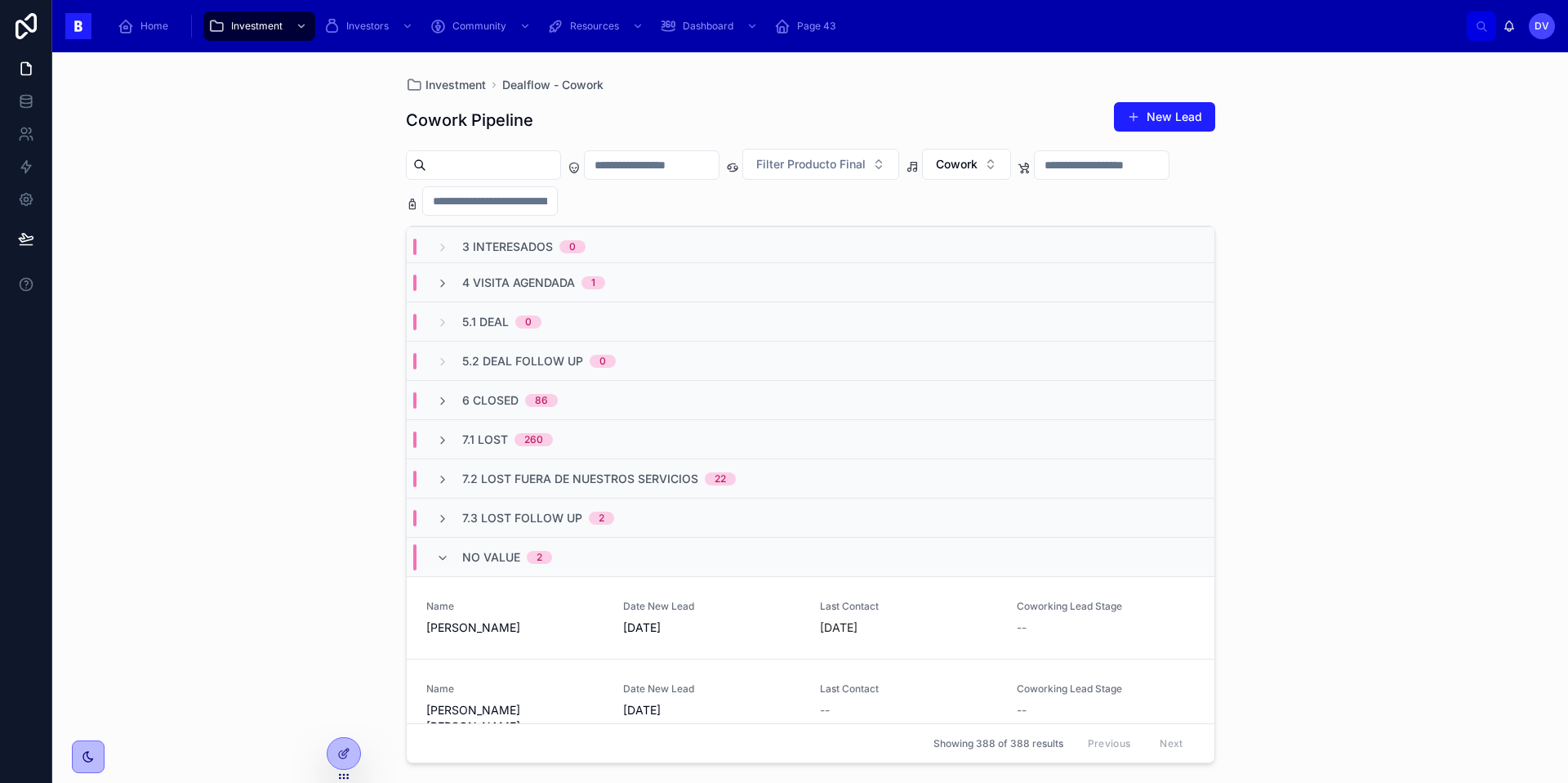
scroll to position [217, 0]
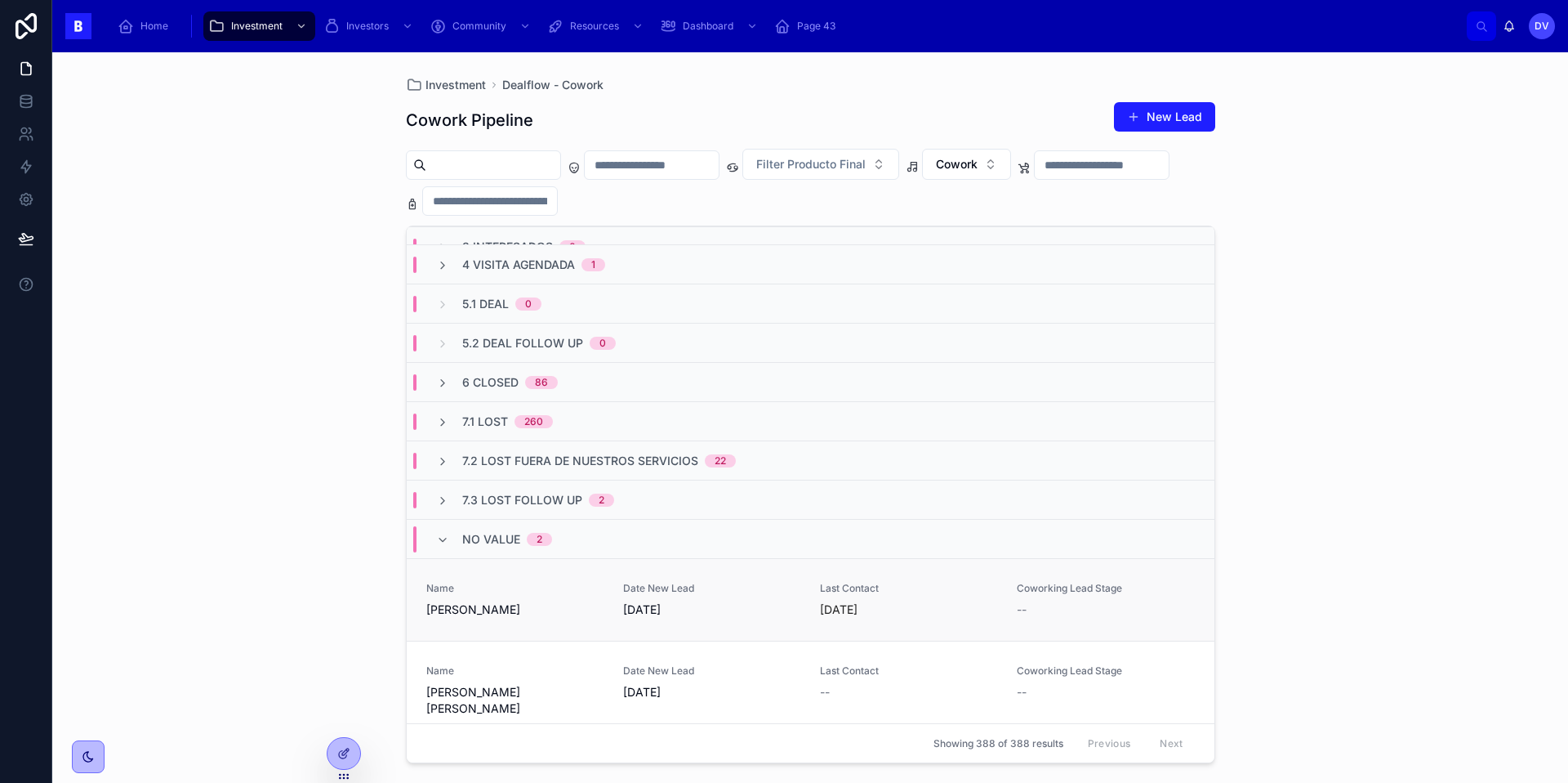
click at [513, 593] on span "Name" at bounding box center [515, 588] width 177 height 13
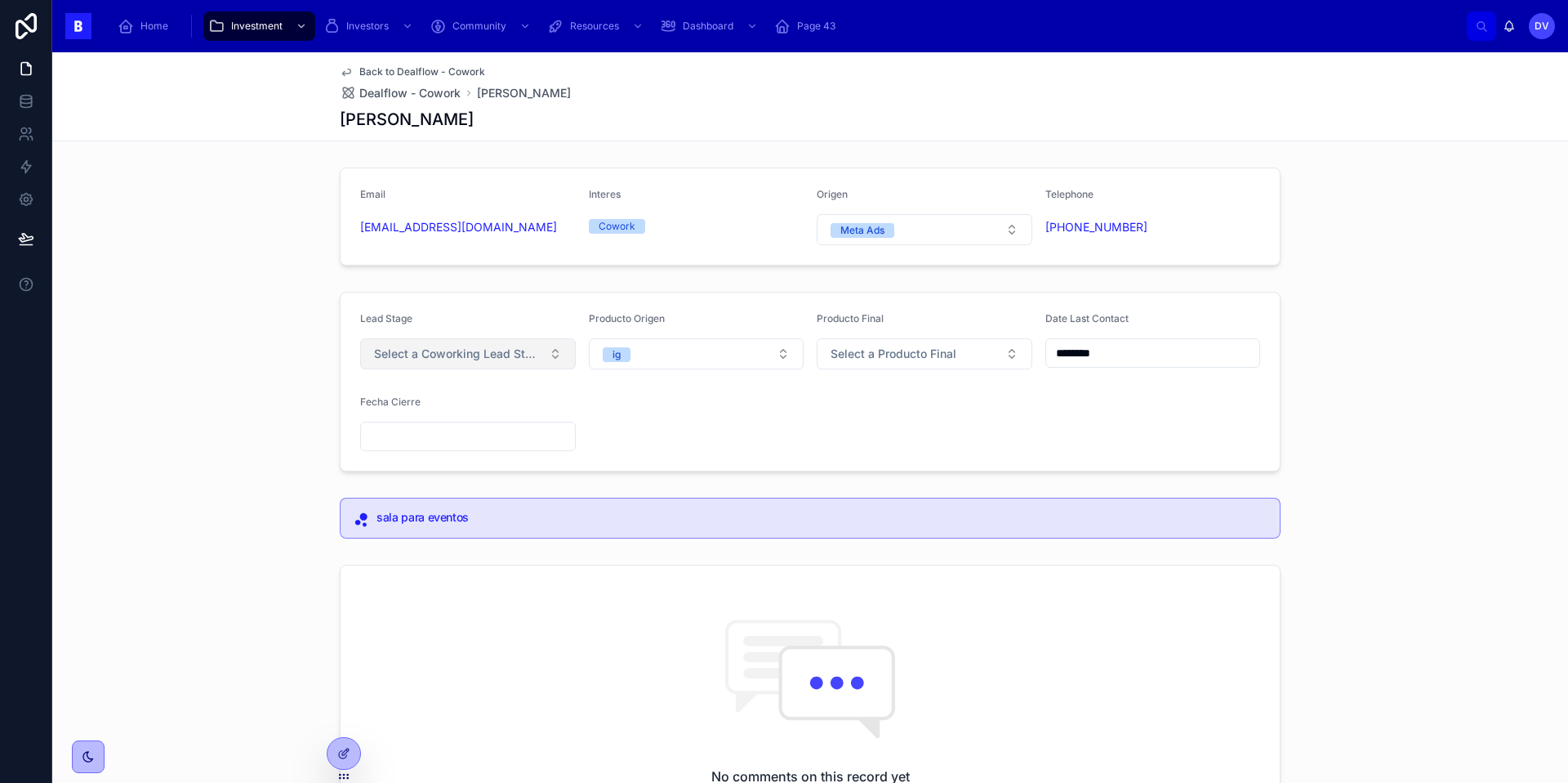
click at [547, 356] on button "Select a Coworking Lead Stage" at bounding box center [468, 354] width 215 height 31
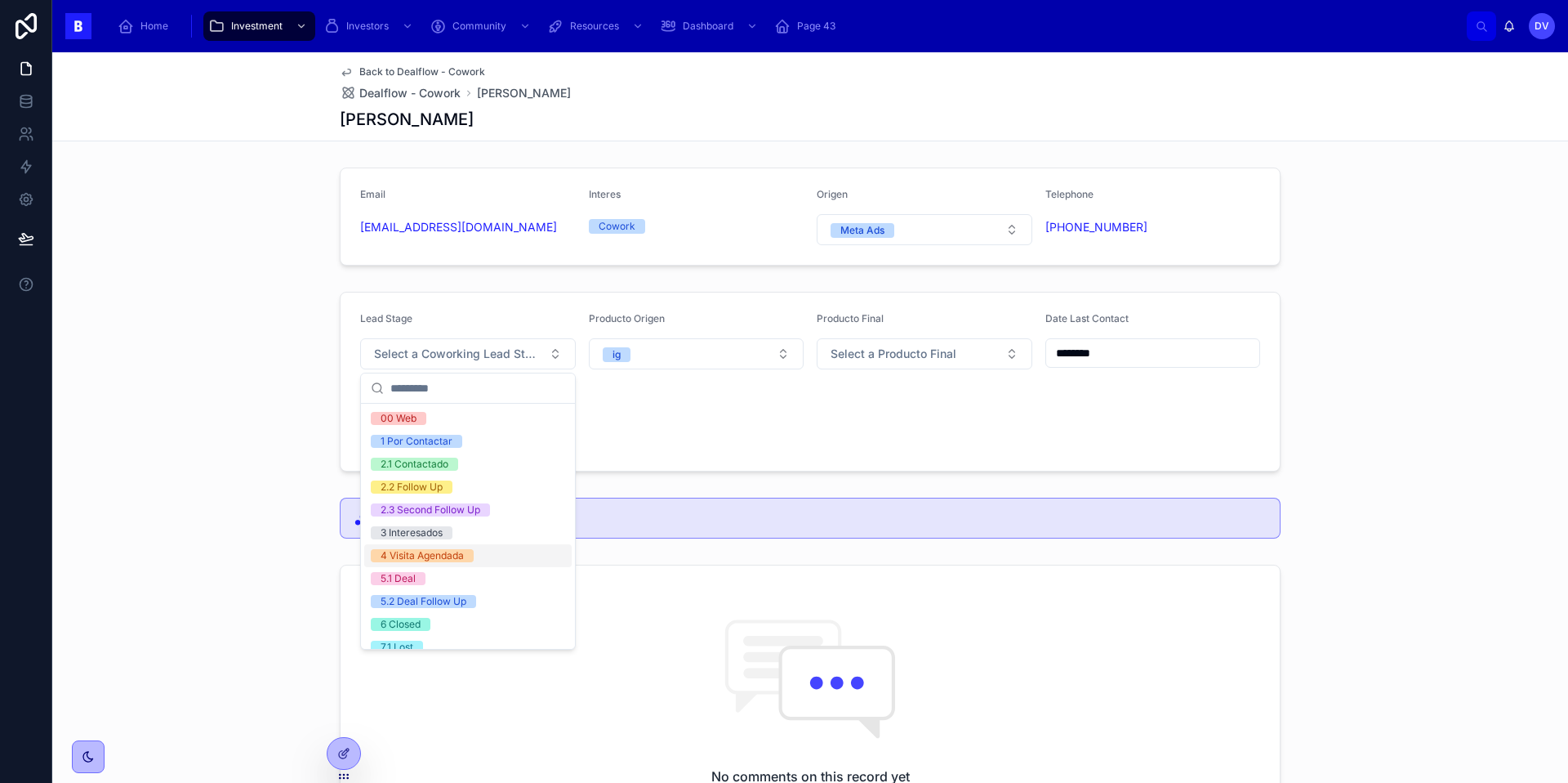
scroll to position [72, 0]
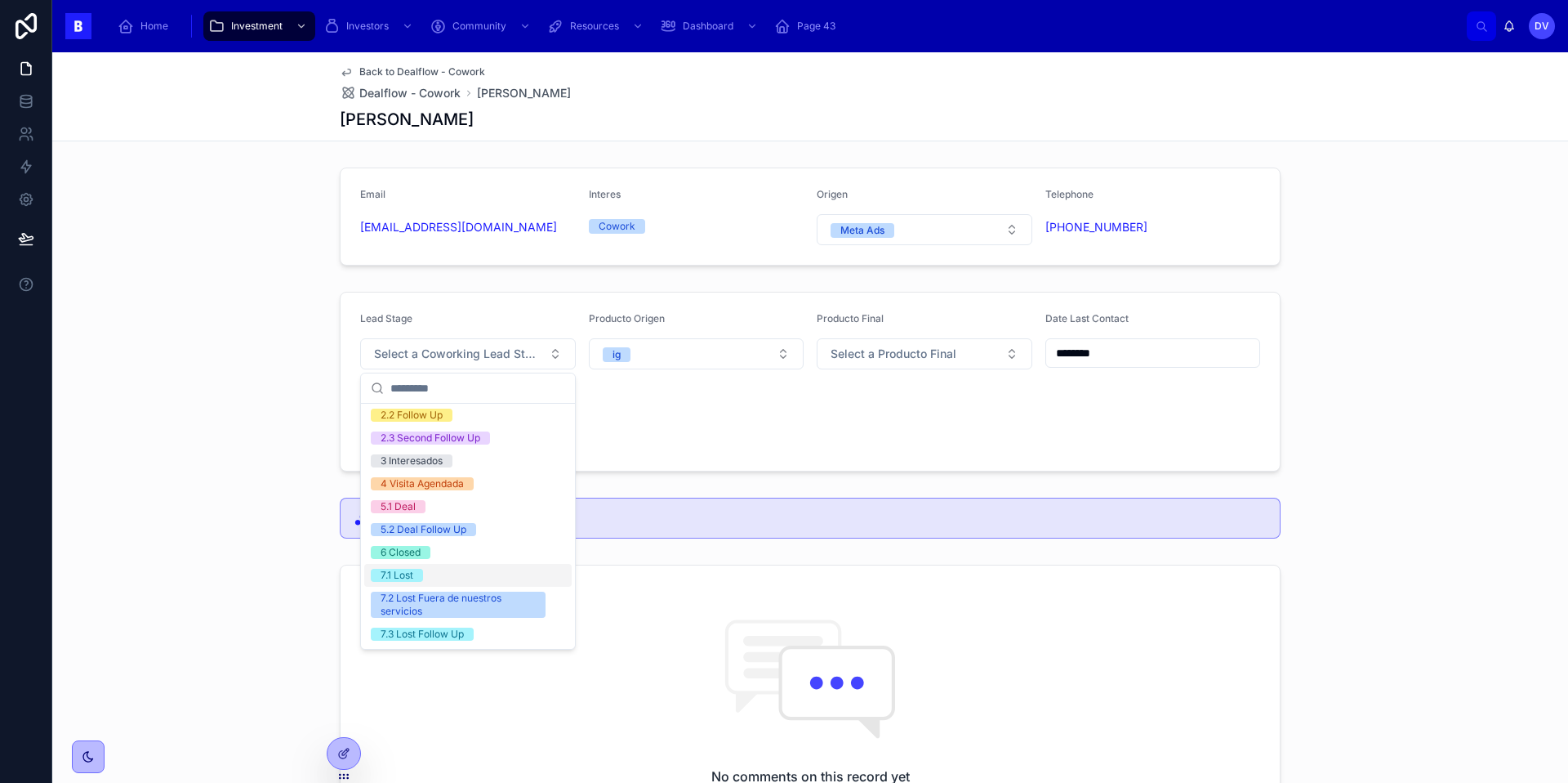
click at [464, 583] on div "7.1 Lost" at bounding box center [468, 575] width 207 height 23
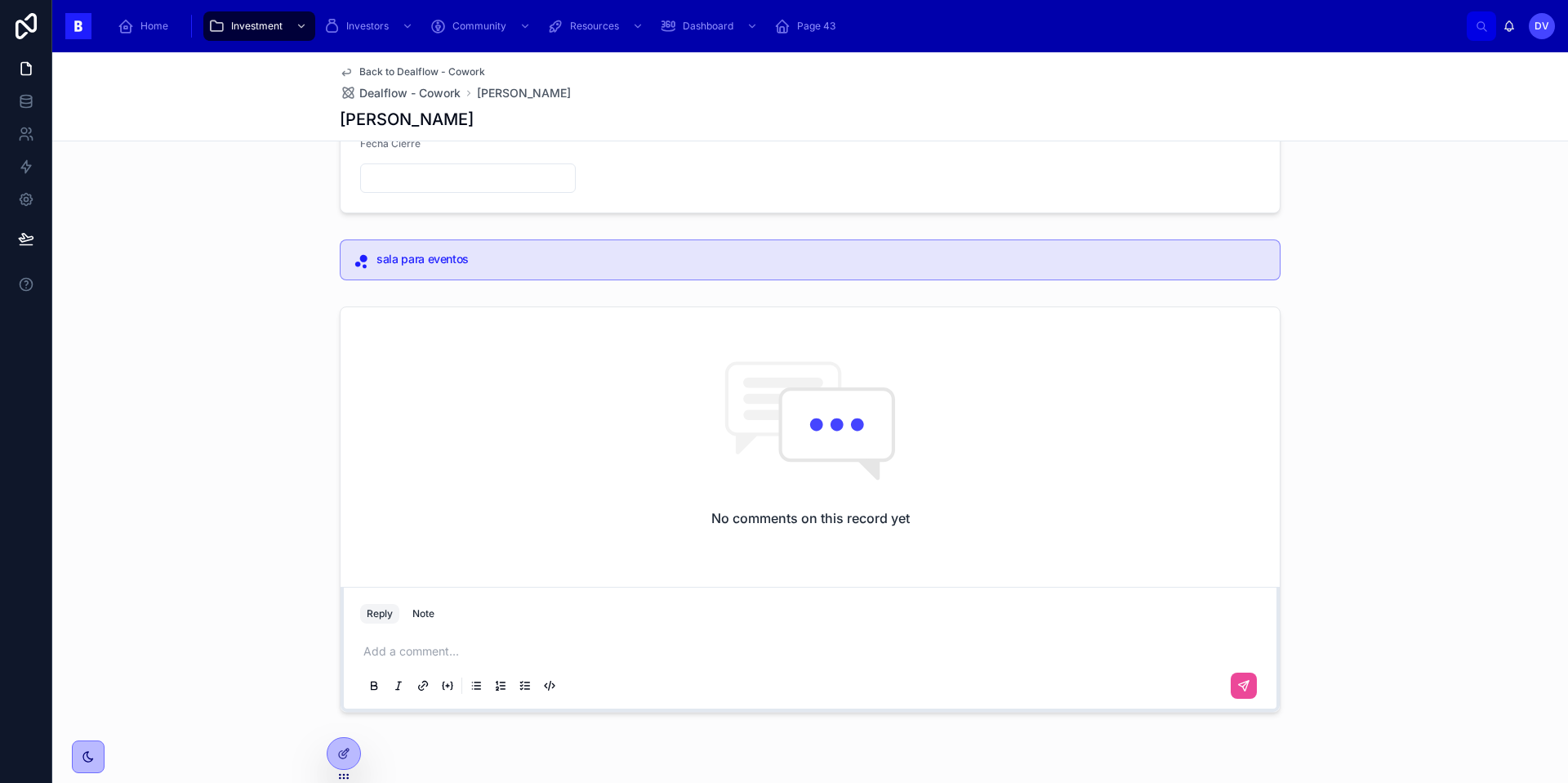
scroll to position [0, 0]
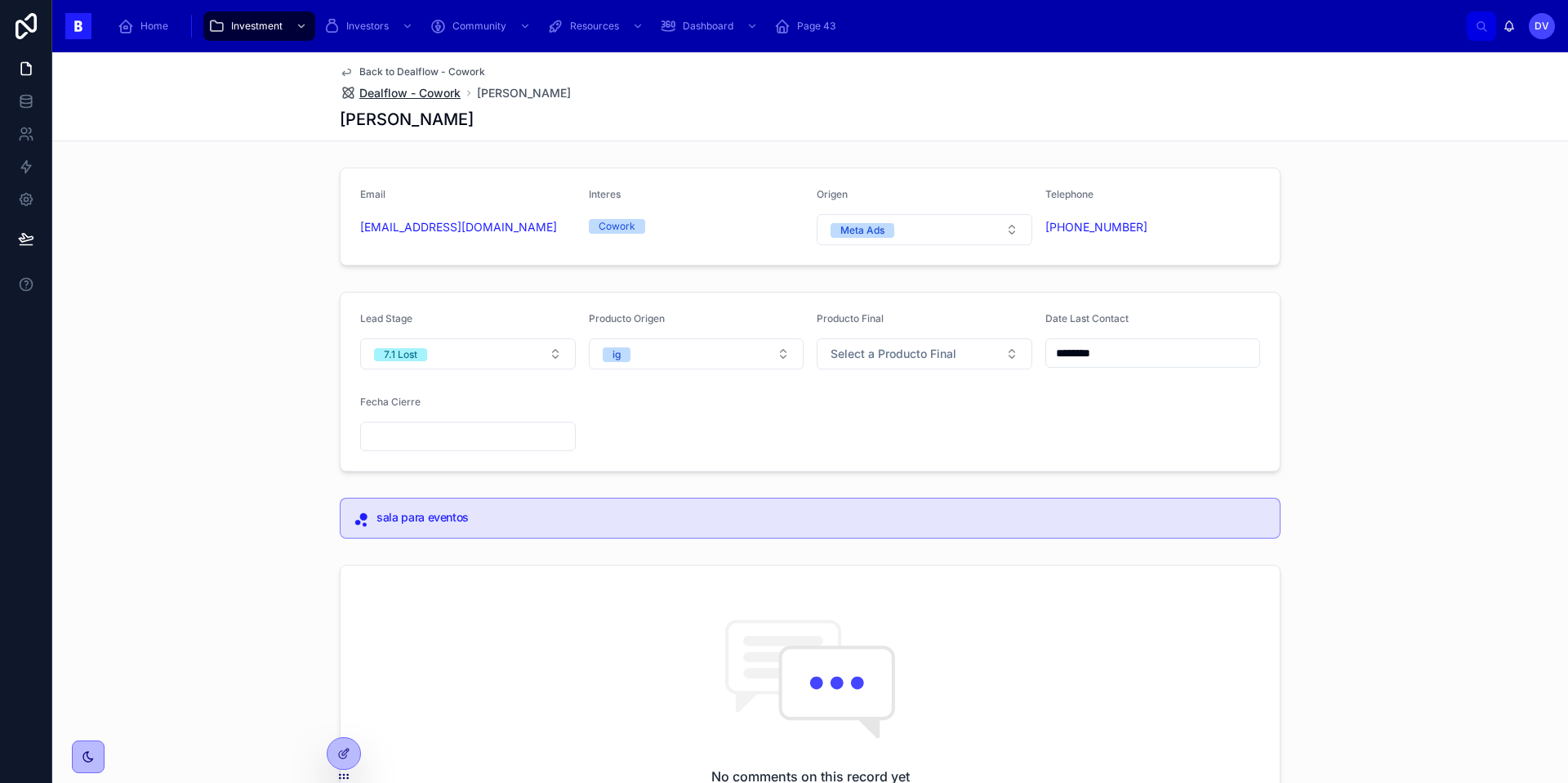
click at [430, 86] on span "Dealflow - Cowork" at bounding box center [410, 93] width 102 height 17
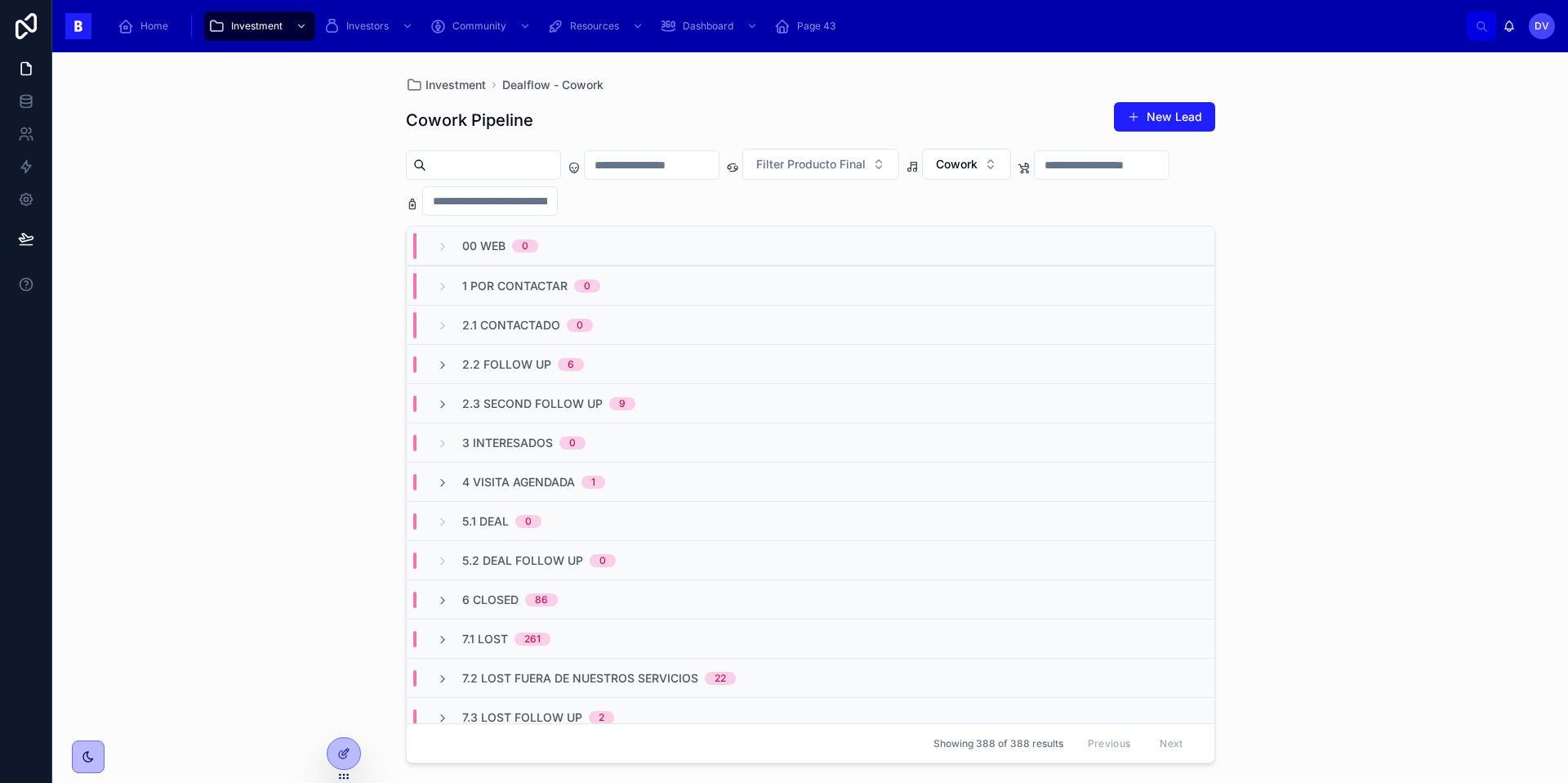
scroll to position [136, 0]
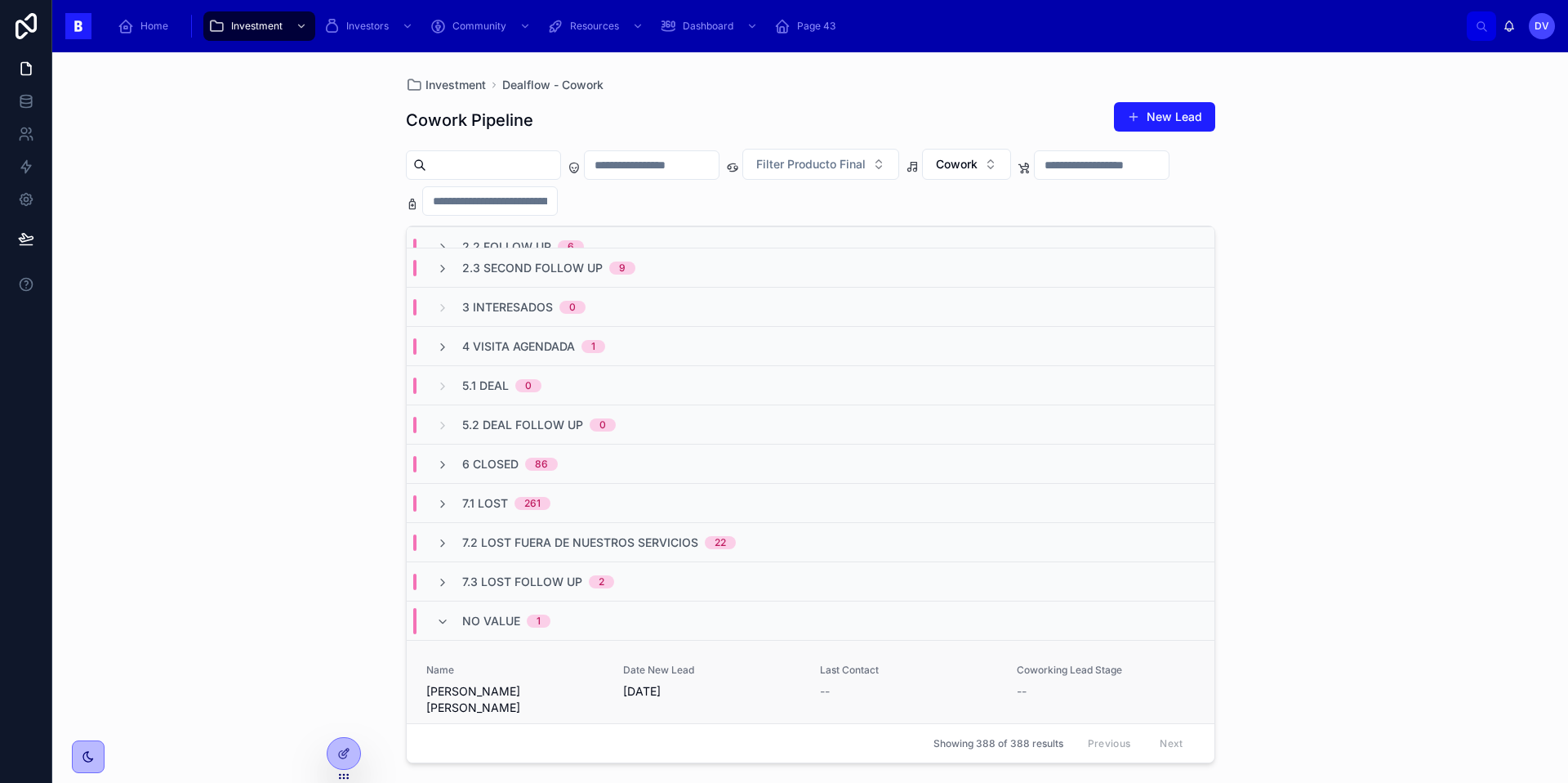
click at [485, 679] on div "Name [PERSON_NAME] [PERSON_NAME]" at bounding box center [515, 690] width 177 height 53
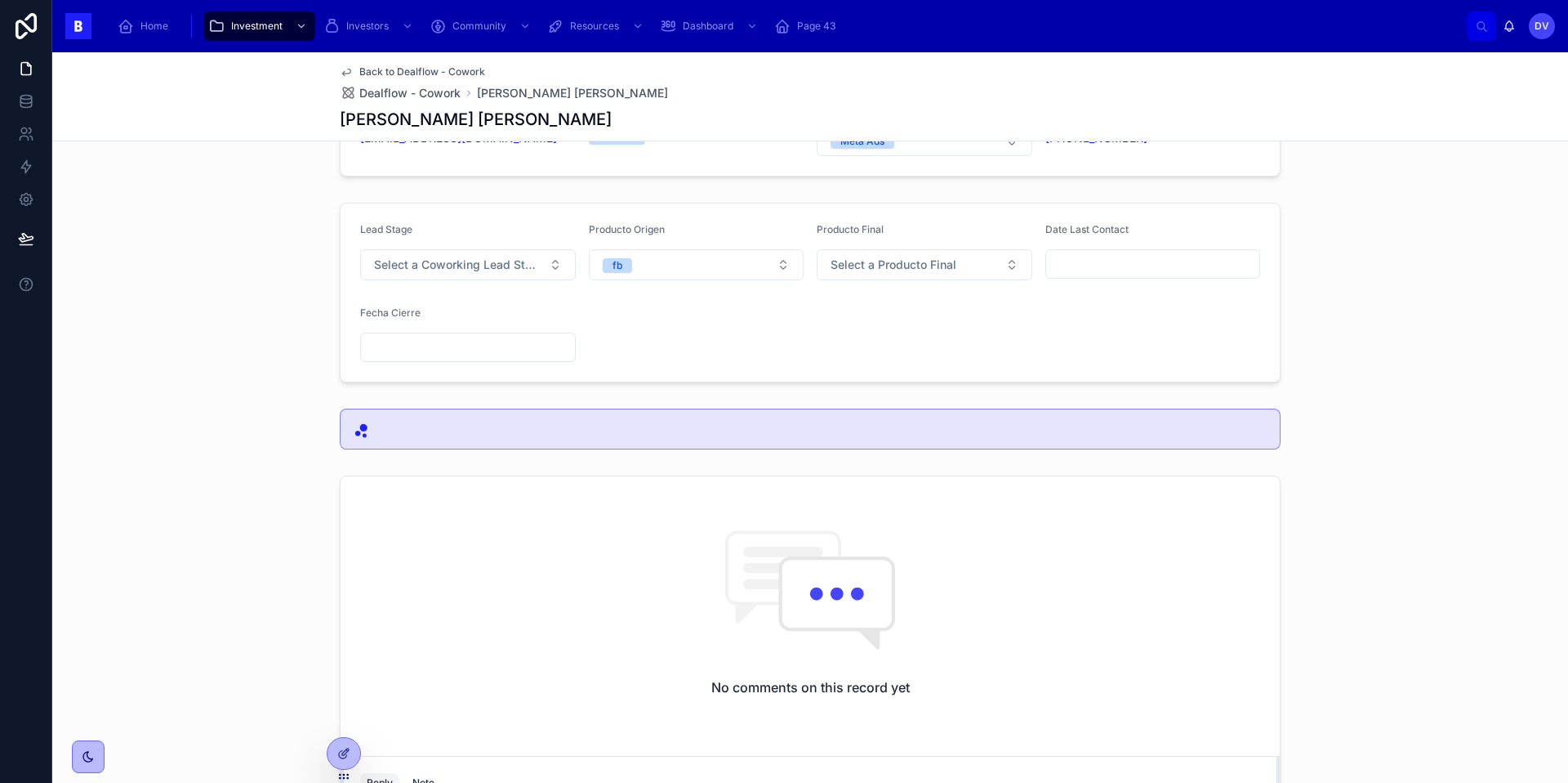
scroll to position [90, 0]
click at [494, 260] on span "Select a Coworking Lead Stage" at bounding box center [458, 264] width 168 height 17
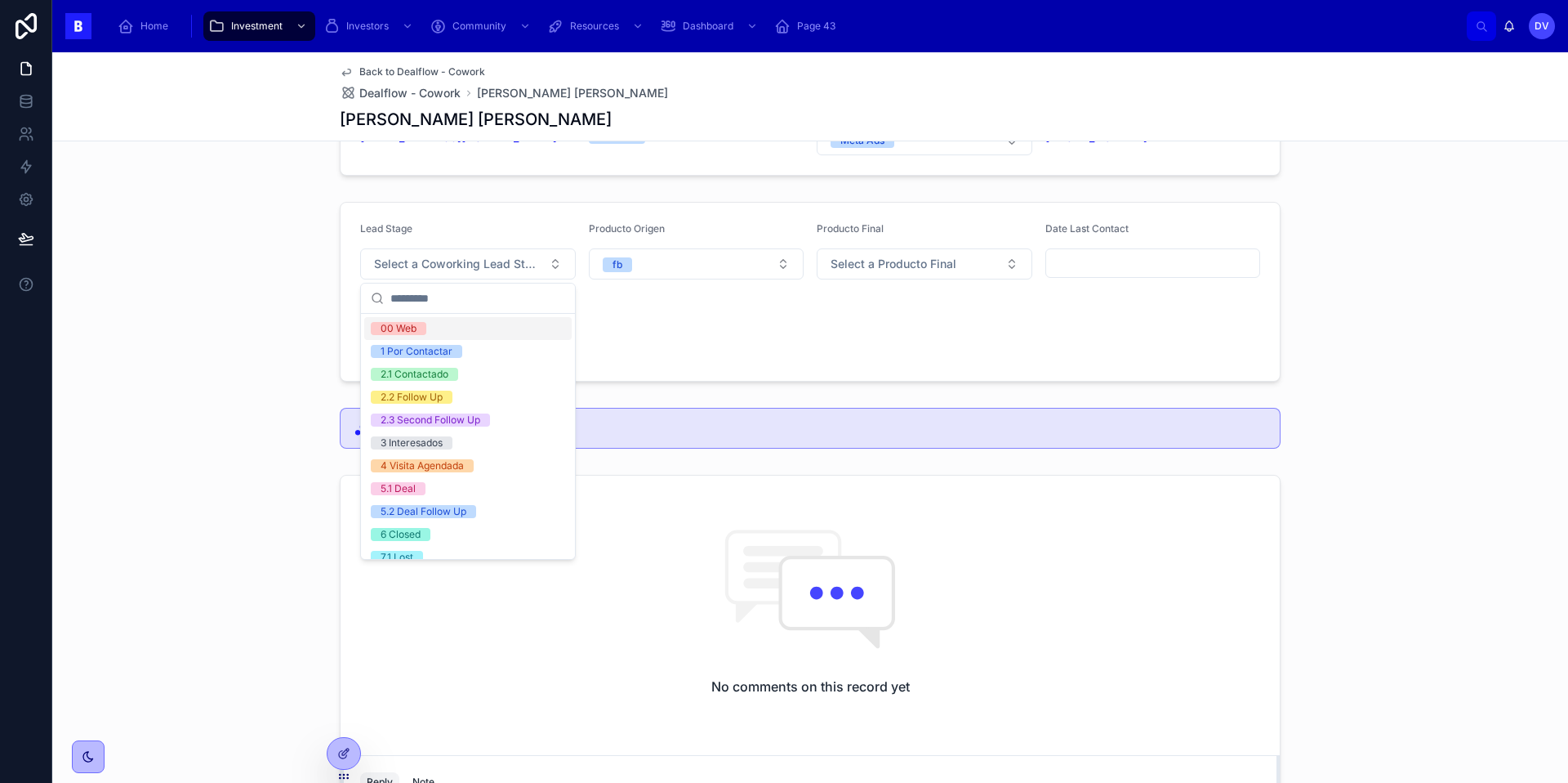
click at [1083, 276] on div at bounding box center [1152, 263] width 215 height 30
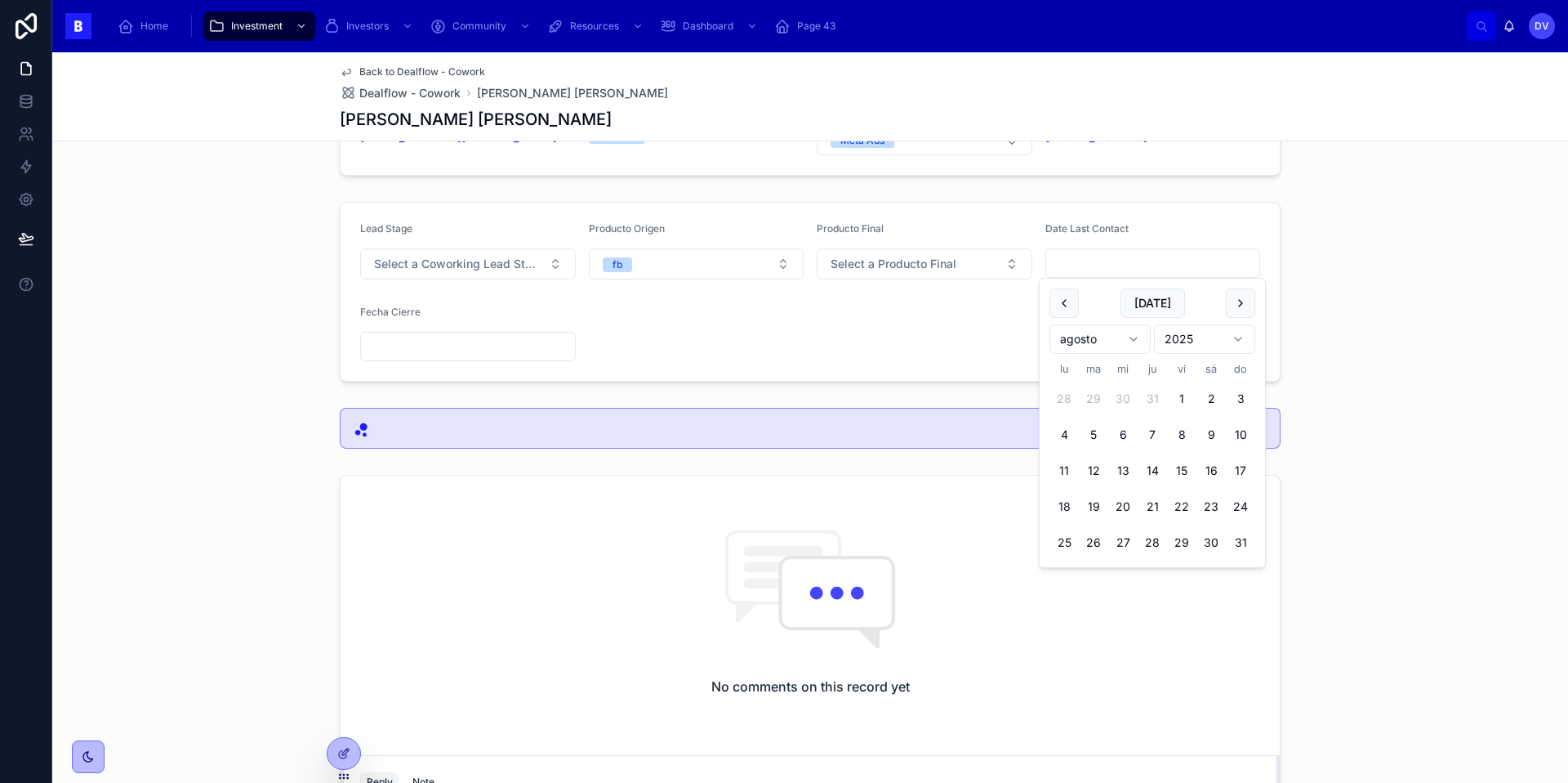
click at [1076, 268] on input "text" at bounding box center [1153, 263] width 214 height 23
click at [1148, 306] on button "[DATE]" at bounding box center [1152, 303] width 65 height 30
click at [1173, 304] on button "[DATE]" at bounding box center [1152, 303] width 65 height 30
type input "********"
click at [663, 336] on form "Lead Stage Select a Coworking Lead Stage Producto Origen fb Producto Final Sele…" at bounding box center [809, 291] width 939 height 178
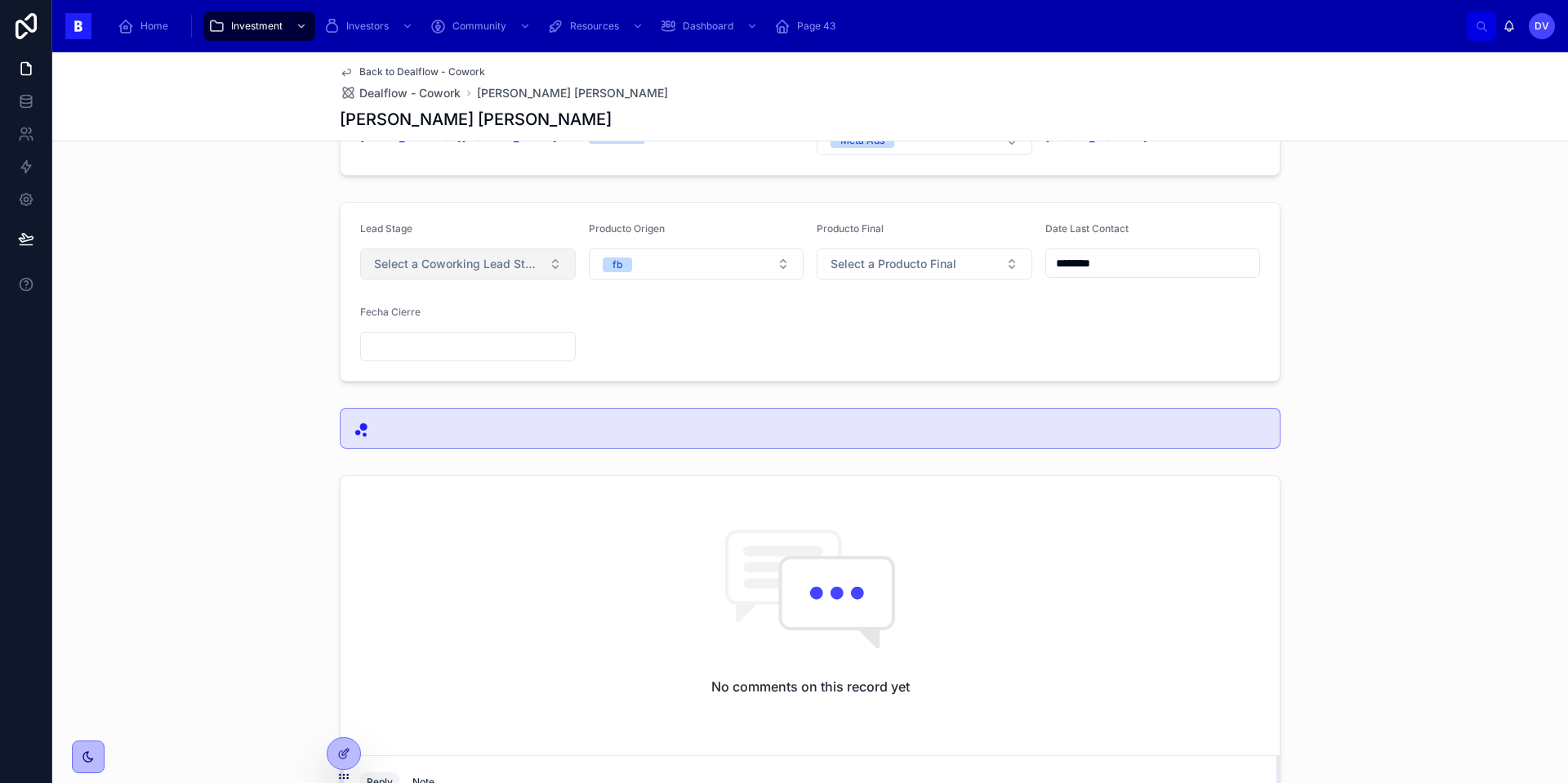
click at [533, 262] on span "Select a Coworking Lead Stage" at bounding box center [458, 264] width 168 height 17
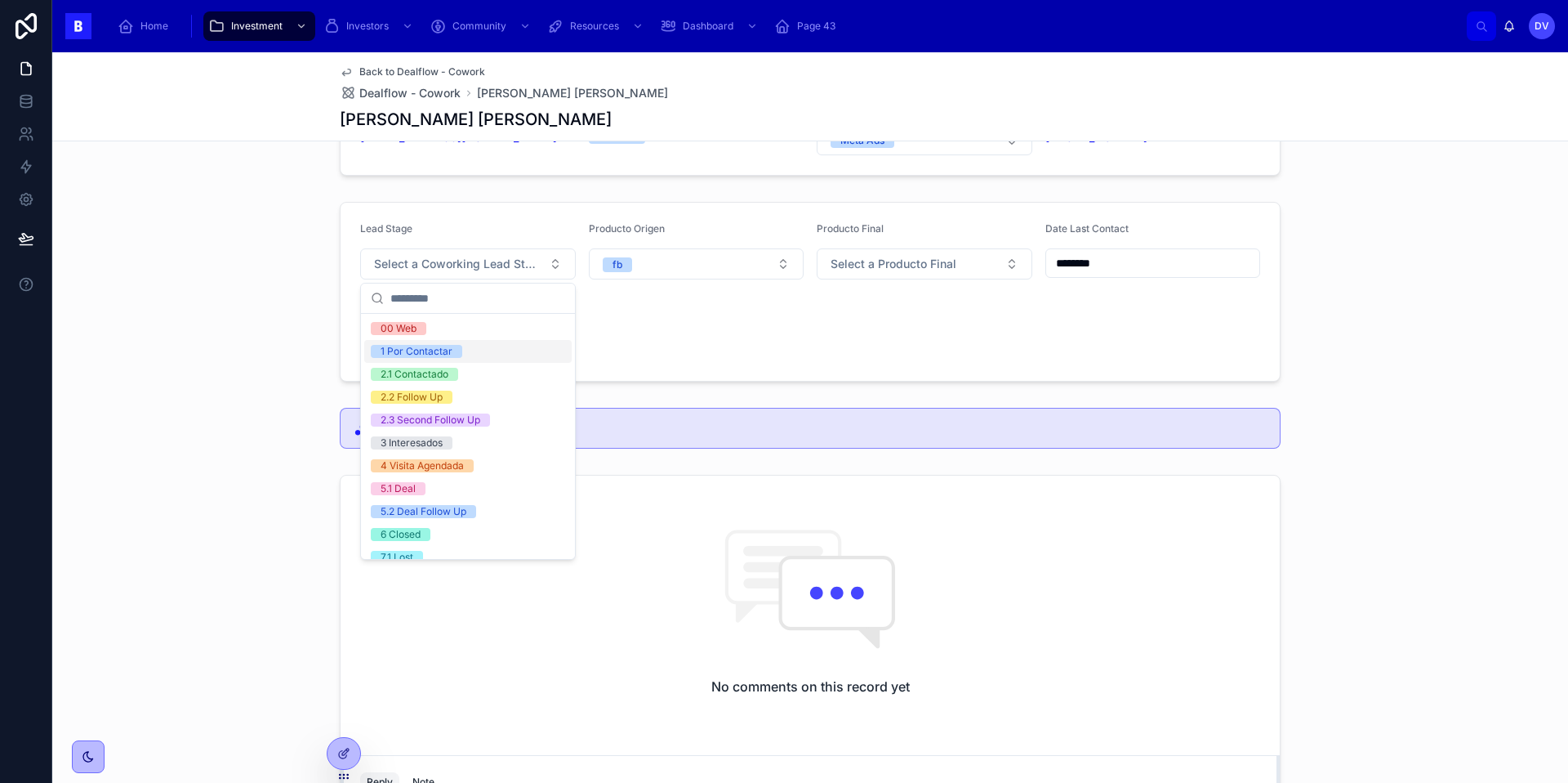
click at [536, 354] on div "1 Por Contactar" at bounding box center [468, 351] width 207 height 23
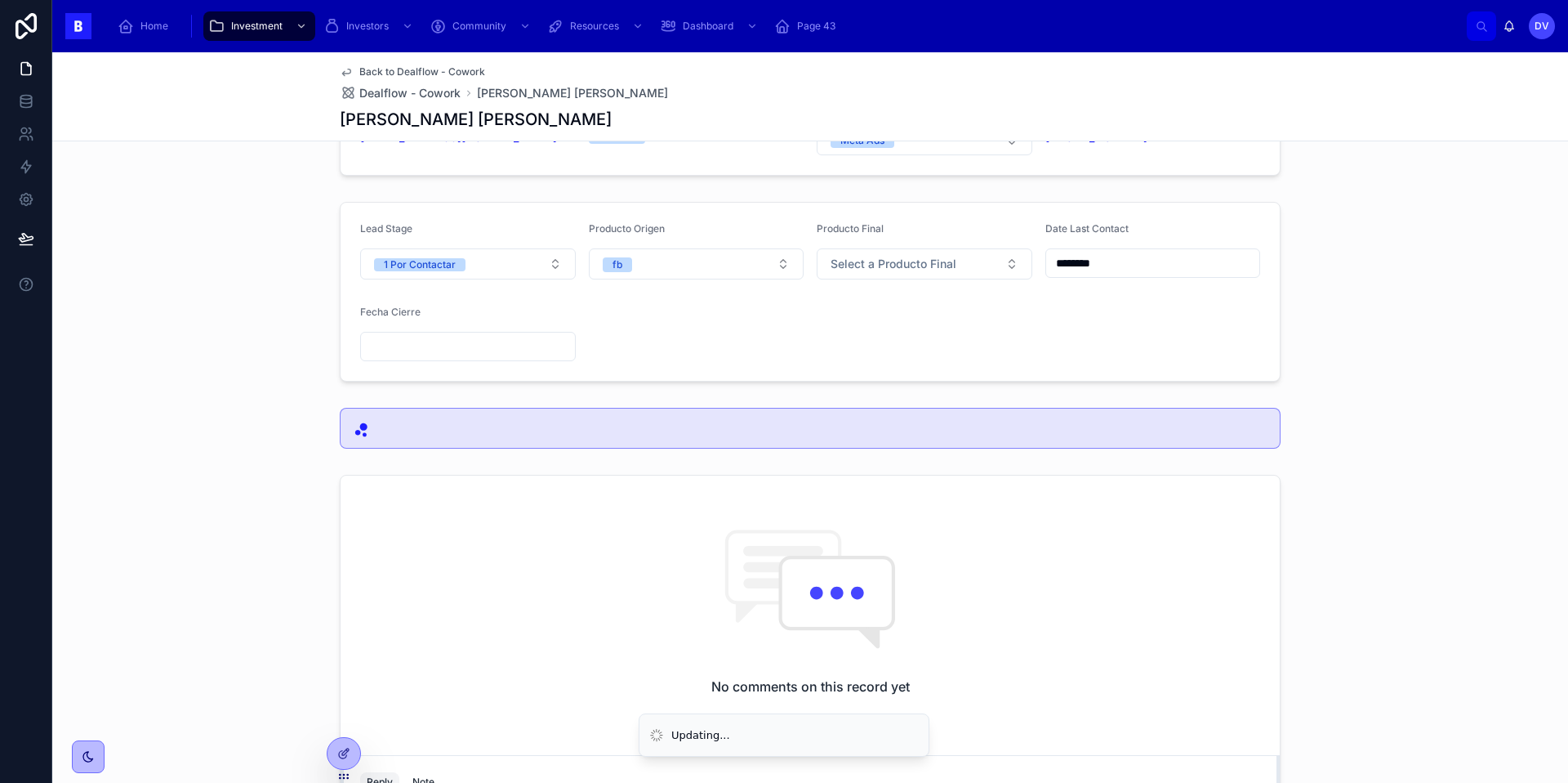
scroll to position [299, 0]
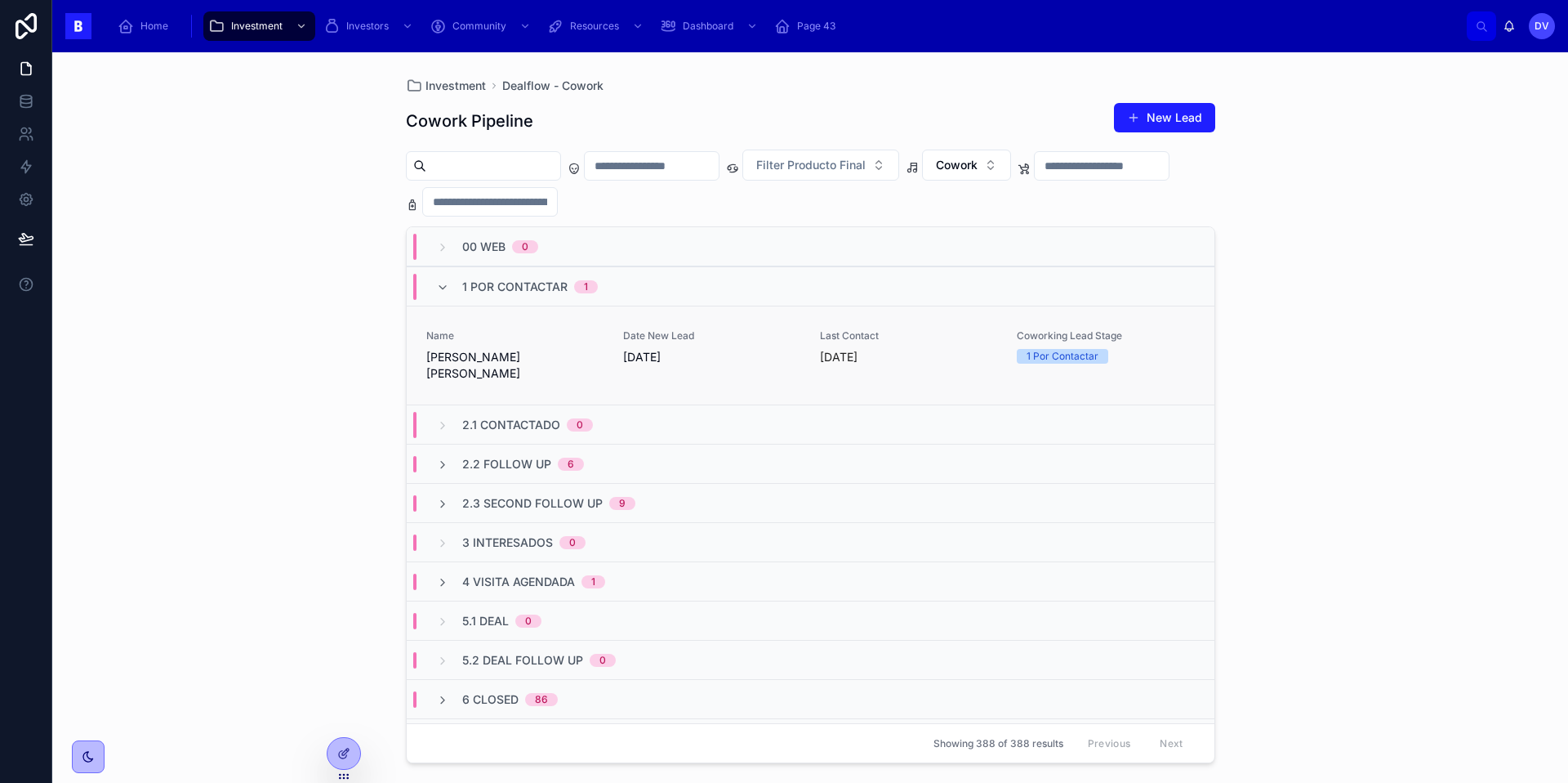
click at [579, 340] on span "Name" at bounding box center [515, 336] width 177 height 13
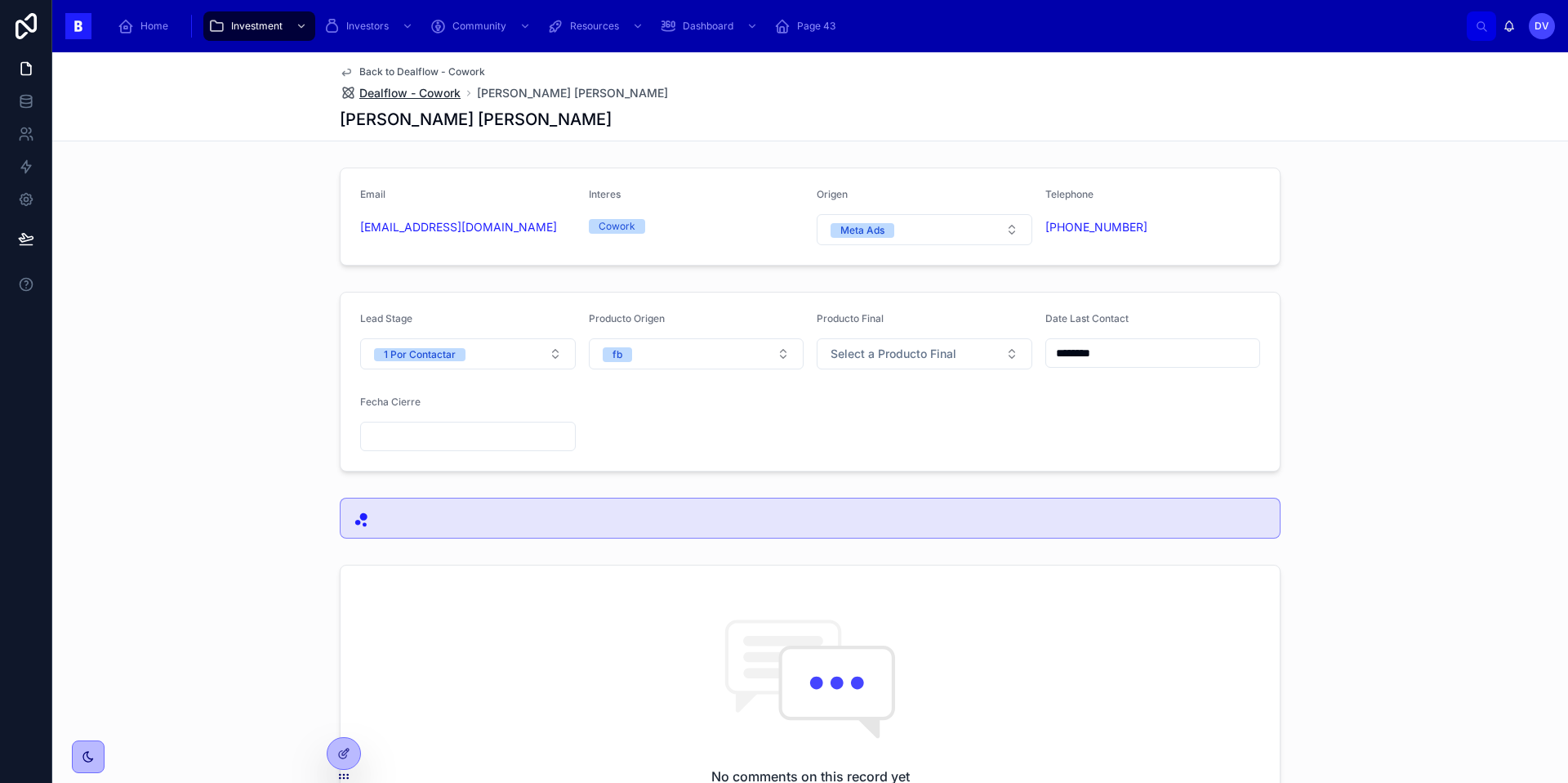
click at [434, 92] on span "Dealflow - Cowork" at bounding box center [410, 93] width 102 height 17
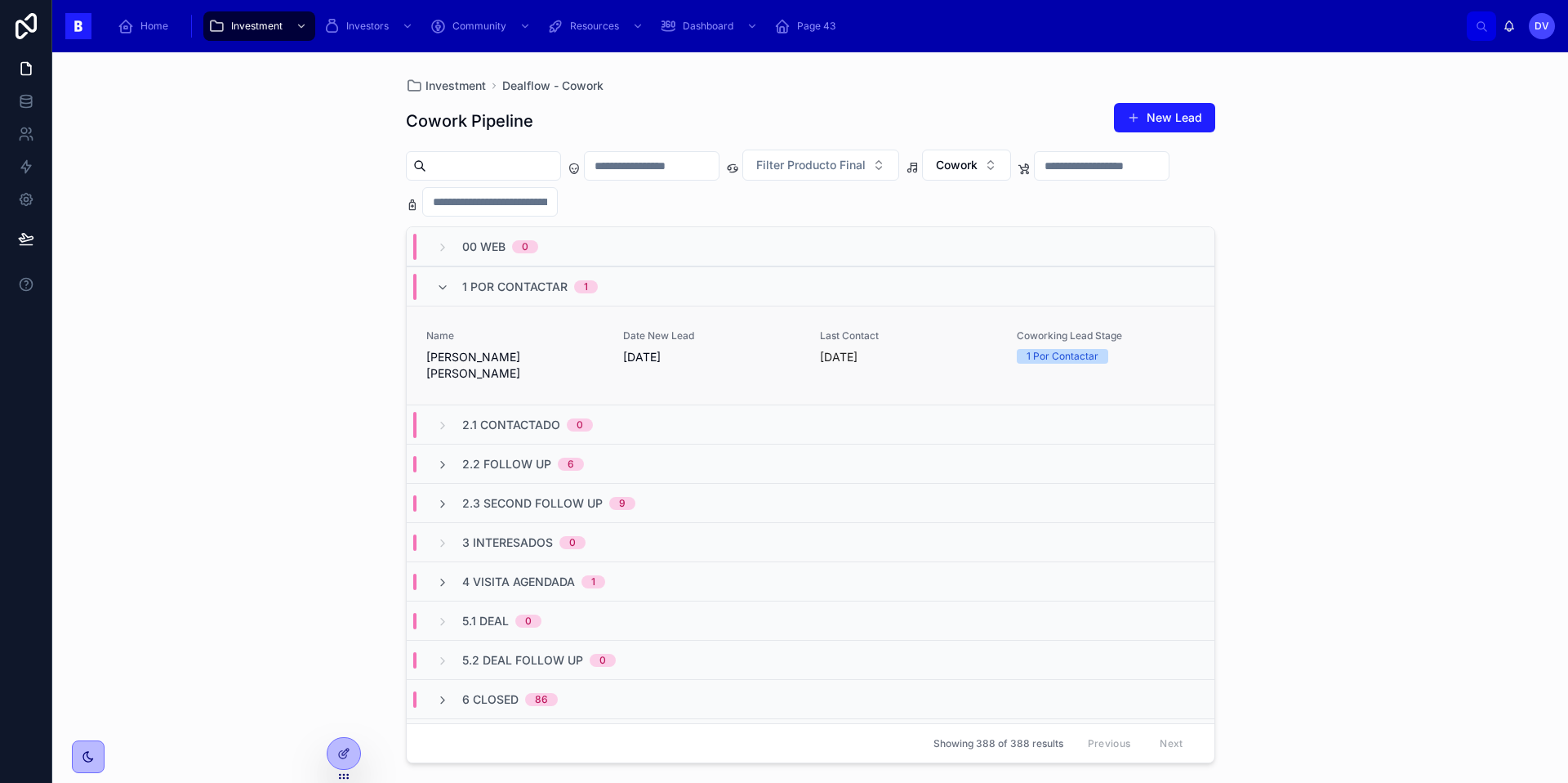
click at [557, 350] on span "[PERSON_NAME] [PERSON_NAME]" at bounding box center [515, 364] width 177 height 32
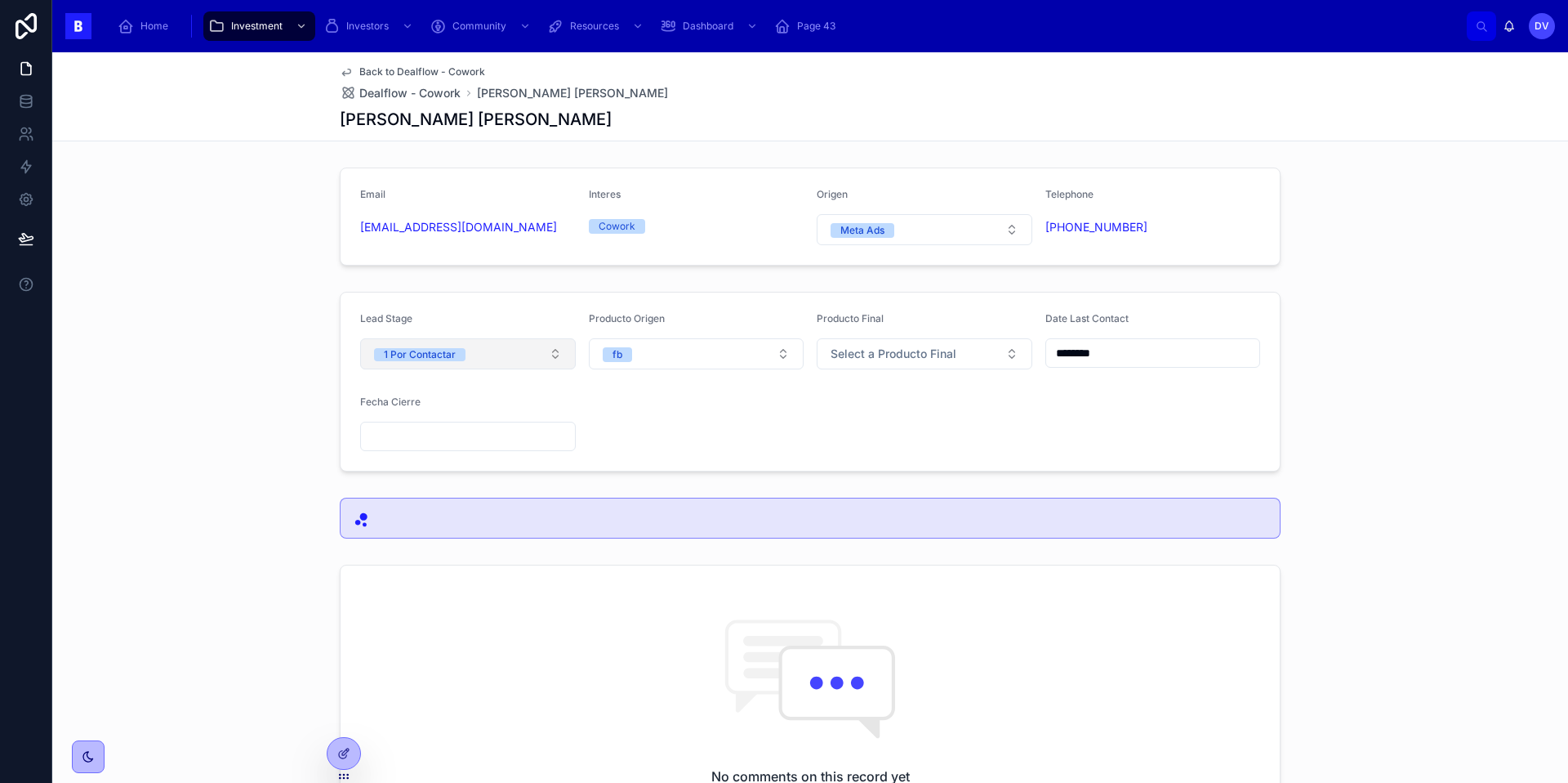
click at [564, 360] on button "1 Por Contactar" at bounding box center [468, 354] width 215 height 31
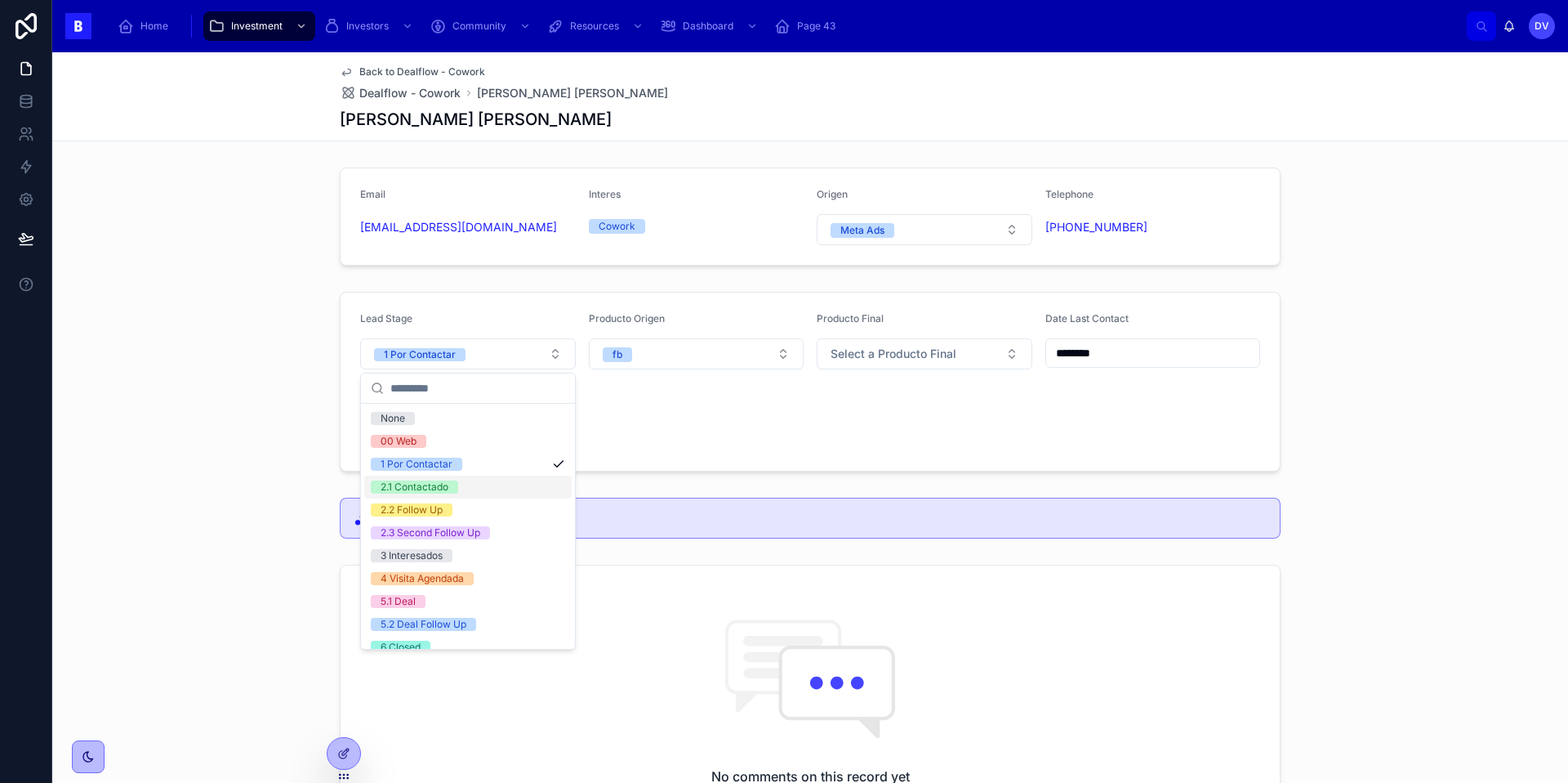
click at [467, 494] on div "2.1 Contactado" at bounding box center [468, 486] width 207 height 23
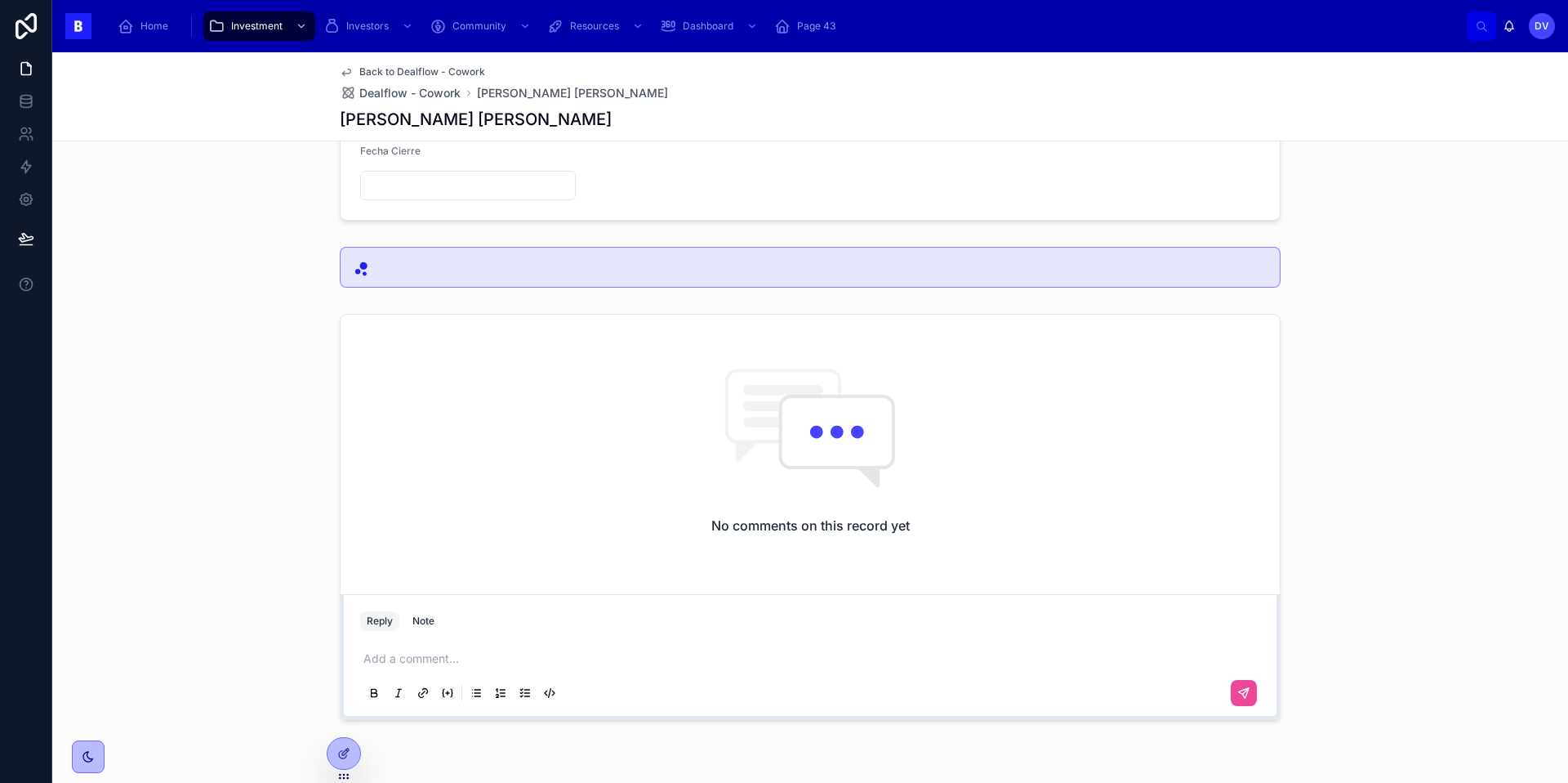
scroll to position [260, 0]
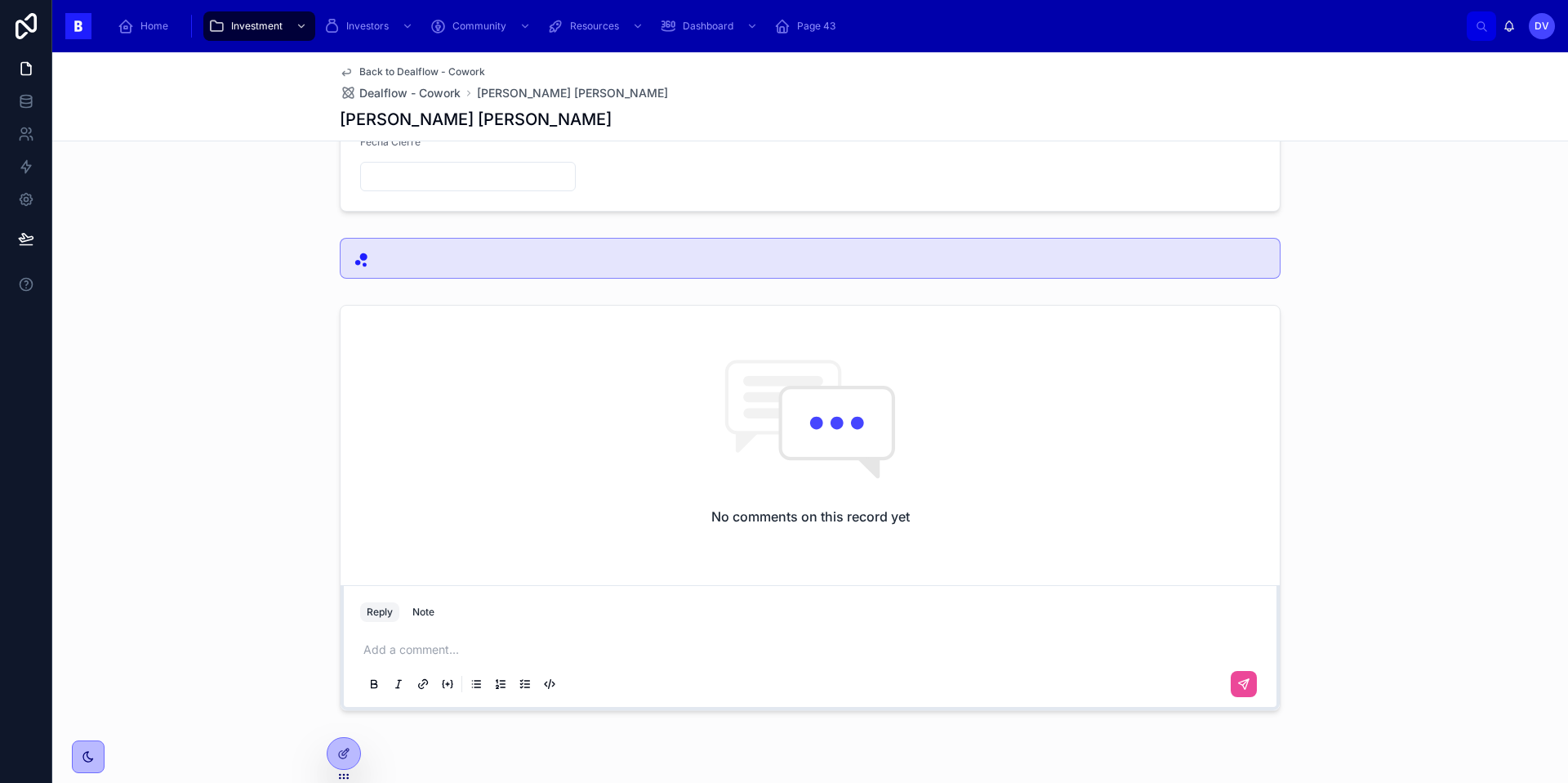
click at [384, 651] on p at bounding box center [813, 650] width 900 height 17
click at [1237, 682] on icon at bounding box center [1244, 684] width 13 height 13
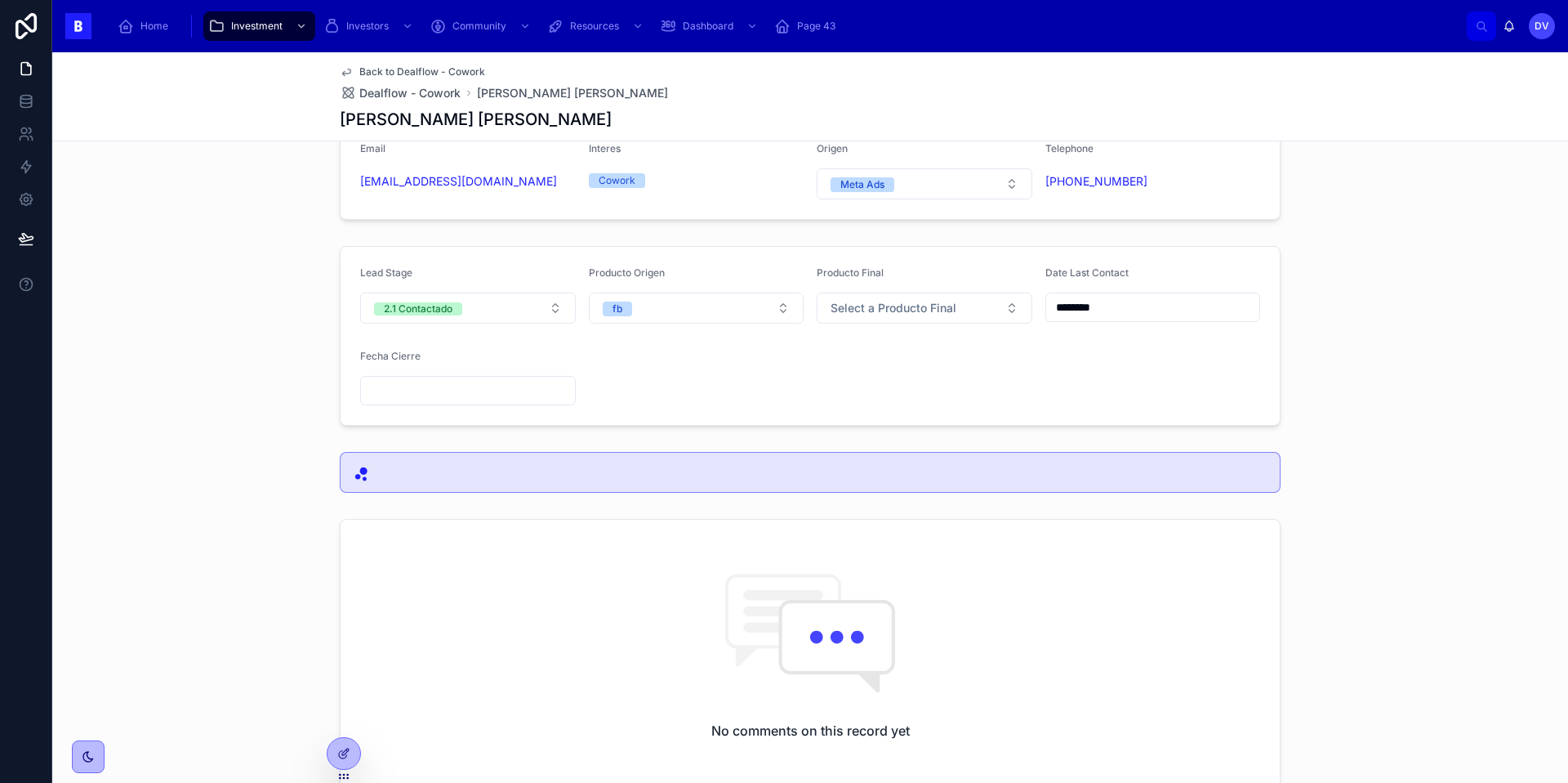
scroll to position [31, 0]
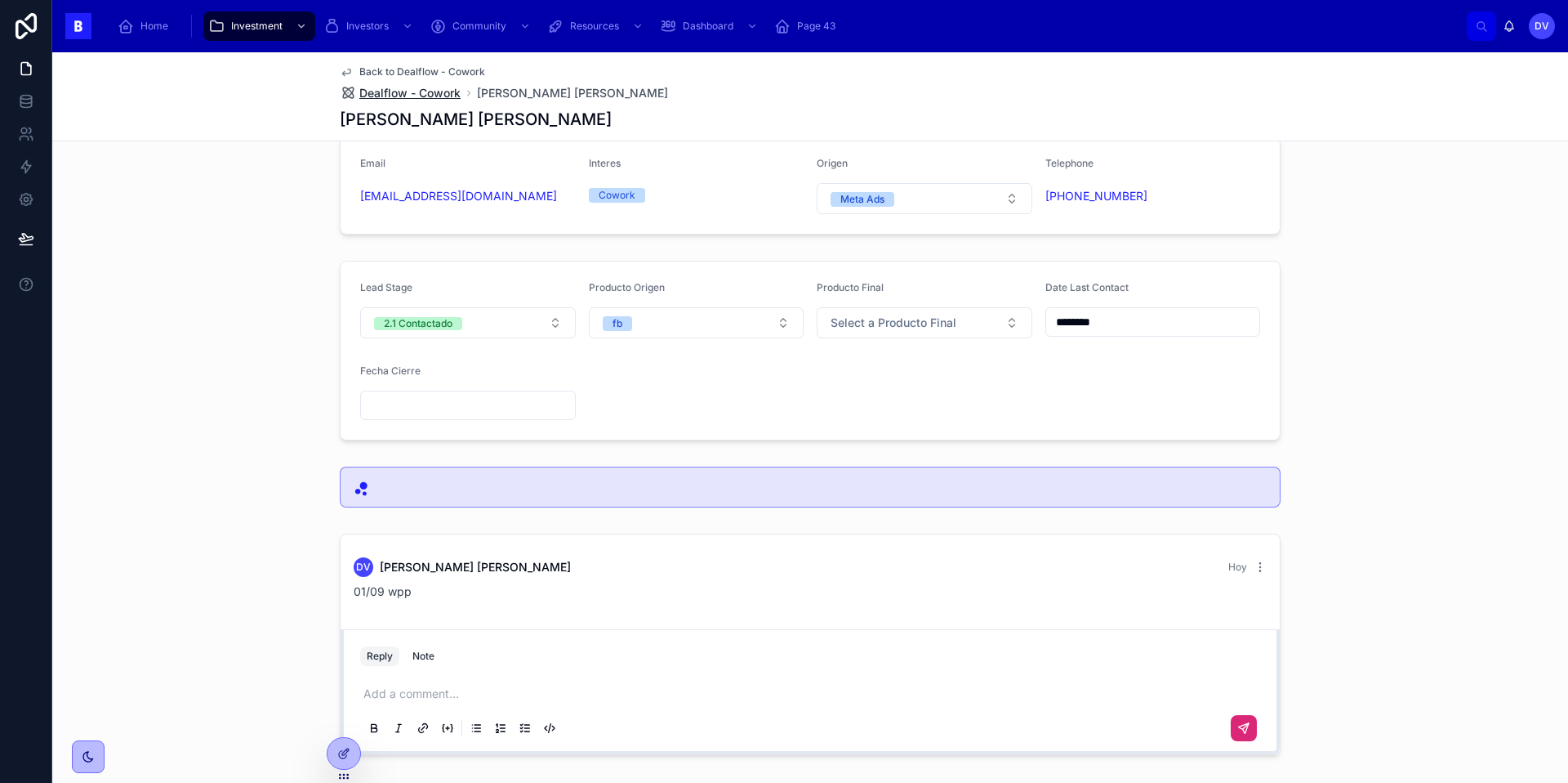
click at [387, 94] on span "Dealflow - Cowork" at bounding box center [410, 93] width 102 height 17
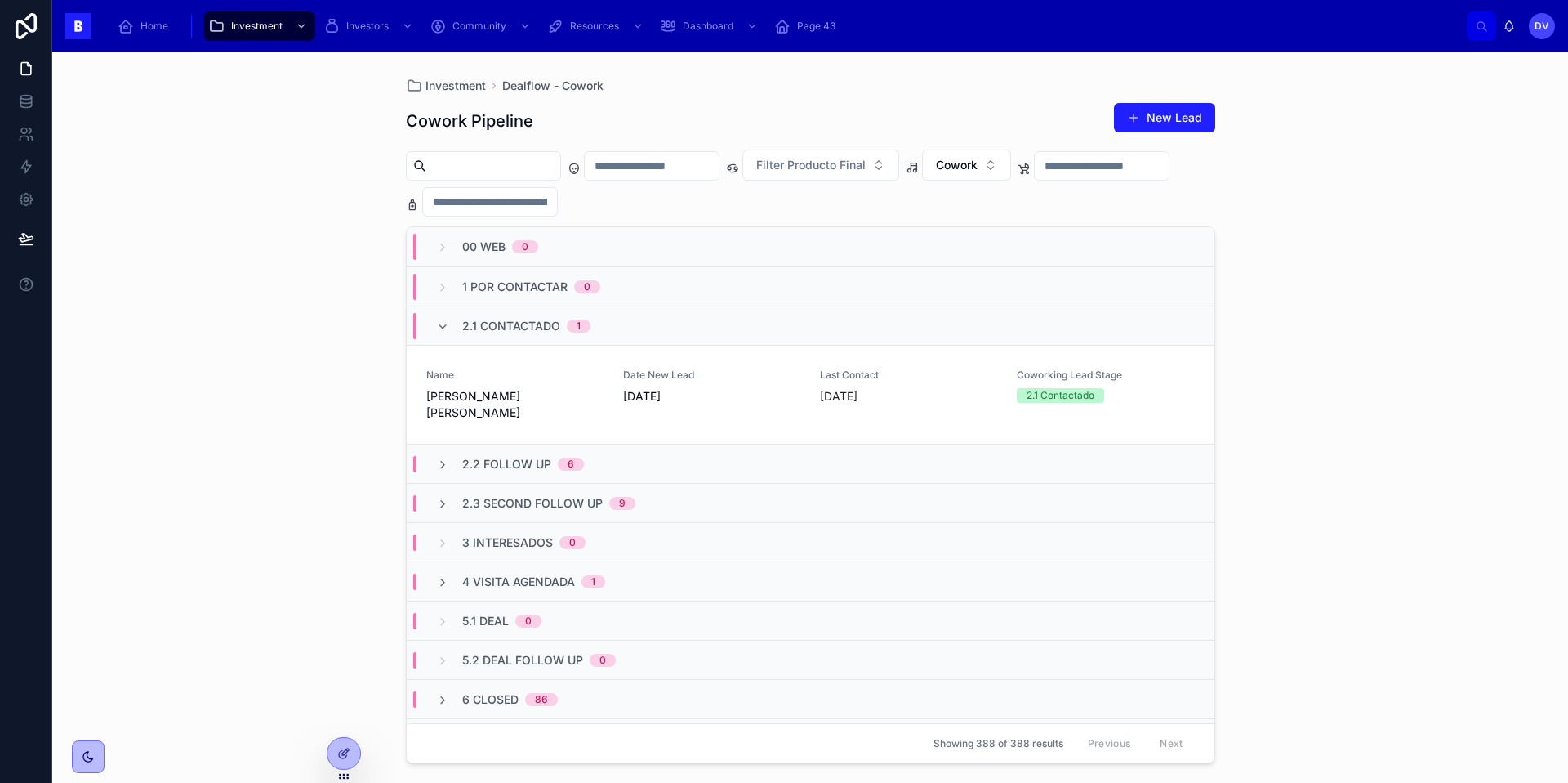
click at [504, 324] on span "2.1 Contactado" at bounding box center [511, 326] width 98 height 17
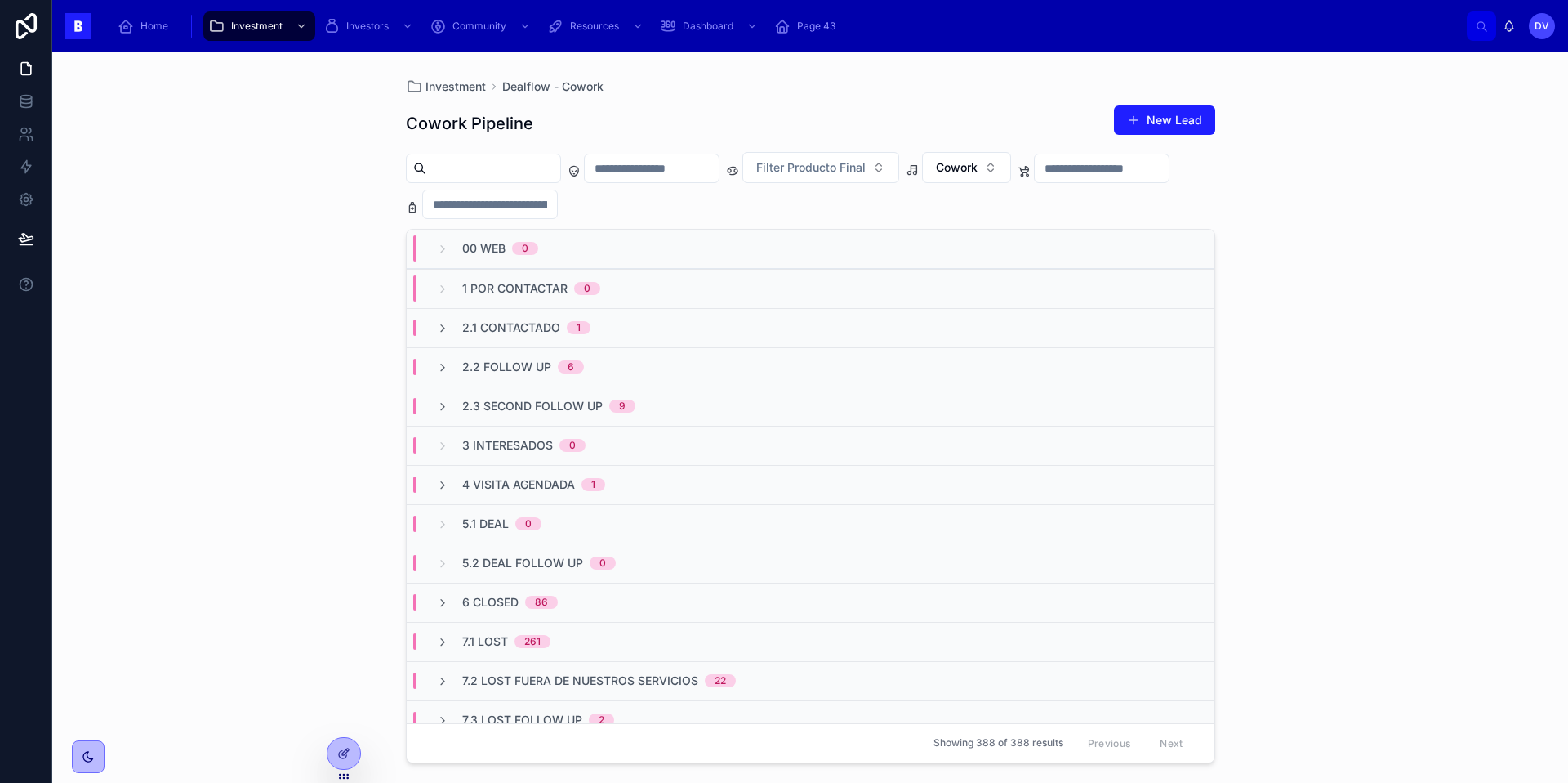
click at [484, 371] on span "2.2 Follow Up" at bounding box center [506, 367] width 89 height 17
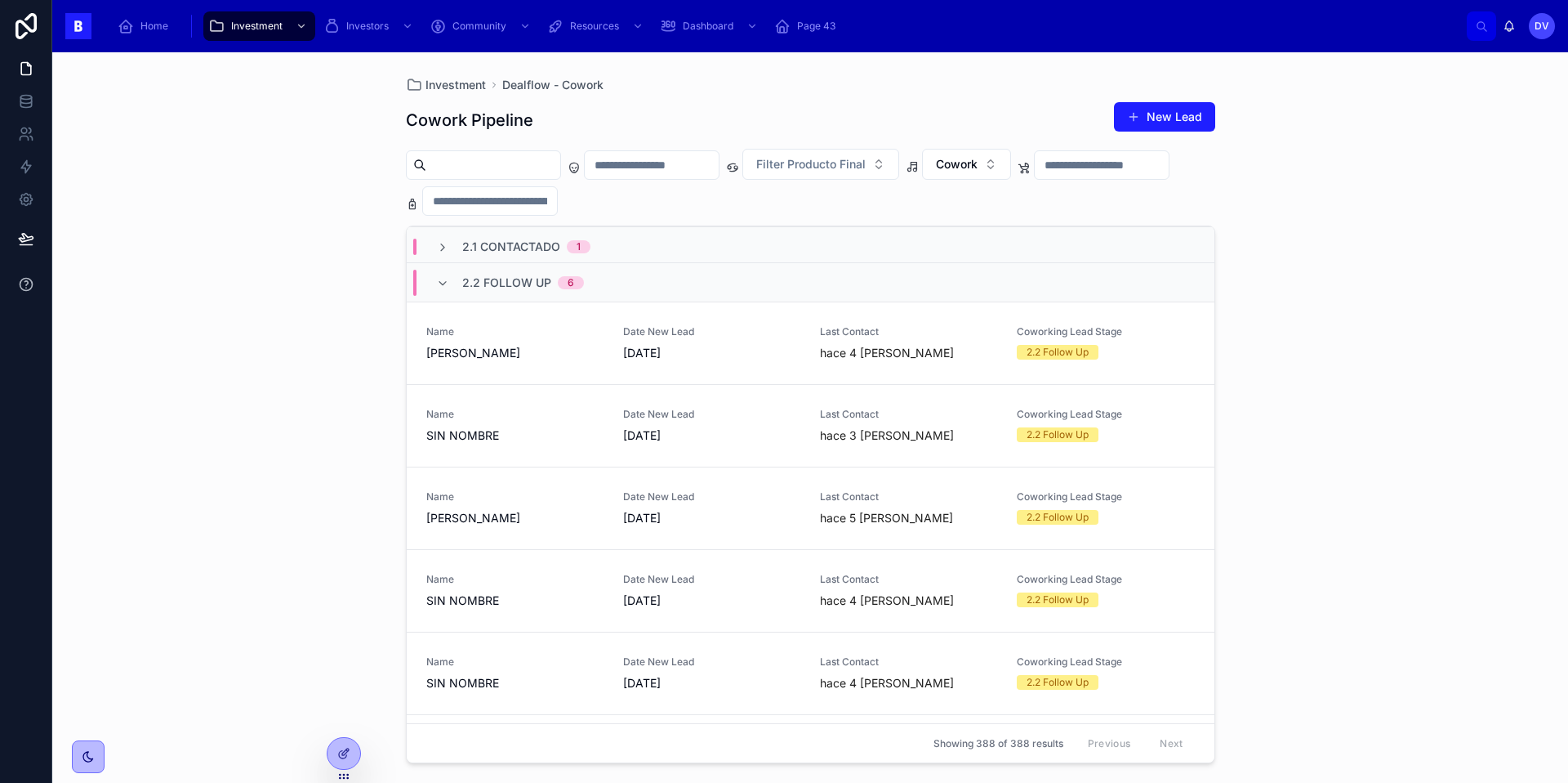
scroll to position [86, 0]
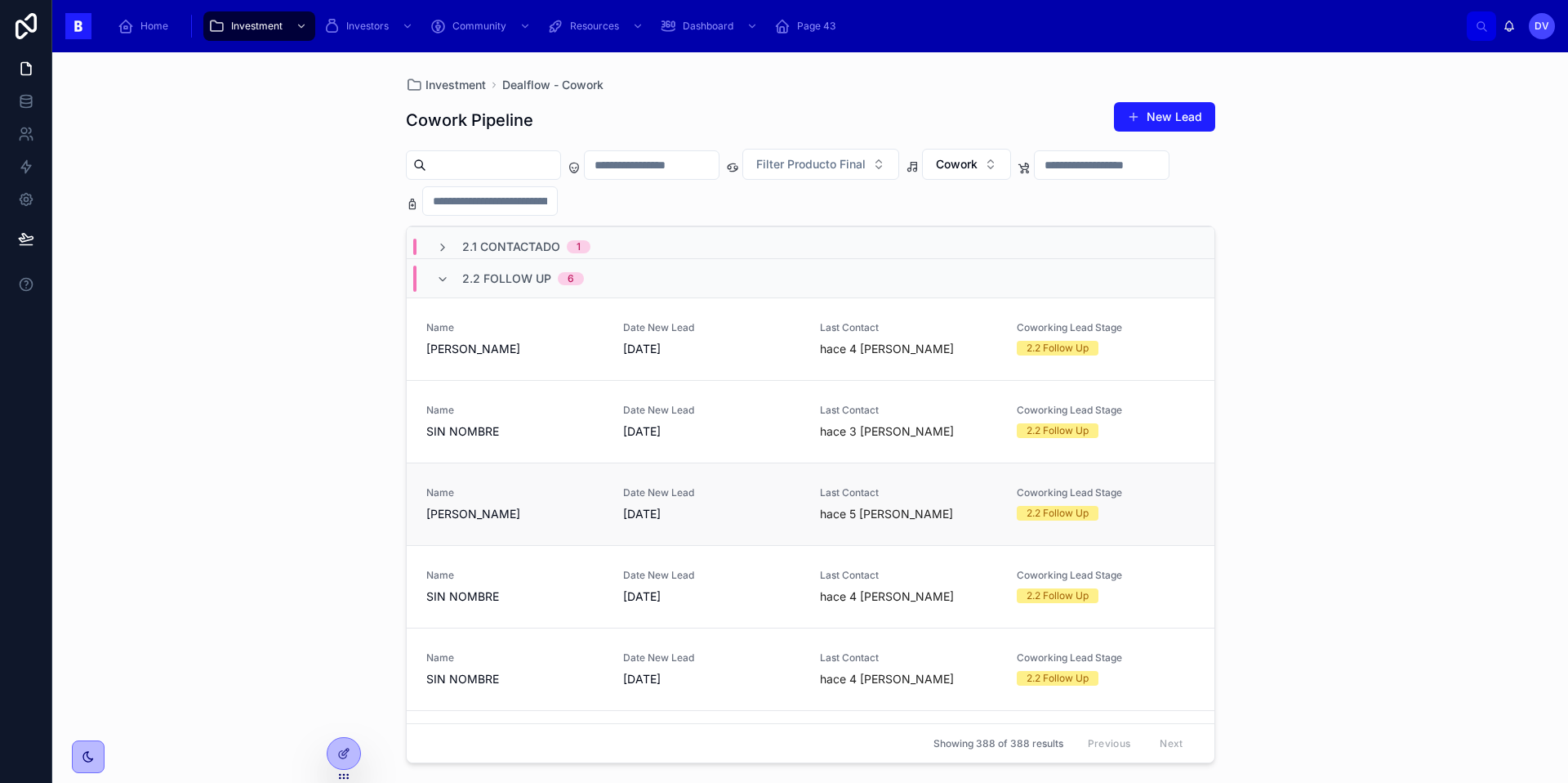
click at [740, 508] on span "[DATE]" at bounding box center [711, 514] width 177 height 17
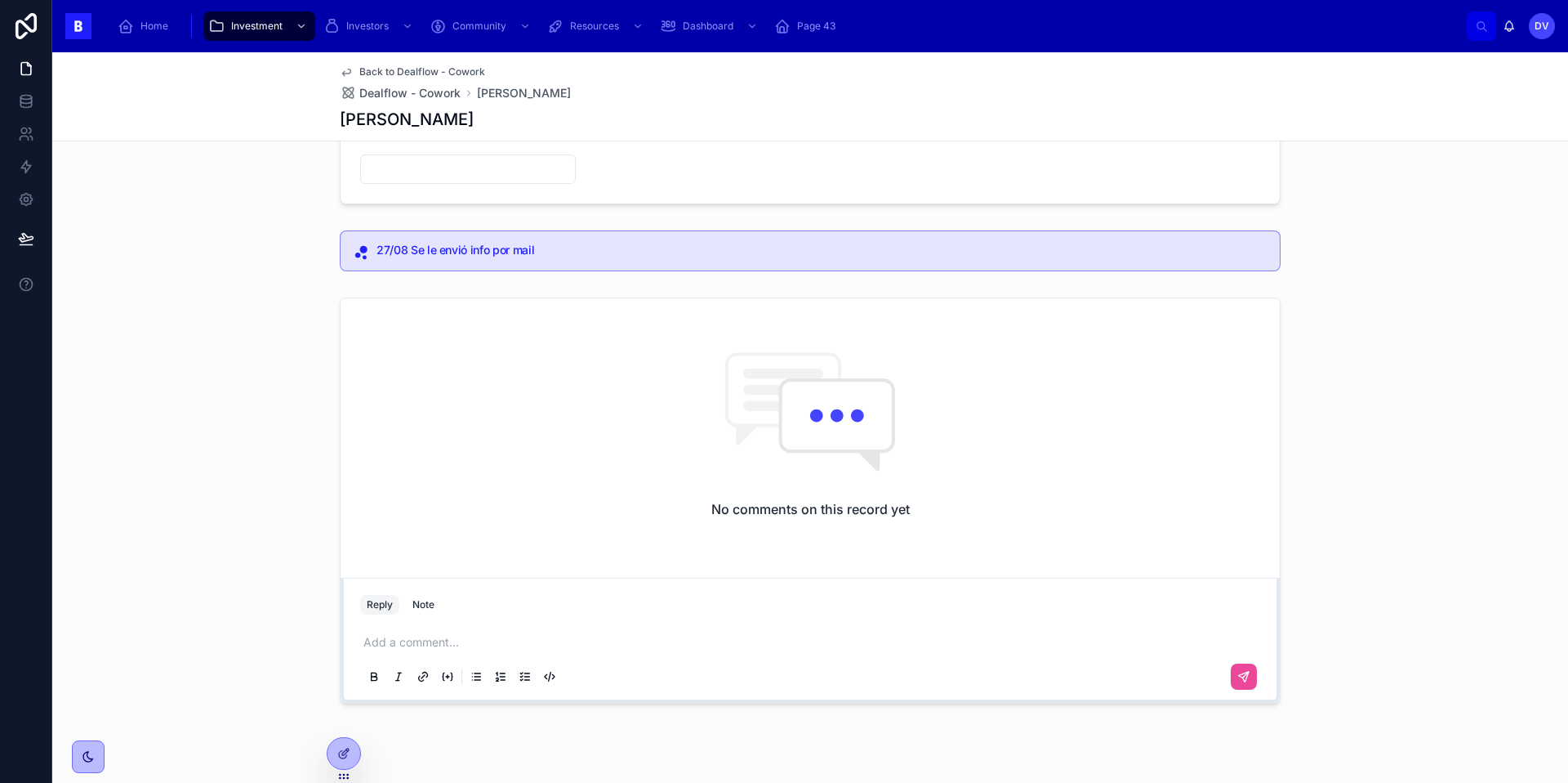
scroll to position [290, 0]
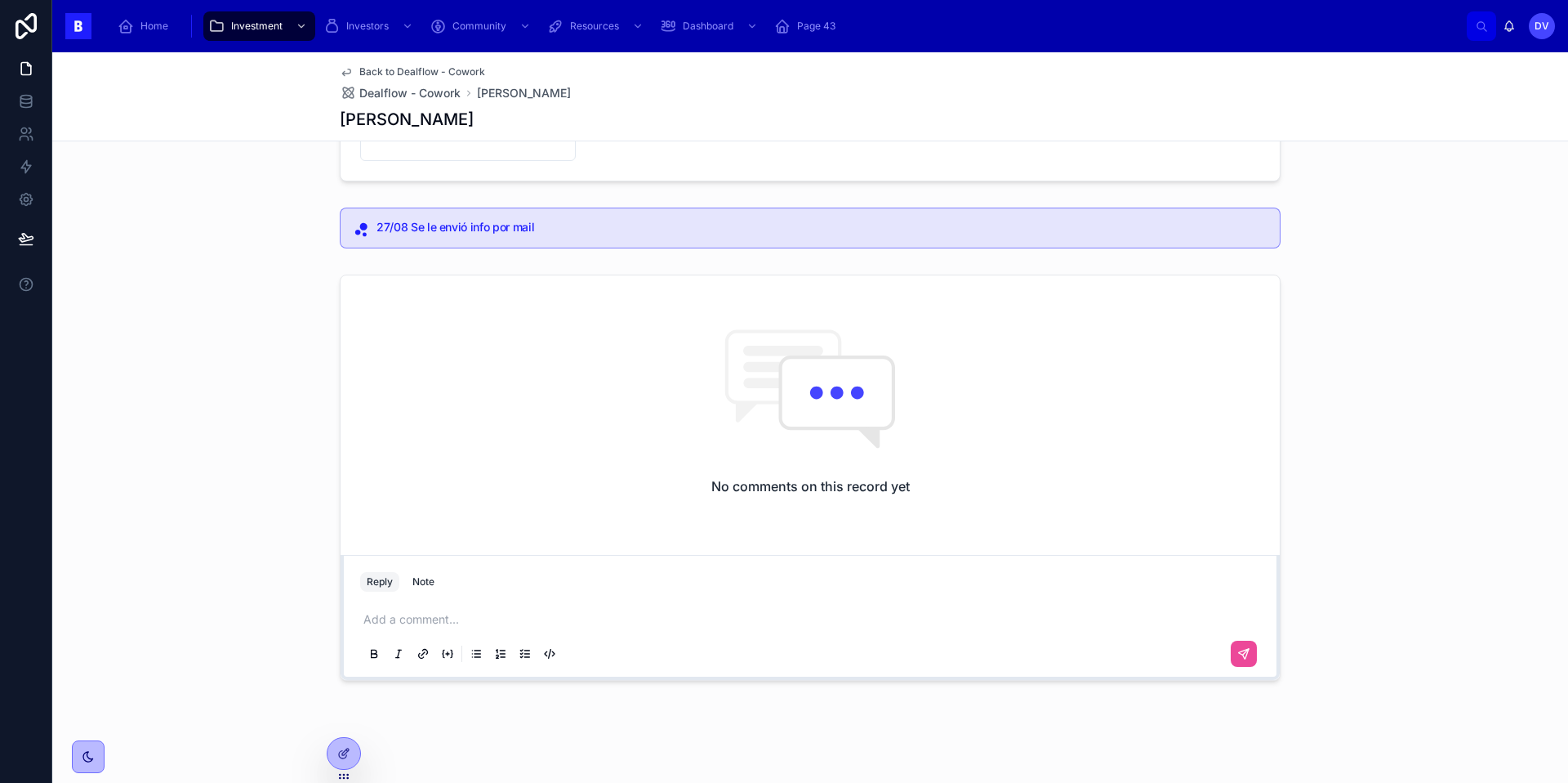
click at [432, 618] on p at bounding box center [813, 619] width 900 height 17
click at [1247, 670] on icon at bounding box center [1244, 670] width 13 height 13
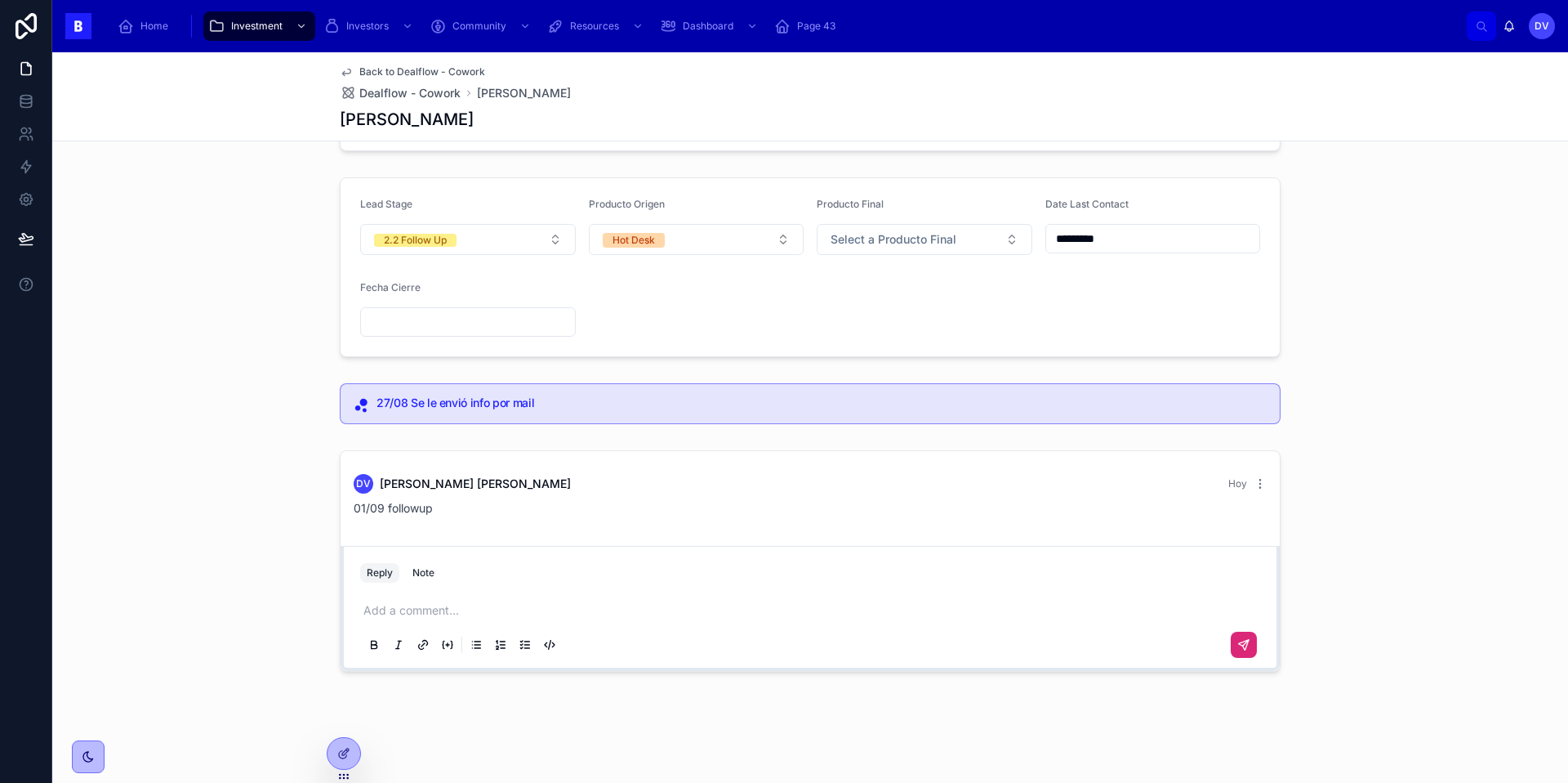
scroll to position [45, 0]
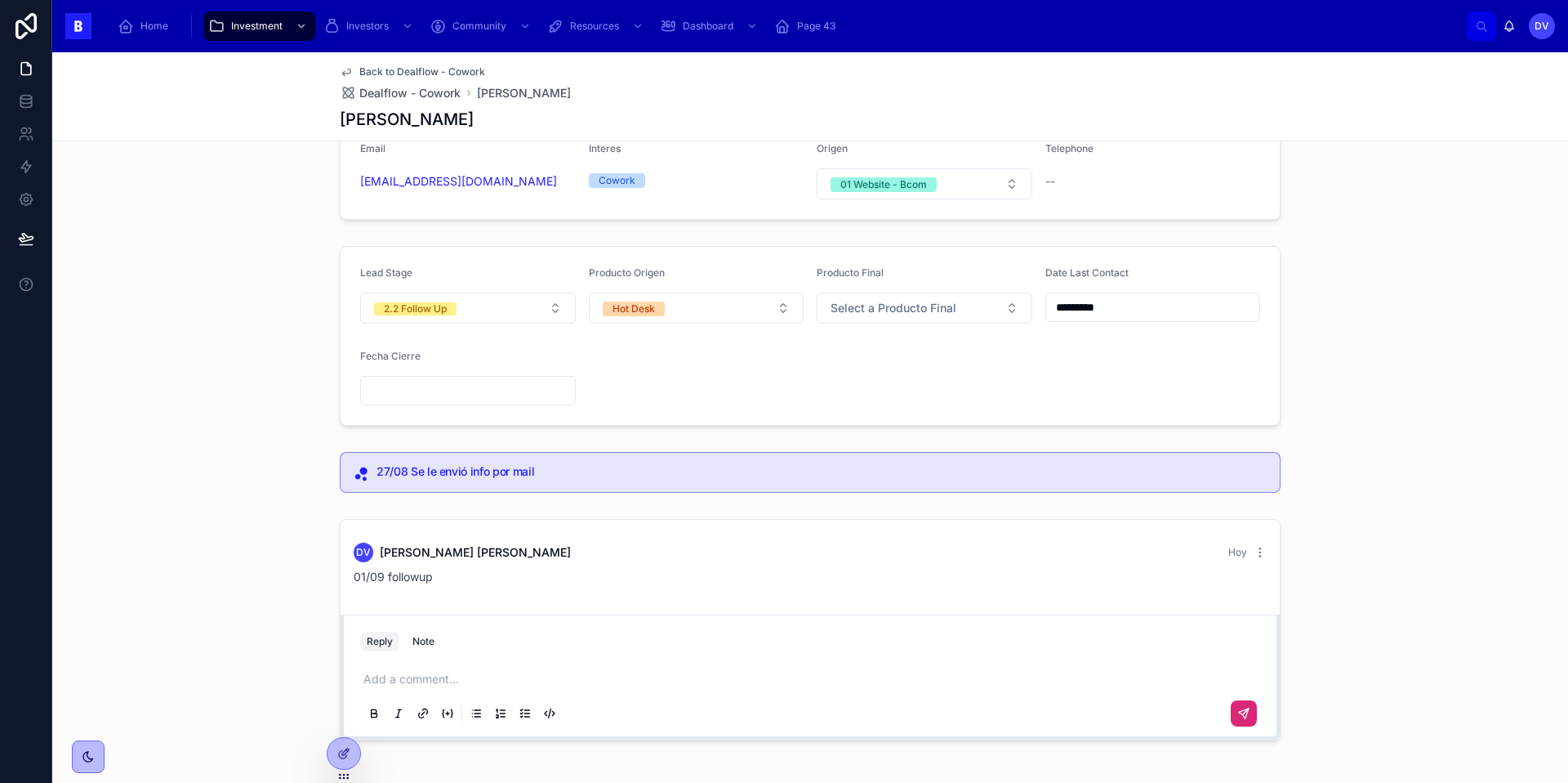
click at [1125, 305] on input "*********" at bounding box center [1153, 307] width 214 height 23
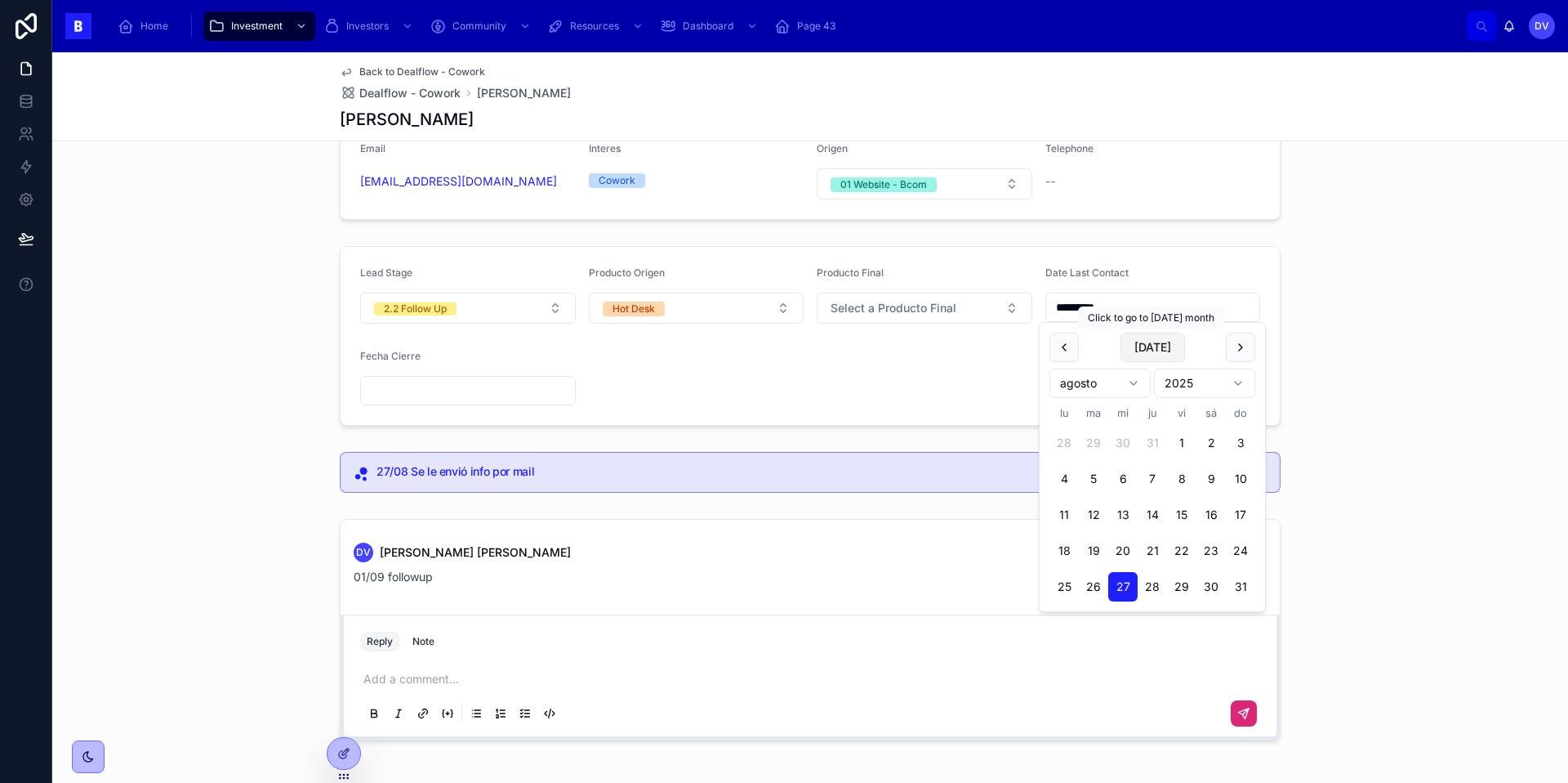
click at [1155, 348] on button "[DATE]" at bounding box center [1152, 348] width 65 height 30
click at [1148, 346] on button "[DATE]" at bounding box center [1152, 348] width 65 height 30
type input "********"
click at [1313, 241] on div "Lead Stage 2.2 Follow Up Producto Origen Hot Desk Producto Final Select a Produ…" at bounding box center [810, 336] width 1515 height 193
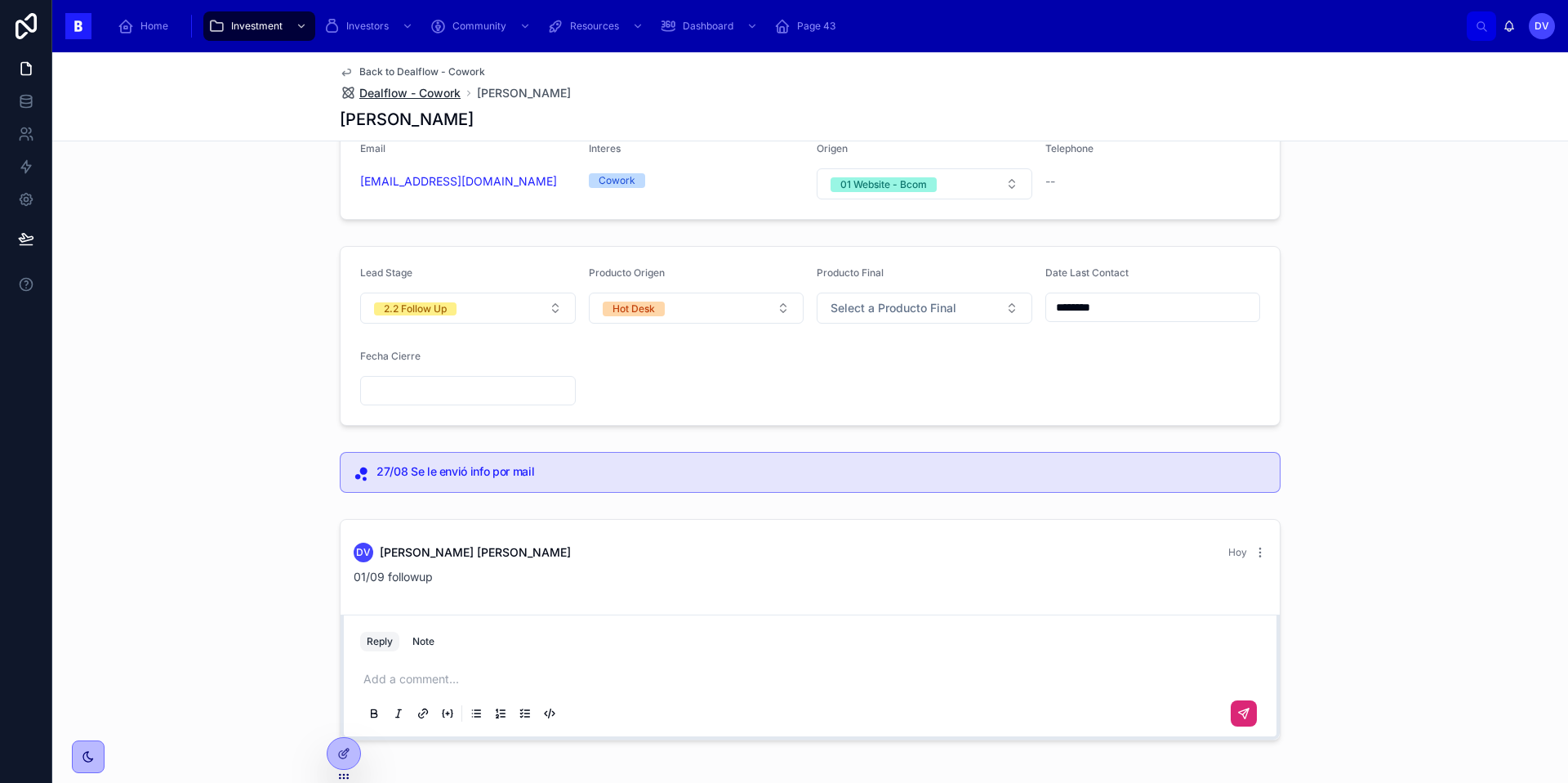
click at [399, 95] on span "Dealflow - Cowork" at bounding box center [410, 93] width 102 height 17
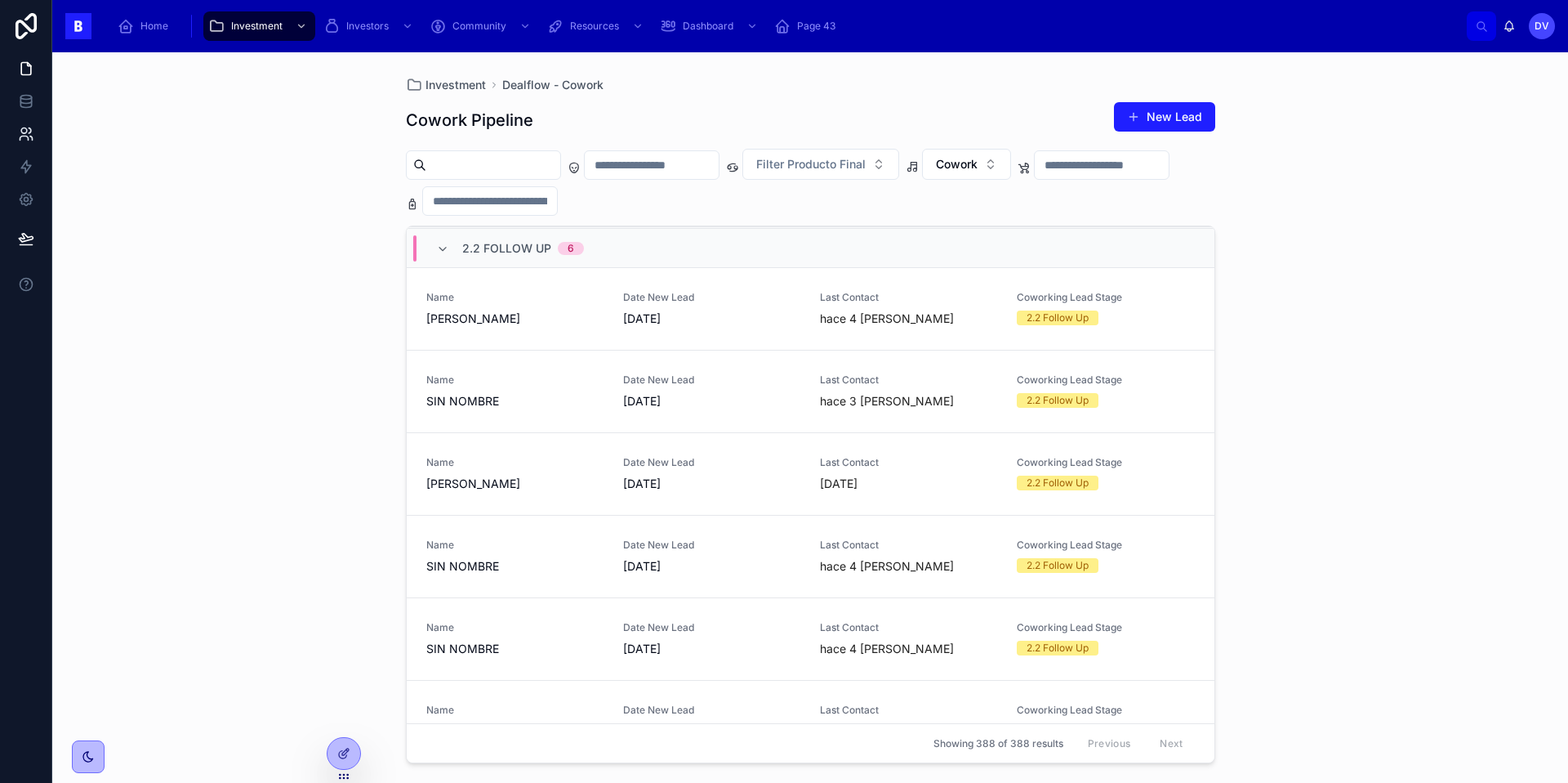
scroll to position [120, 0]
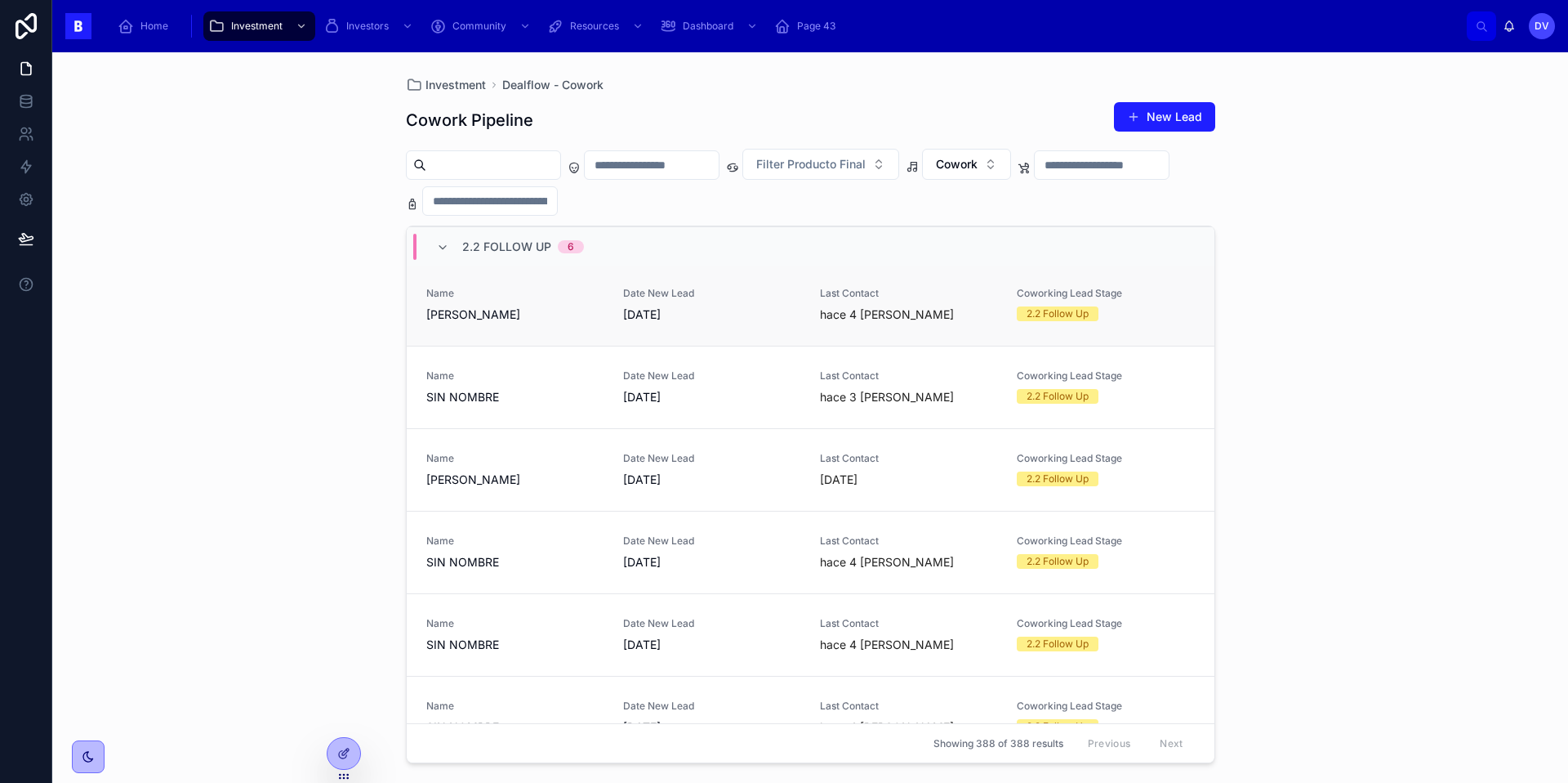
click at [558, 329] on link "Name [PERSON_NAME] Date New Lead [DATE] Last Contact hace 4 [PERSON_NAME] Cowor…" at bounding box center [810, 304] width 808 height 82
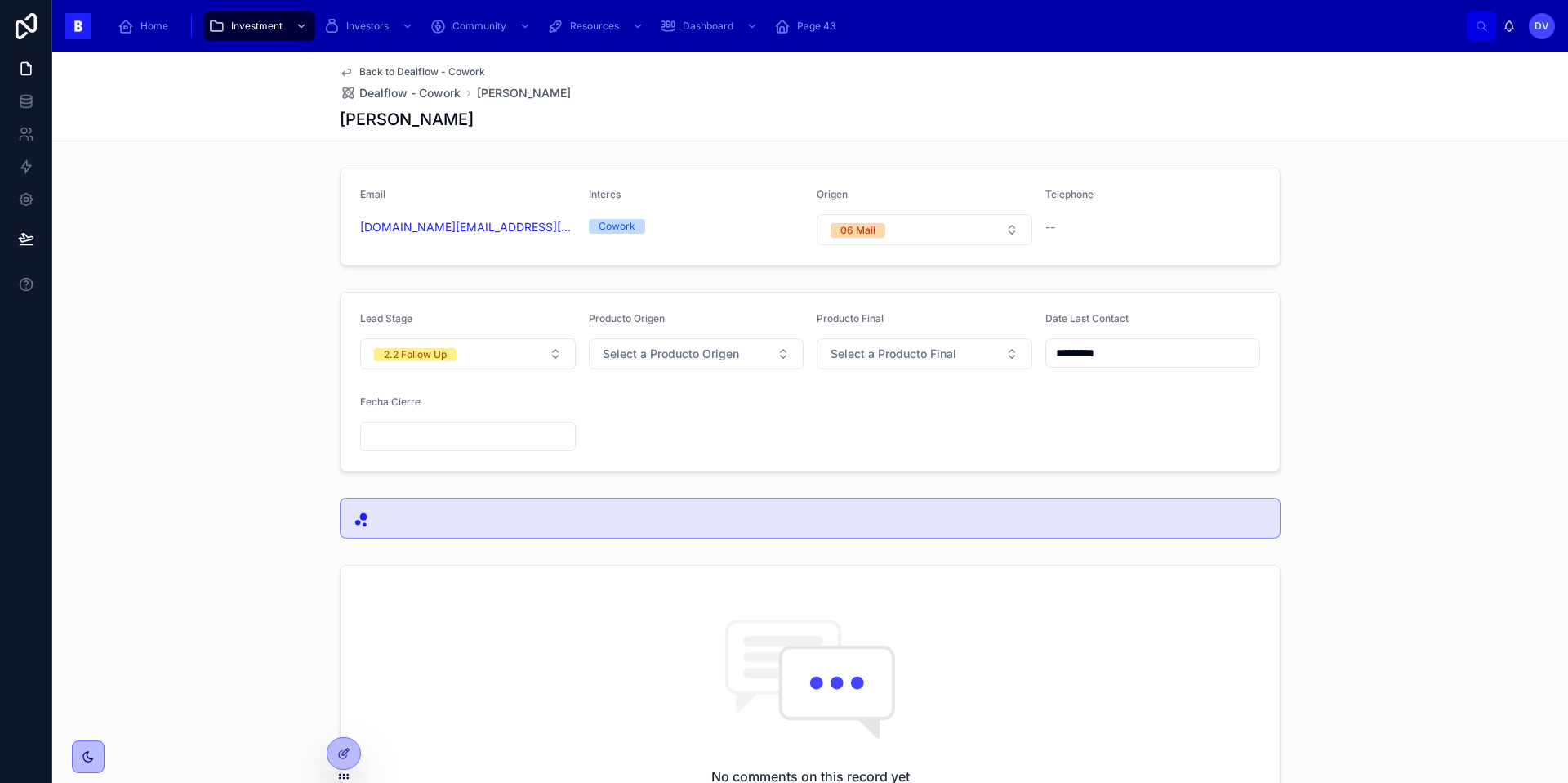
scroll to position [2, 0]
click at [409, 89] on span "Dealflow - Cowork" at bounding box center [410, 93] width 102 height 17
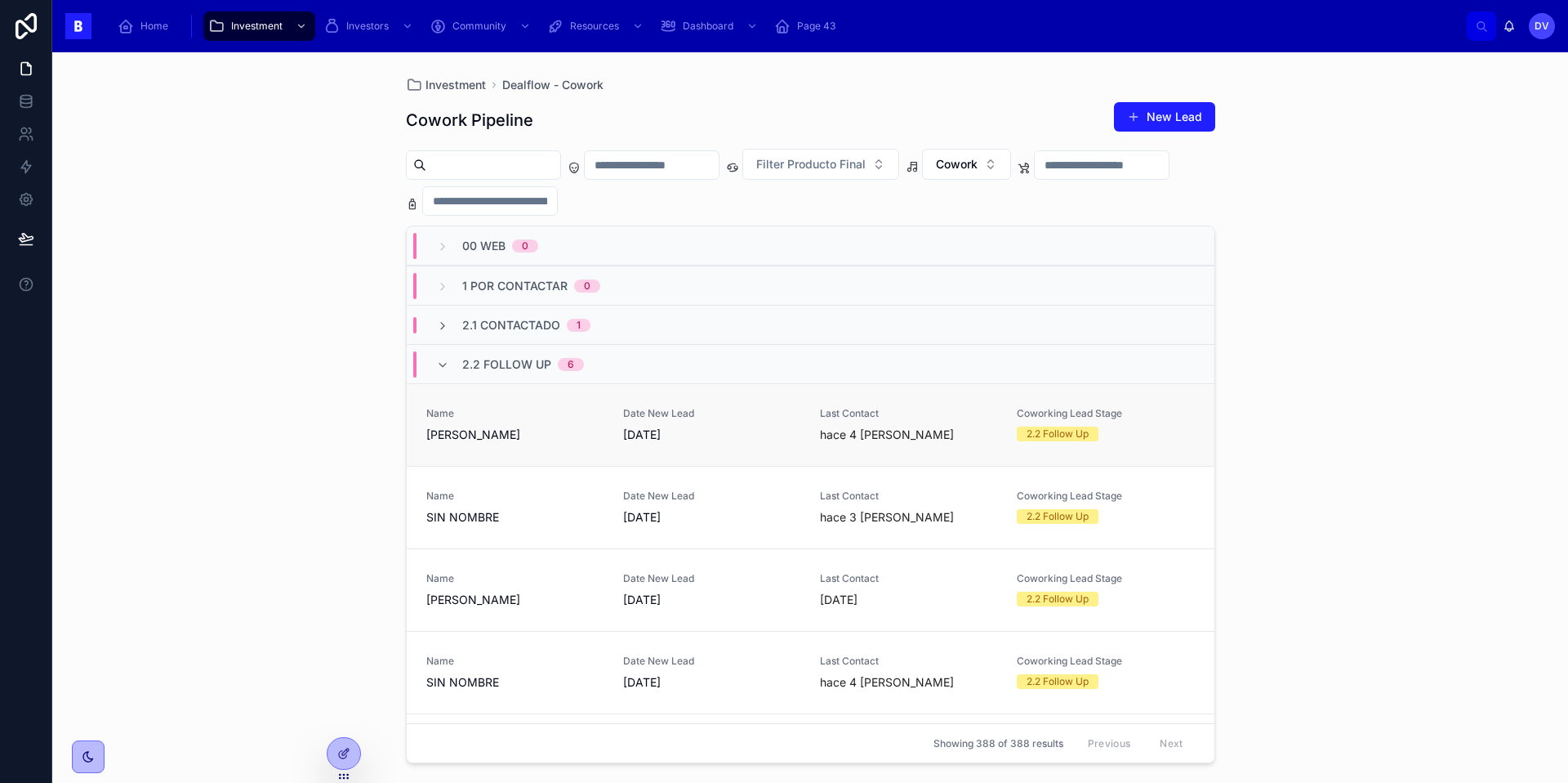
click at [569, 432] on span "[PERSON_NAME]" at bounding box center [515, 434] width 177 height 17
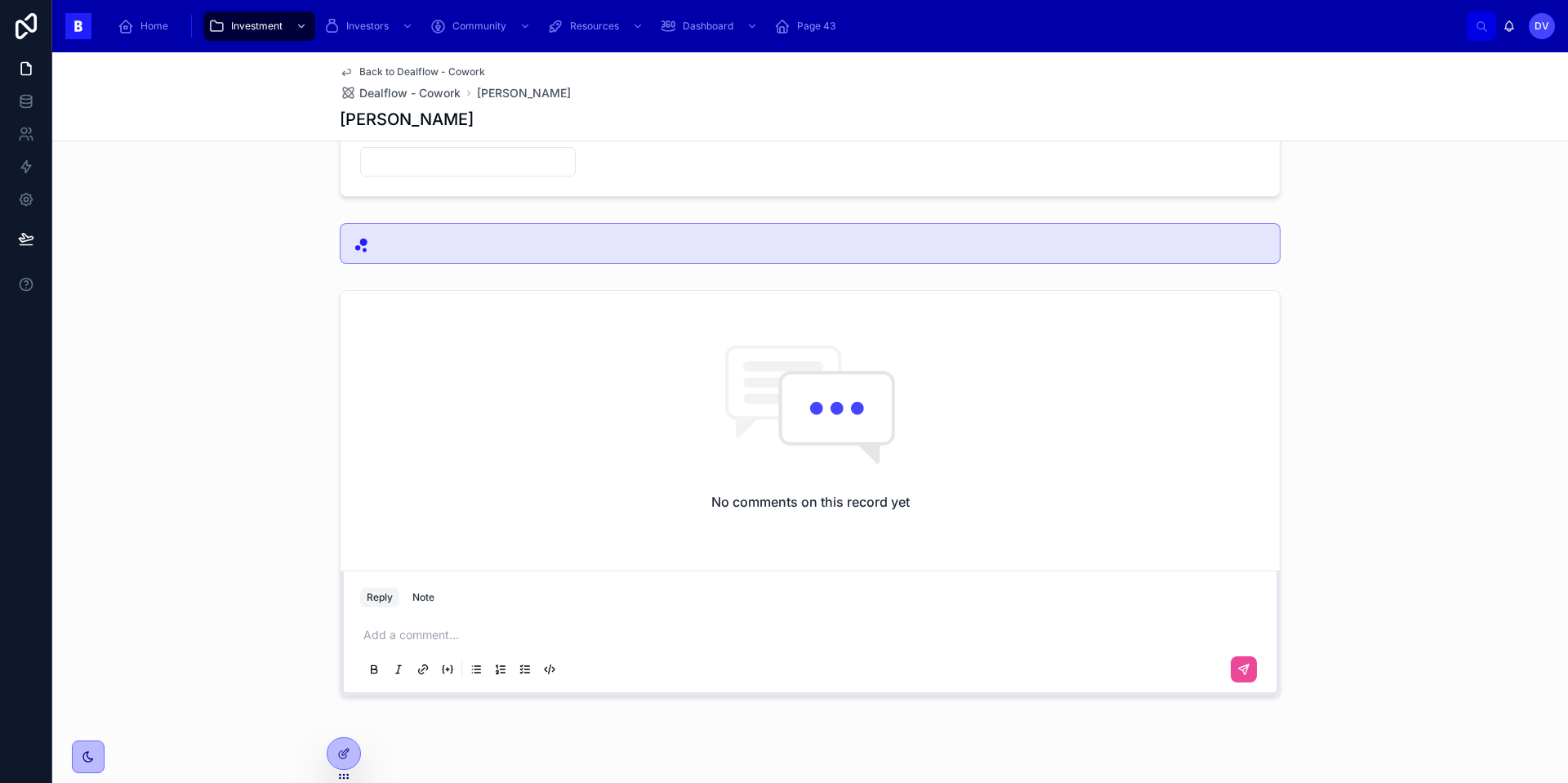
scroll to position [299, 0]
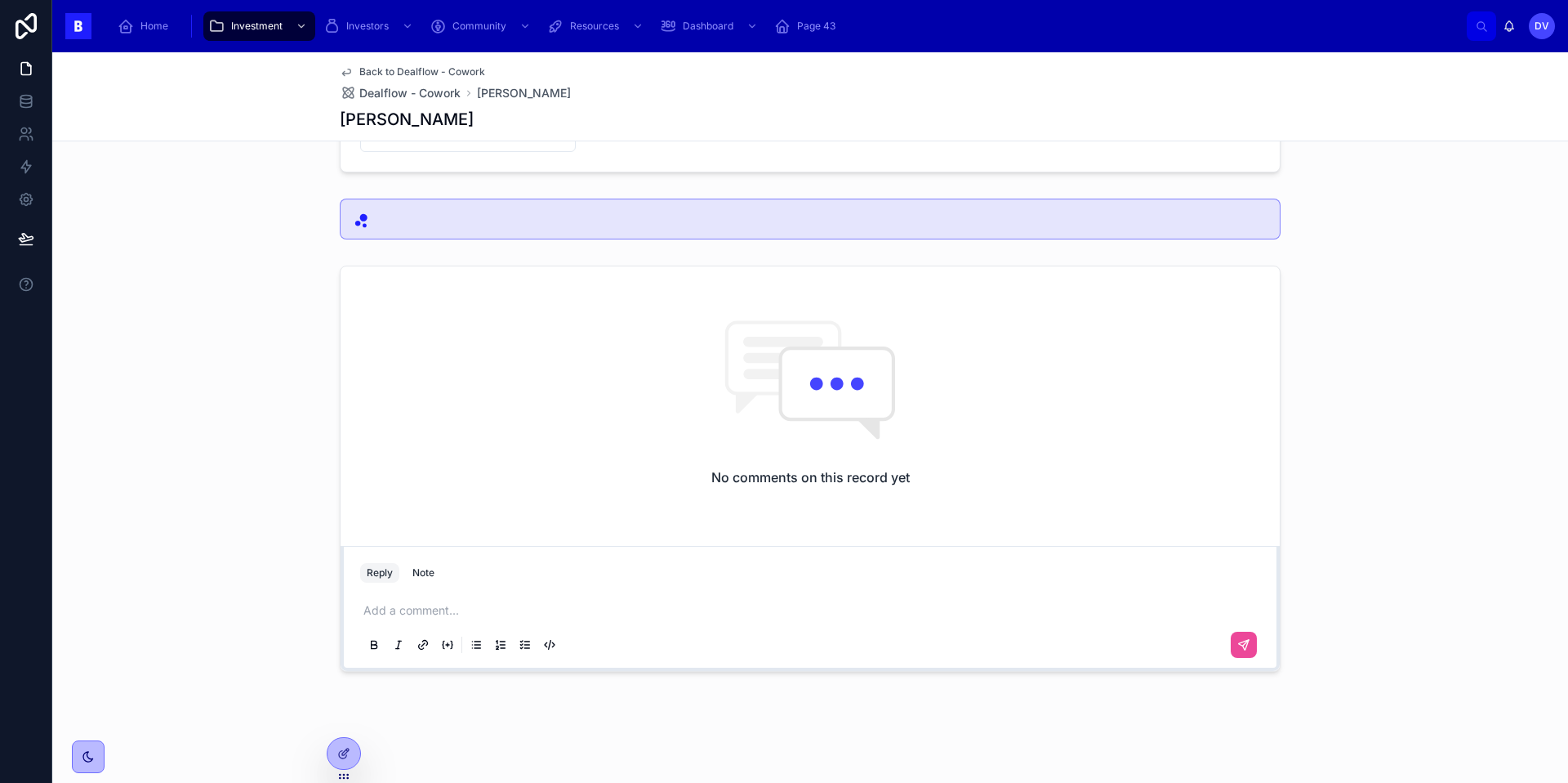
click at [377, 604] on p at bounding box center [813, 610] width 900 height 17
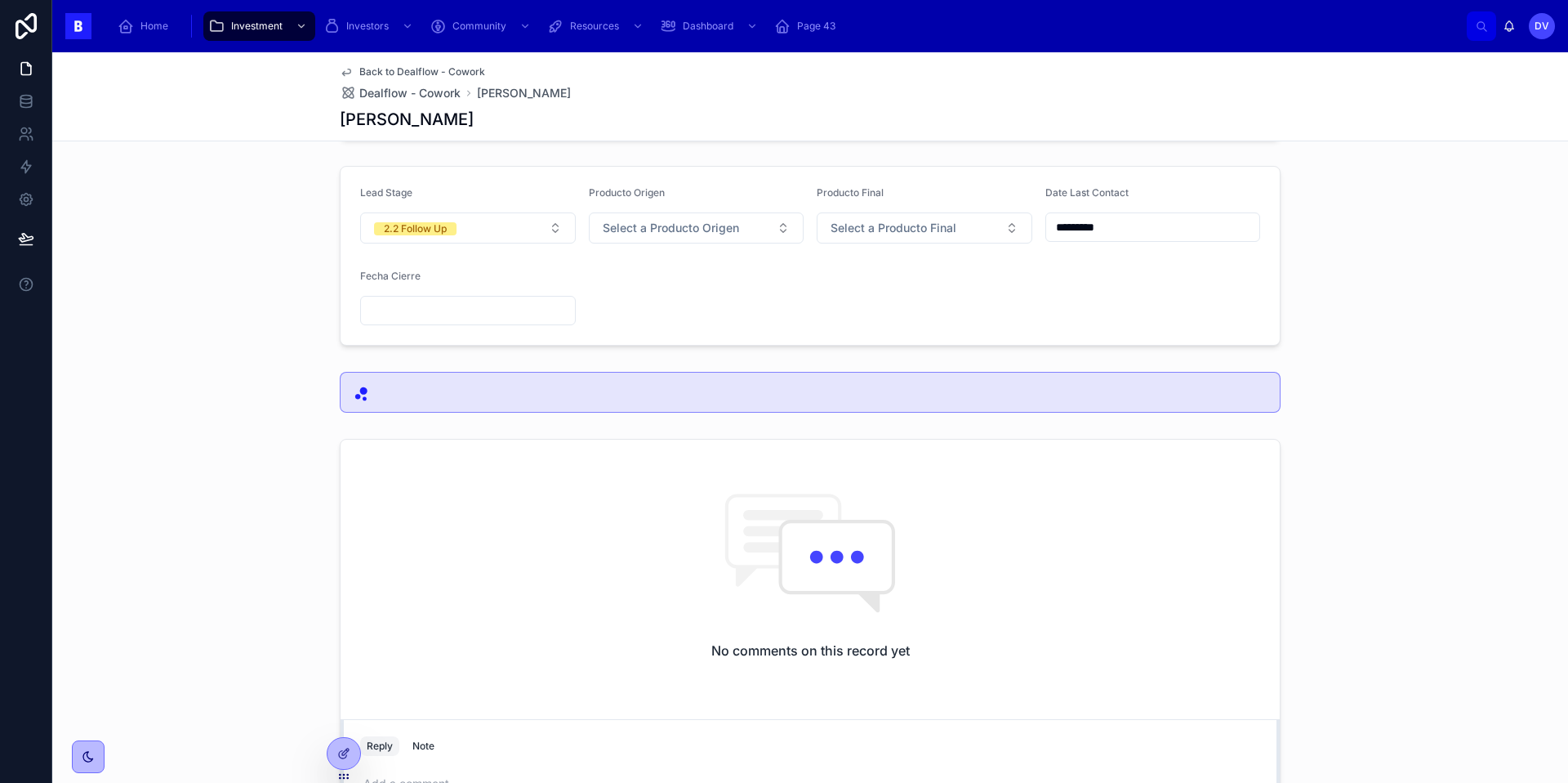
scroll to position [109, 0]
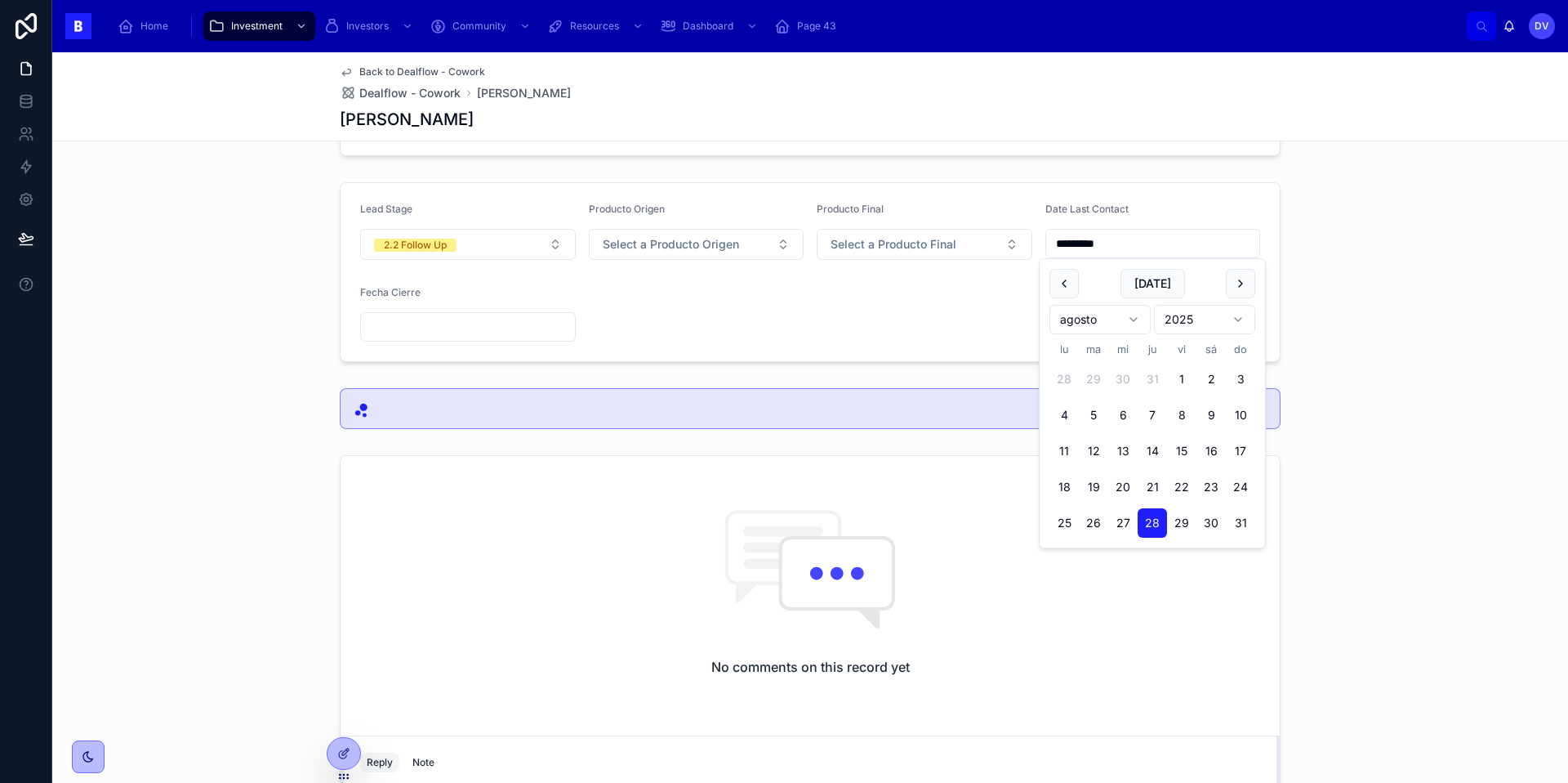
click at [1143, 247] on input "*********" at bounding box center [1153, 243] width 214 height 23
click at [1150, 284] on button "[DATE]" at bounding box center [1152, 284] width 65 height 30
click at [1144, 285] on button "[DATE]" at bounding box center [1152, 284] width 65 height 30
type input "********"
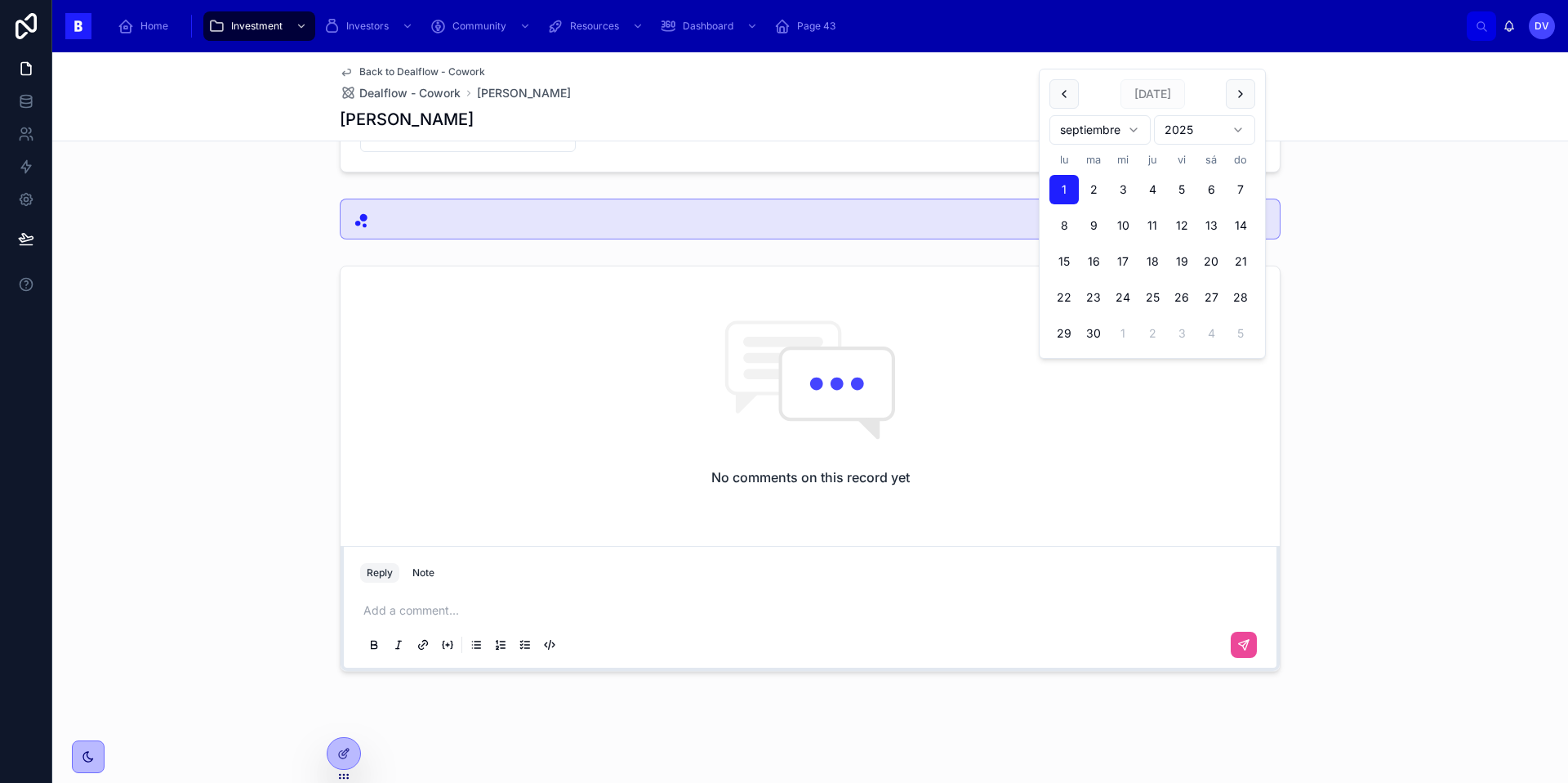
click at [395, 597] on div "Add a comment..." at bounding box center [810, 627] width 900 height 68
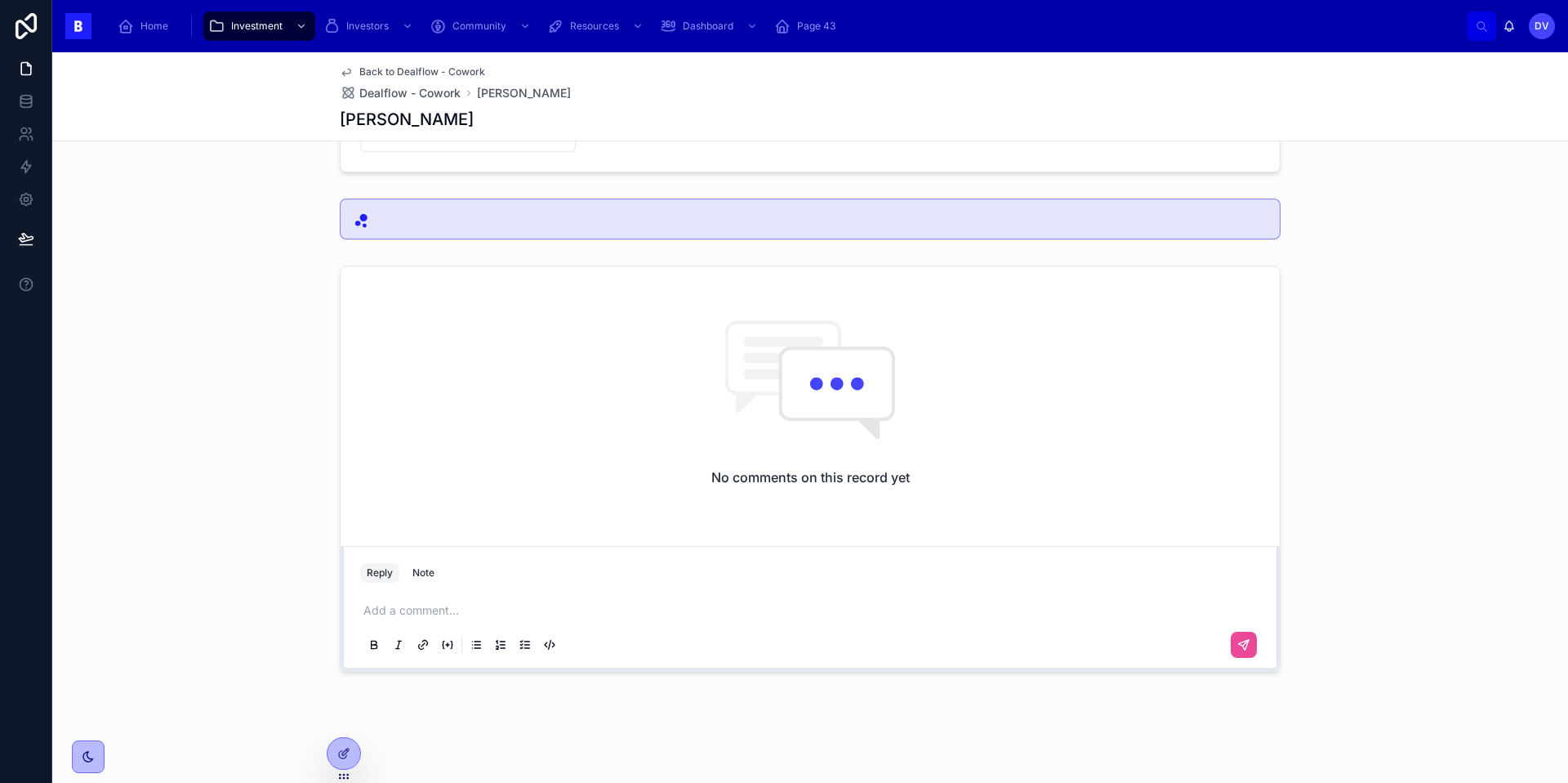
click at [396, 612] on p at bounding box center [813, 610] width 900 height 17
click at [1239, 650] on icon at bounding box center [1244, 644] width 13 height 13
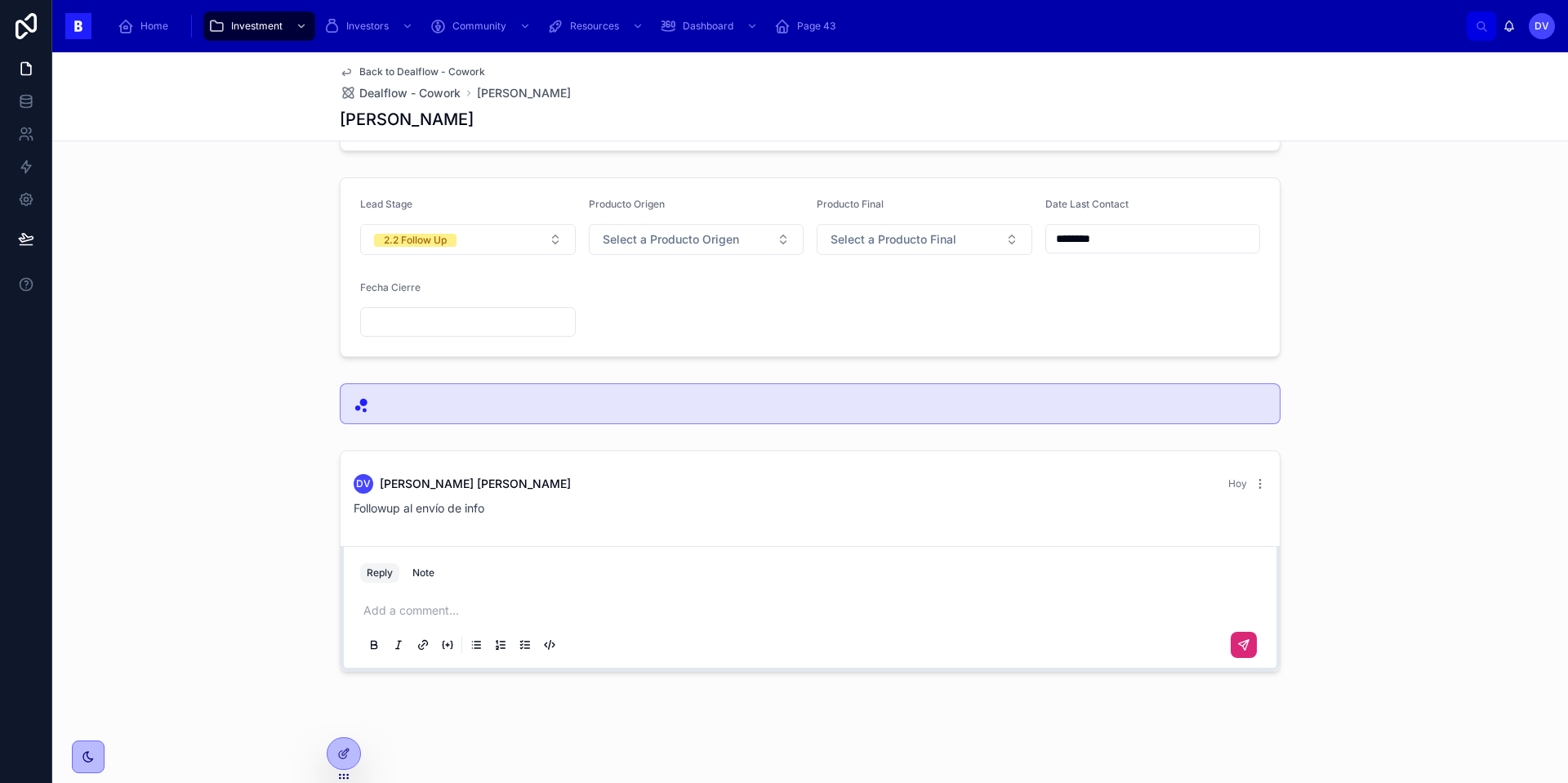
scroll to position [0, 0]
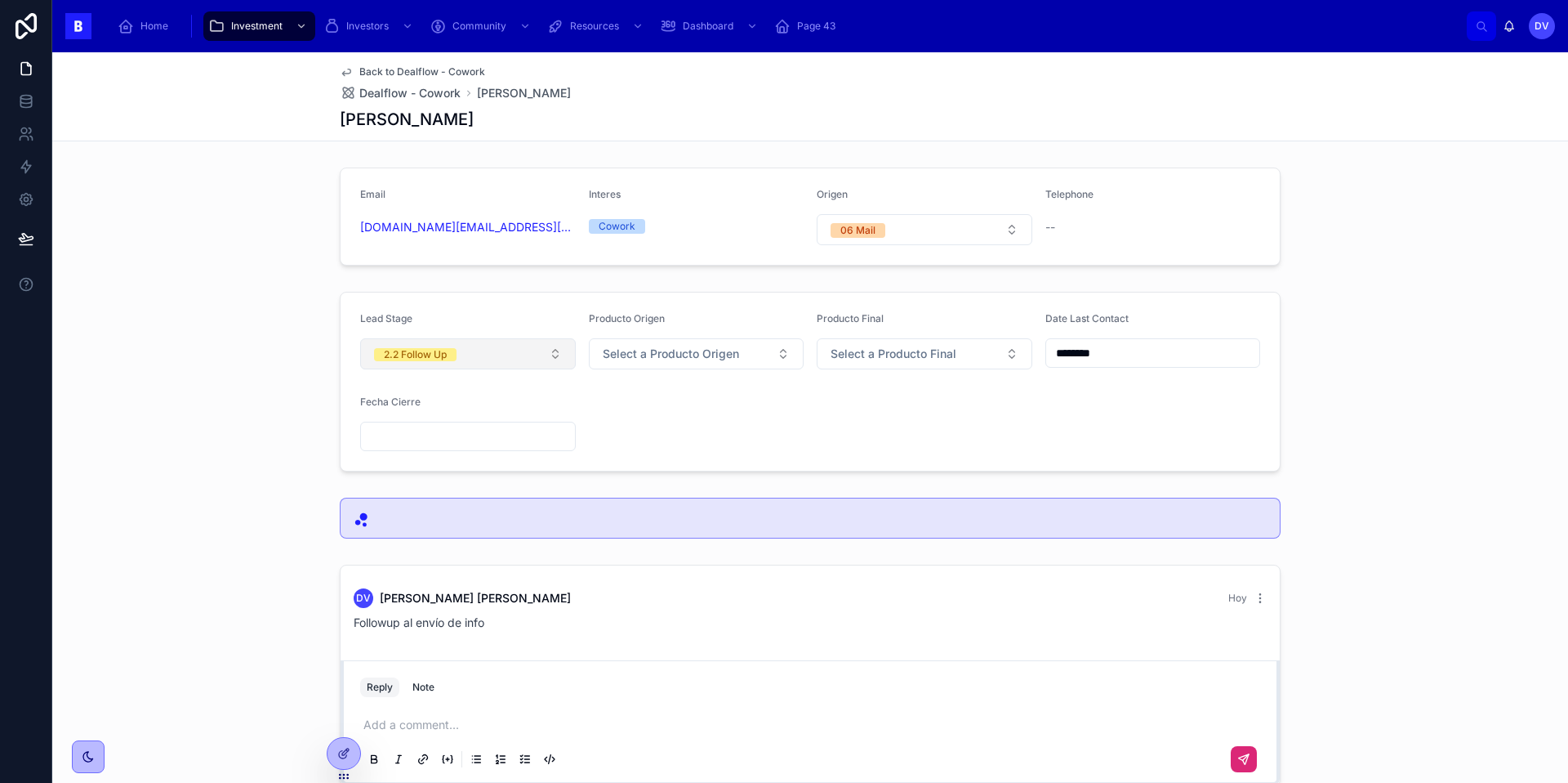
click at [556, 352] on button "2.2 Follow Up" at bounding box center [468, 354] width 215 height 31
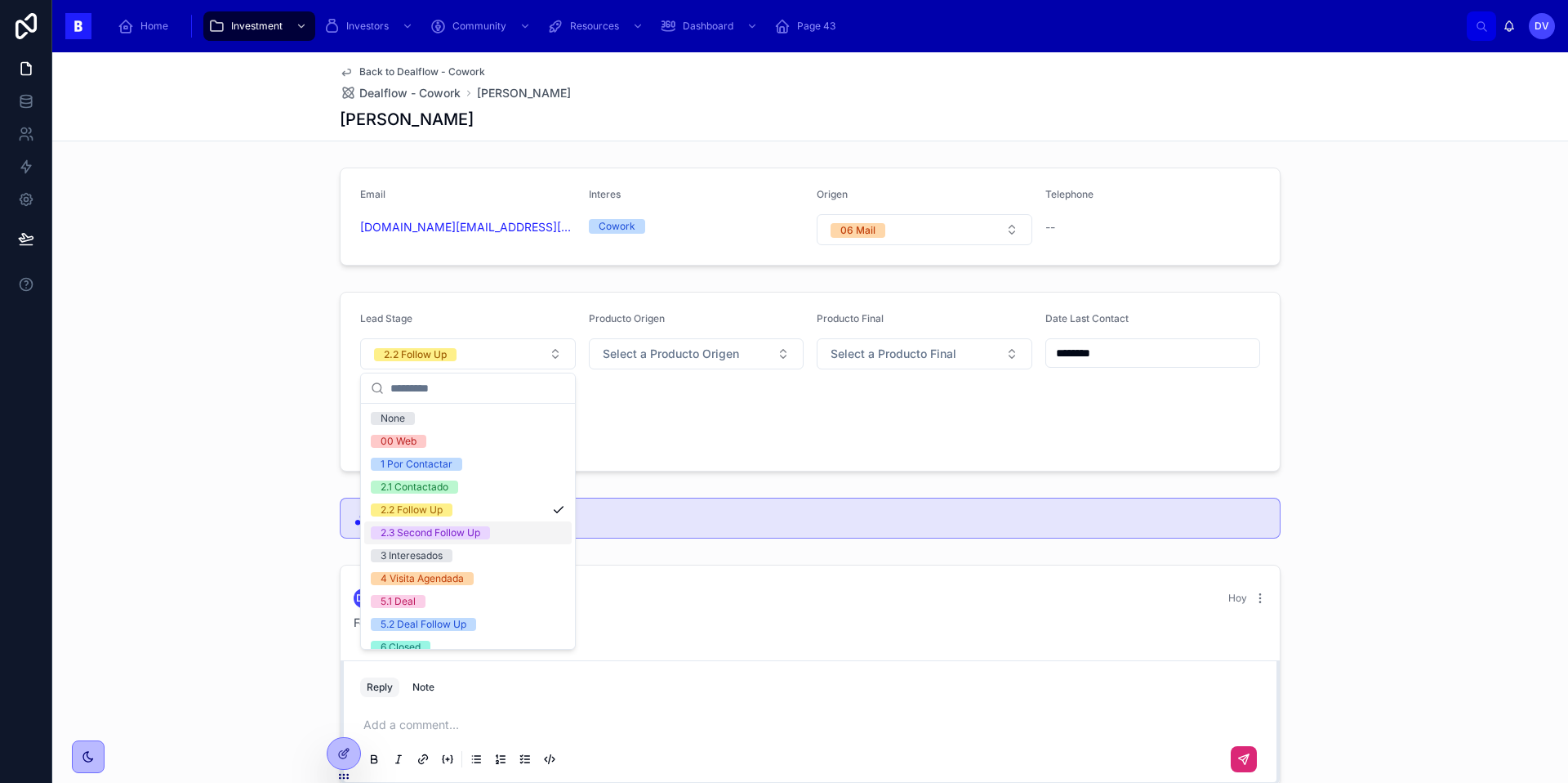
click at [509, 536] on div "2.3 Second Follow Up" at bounding box center [468, 532] width 207 height 23
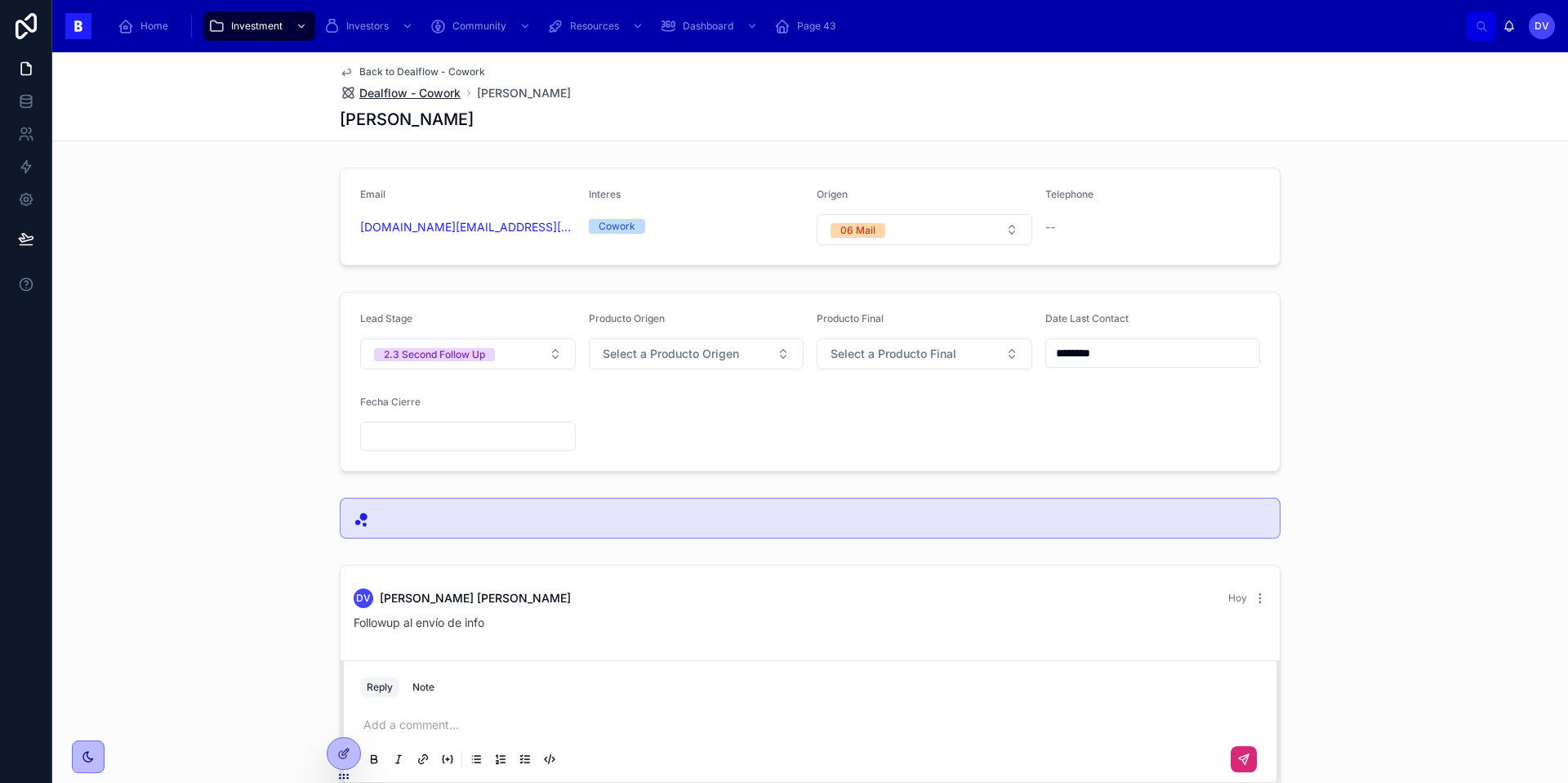
click at [425, 88] on span "Dealflow - Cowork" at bounding box center [410, 93] width 102 height 17
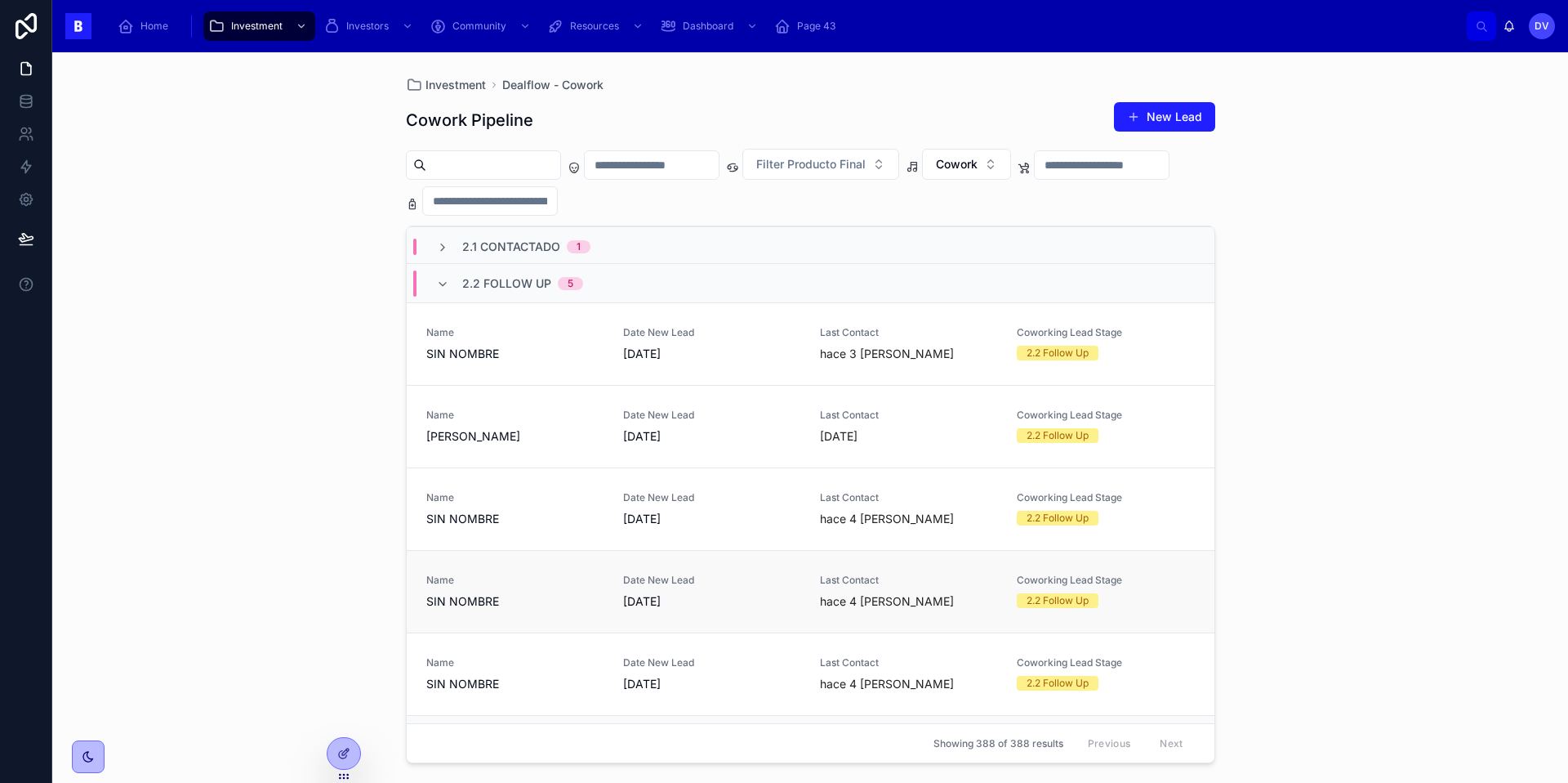
scroll to position [80, 0]
click at [538, 375] on link "Name SIN NOMBRE Date New Lead [DATE] Last Contact hace 3 [PERSON_NAME] Coworkin…" at bounding box center [810, 345] width 808 height 82
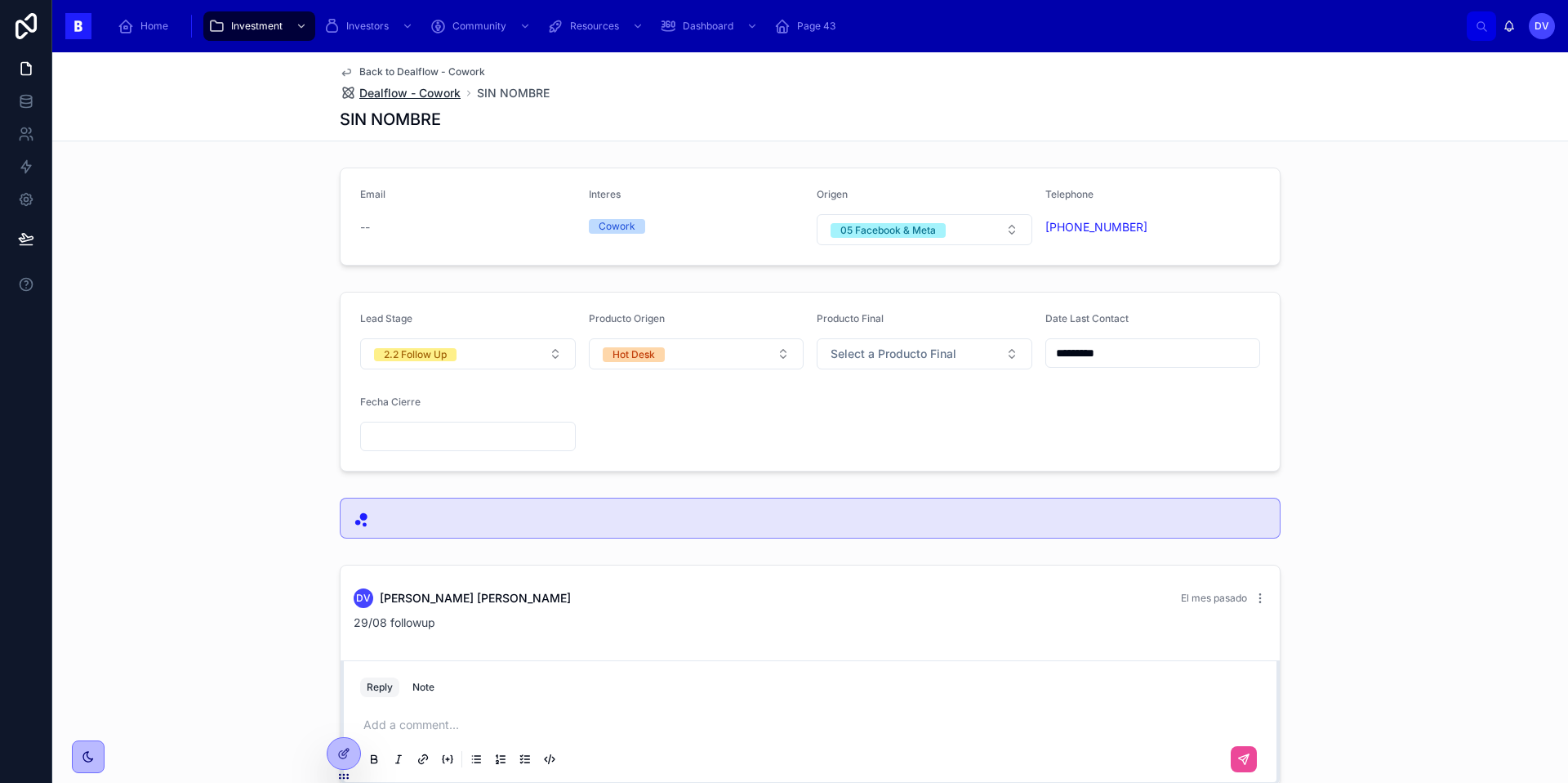
click at [402, 86] on span "Dealflow - Cowork" at bounding box center [410, 93] width 102 height 17
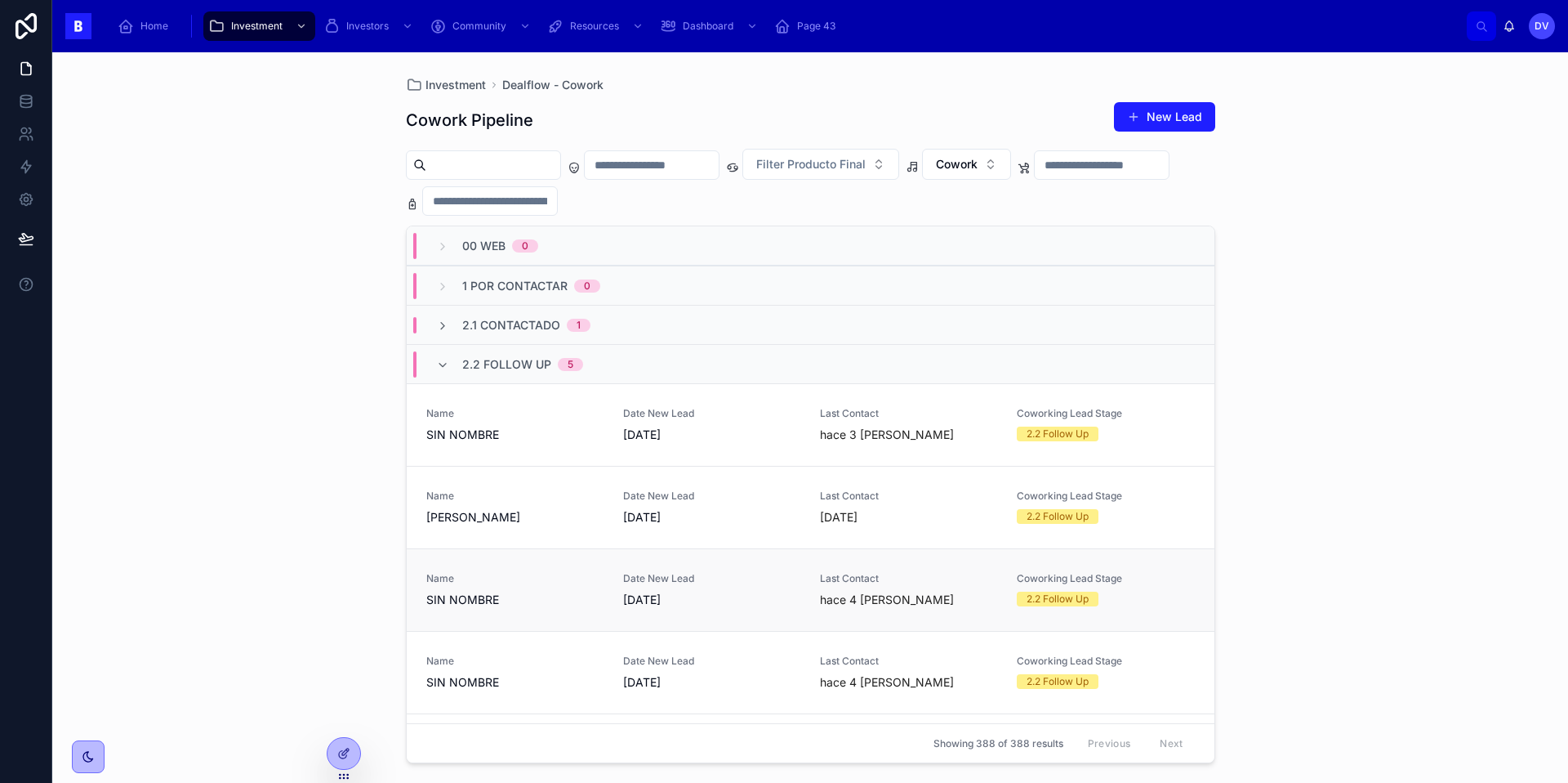
click at [502, 587] on div "Name SIN NOMBRE" at bounding box center [515, 590] width 177 height 36
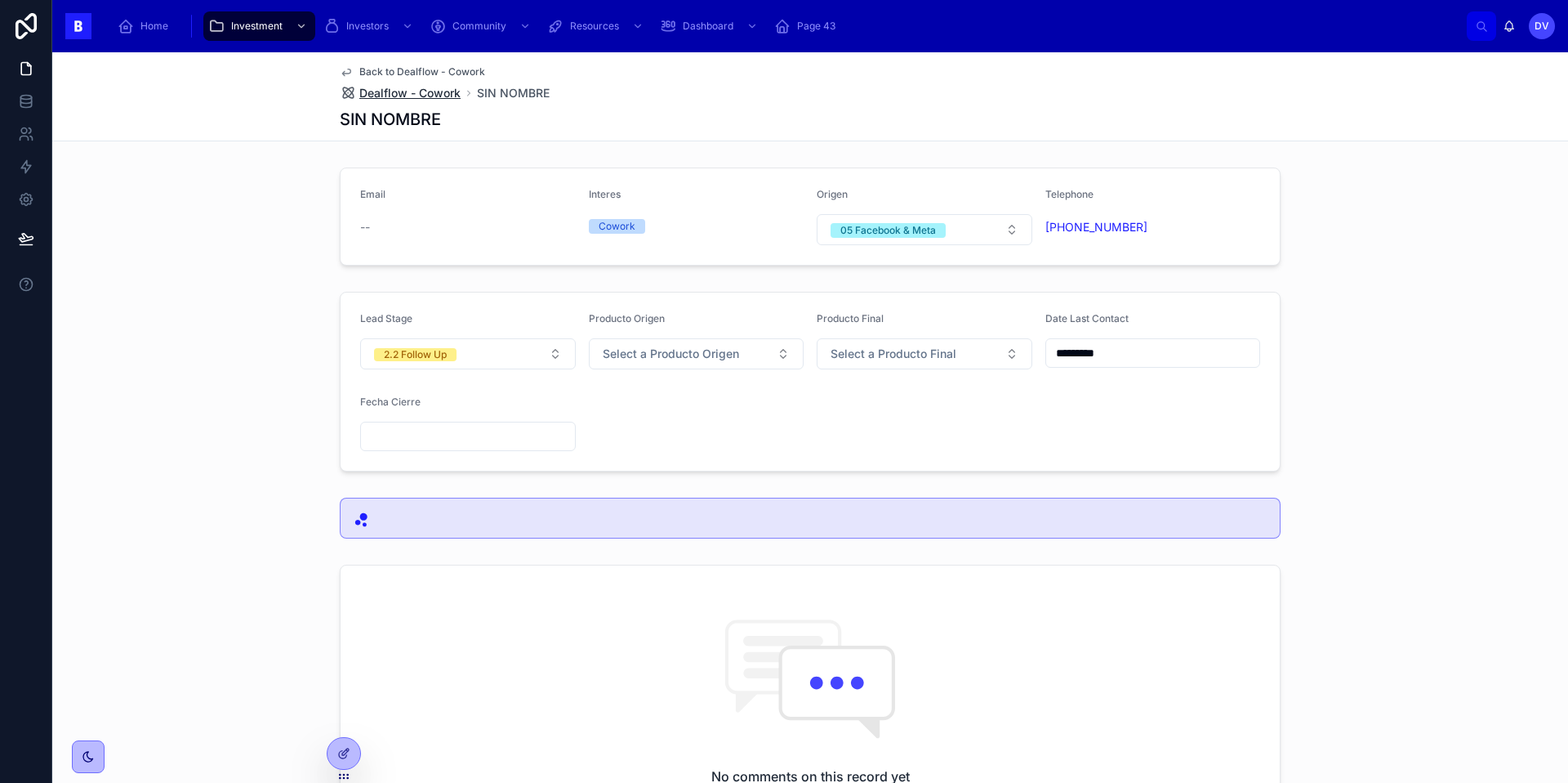
click at [403, 95] on span "Dealflow - Cowork" at bounding box center [410, 93] width 102 height 17
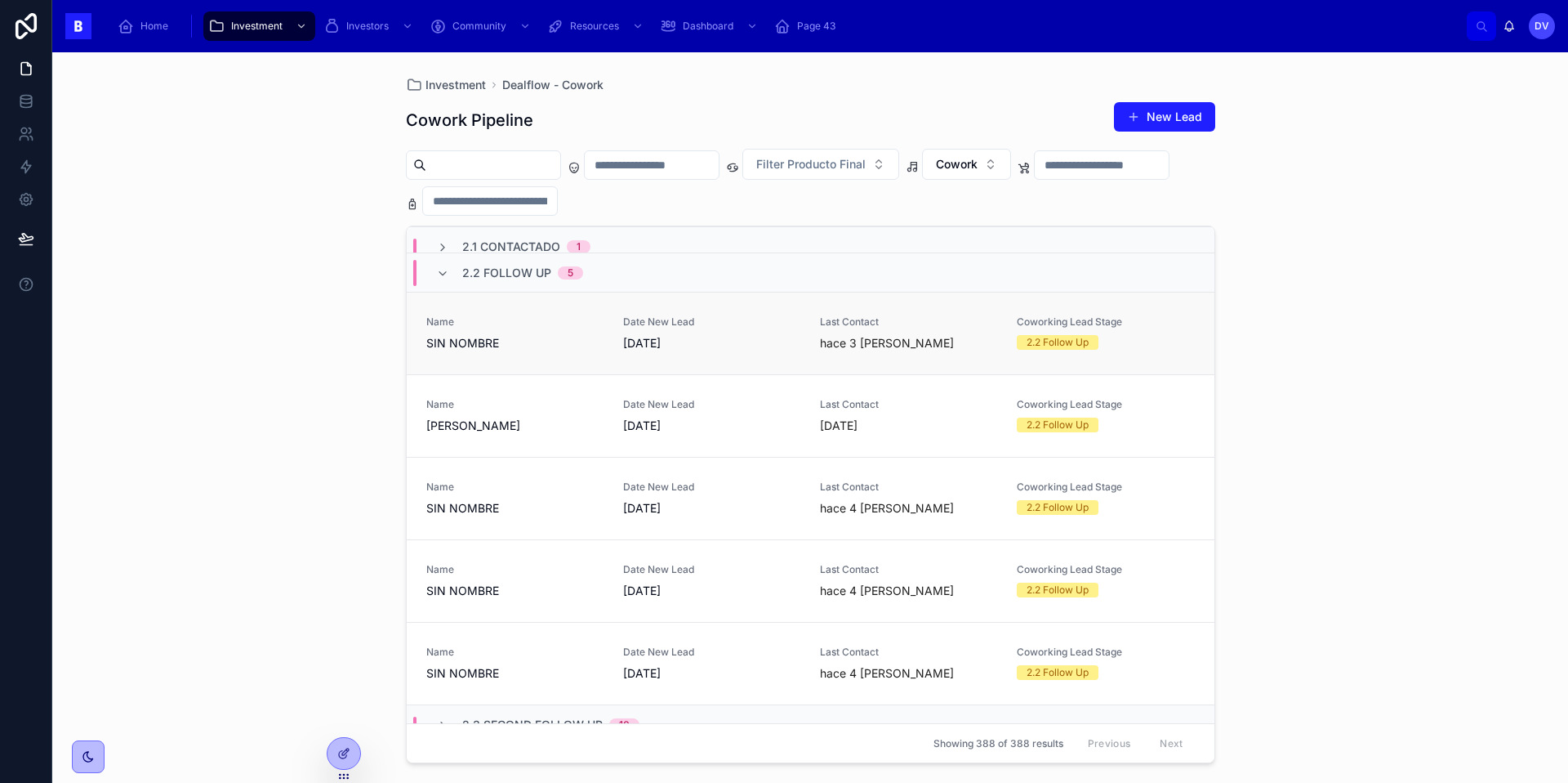
scroll to position [95, 0]
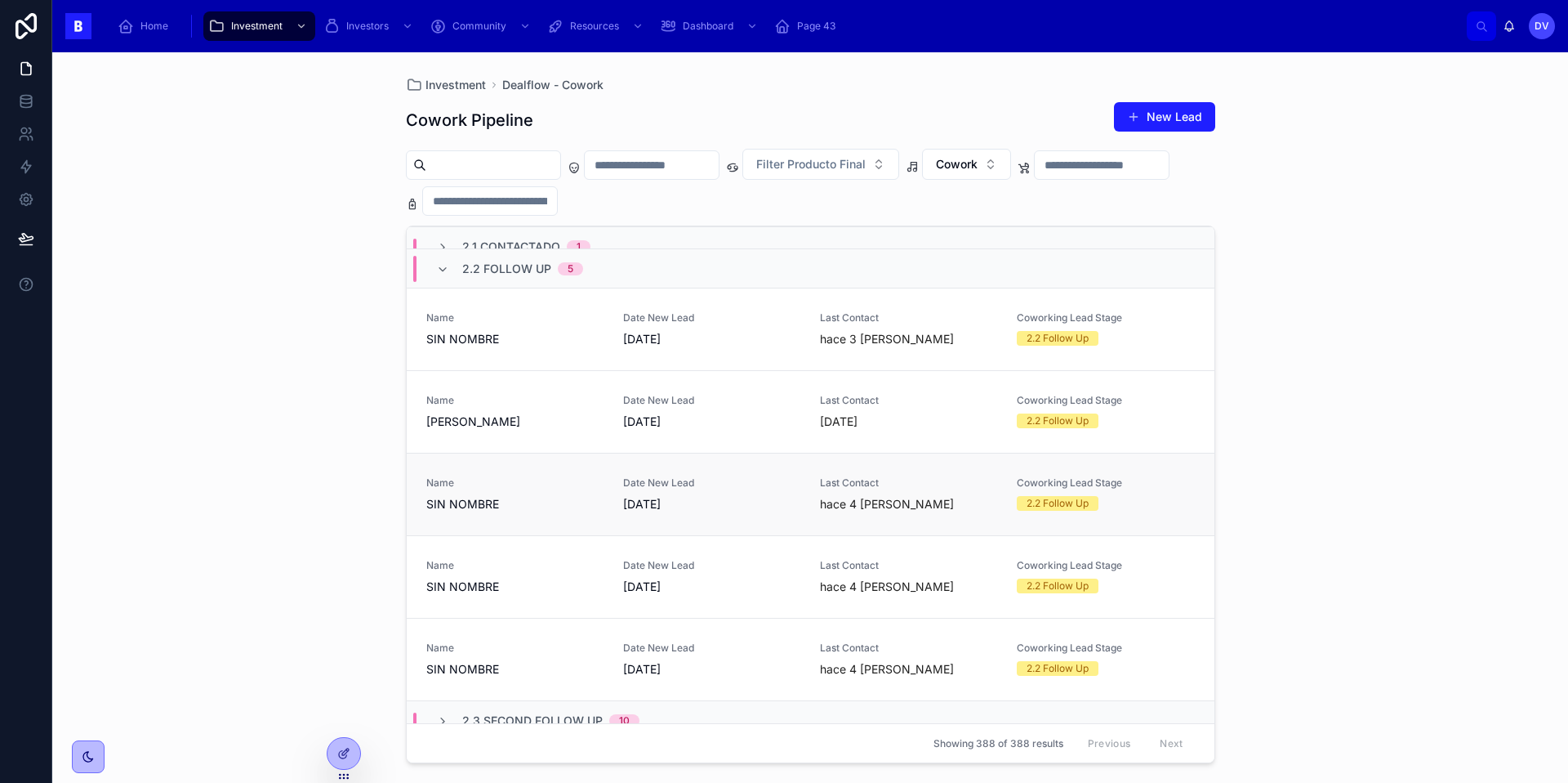
click at [567, 495] on div "Name SIN NOMBRE" at bounding box center [515, 494] width 177 height 36
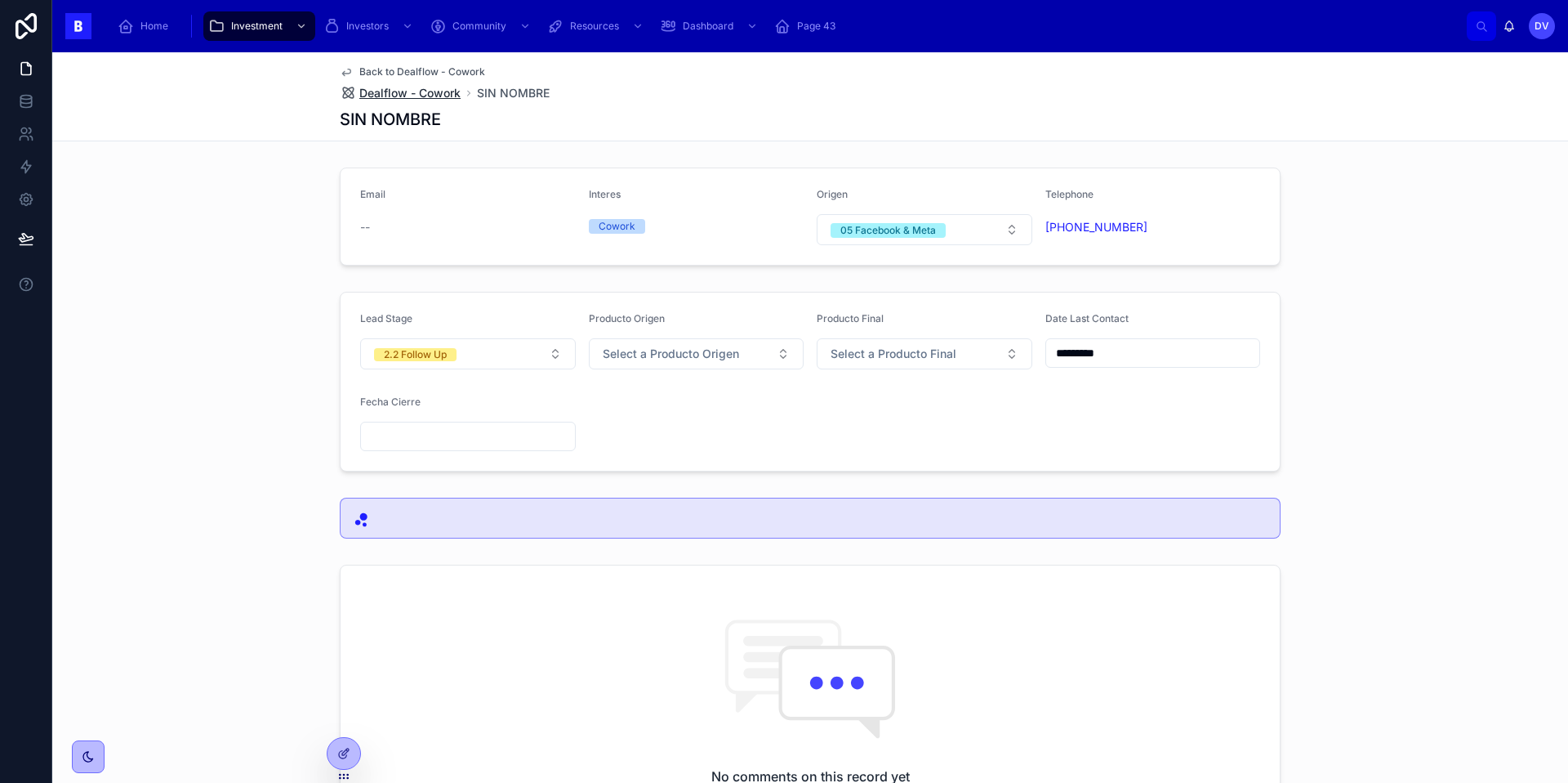
click at [434, 92] on span "Dealflow - Cowork" at bounding box center [410, 93] width 102 height 17
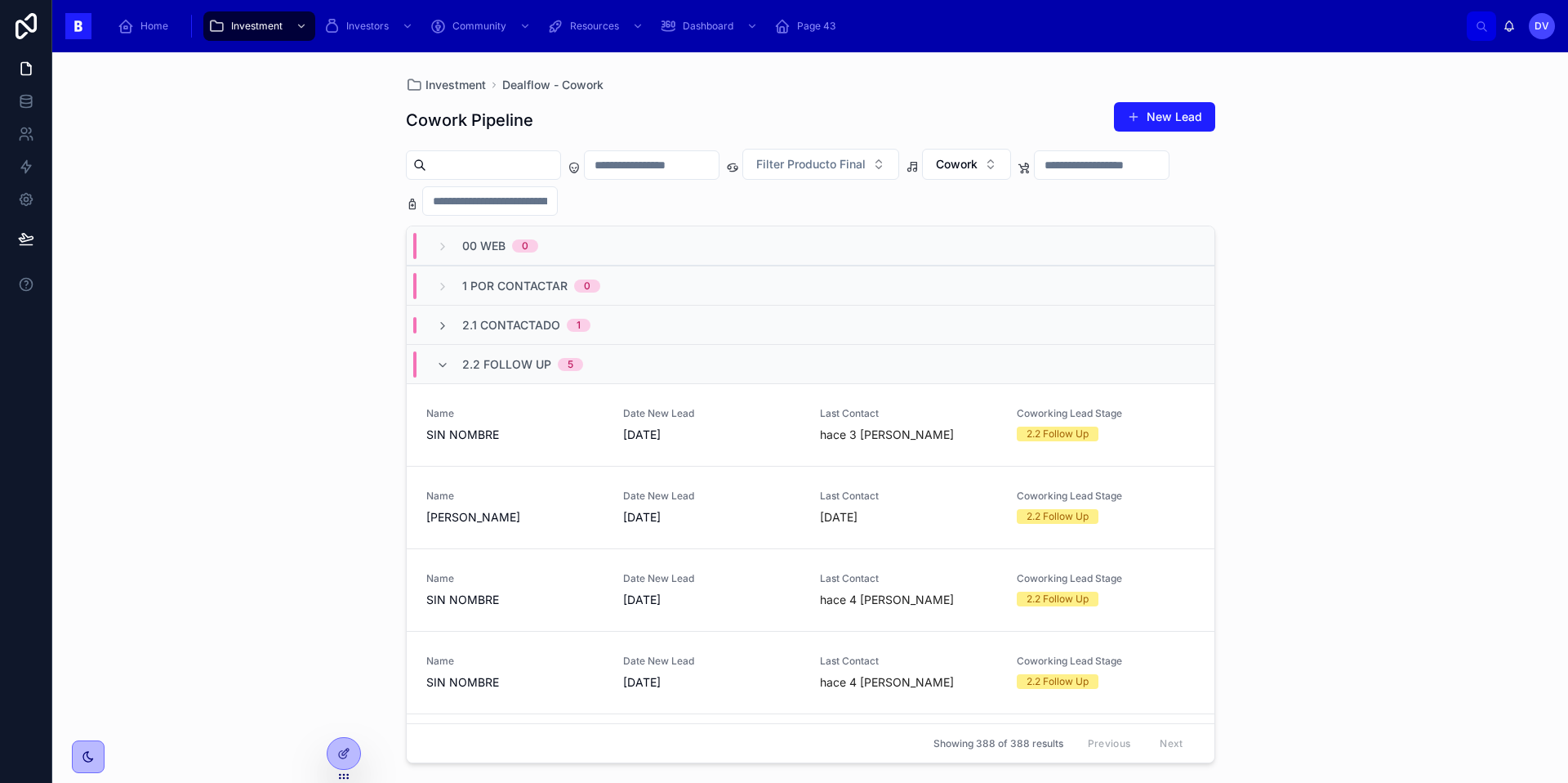
click at [464, 373] on div "2.2 Follow Up 5" at bounding box center [522, 364] width 121 height 26
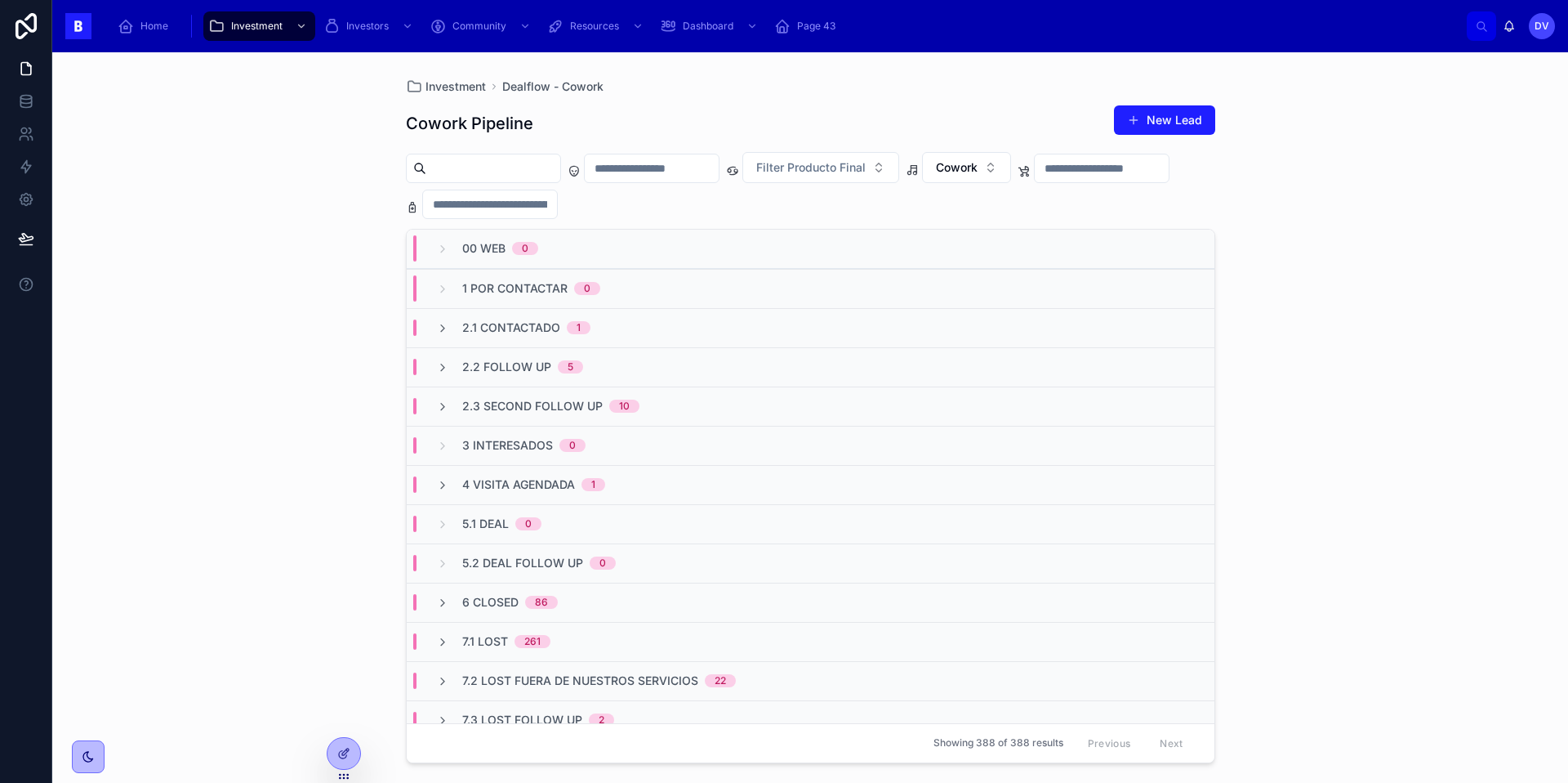
click at [460, 410] on div "2.3 Second Follow Up 10" at bounding box center [538, 406] width 203 height 17
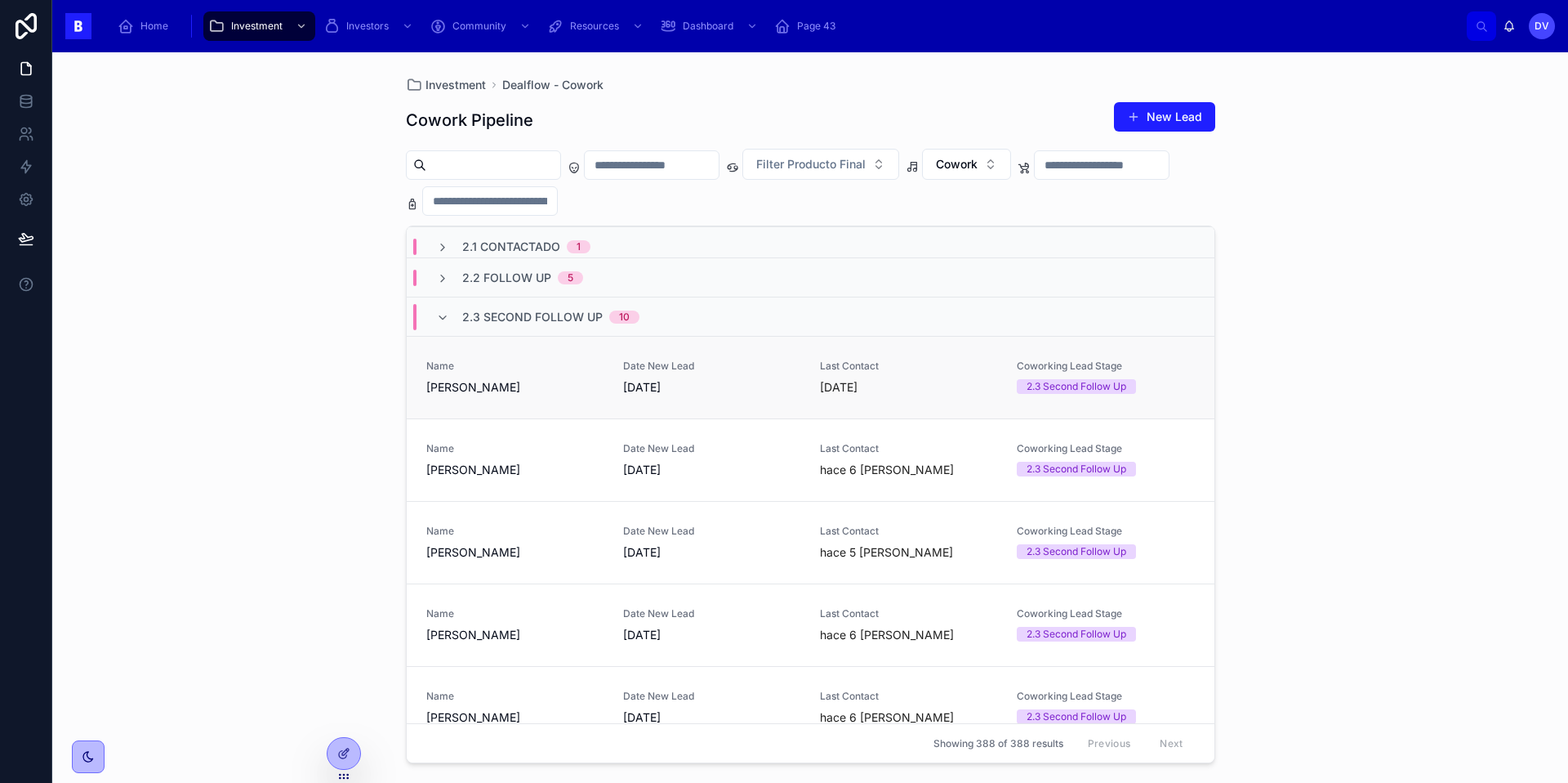
scroll to position [88, 0]
click at [488, 321] on span "2.3 Second Follow Up" at bounding box center [532, 316] width 140 height 17
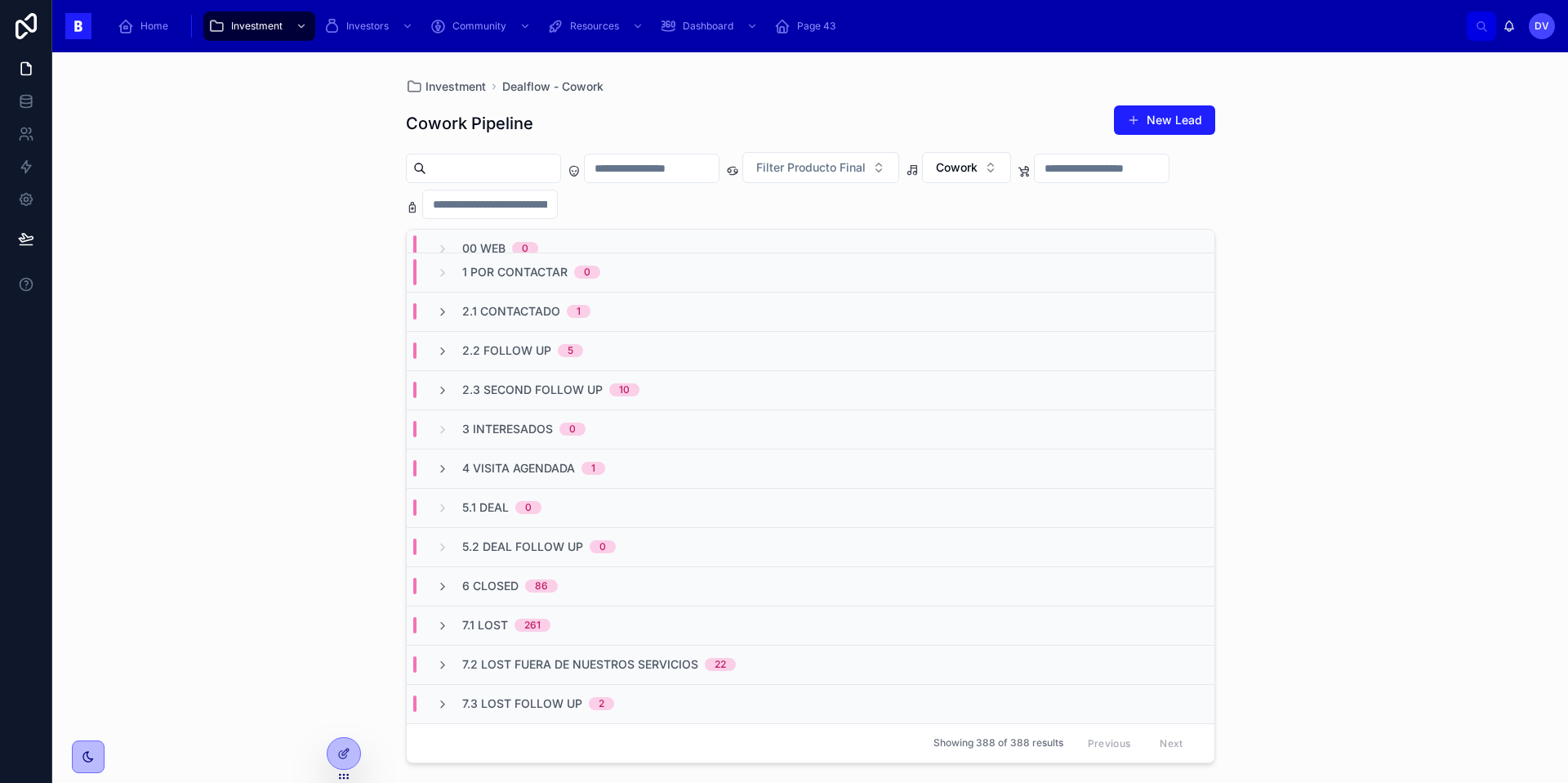
click at [498, 469] on span "4 Visita Agendada" at bounding box center [518, 469] width 113 height 17
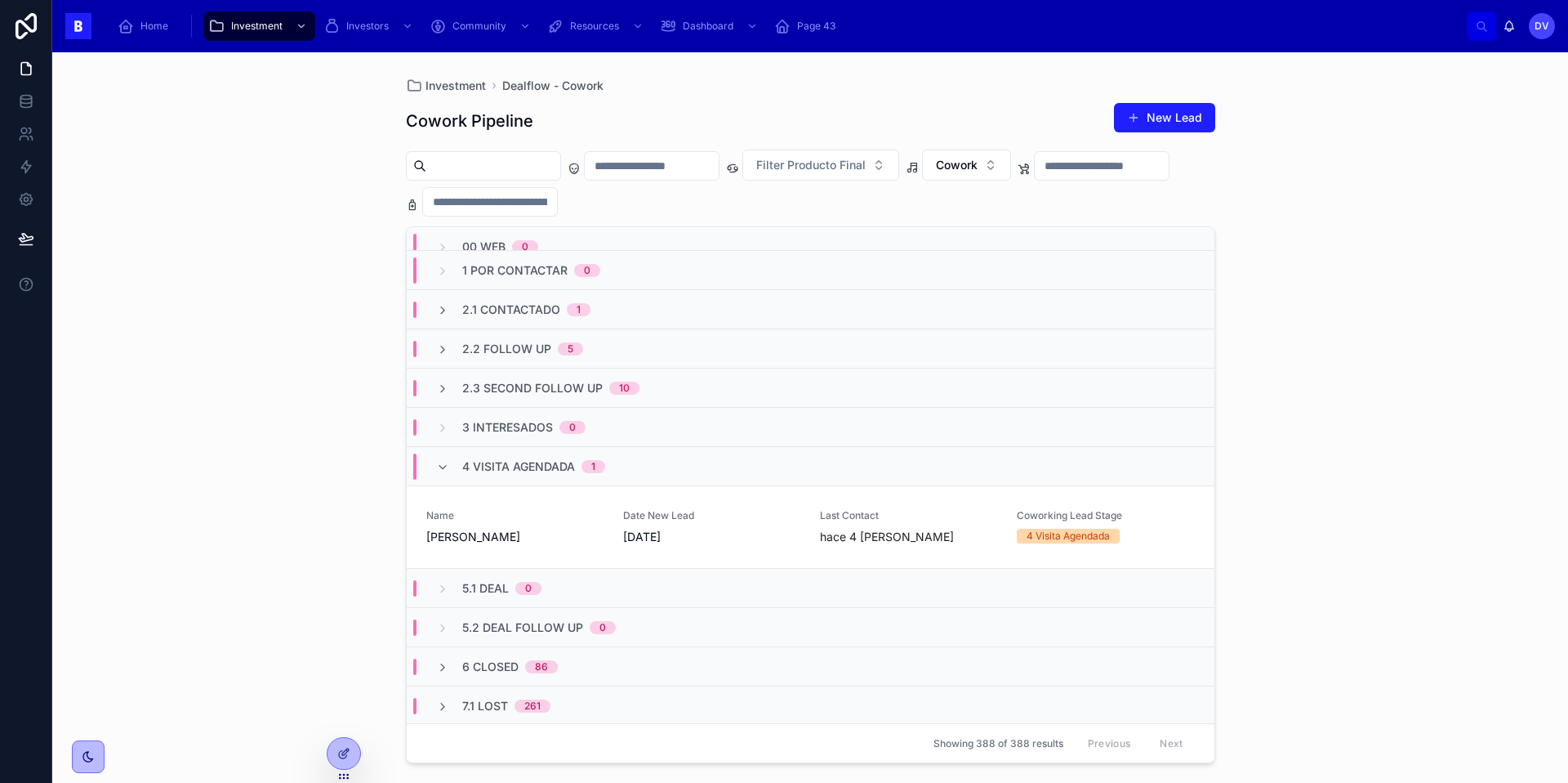
click at [507, 463] on span "4 Visita Agendada" at bounding box center [518, 467] width 113 height 17
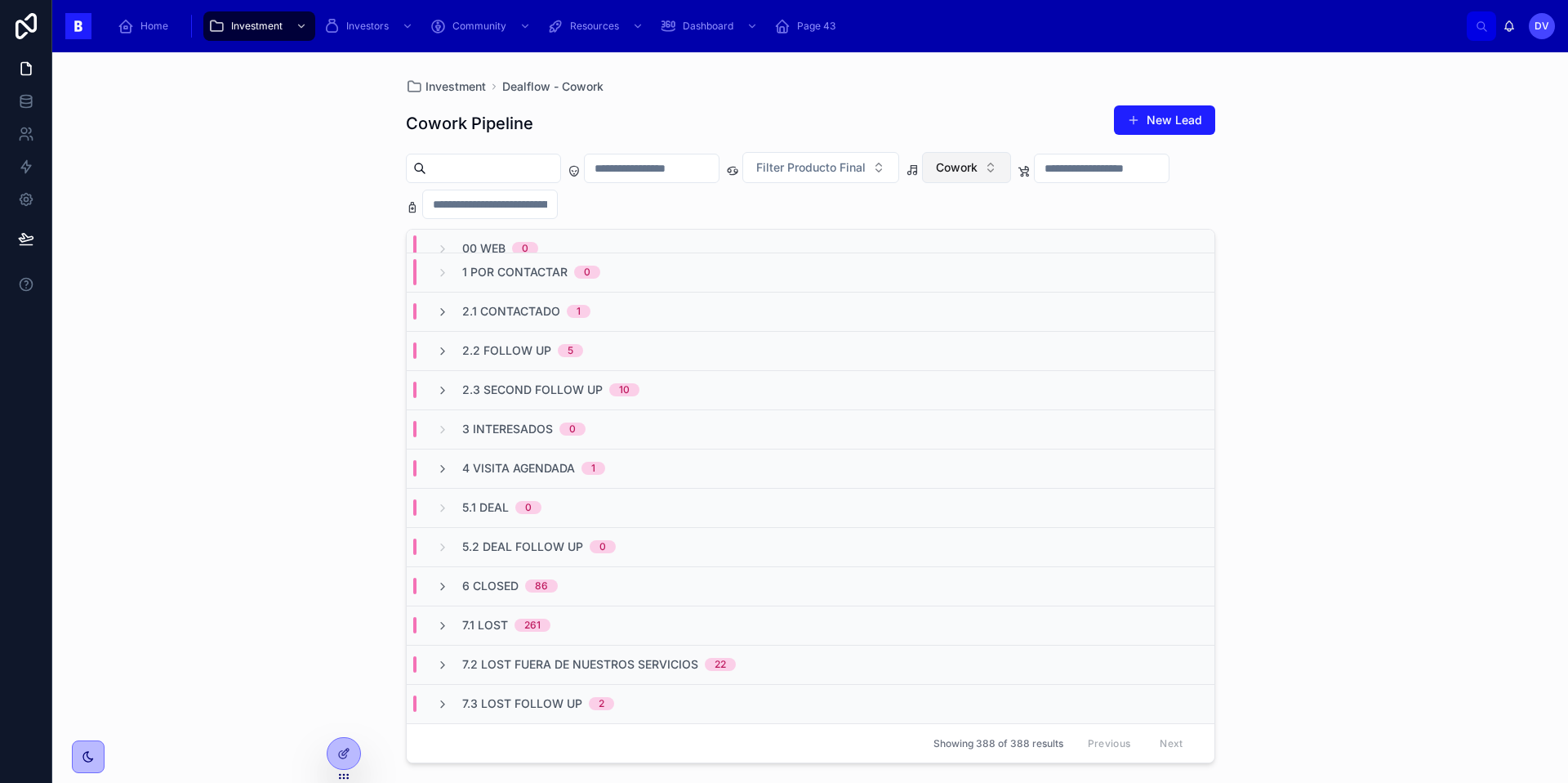
click at [1011, 165] on button "Cowork" at bounding box center [966, 167] width 89 height 31
click at [977, 233] on div "None" at bounding box center [1008, 234] width 196 height 26
click at [459, 471] on div "4 Visita Agendada 3" at bounding box center [522, 469] width 172 height 17
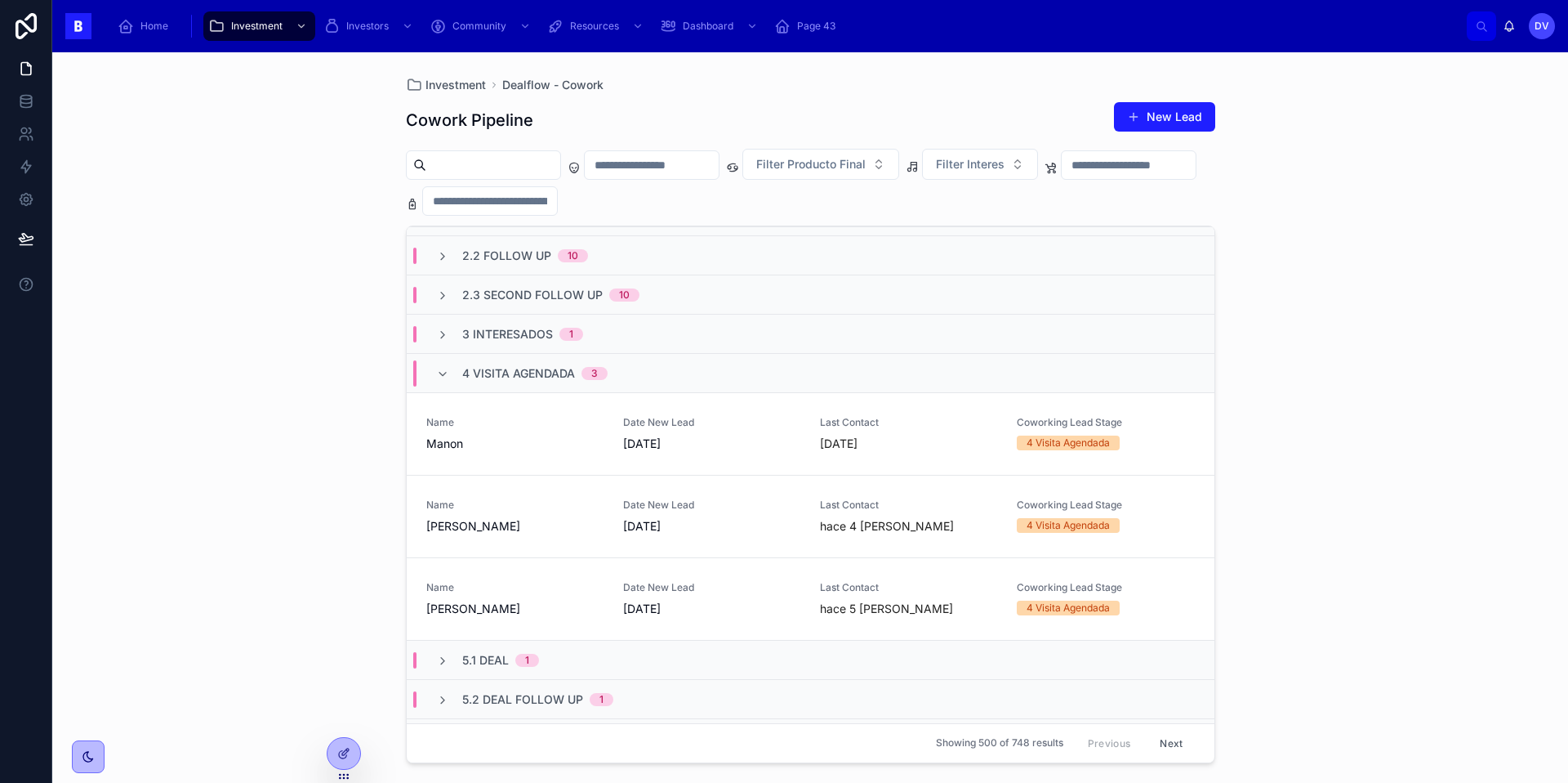
scroll to position [130, 0]
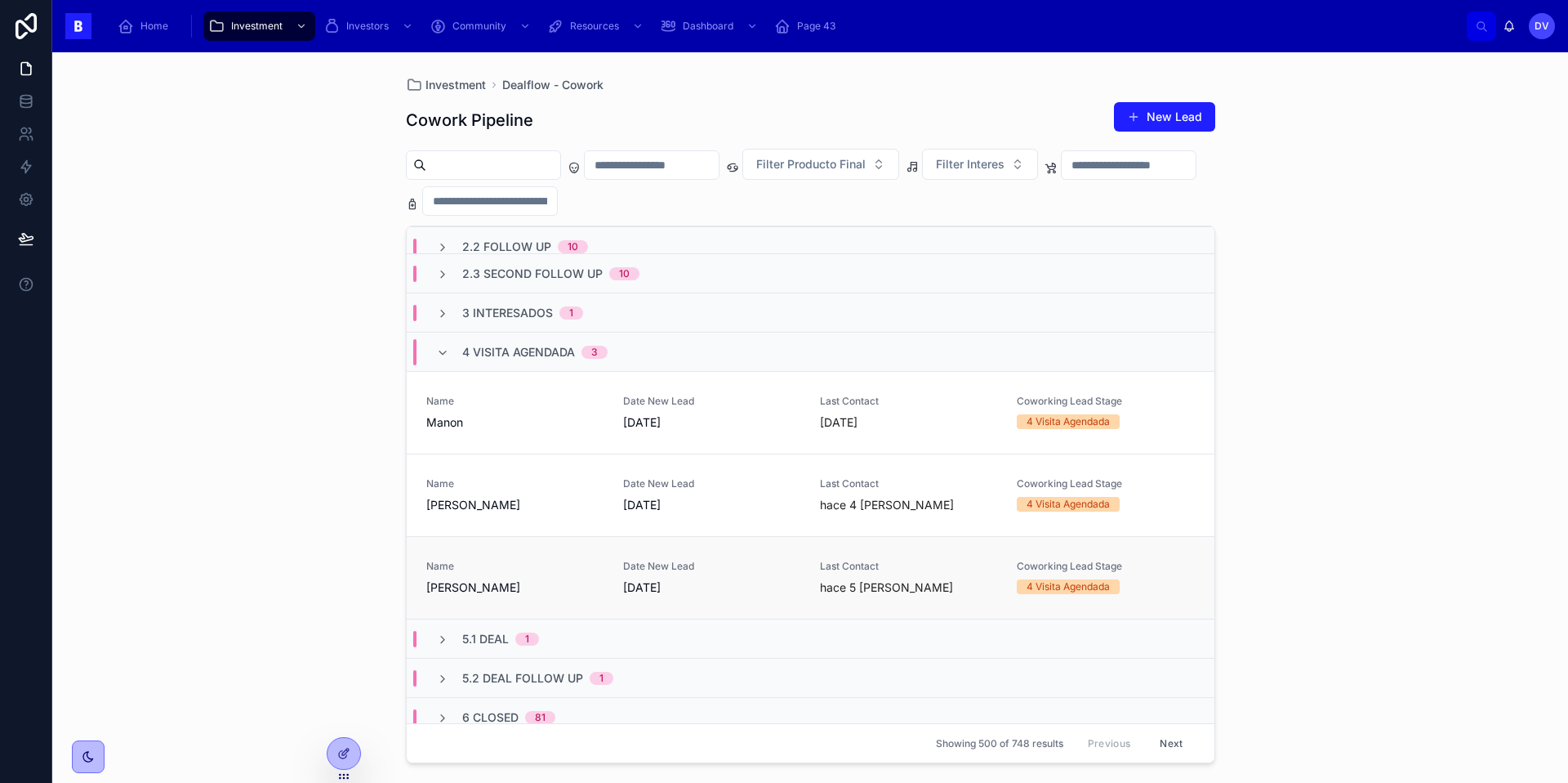
click at [517, 595] on link "Name [PERSON_NAME] Date New Lead [DATE] Last Contact hace 5 [PERSON_NAME] Cowor…" at bounding box center [810, 577] width 808 height 82
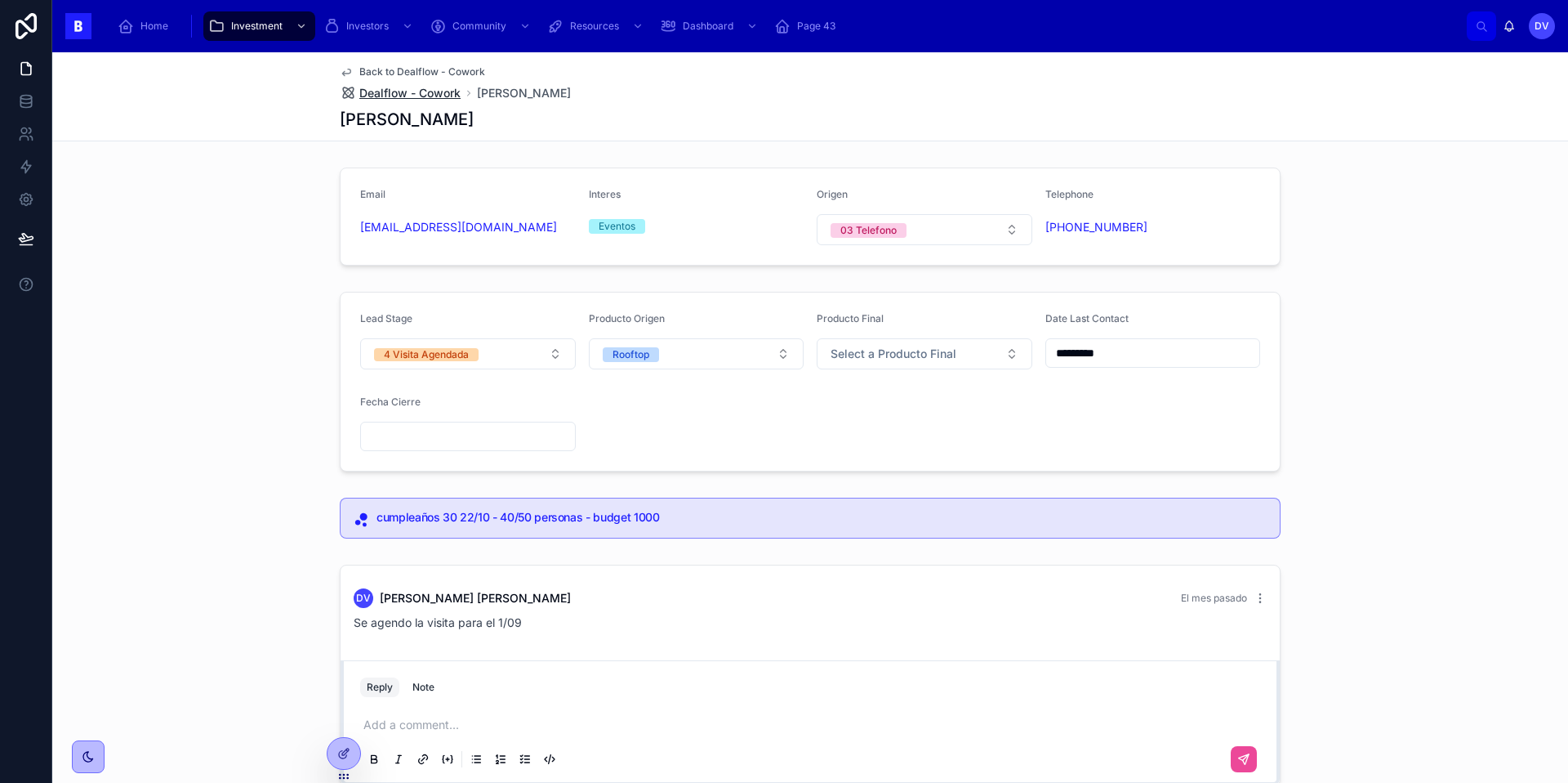
click at [434, 91] on span "Dealflow - Cowork" at bounding box center [410, 93] width 102 height 17
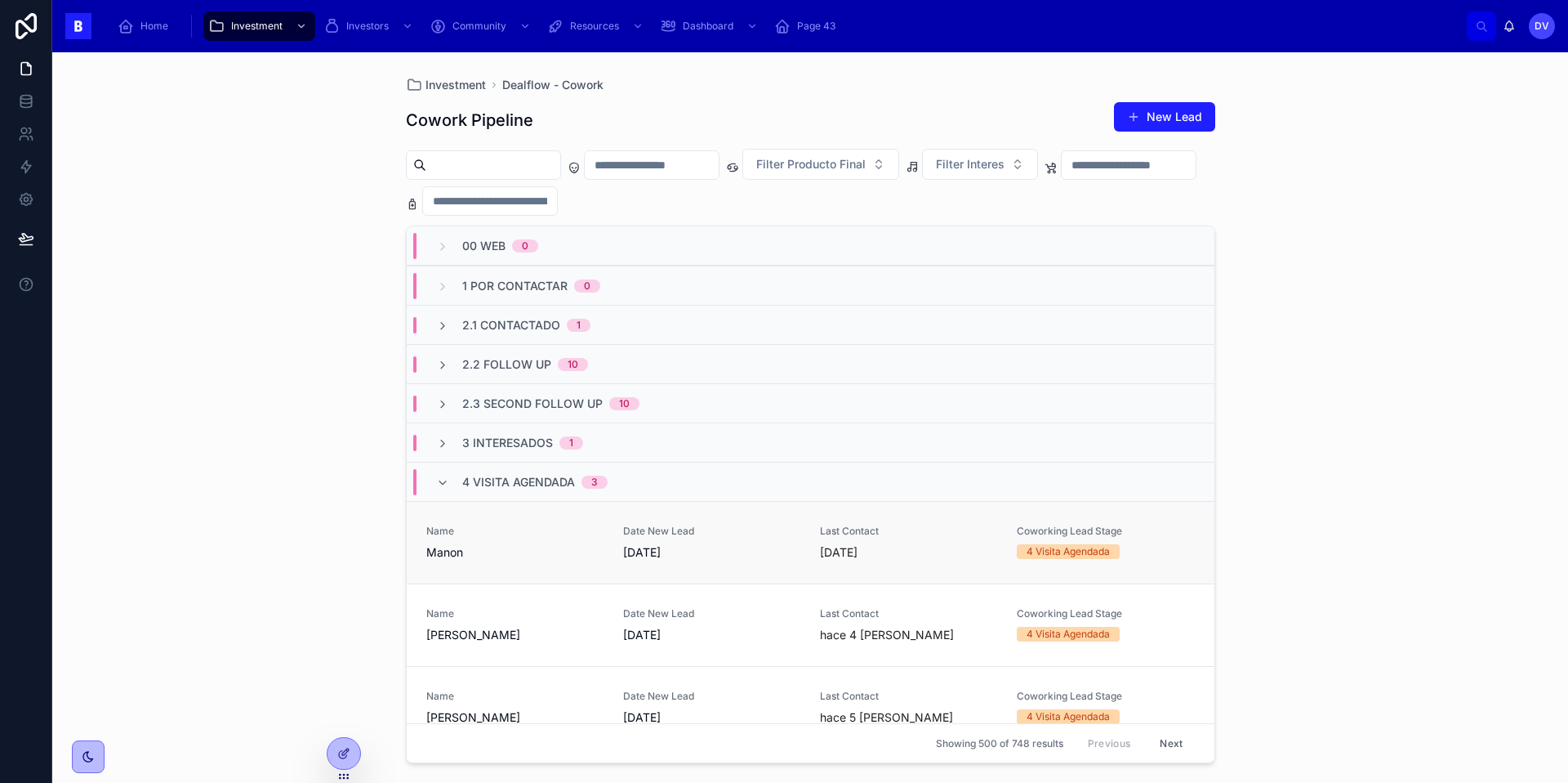
click at [560, 550] on span "Manon" at bounding box center [515, 553] width 177 height 17
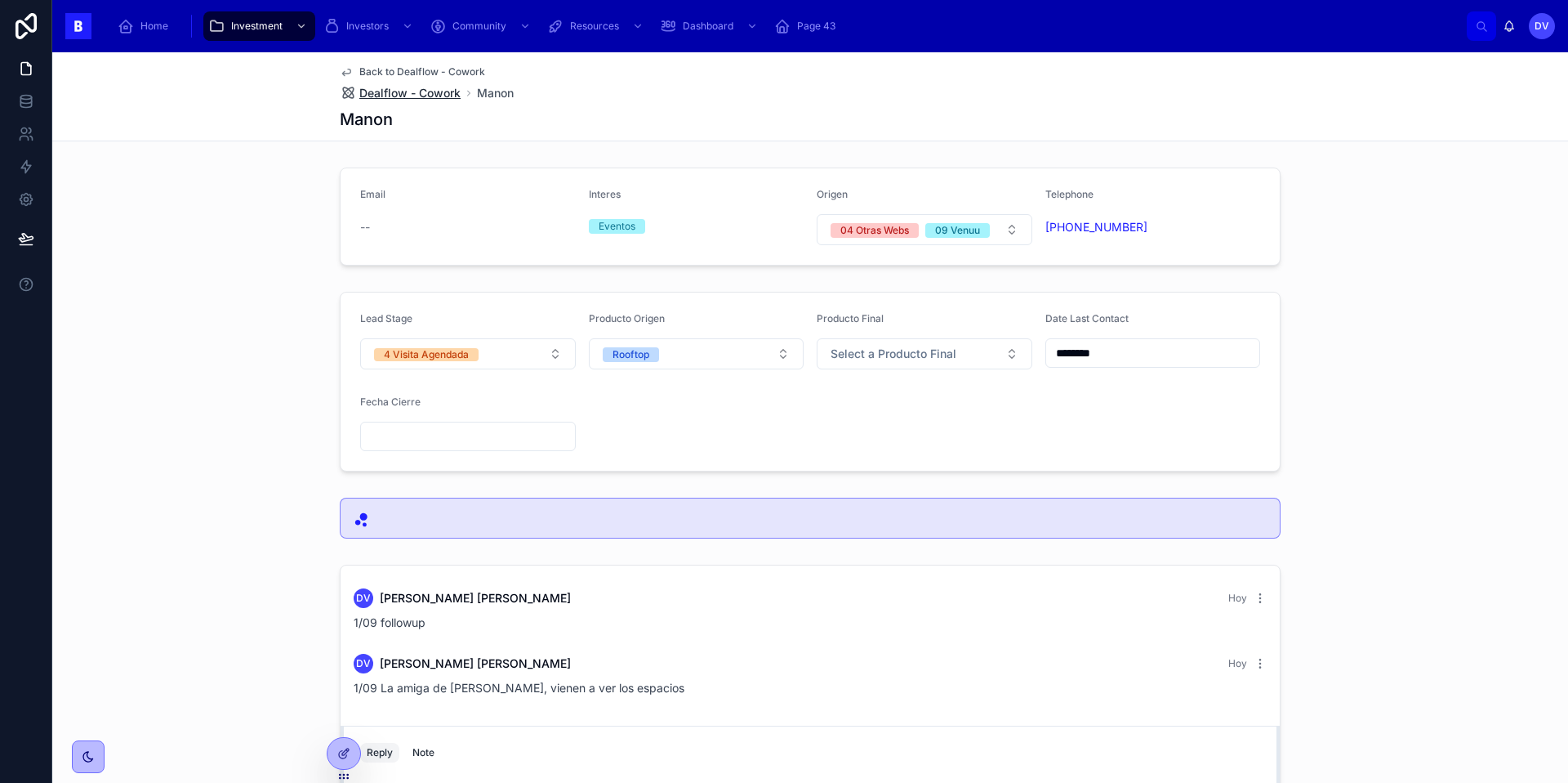
click at [437, 95] on span "Dealflow - Cowork" at bounding box center [410, 93] width 102 height 17
